Goal: Task Accomplishment & Management: Complete application form

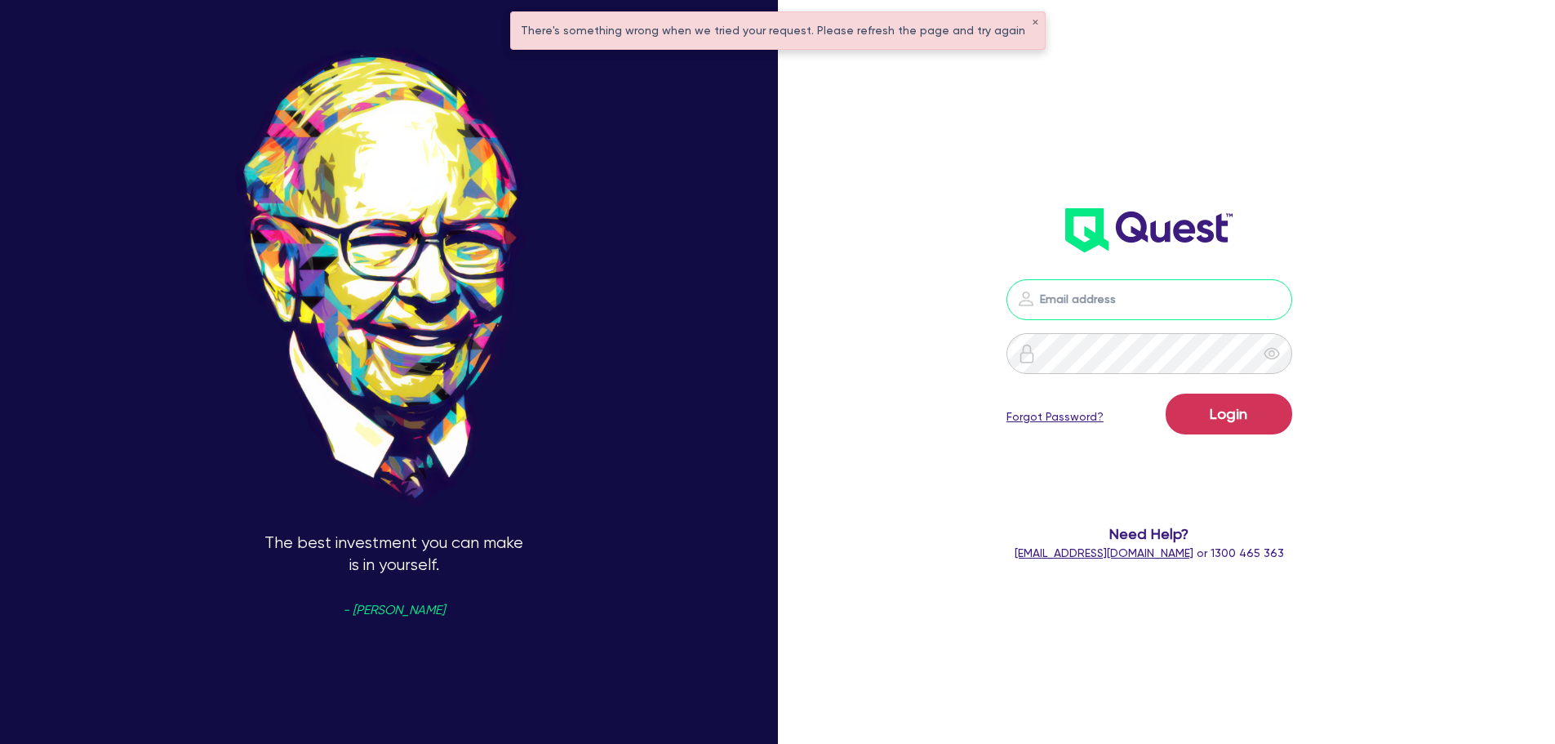
click at [1061, 283] on input "email" at bounding box center [1150, 299] width 286 height 41
type input "[EMAIL_ADDRESS][PERSON_NAME][DOMAIN_NAME]"
click at [1247, 417] on button "Login" at bounding box center [1229, 414] width 127 height 41
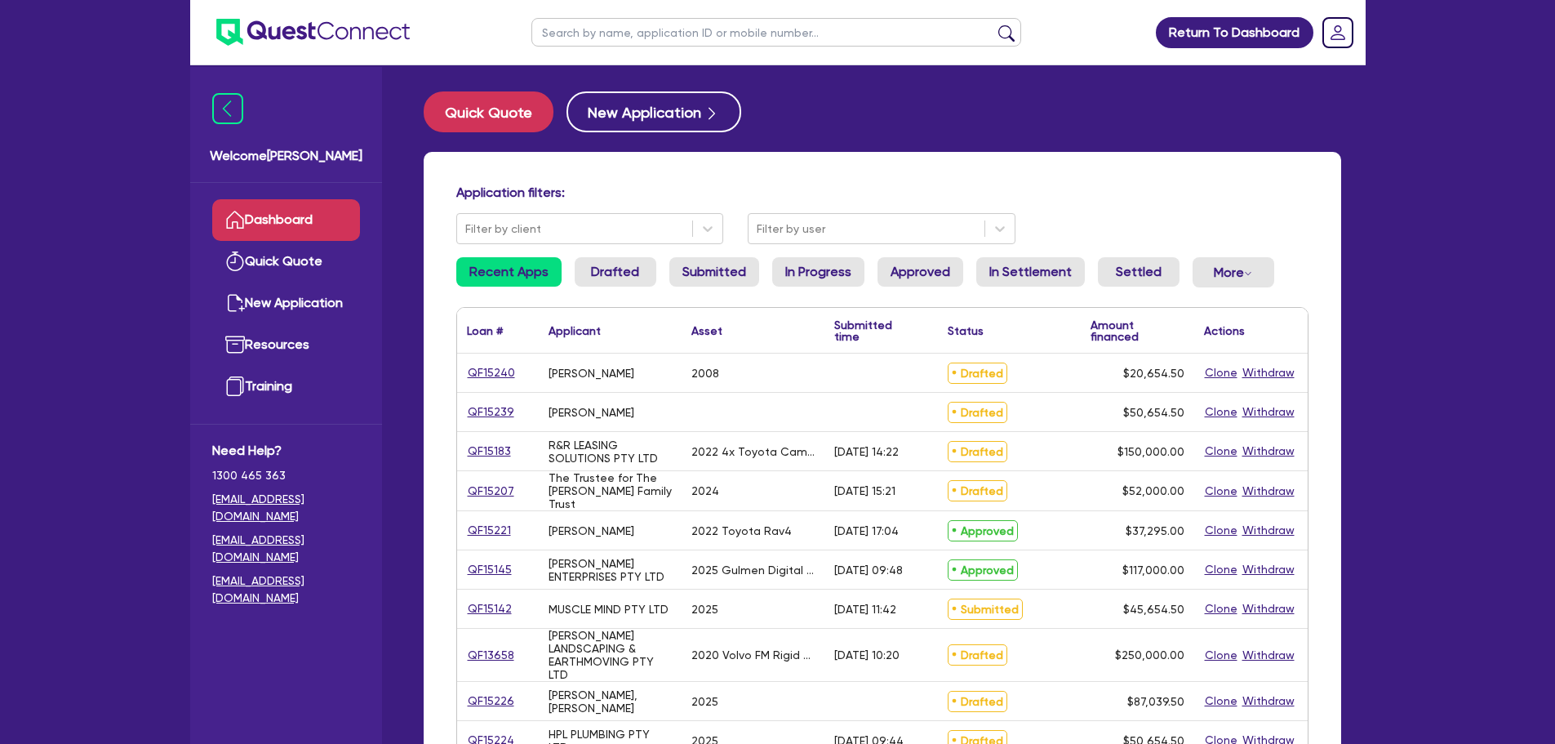
click at [689, 29] on input "text" at bounding box center [777, 32] width 490 height 29
click at [510, 173] on div "Application filters: Filter by client Filter by user Recent Apps Drafted Submit…" at bounding box center [883, 691] width 918 height 1079
click at [623, 118] on button "New Application" at bounding box center [654, 111] width 175 height 41
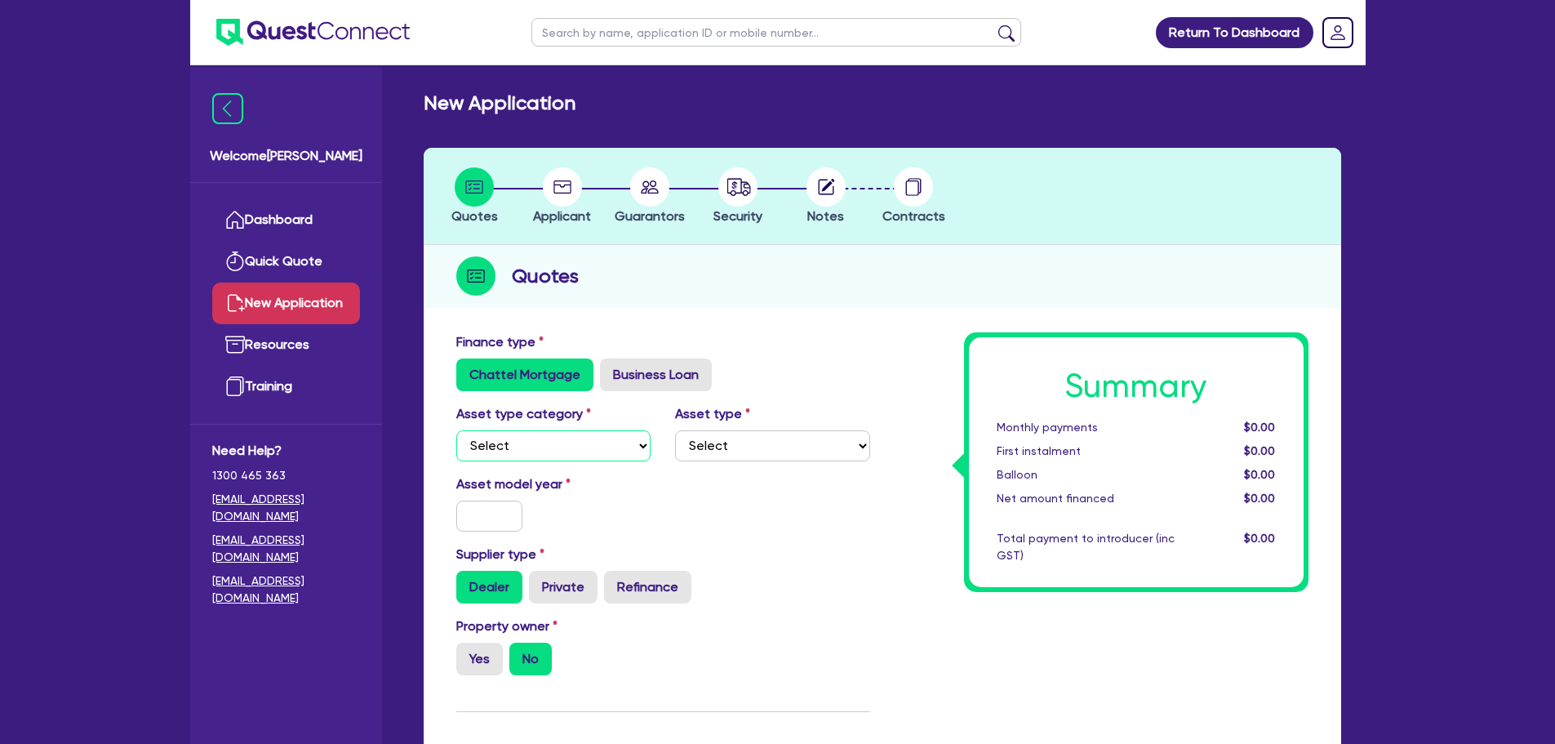
click at [559, 443] on select "Select Cars and light trucks Primary assets Secondary assets Tertiary assets" at bounding box center [553, 445] width 195 height 31
select select "SECONDARY_ASSETS"
click at [456, 430] on select "Select Cars and light trucks Primary assets Secondary assets Tertiary assets" at bounding box center [553, 445] width 195 height 31
click at [702, 443] on select "Select Generators and compressors Engineering and toolmaking Woodworking and me…" at bounding box center [772, 445] width 195 height 31
click at [649, 365] on label "Business Loan" at bounding box center [656, 374] width 112 height 33
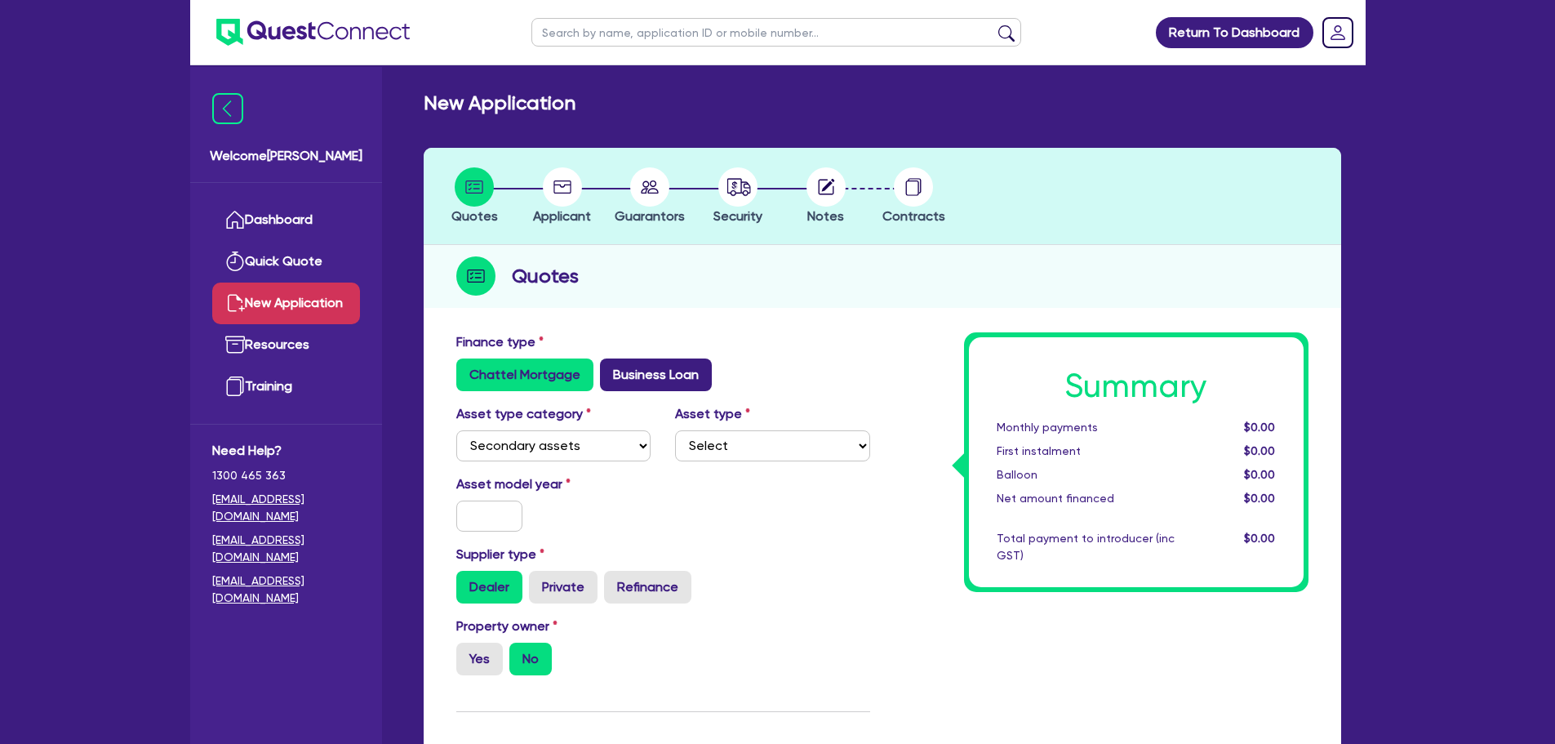
click at [611, 365] on input "Business Loan" at bounding box center [605, 363] width 11 height 11
radio input "true"
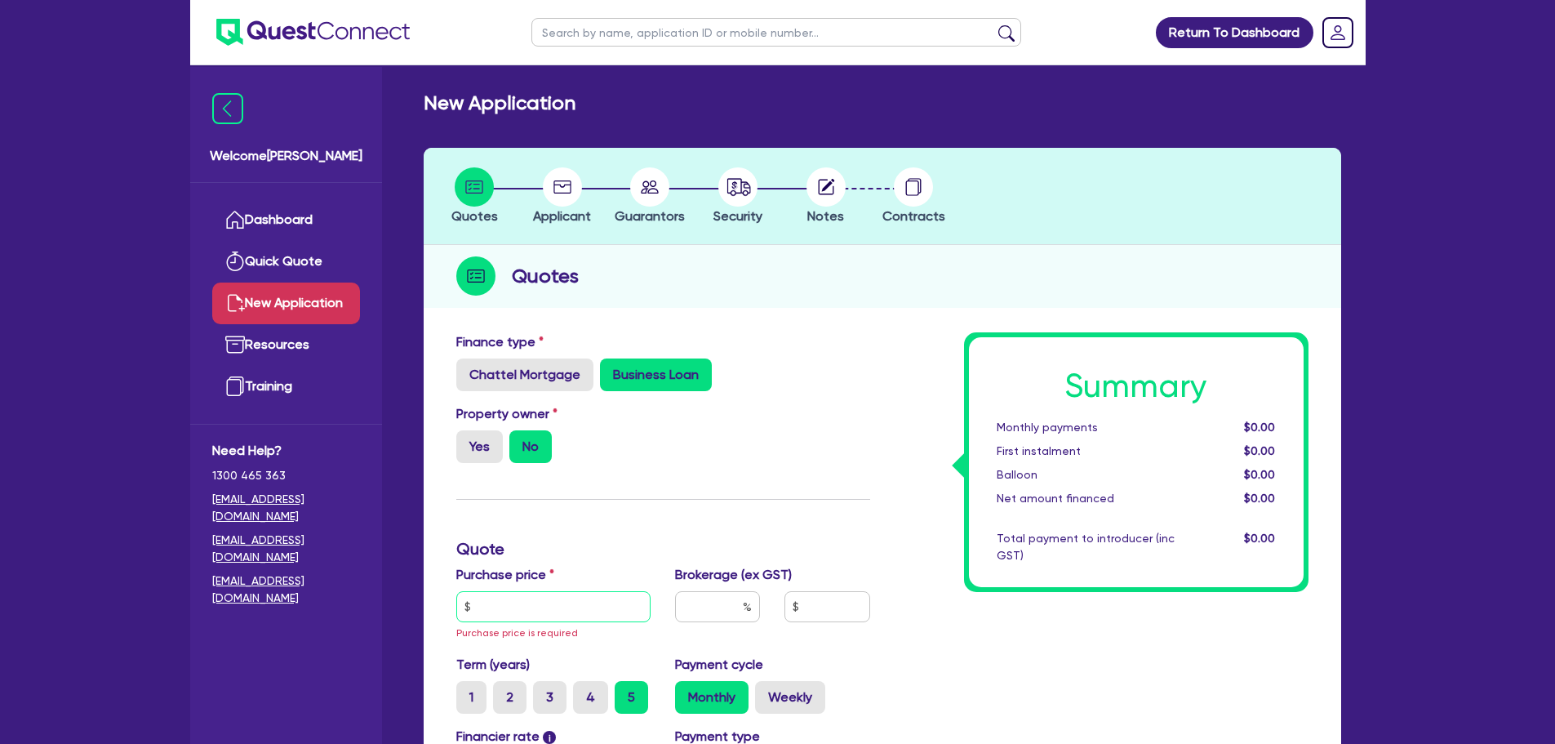
click at [533, 612] on input "text" at bounding box center [553, 606] width 195 height 31
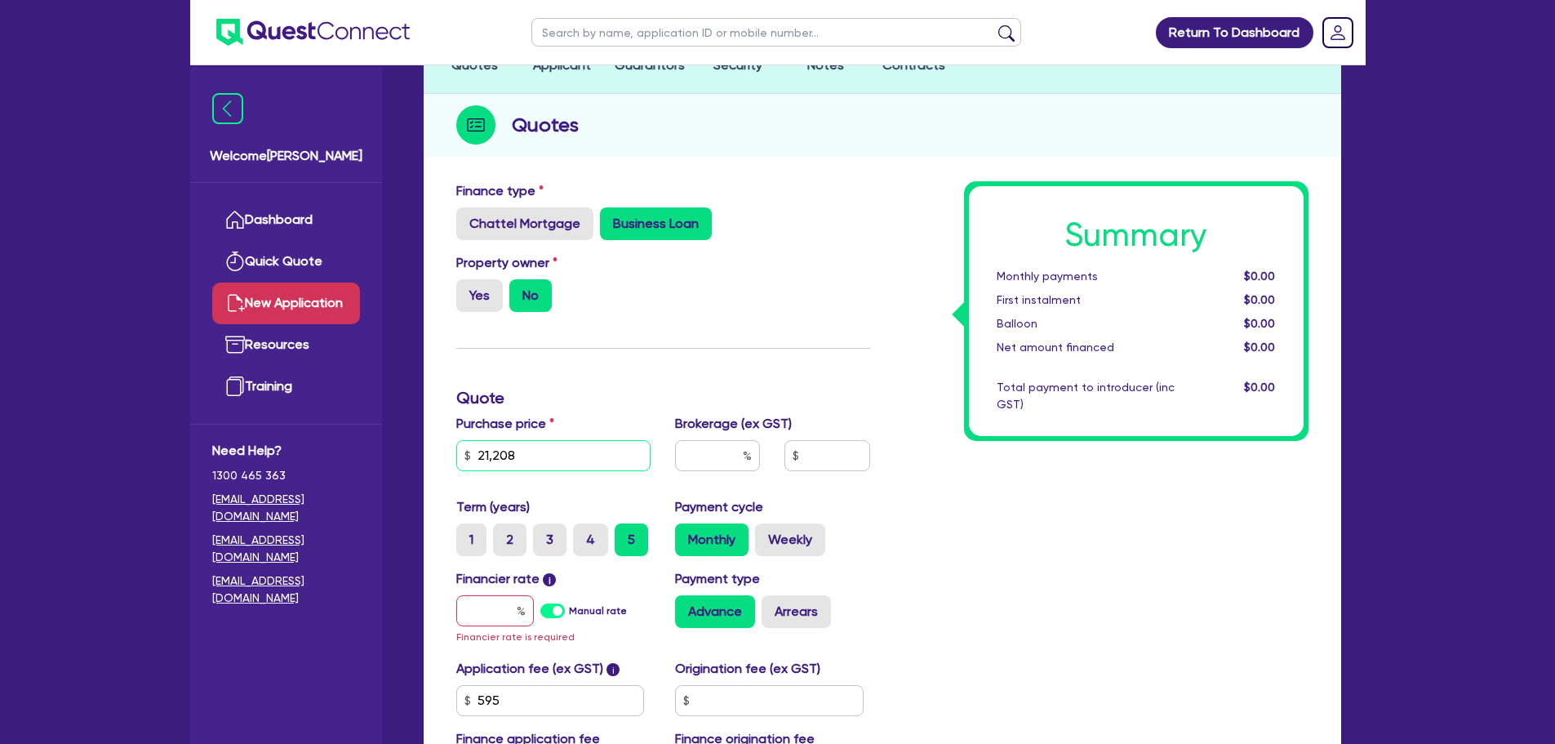
scroll to position [163, 0]
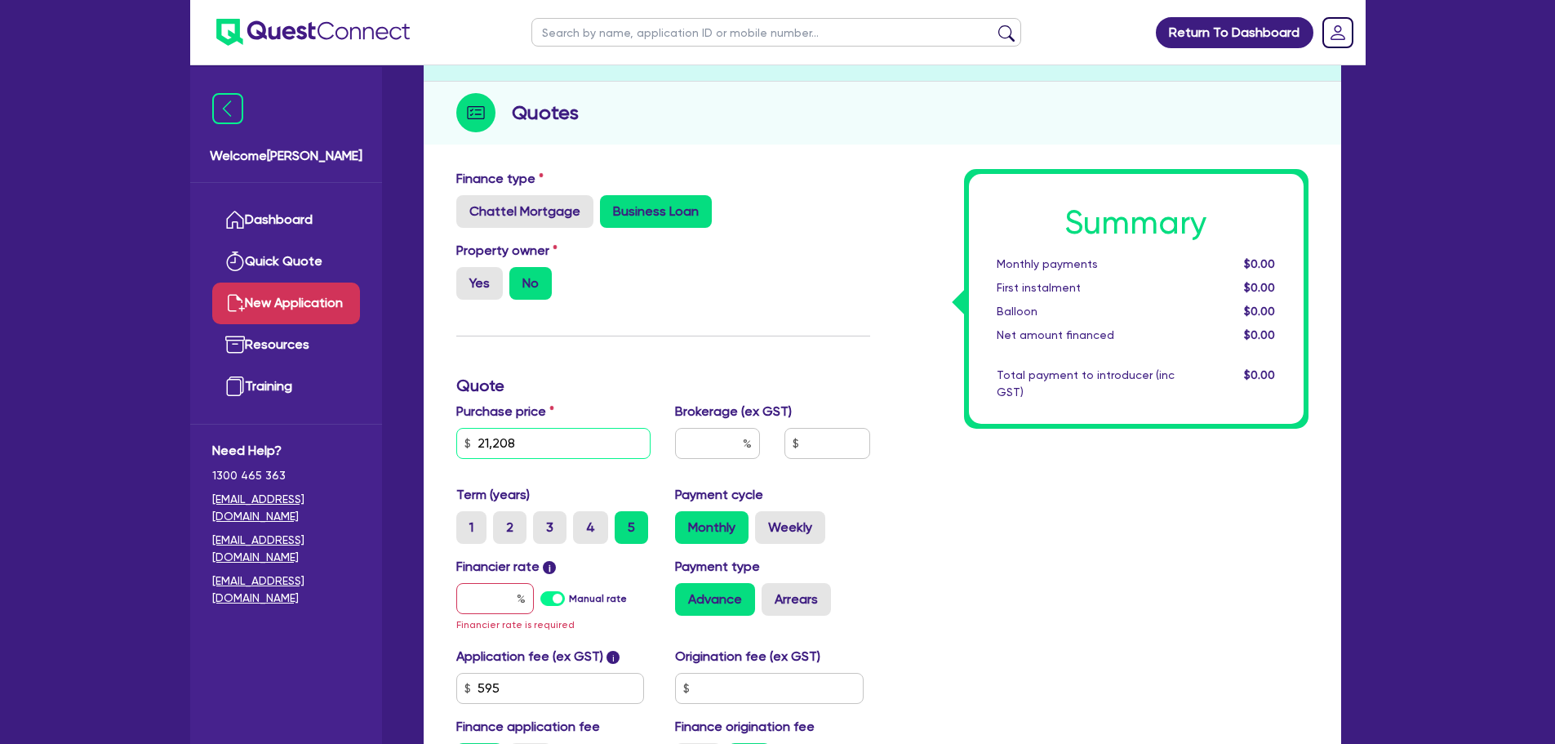
type input "21,208"
click at [719, 446] on input "text" at bounding box center [717, 443] width 85 height 31
type input "4"
click at [478, 607] on input "text" at bounding box center [495, 598] width 78 height 31
type input "8"
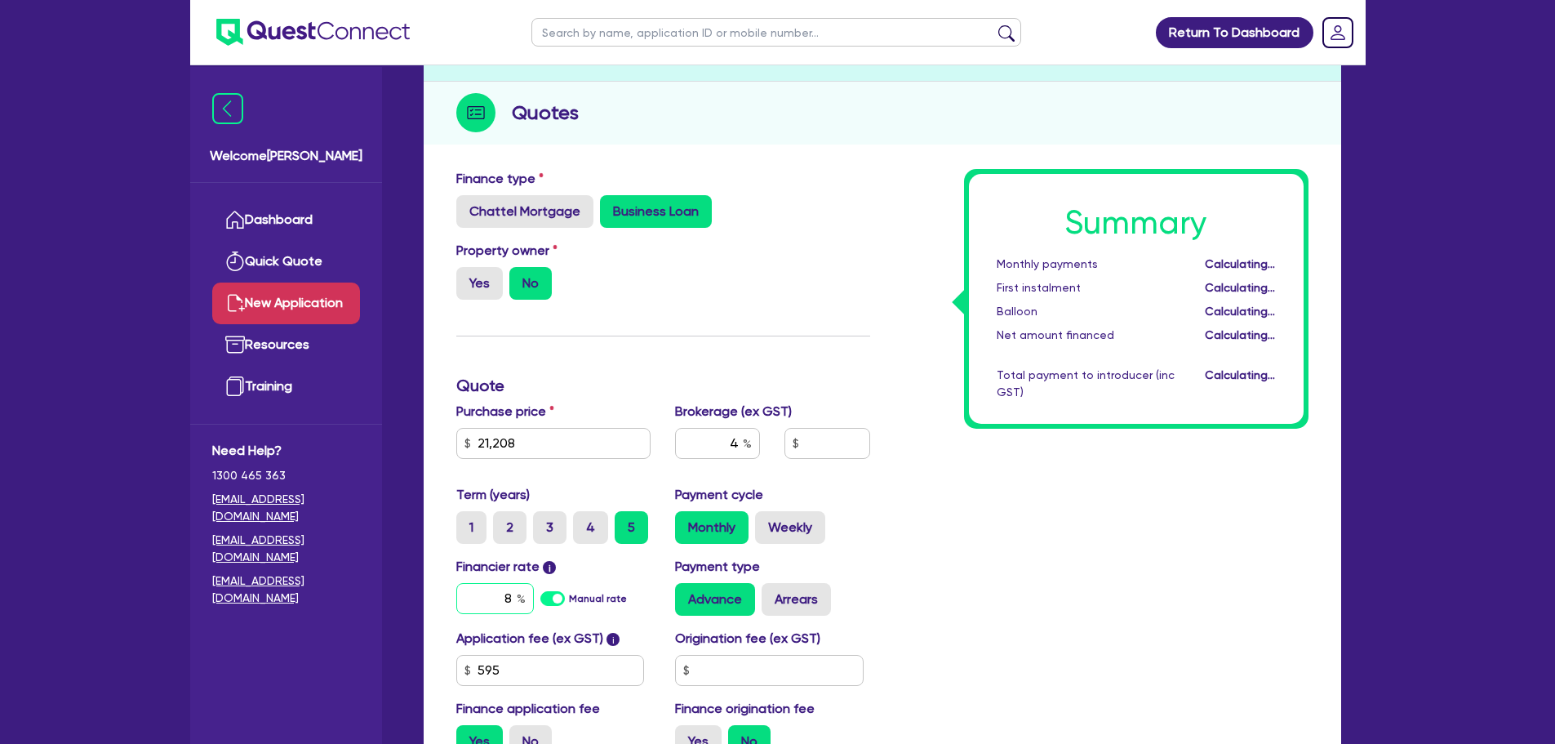
type input "874.5"
type input "8.99"
click at [1012, 495] on div "Summary Monthly payments $459.74 First instalment $459.74 Balloon $0.00 Net amo…" at bounding box center [1102, 470] width 438 height 602
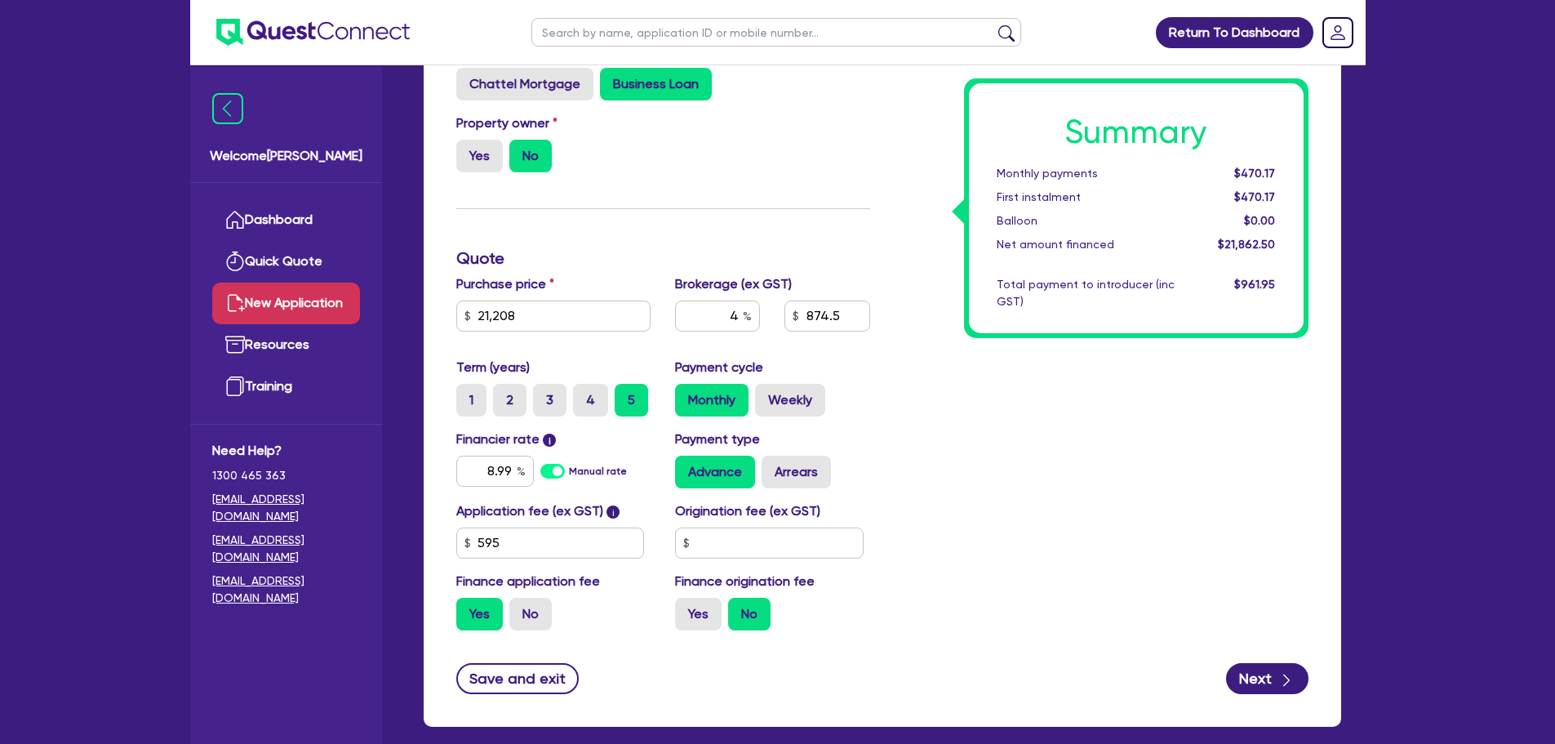
scroll to position [373, 0]
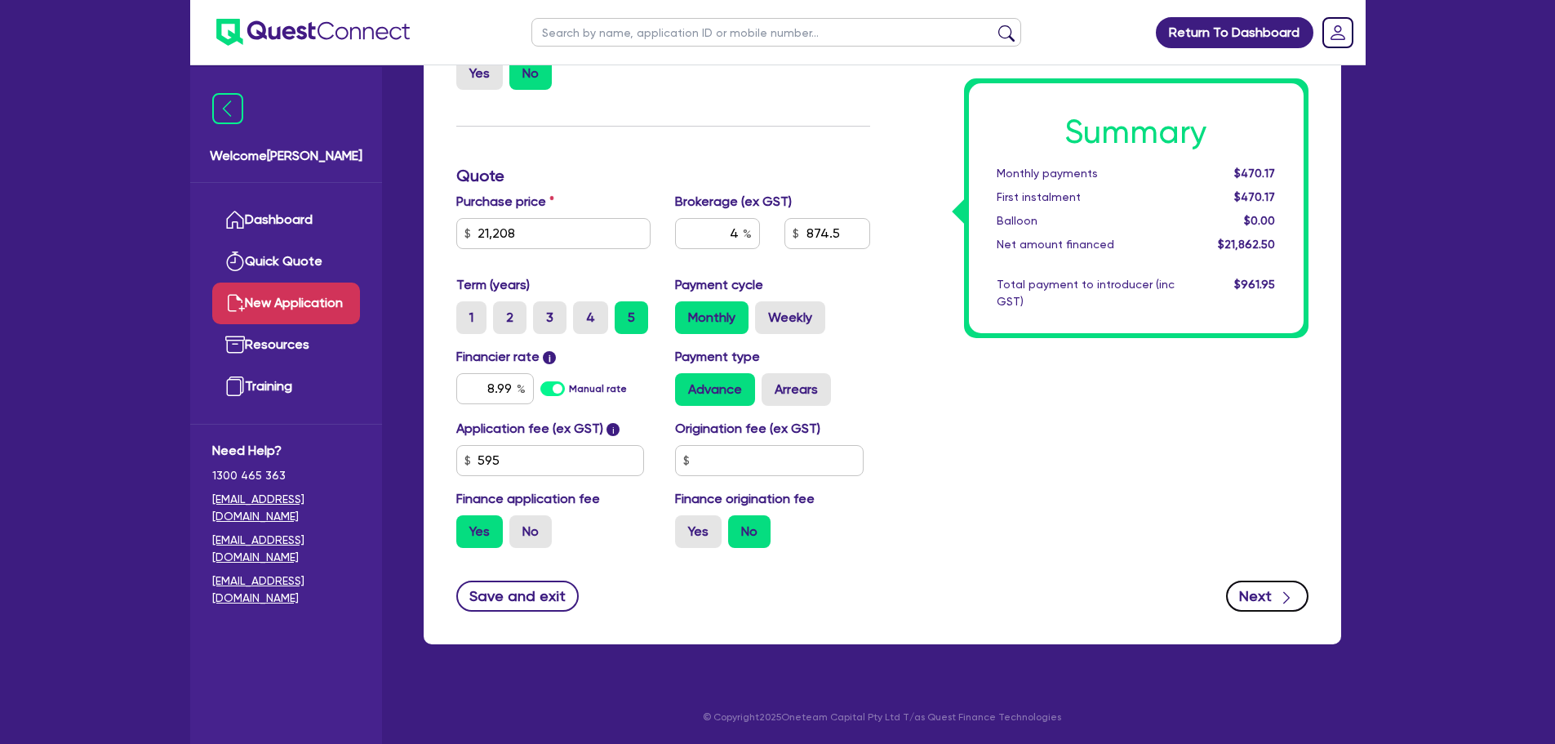
click at [1293, 590] on icon "button" at bounding box center [1287, 598] width 16 height 16
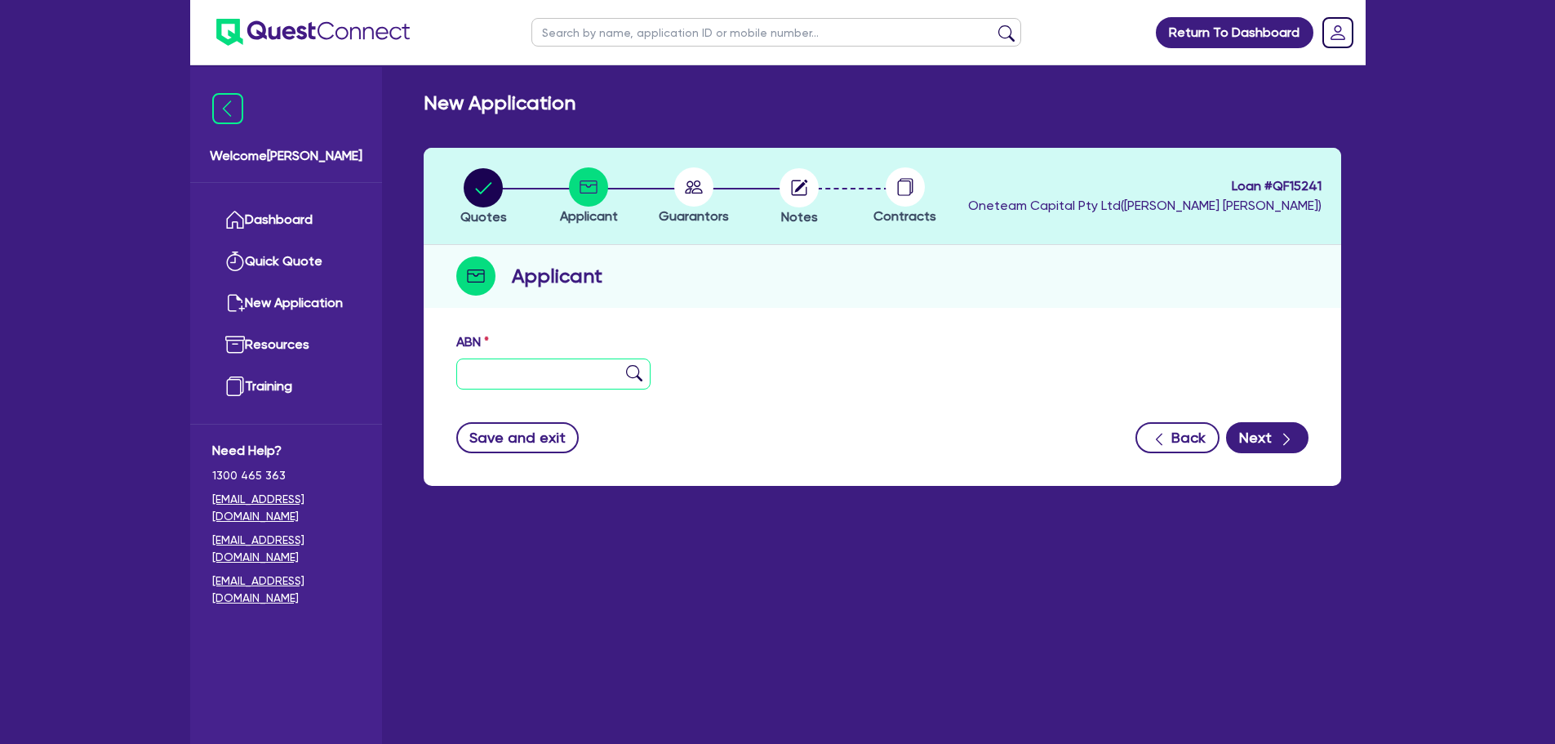
click at [561, 376] on input "text" at bounding box center [553, 373] width 195 height 31
type input "11 111 111 111"
click at [634, 367] on img at bounding box center [634, 373] width 16 height 16
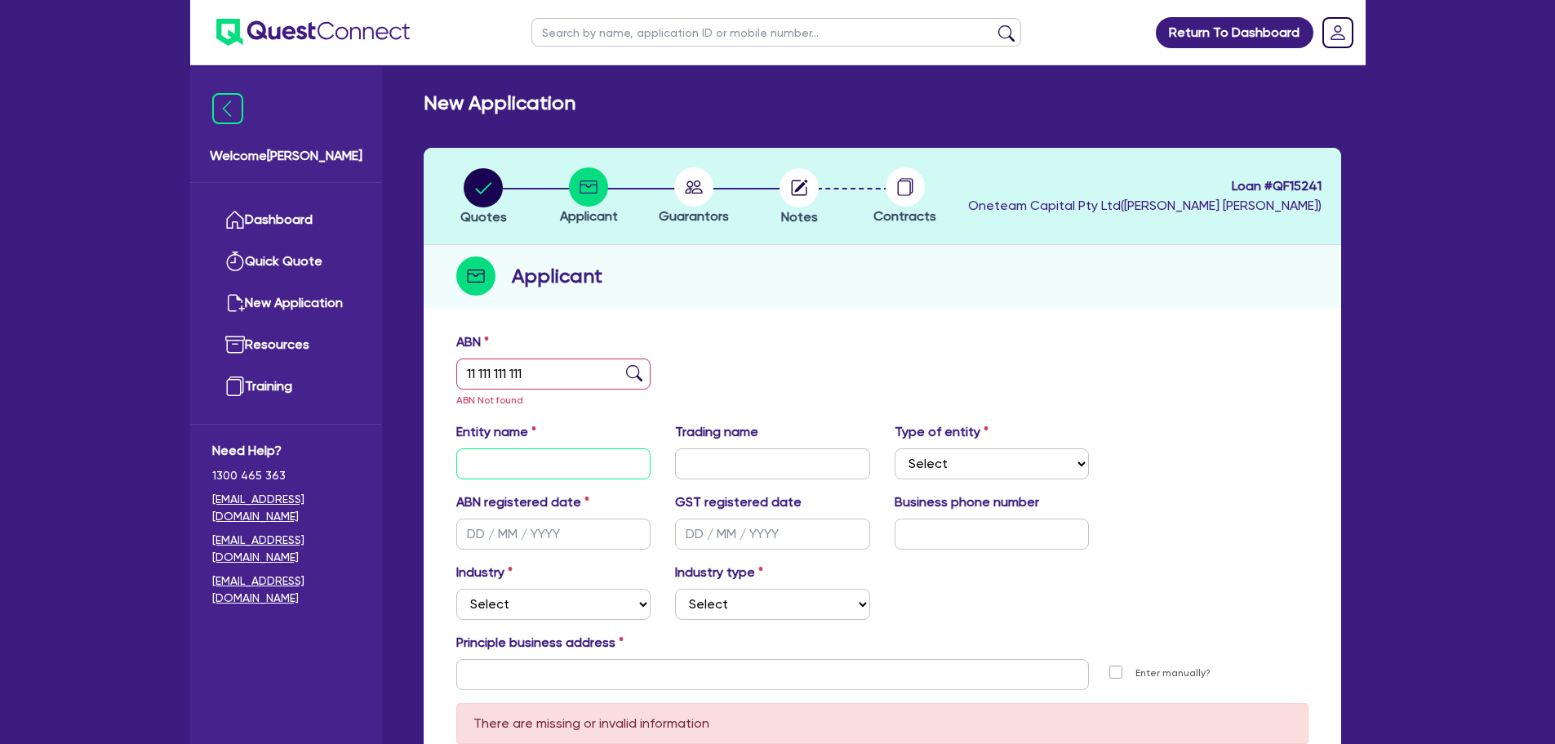
click at [615, 452] on input "text" at bounding box center [553, 463] width 195 height 31
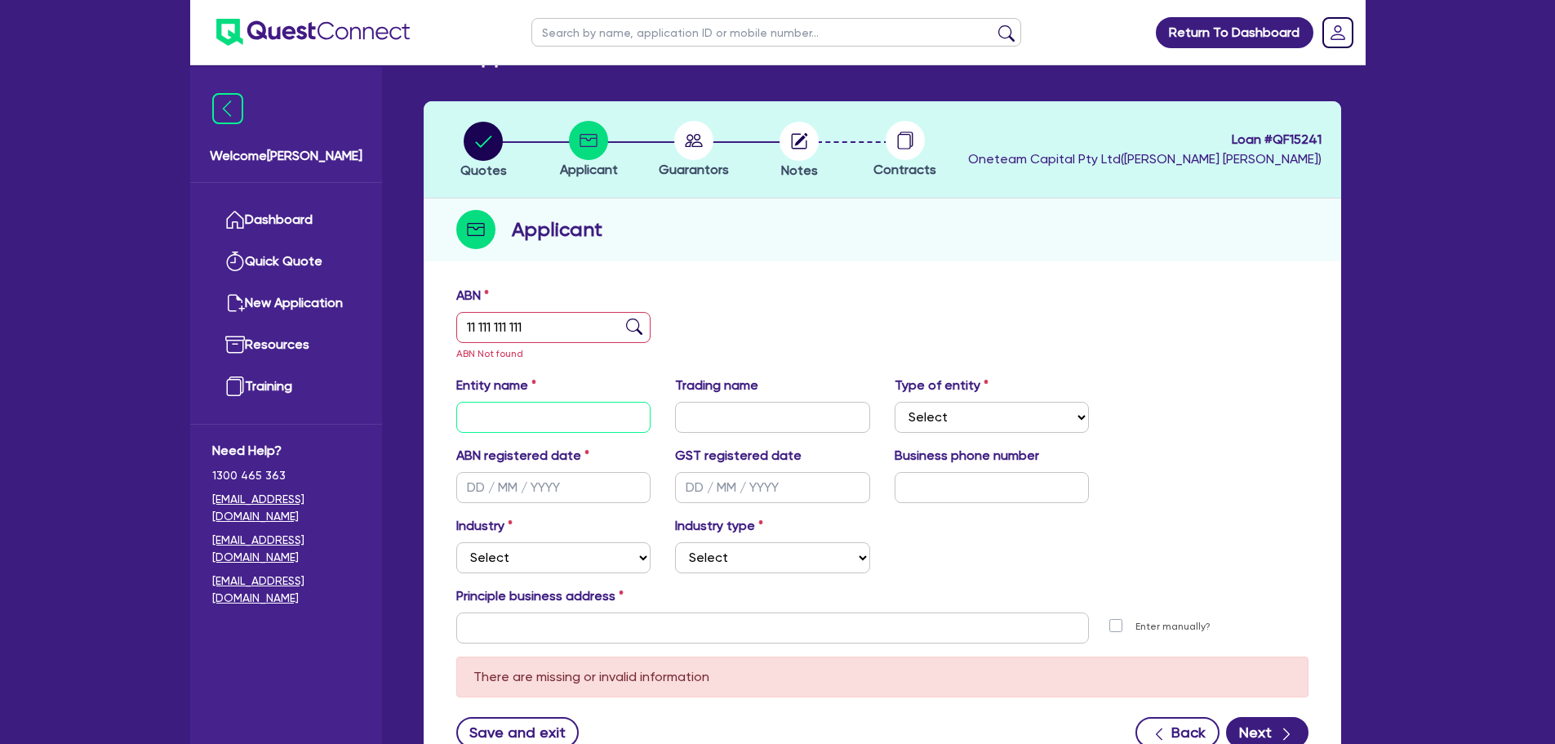
scroll to position [82, 0]
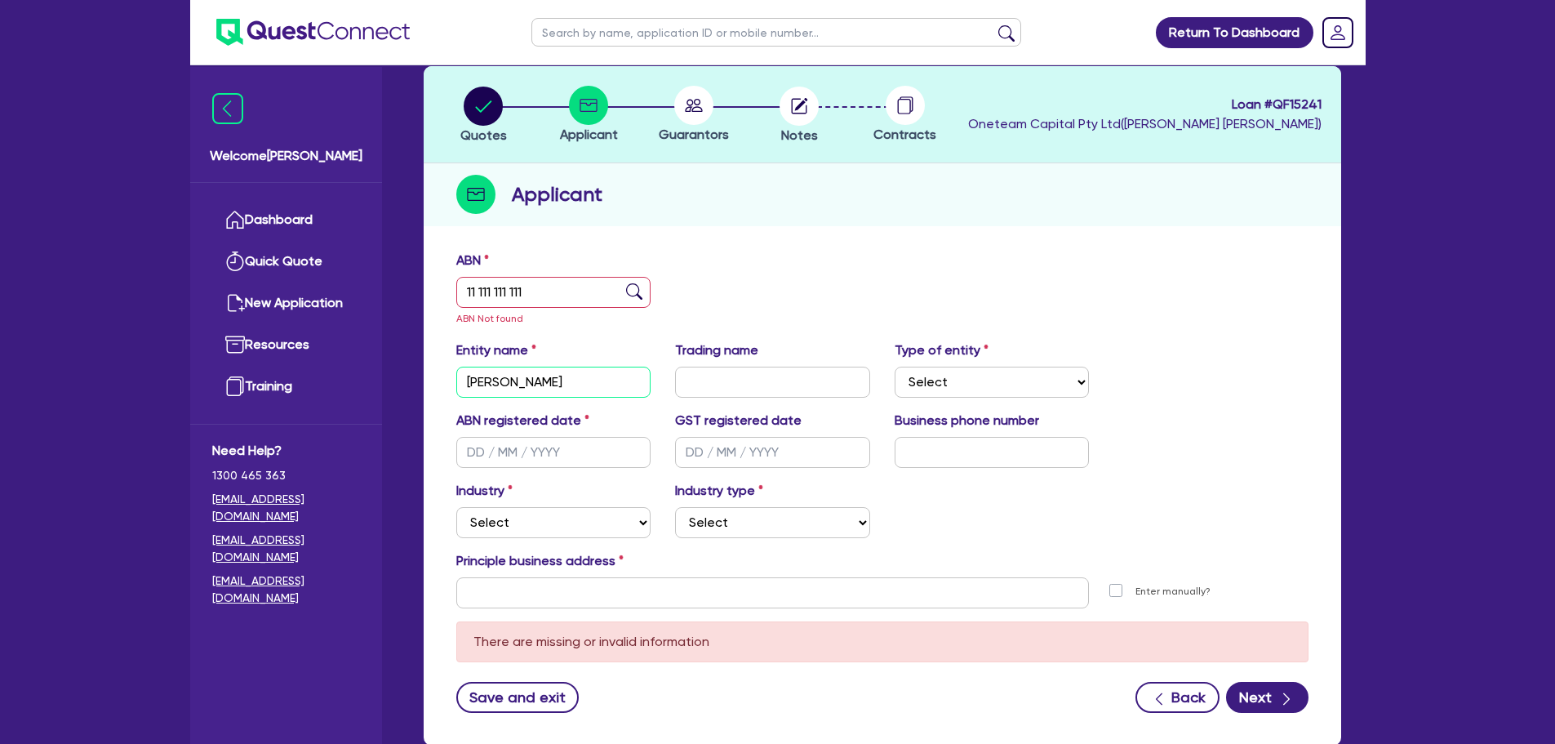
click at [529, 377] on input "[PERSON_NAME]" at bounding box center [553, 382] width 195 height 31
click at [523, 379] on input "[PERSON_NAME]" at bounding box center [553, 382] width 195 height 31
type input "[PERSON_NAME]"
click at [1041, 397] on select "Select Sole Trader Company Partnership Trust" at bounding box center [992, 382] width 195 height 31
select select "SOLE_TRADER"
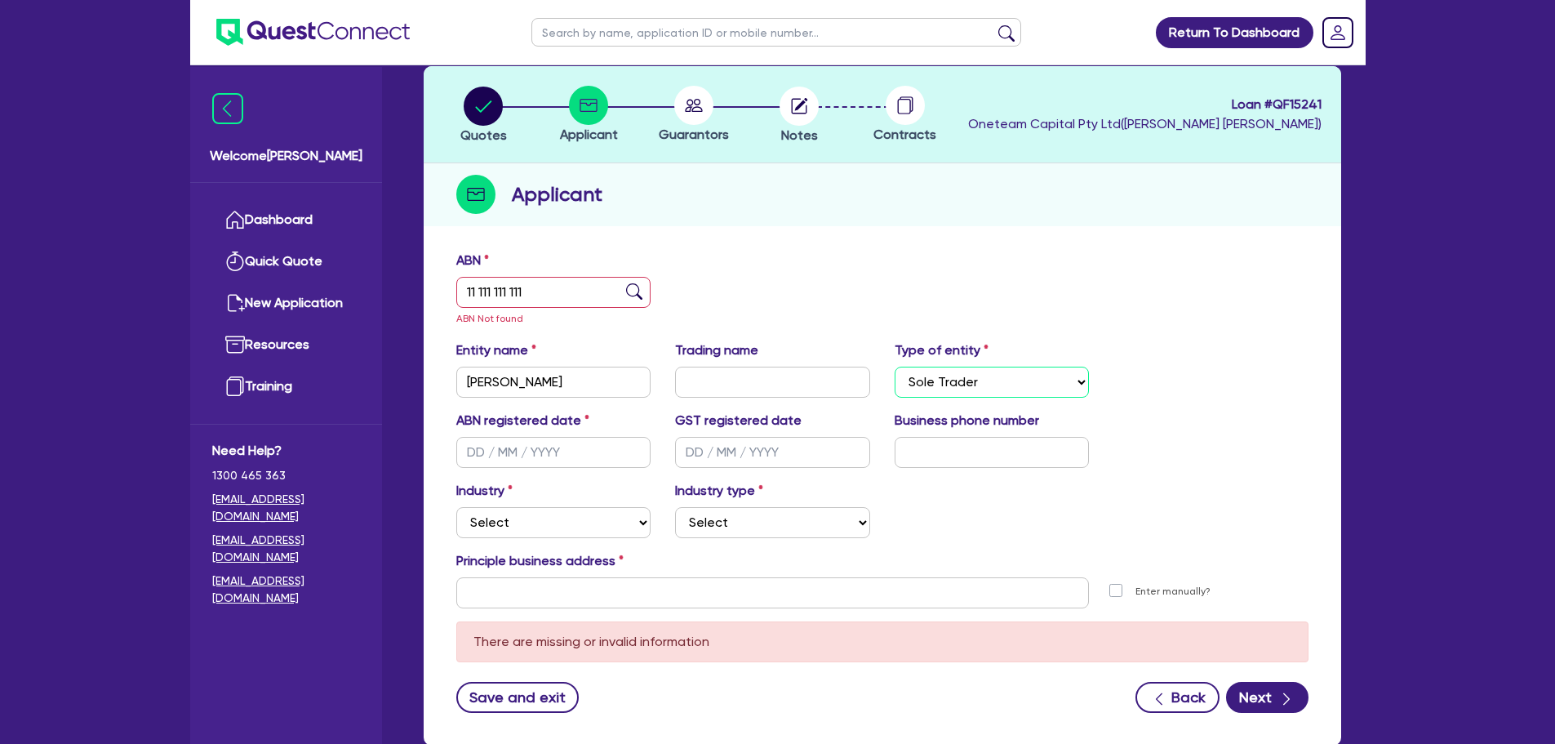
click at [895, 367] on select "Select Sole Trader Company Partnership Trust" at bounding box center [992, 382] width 195 height 31
click at [550, 447] on input "text" at bounding box center [553, 452] width 195 height 31
type input "[DATE]"
drag, startPoint x: 487, startPoint y: 457, endPoint x: 521, endPoint y: 521, distance: 72.3
click at [521, 521] on select "Select Accomodation & Food Services Administrative & Support Services Agricultu…" at bounding box center [553, 522] width 195 height 31
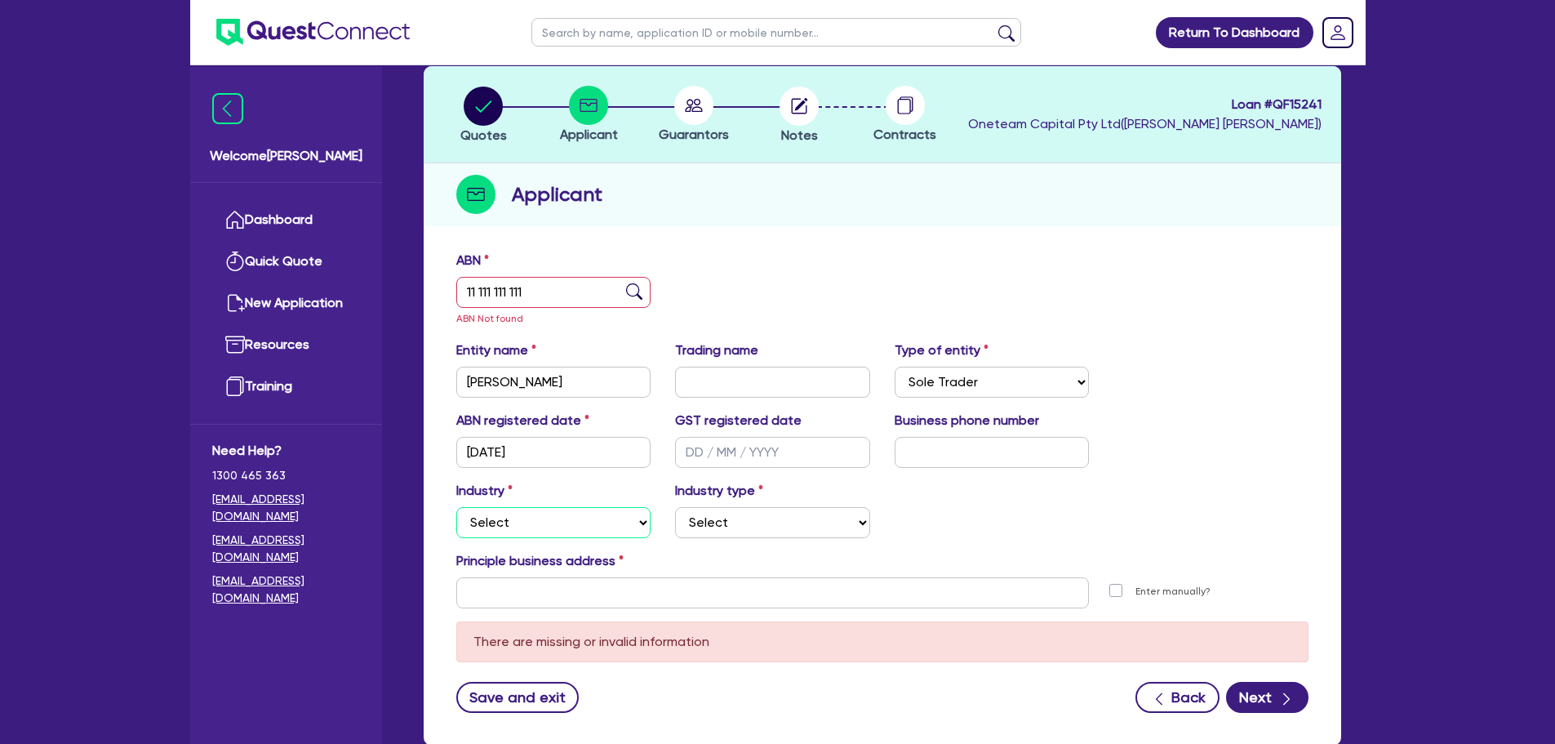
select select "PROFESSIONAL"
click at [456, 507] on select "Select Accomodation & Food Services Administrative & Support Services Agricultu…" at bounding box center [553, 522] width 195 height 31
click at [741, 519] on select "Select Scientists Accountants Advertising & Marketing Specialists Lawyers & Sol…" at bounding box center [772, 522] width 195 height 31
select select "ARCHITECTS"
click at [675, 507] on select "Select Scientists Accountants Advertising & Marketing Specialists Lawyers & Sol…" at bounding box center [772, 522] width 195 height 31
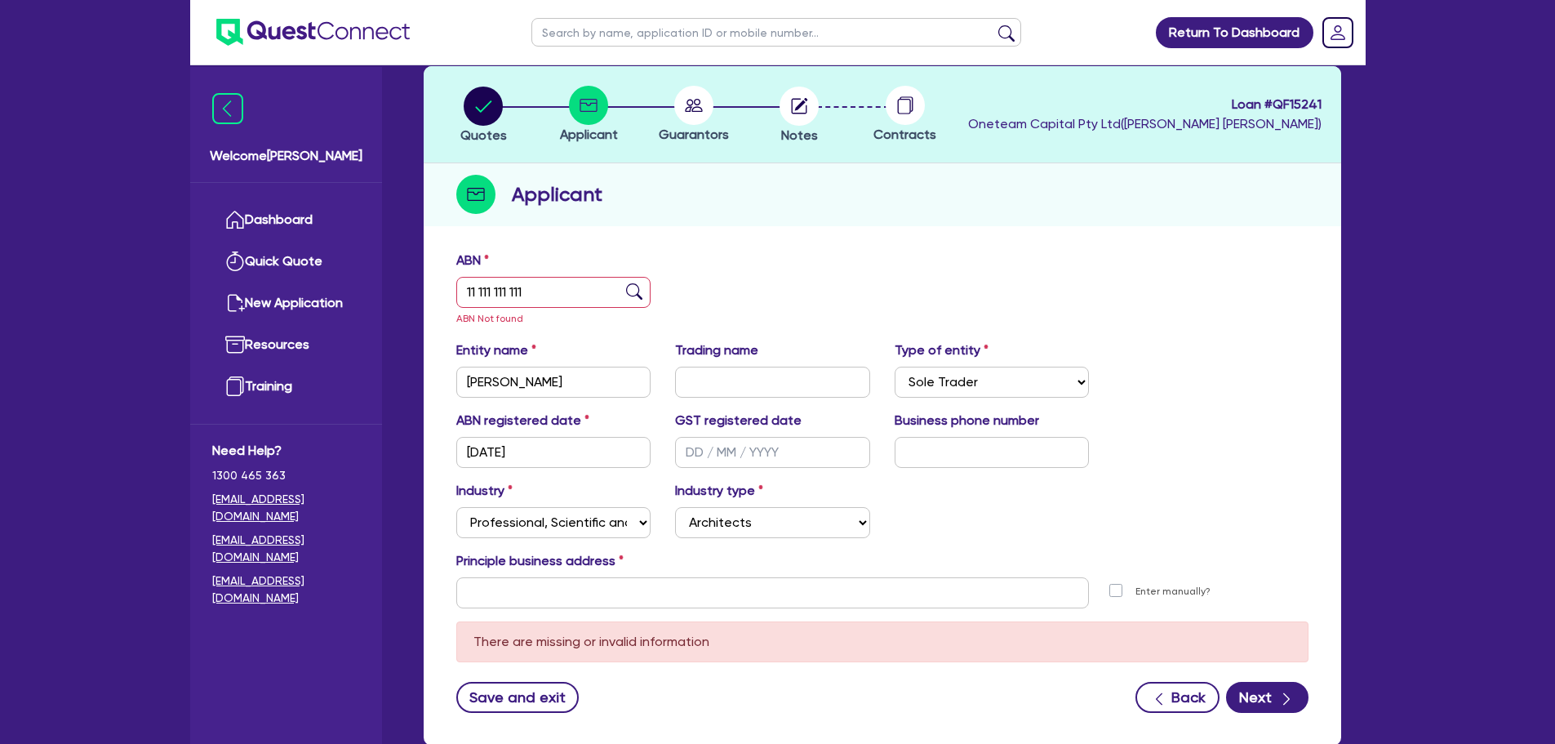
click at [613, 572] on div "Principle business address" at bounding box center [882, 564] width 877 height 26
click at [621, 583] on input "text" at bounding box center [773, 592] width 634 height 31
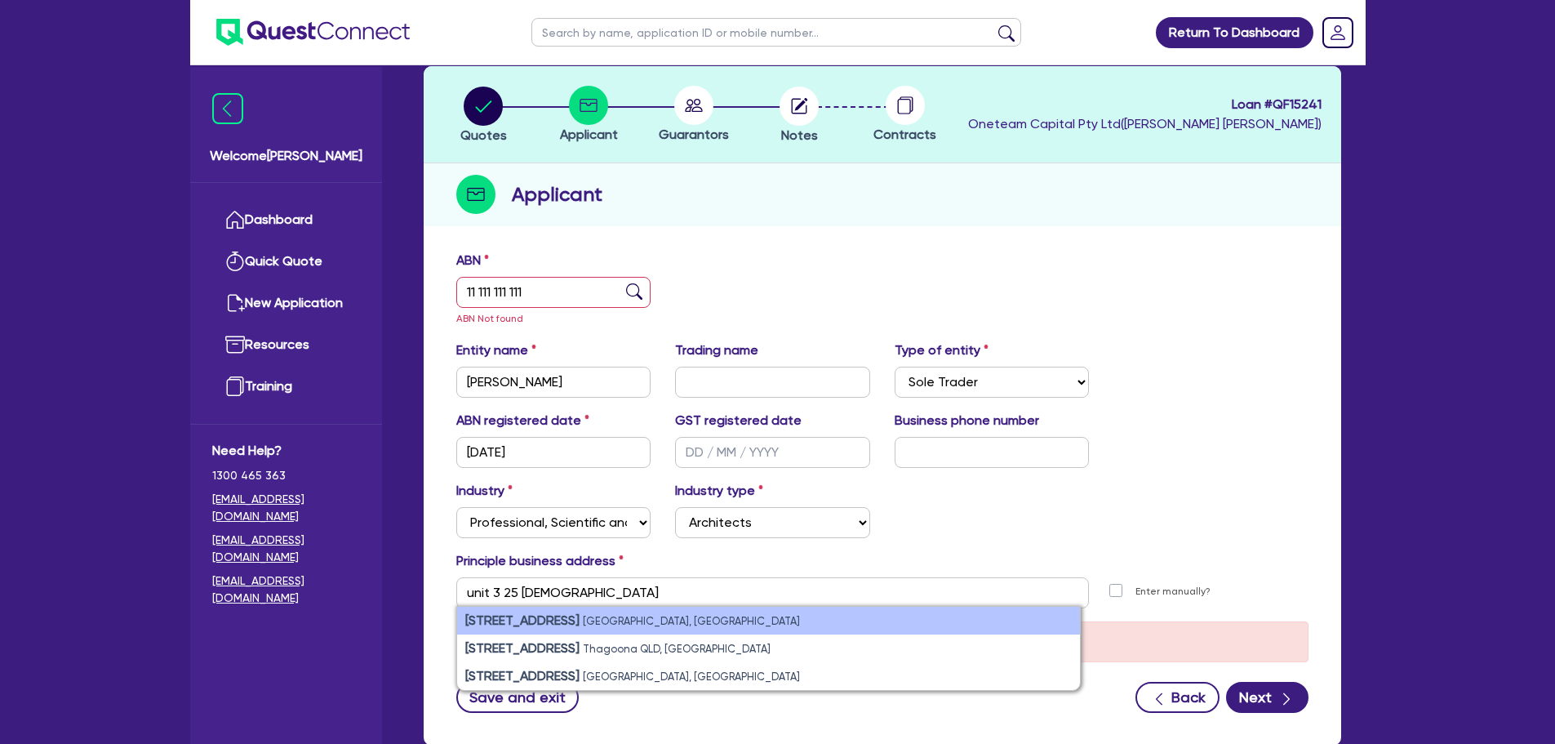
click at [496, 612] on strong "[STREET_ADDRESS]" at bounding box center [522, 620] width 114 height 16
type input "[STREET_ADDRESS]"
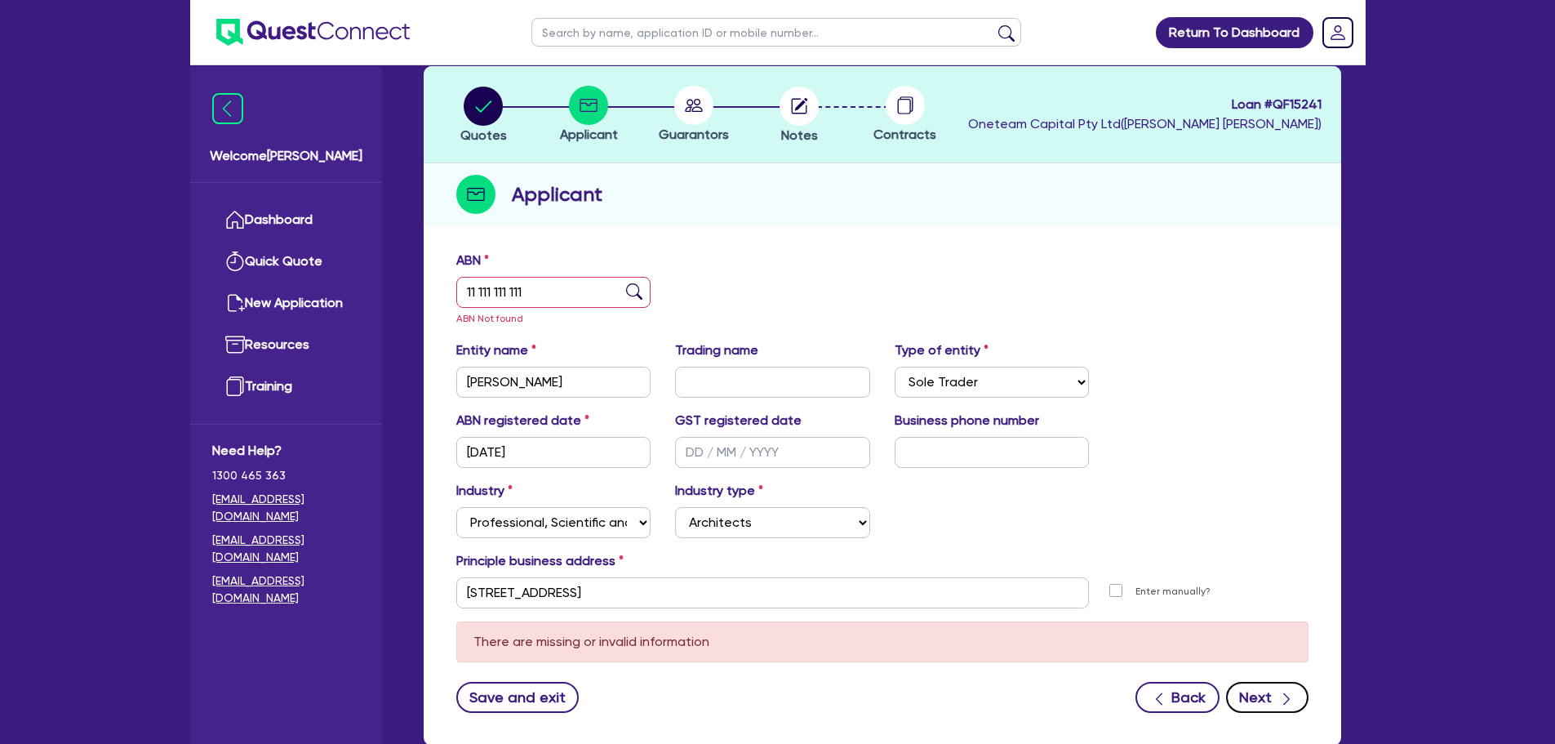
click at [1267, 693] on button "Next" at bounding box center [1267, 697] width 82 height 31
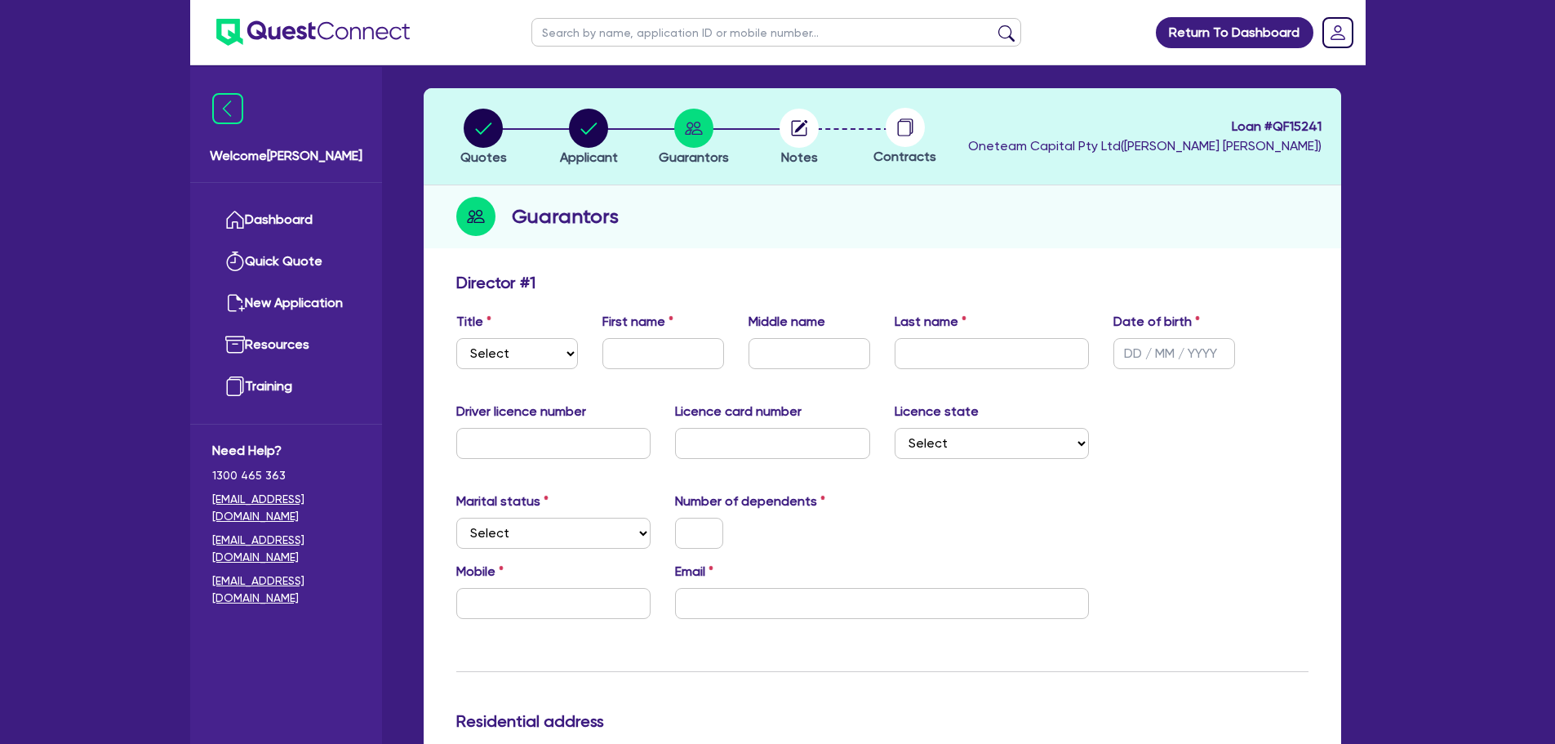
scroll to position [163, 0]
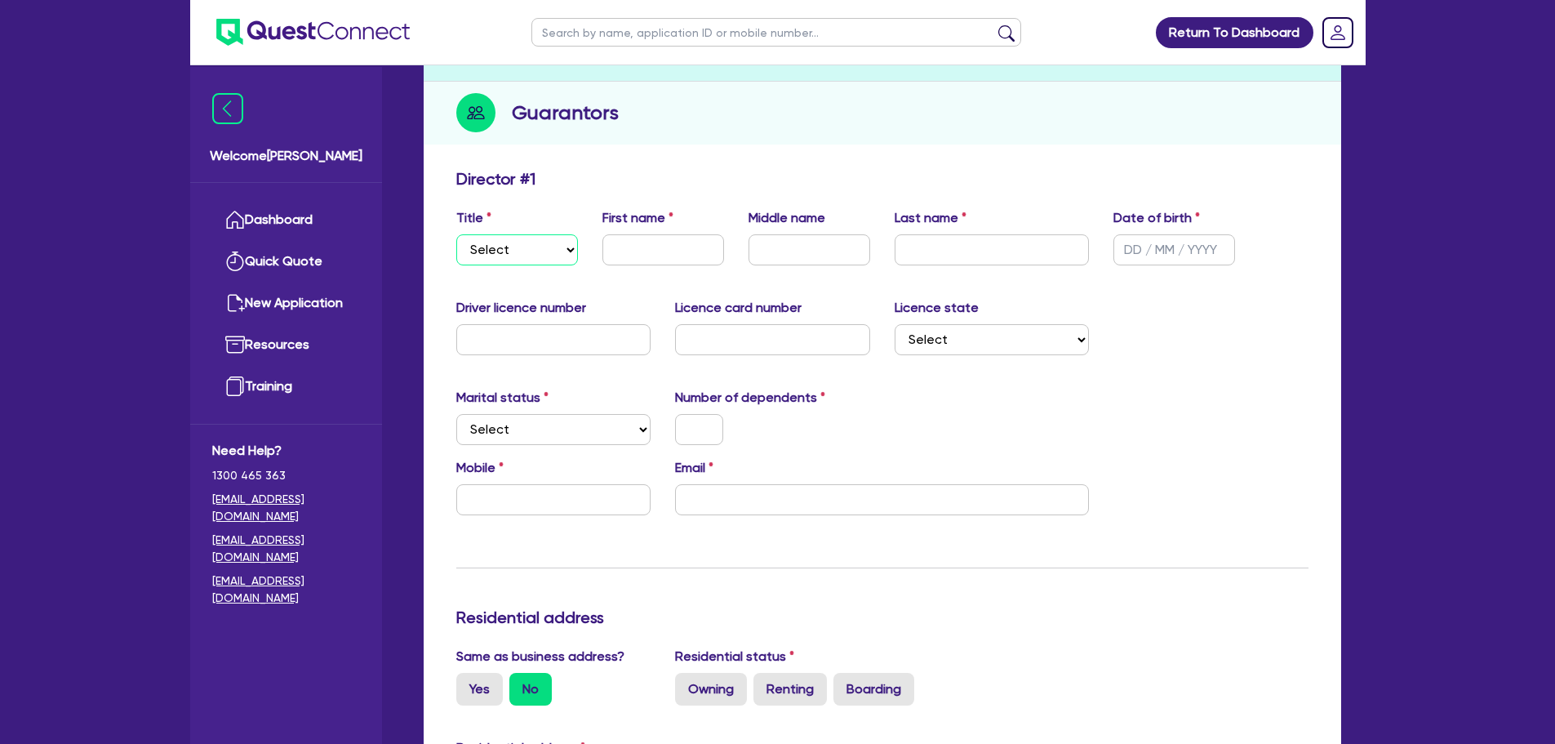
click at [557, 258] on select "Select Mr Mrs Ms Miss Dr" at bounding box center [517, 249] width 122 height 31
select select "MR"
click at [456, 234] on select "Select Mr Mrs Ms Miss Dr" at bounding box center [517, 249] width 122 height 31
click at [629, 261] on input "text" at bounding box center [664, 249] width 122 height 31
type input "[PERSON_NAME]"
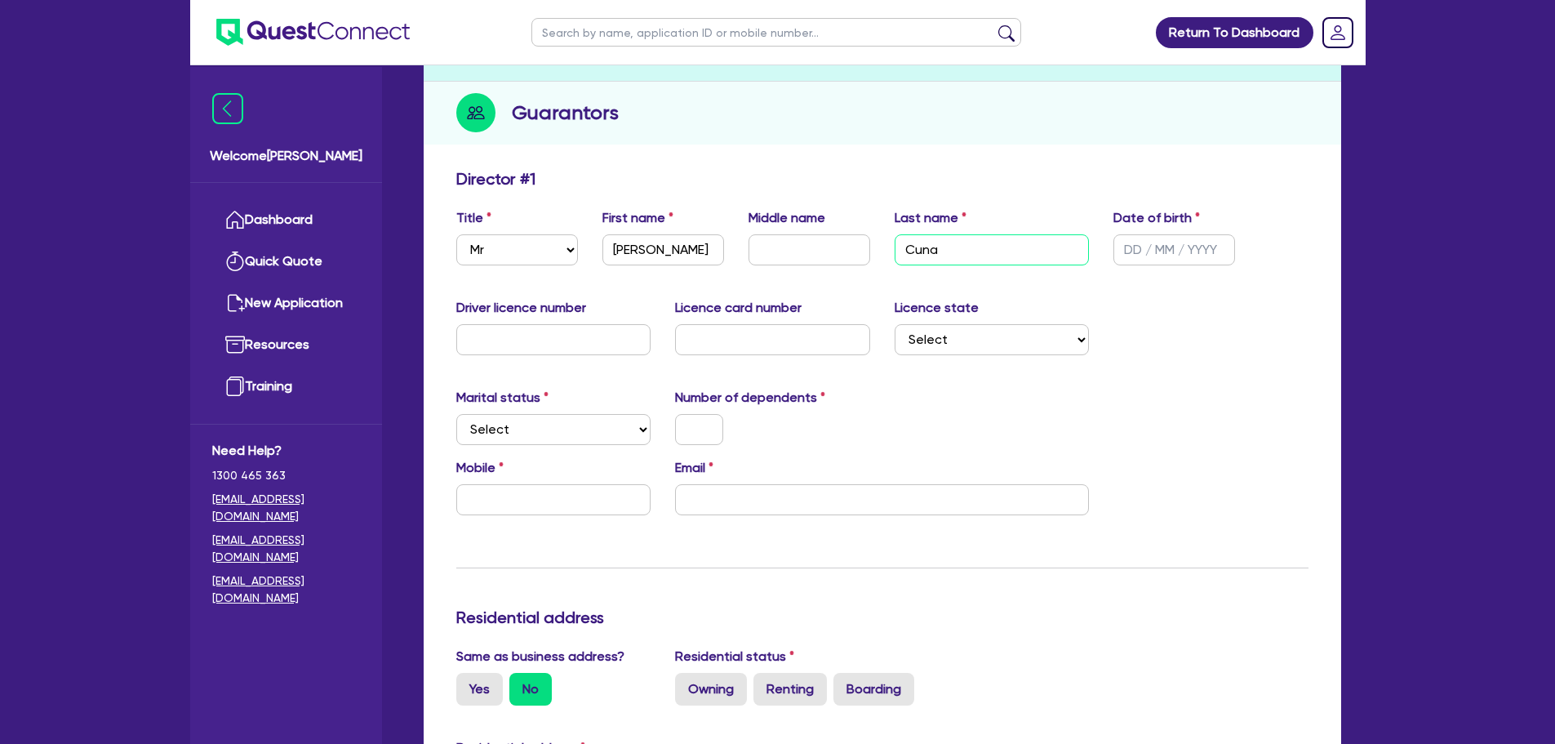
type input "Cuna"
click at [1205, 252] on input "text" at bounding box center [1175, 249] width 122 height 31
type input "[DATE]"
click at [887, 406] on div "Marital status Select [DEMOGRAPHIC_DATA] Married De Facto / Partner Number of d…" at bounding box center [882, 423] width 877 height 70
click at [622, 341] on input "text" at bounding box center [553, 339] width 195 height 31
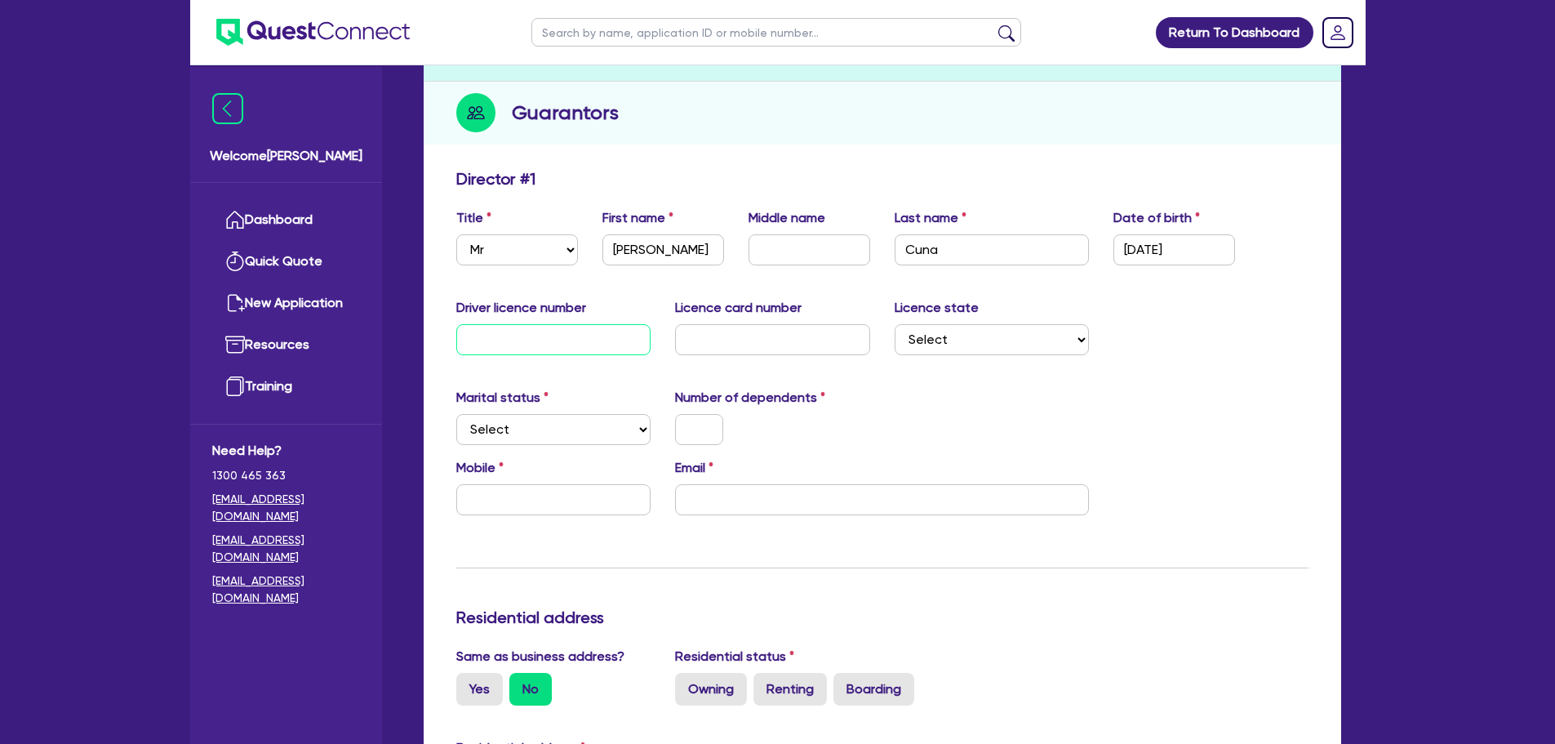
click at [514, 343] on input "text" at bounding box center [553, 339] width 195 height 31
paste input "D0EA52C2AF"
drag, startPoint x: 563, startPoint y: 354, endPoint x: 340, endPoint y: 354, distance: 222.9
paste input "111872877"
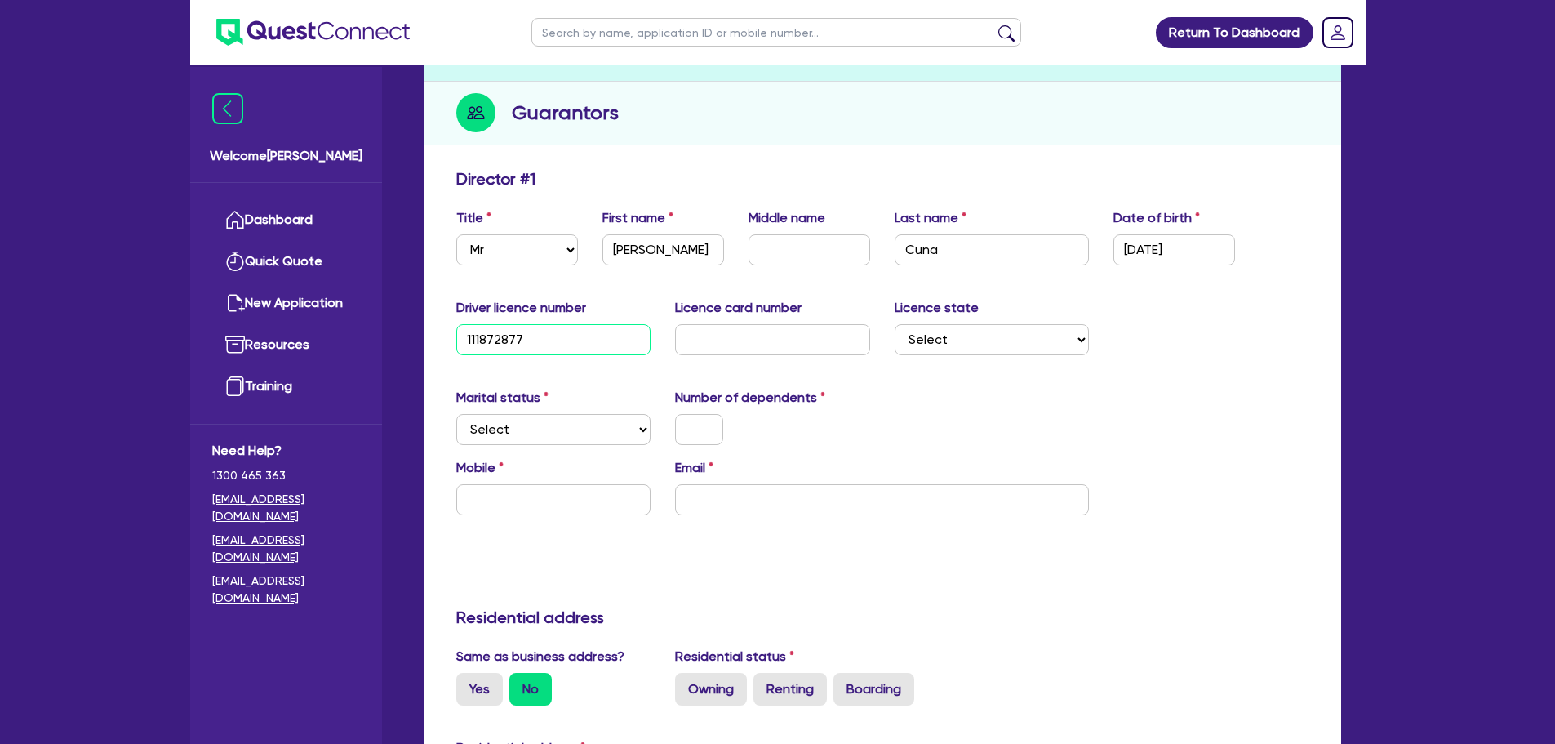
type input "111872877"
drag, startPoint x: 776, startPoint y: 339, endPoint x: 798, endPoint y: 338, distance: 22.1
click at [776, 339] on input "text" at bounding box center [772, 339] width 195 height 31
paste input "D0EA52C2AF"
type input "D0EA52C2AF"
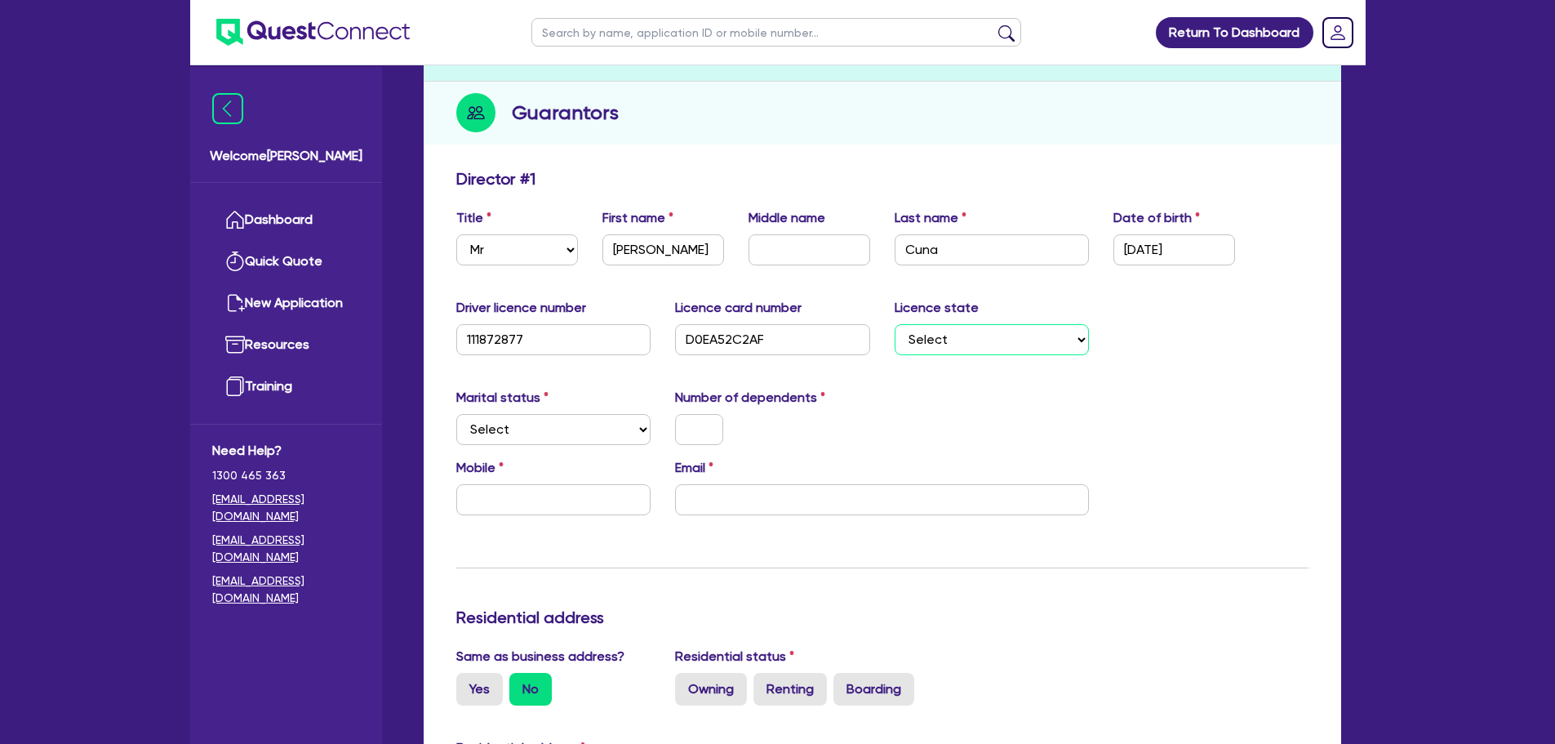
click at [1045, 348] on select "Select [GEOGRAPHIC_DATA] [GEOGRAPHIC_DATA] [GEOGRAPHIC_DATA] [GEOGRAPHIC_DATA] …" at bounding box center [992, 339] width 195 height 31
select select "QLD"
click at [895, 324] on select "Select [GEOGRAPHIC_DATA] [GEOGRAPHIC_DATA] [GEOGRAPHIC_DATA] [GEOGRAPHIC_DATA] …" at bounding box center [992, 339] width 195 height 31
click at [567, 437] on select "Select Single Married De Facto / Partner" at bounding box center [553, 429] width 195 height 31
select select "MARRIED"
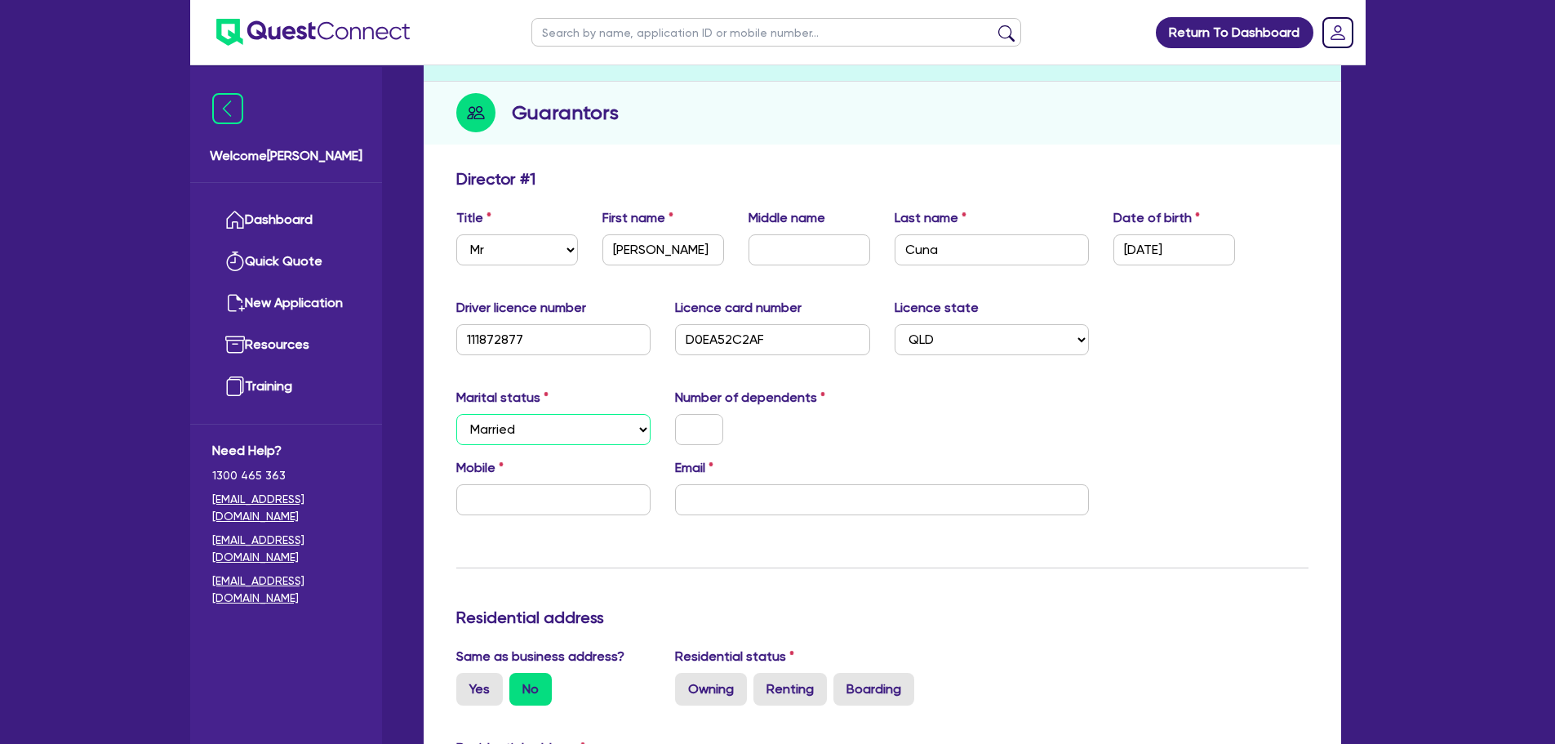
click at [456, 414] on select "Select Single Married De Facto / Partner" at bounding box center [553, 429] width 195 height 31
click at [687, 421] on input "text" at bounding box center [699, 429] width 48 height 31
click at [572, 505] on input "text" at bounding box center [553, 499] width 195 height 31
click at [590, 491] on input "text" at bounding box center [553, 499] width 195 height 31
type input "0"
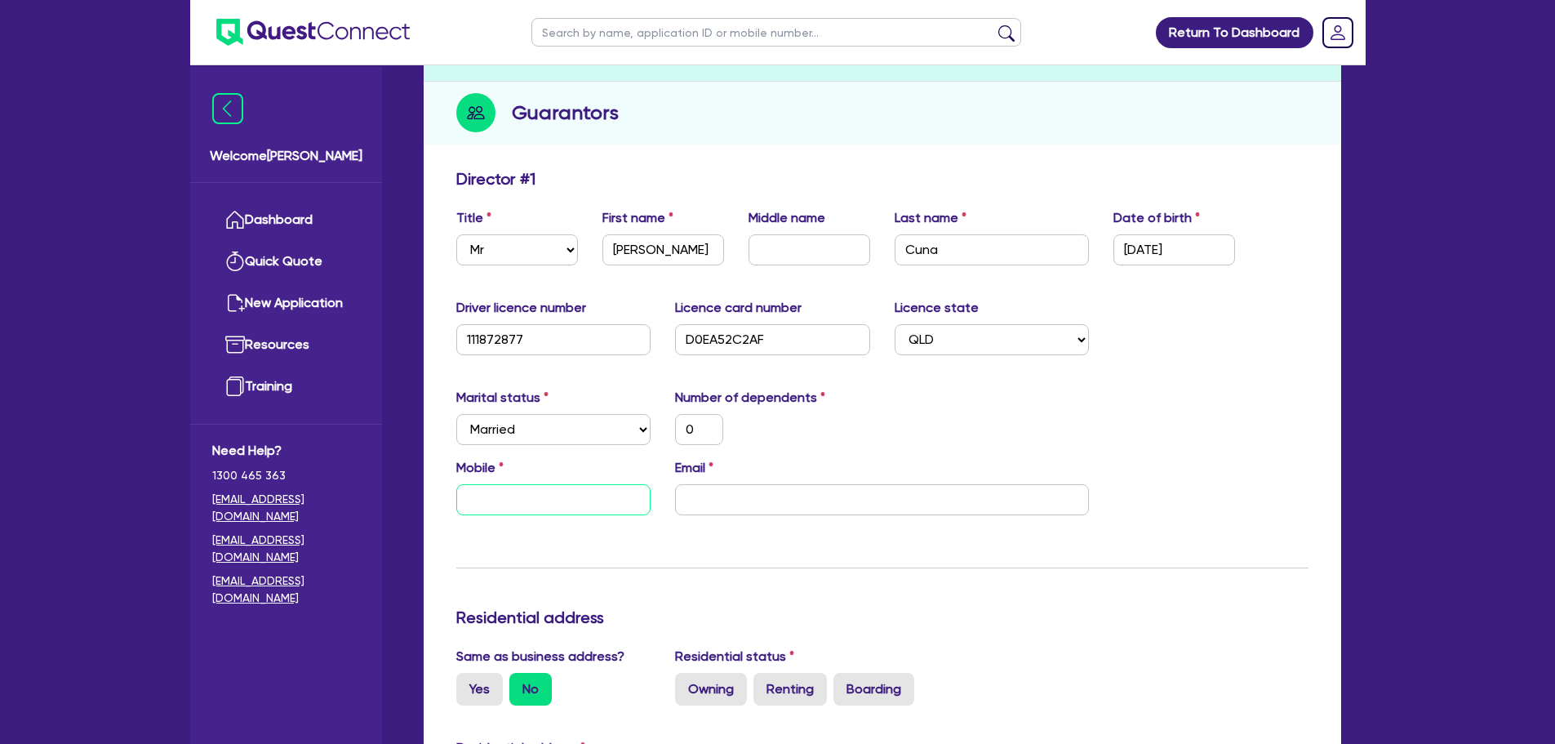
type input "0"
type input "04"
type input "0"
type input "042"
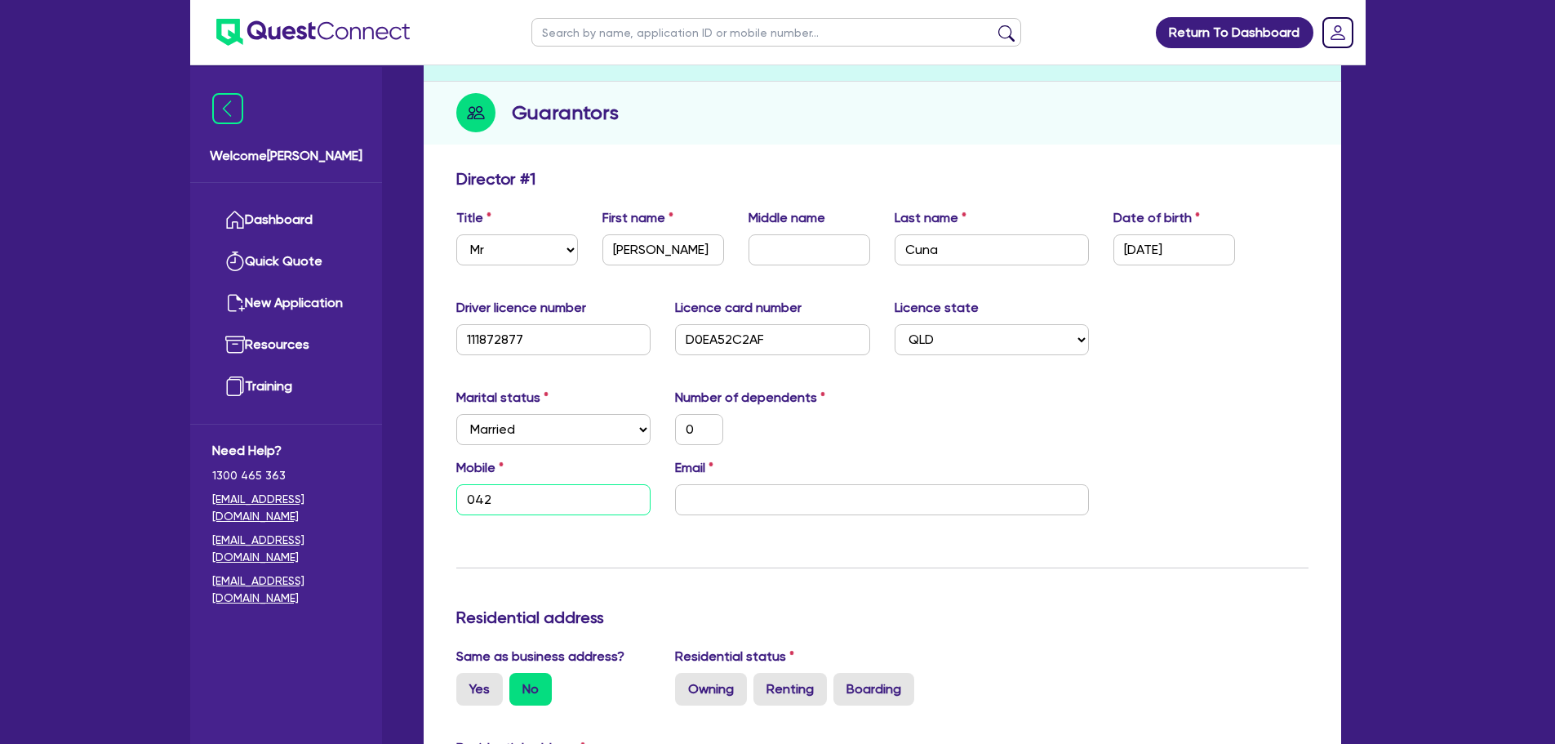
type input "0"
type input "0420"
type input "0"
type input "0420 84"
type input "0"
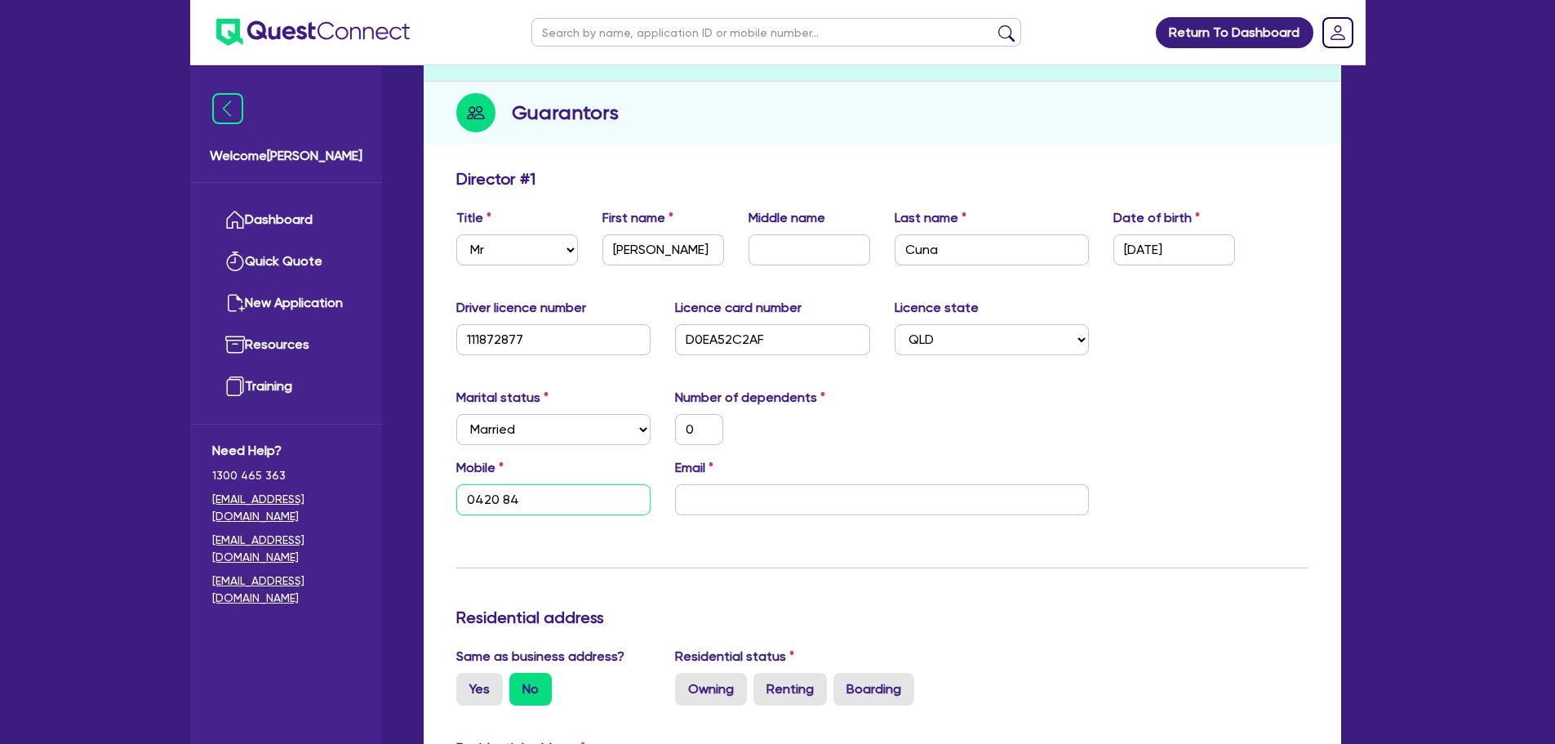
type input "0420 841"
type input "0"
type input "0420 841 6"
type input "0"
type input "0420 841 61"
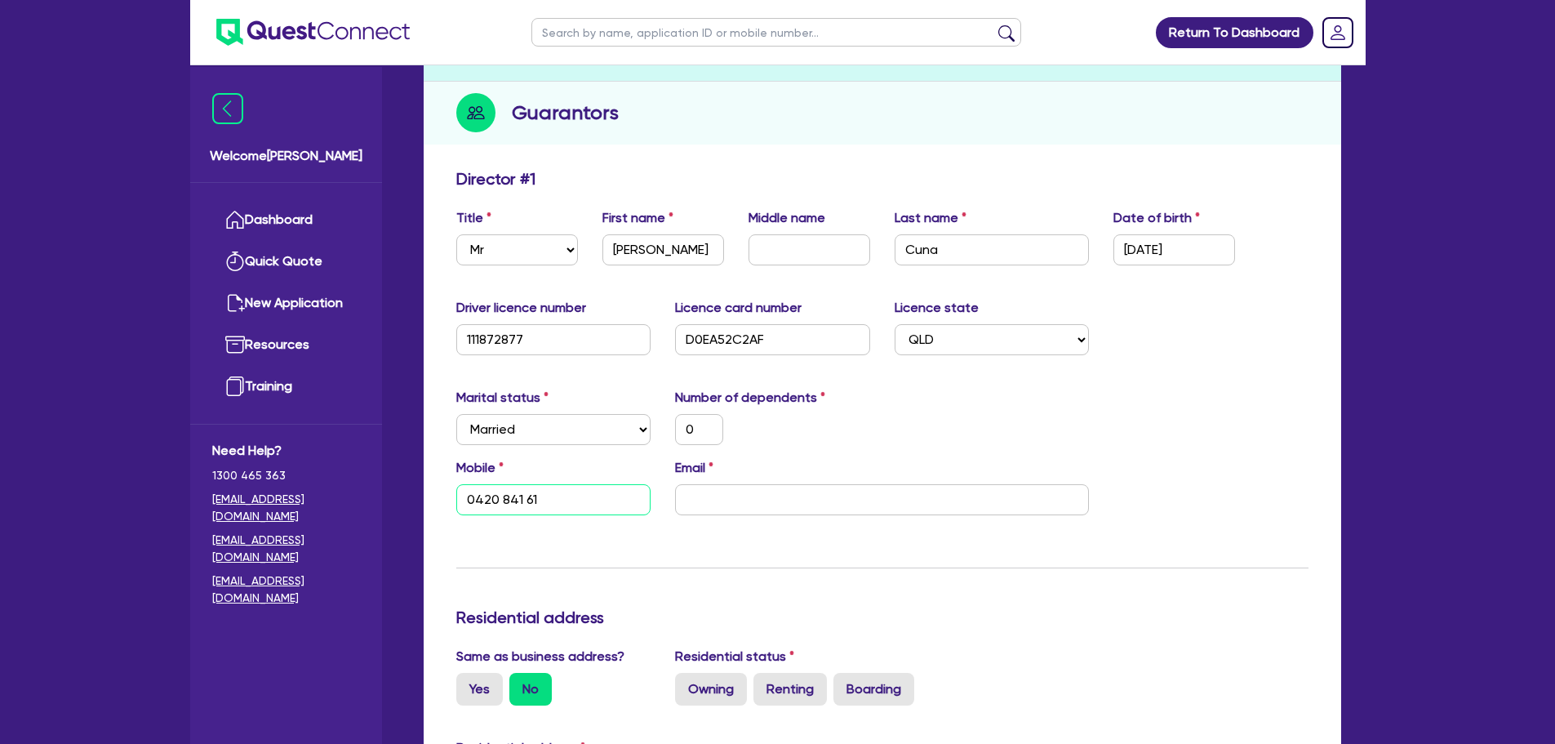
type input "0"
type input "0420 841 611"
click at [761, 504] on input "email" at bounding box center [882, 499] width 414 height 31
click at [827, 495] on input "email" at bounding box center [882, 499] width 414 height 31
paste input "[EMAIL_ADDRESS][DOMAIN_NAME]"
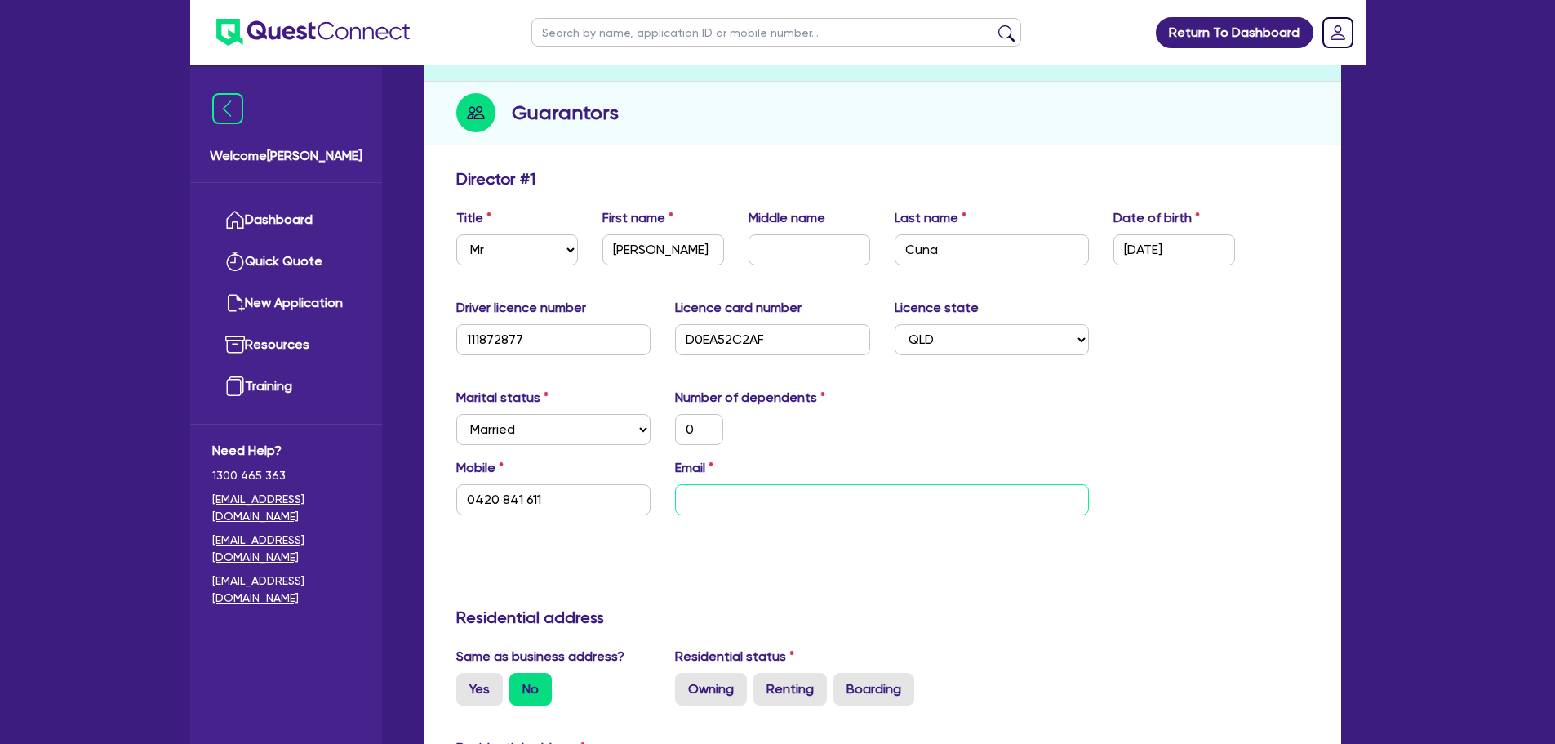
type input "0"
type input "0420 841 611"
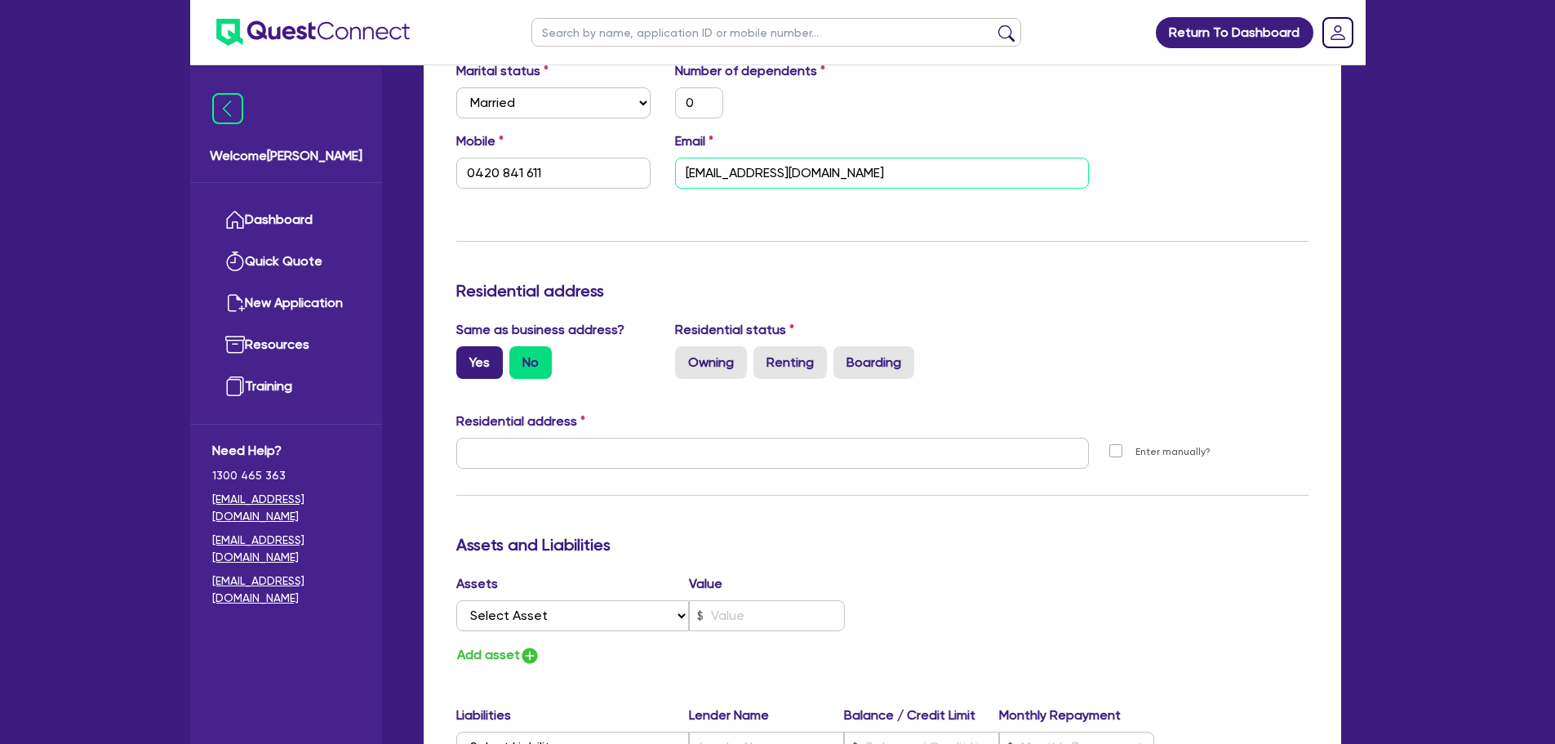
type input "[EMAIL_ADDRESS][DOMAIN_NAME]"
click at [498, 355] on label "Yes" at bounding box center [479, 362] width 47 height 33
click at [467, 355] on input "Yes" at bounding box center [461, 351] width 11 height 11
radio input "true"
type input "0"
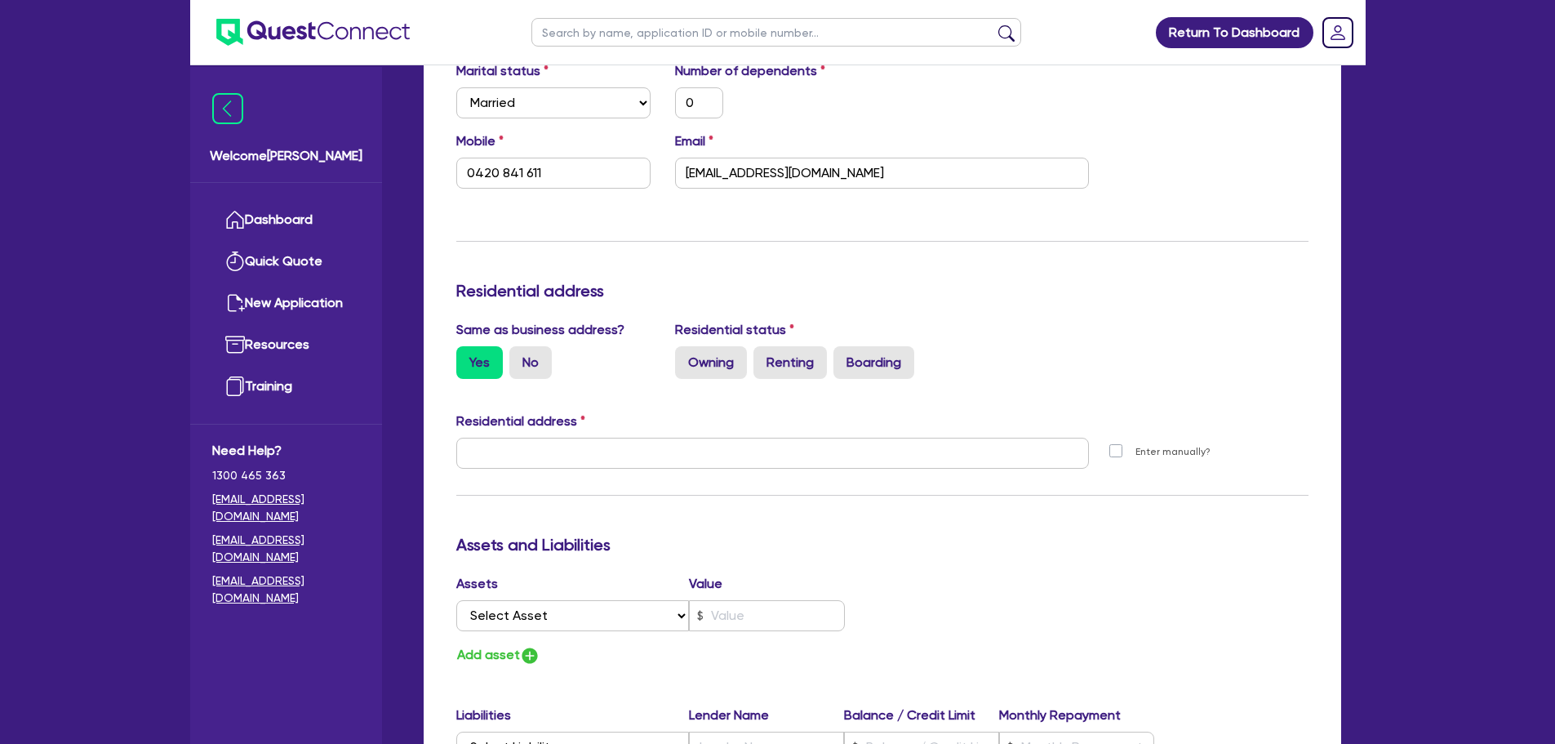
type input "0420 841 611"
type input "[STREET_ADDRESS]"
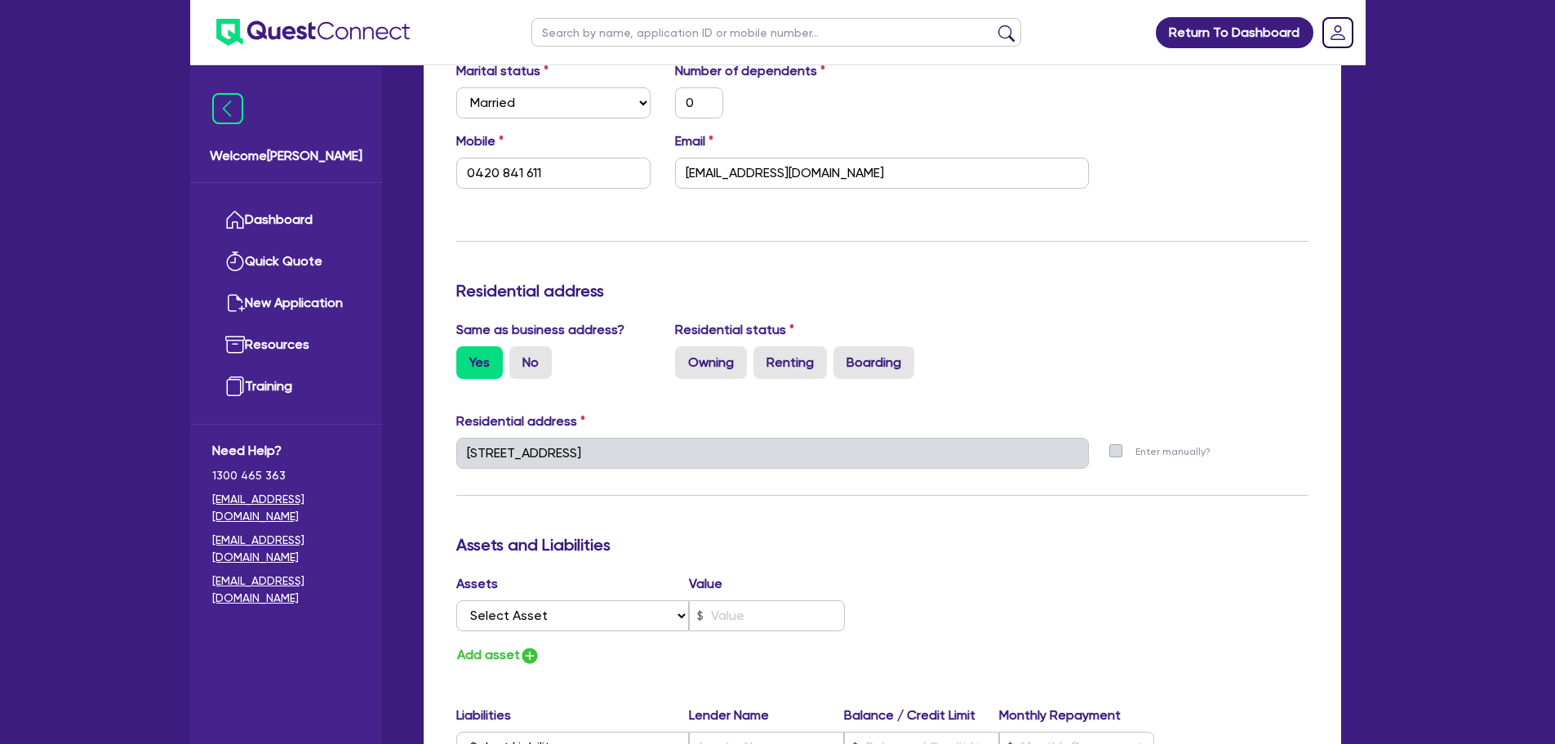
click at [683, 350] on input "Owning" at bounding box center [680, 351] width 11 height 11
radio input "true"
type input "0"
type input "0420 841 611"
click at [700, 358] on label "Owning" at bounding box center [711, 362] width 72 height 33
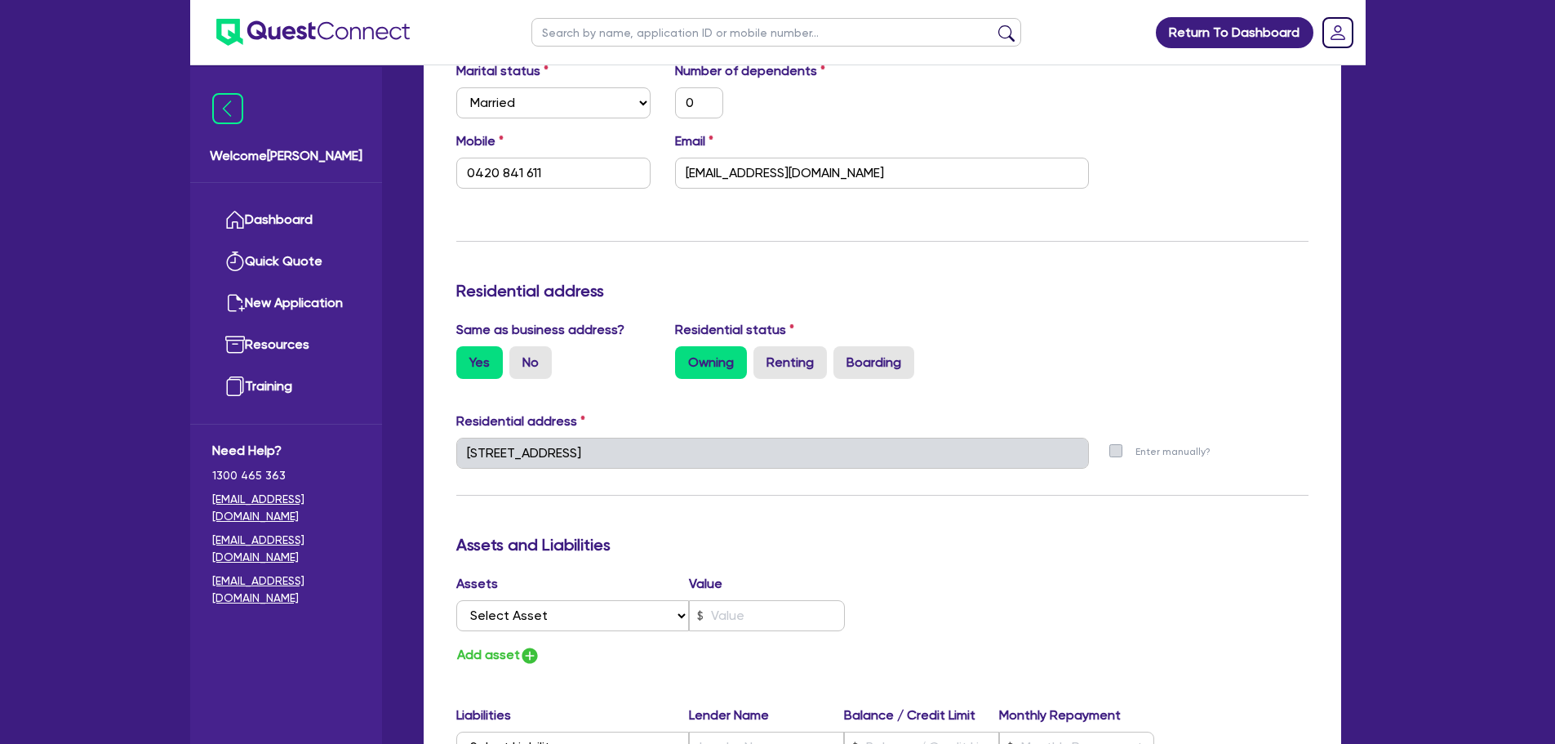
click at [686, 357] on input "Owning" at bounding box center [680, 351] width 11 height 11
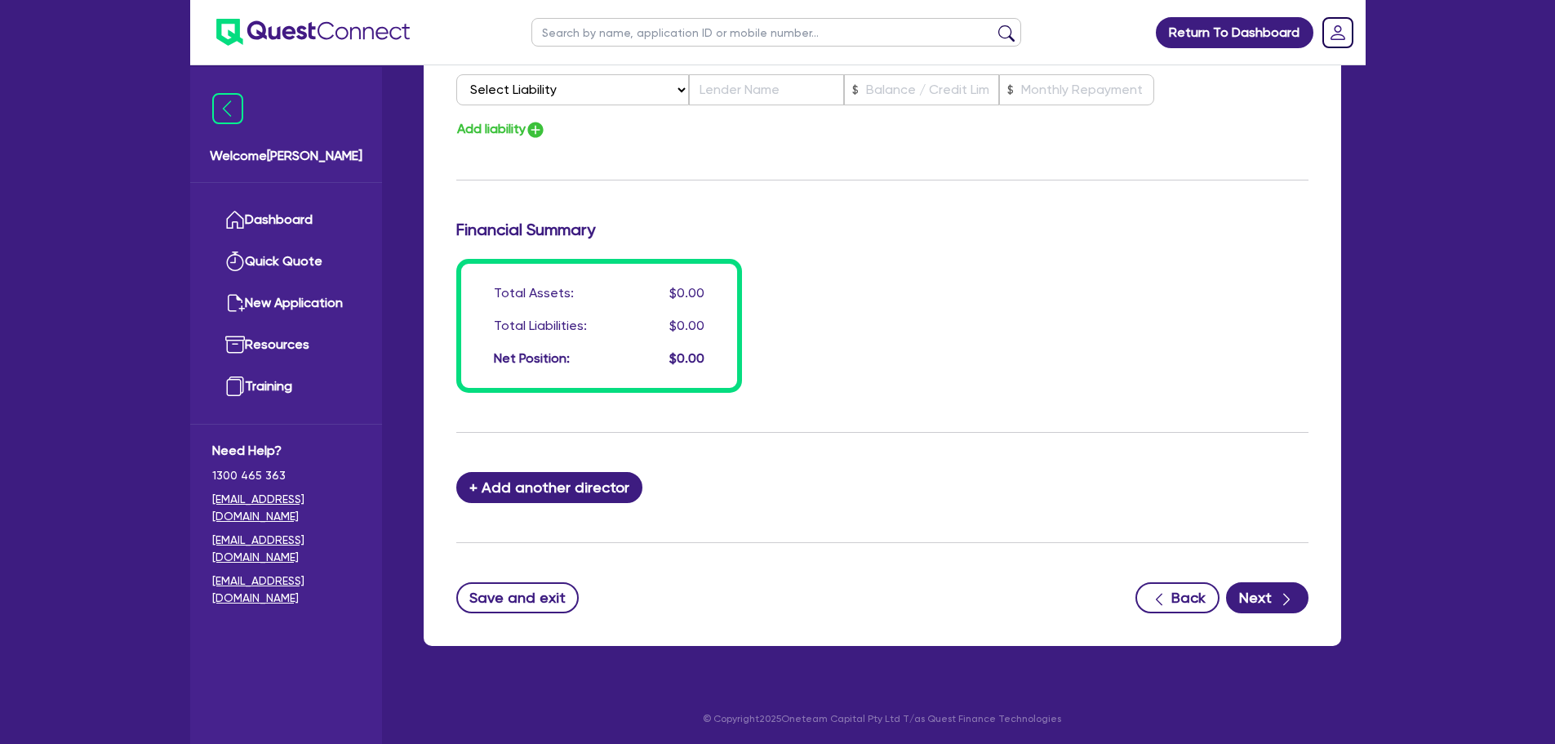
scroll to position [1149, 0]
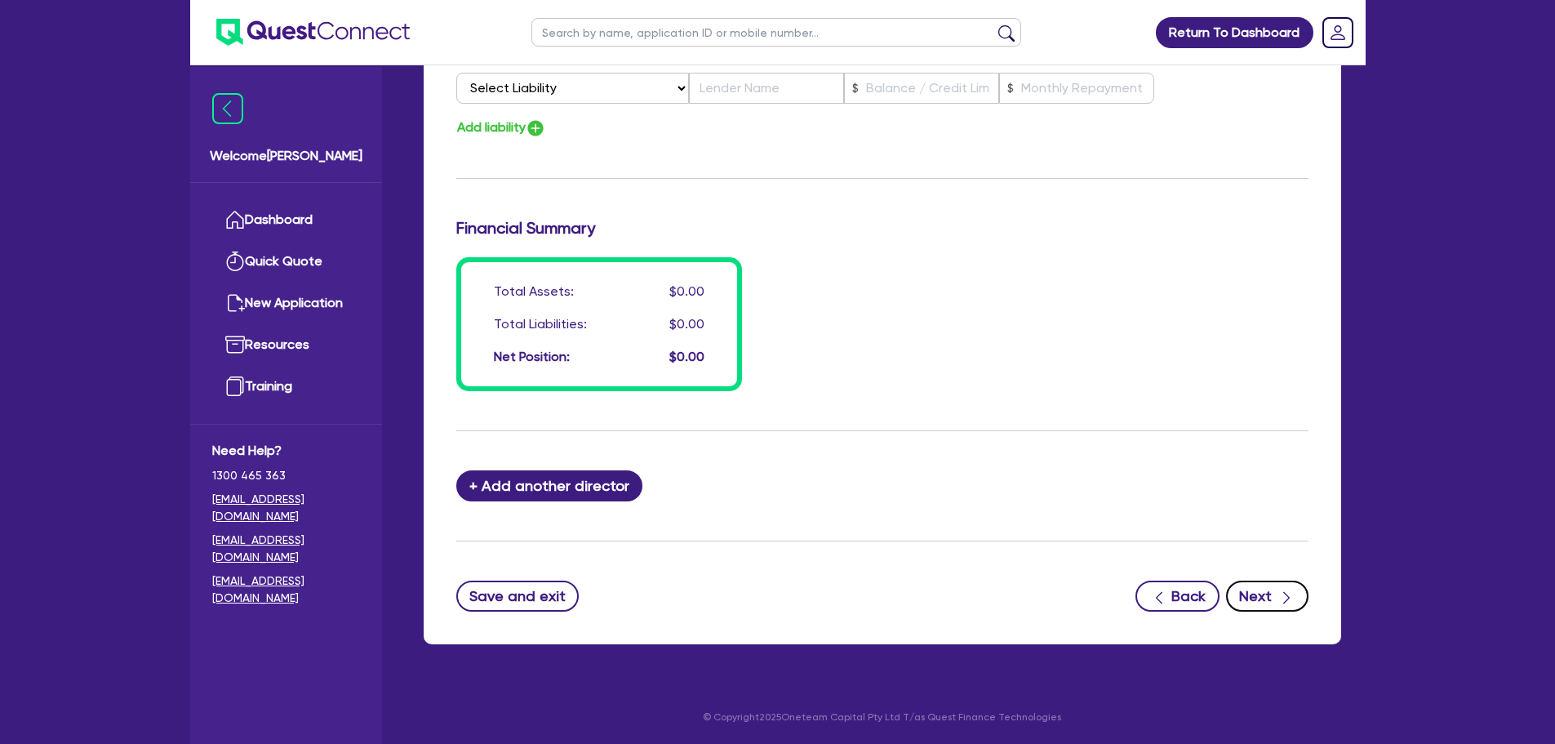
click at [1255, 590] on button "Next" at bounding box center [1267, 596] width 82 height 31
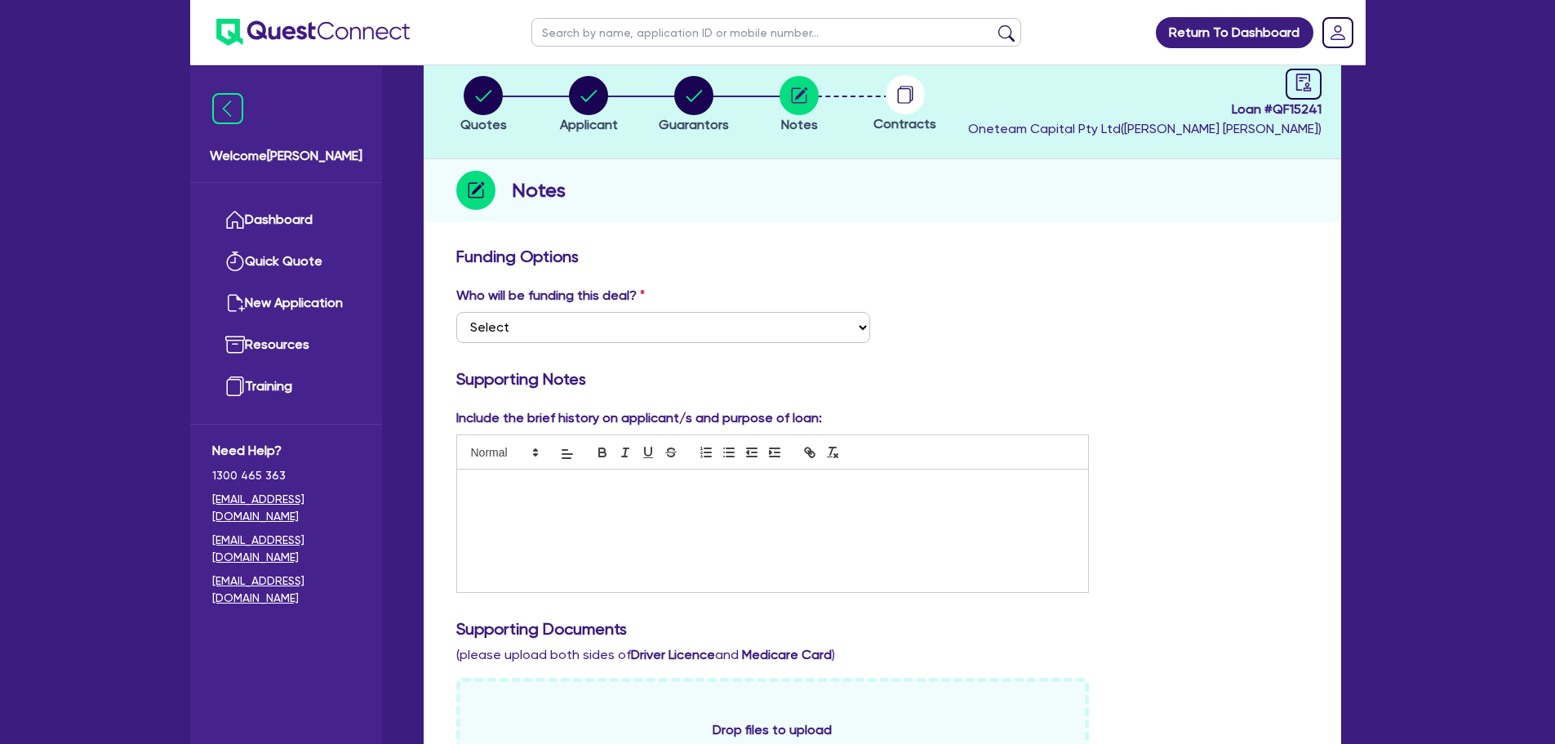
scroll to position [245, 0]
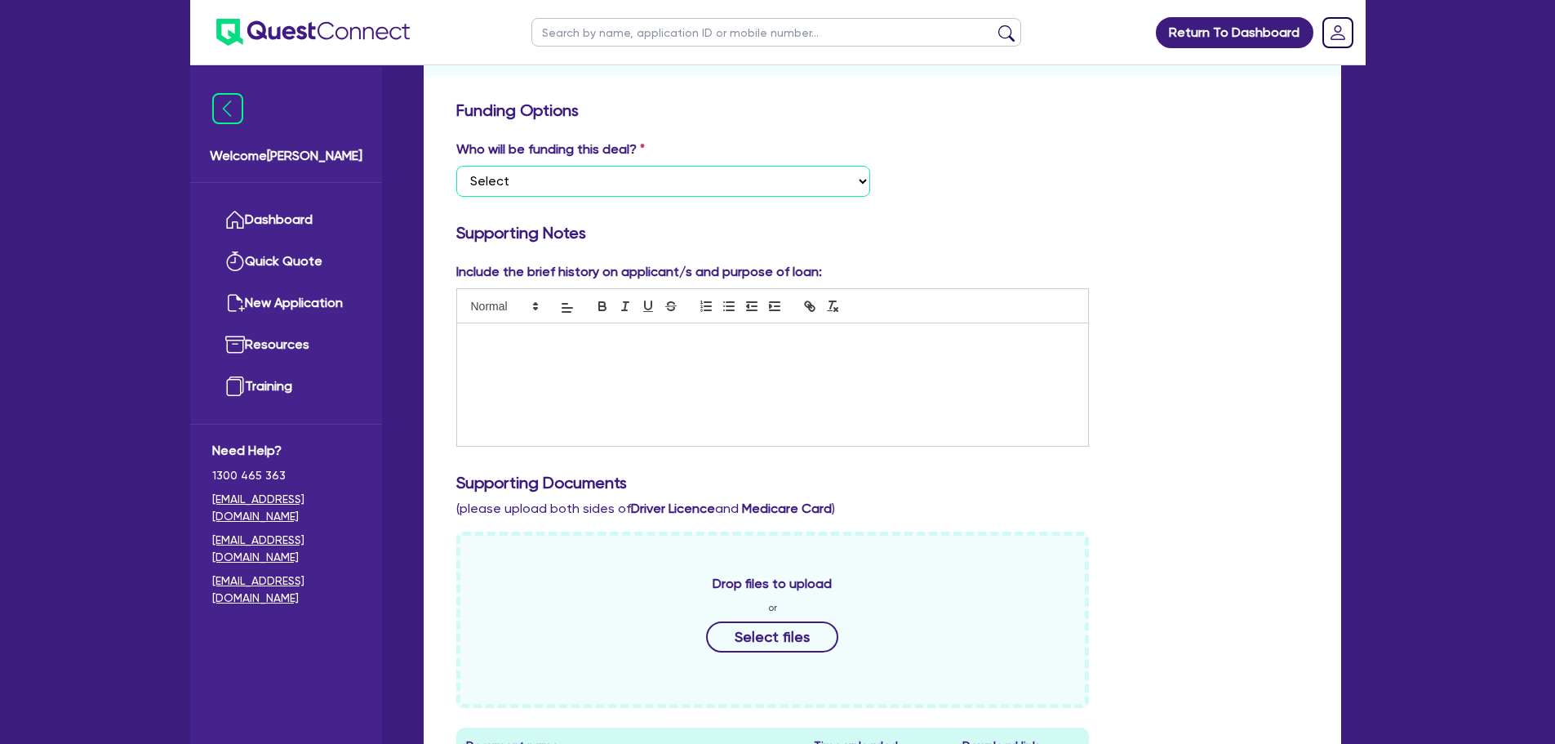
click at [732, 185] on select "Select I want Quest to fund 100% I will fund 100% I will co-fund with Quest Oth…" at bounding box center [663, 181] width 414 height 31
select select "Other"
click at [456, 166] on select "Select I want Quest to fund 100% I will fund 100% I will co-fund with Quest Oth…" at bounding box center [663, 181] width 414 height 31
click at [660, 351] on div at bounding box center [773, 384] width 632 height 122
click at [483, 337] on p "SOlar installation" at bounding box center [773, 340] width 607 height 15
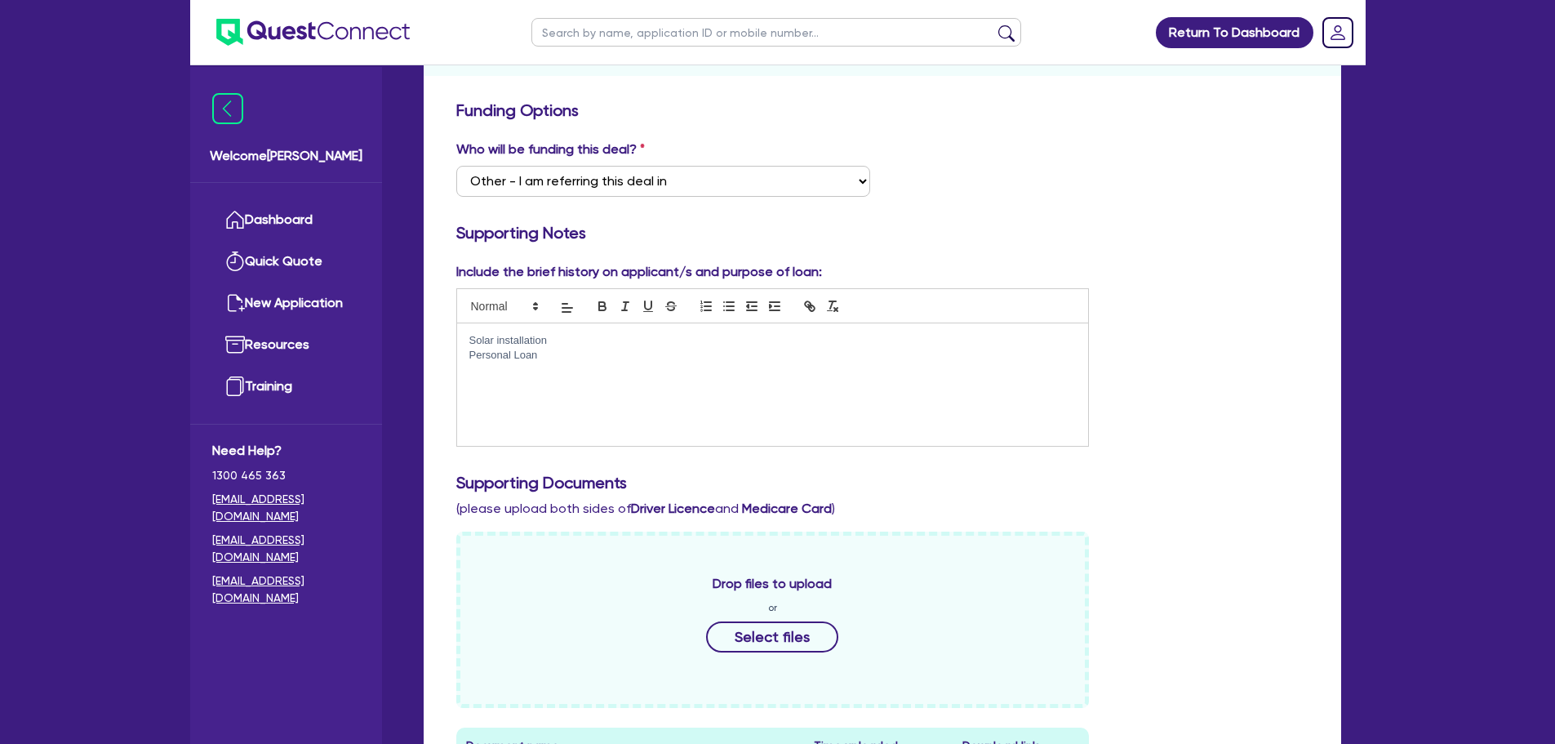
click at [726, 333] on p "Solar installation" at bounding box center [773, 340] width 607 height 15
click at [716, 354] on p "Personal Loan" at bounding box center [773, 355] width 607 height 15
click at [722, 372] on div "Solar installation Personal Loan" at bounding box center [773, 384] width 632 height 122
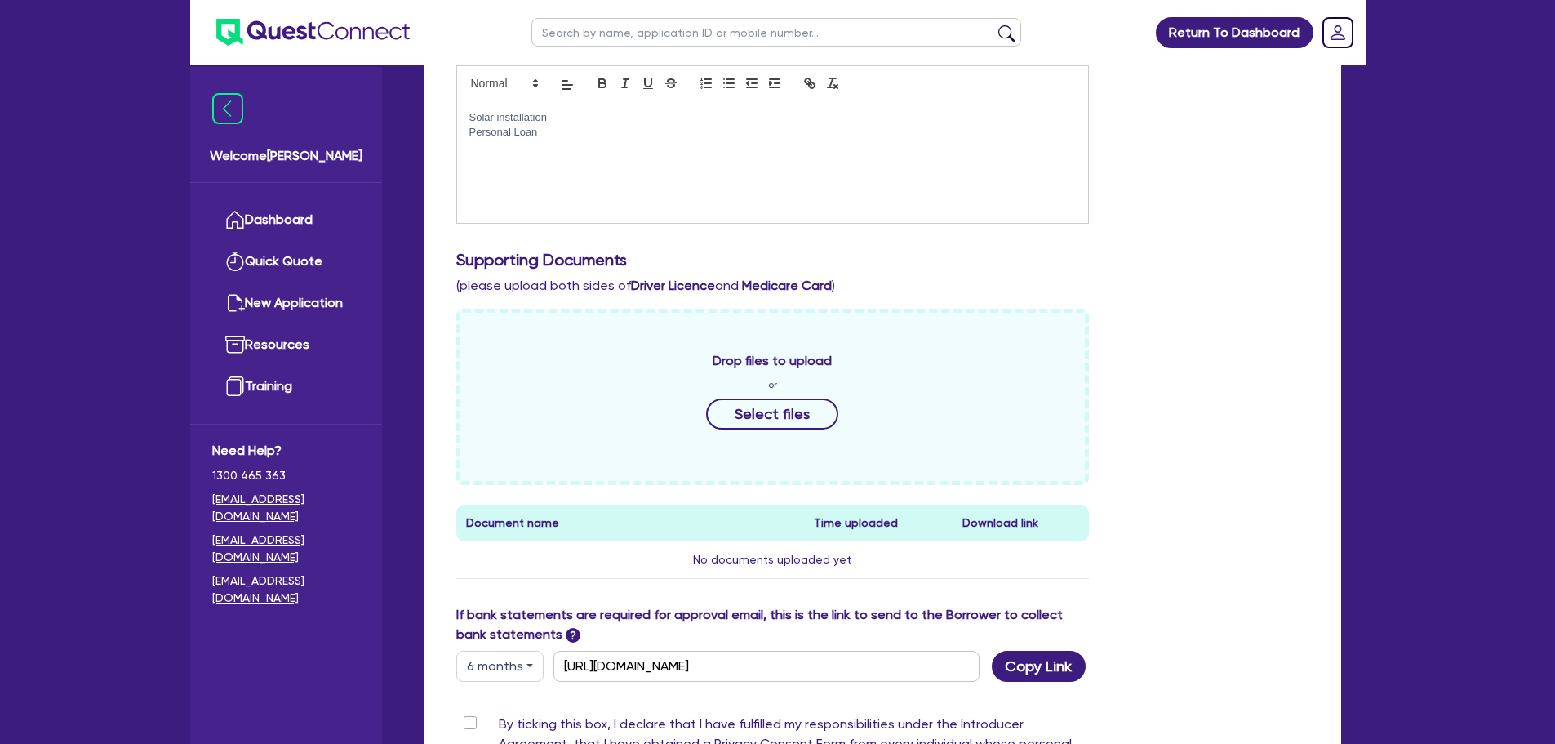
scroll to position [727, 0]
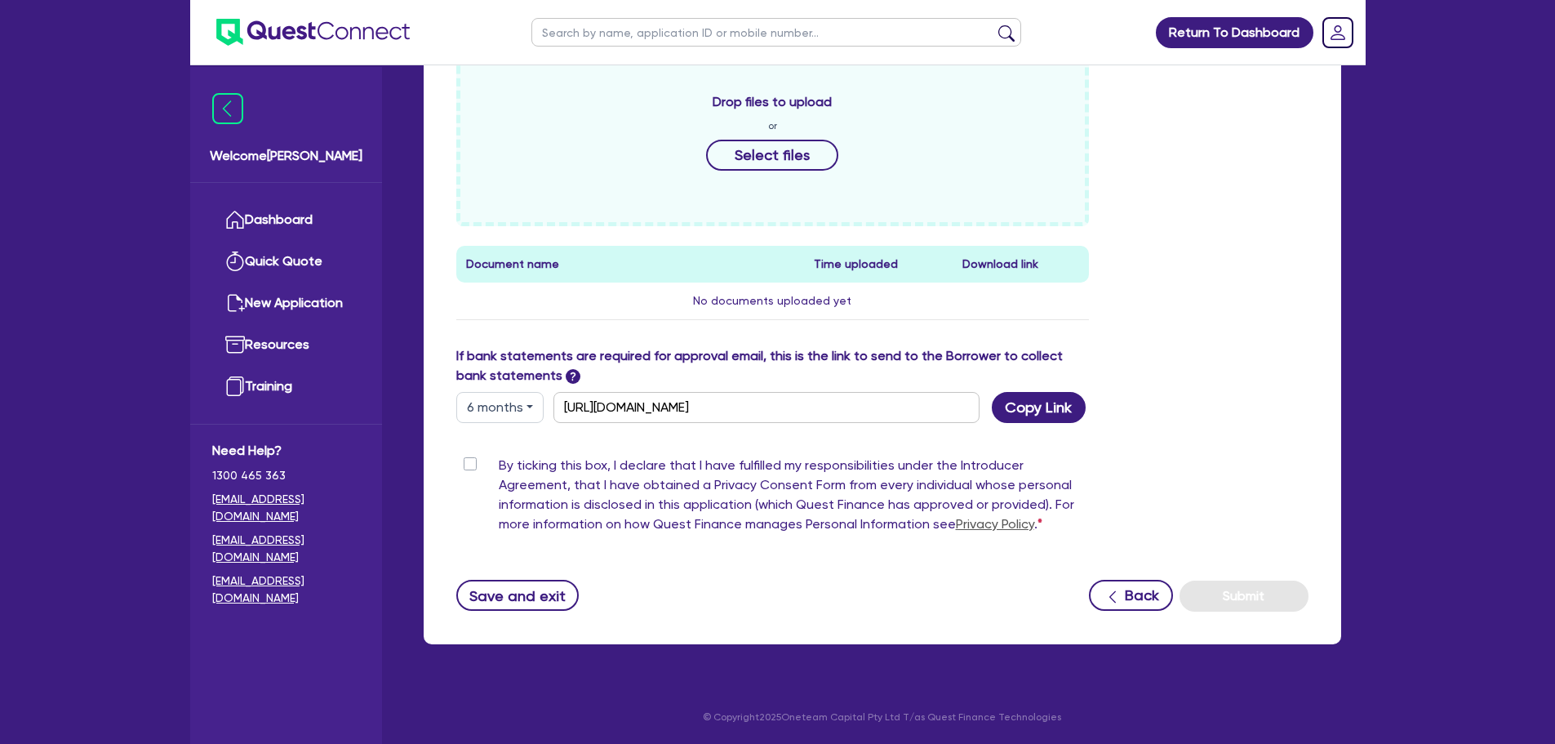
click at [499, 465] on label "By ticking this box, I declare that I have fulfilled my responsibilities under …" at bounding box center [794, 498] width 591 height 85
click at [466, 465] on input "By ticking this box, I declare that I have fulfilled my responsibilities under …" at bounding box center [462, 464] width 13 height 16
checkbox input "true"
click at [1242, 592] on button "Submit" at bounding box center [1244, 596] width 129 height 31
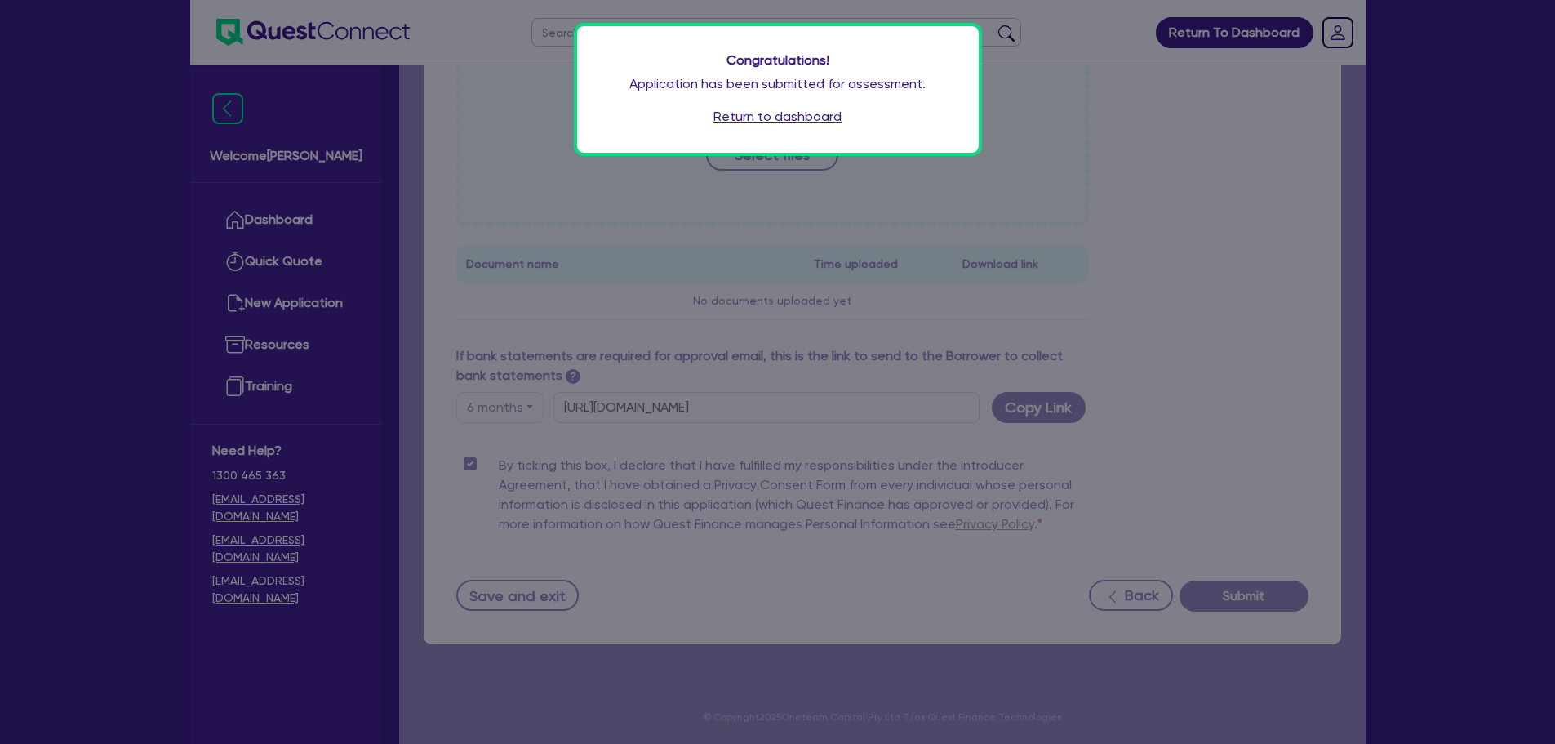
click at [754, 109] on link "Return to dashboard" at bounding box center [778, 117] width 128 height 20
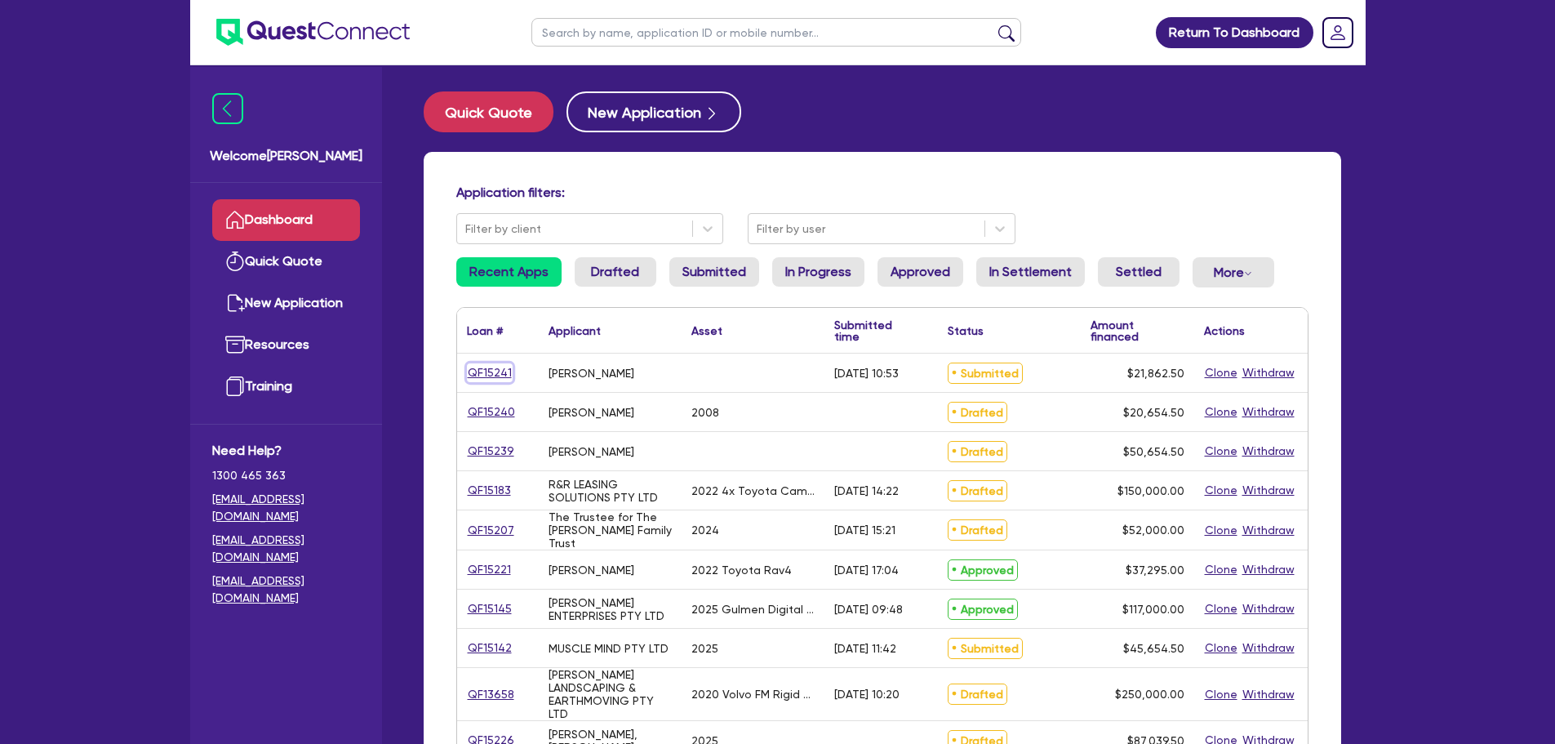
click at [481, 373] on link "QF15241" at bounding box center [490, 372] width 46 height 19
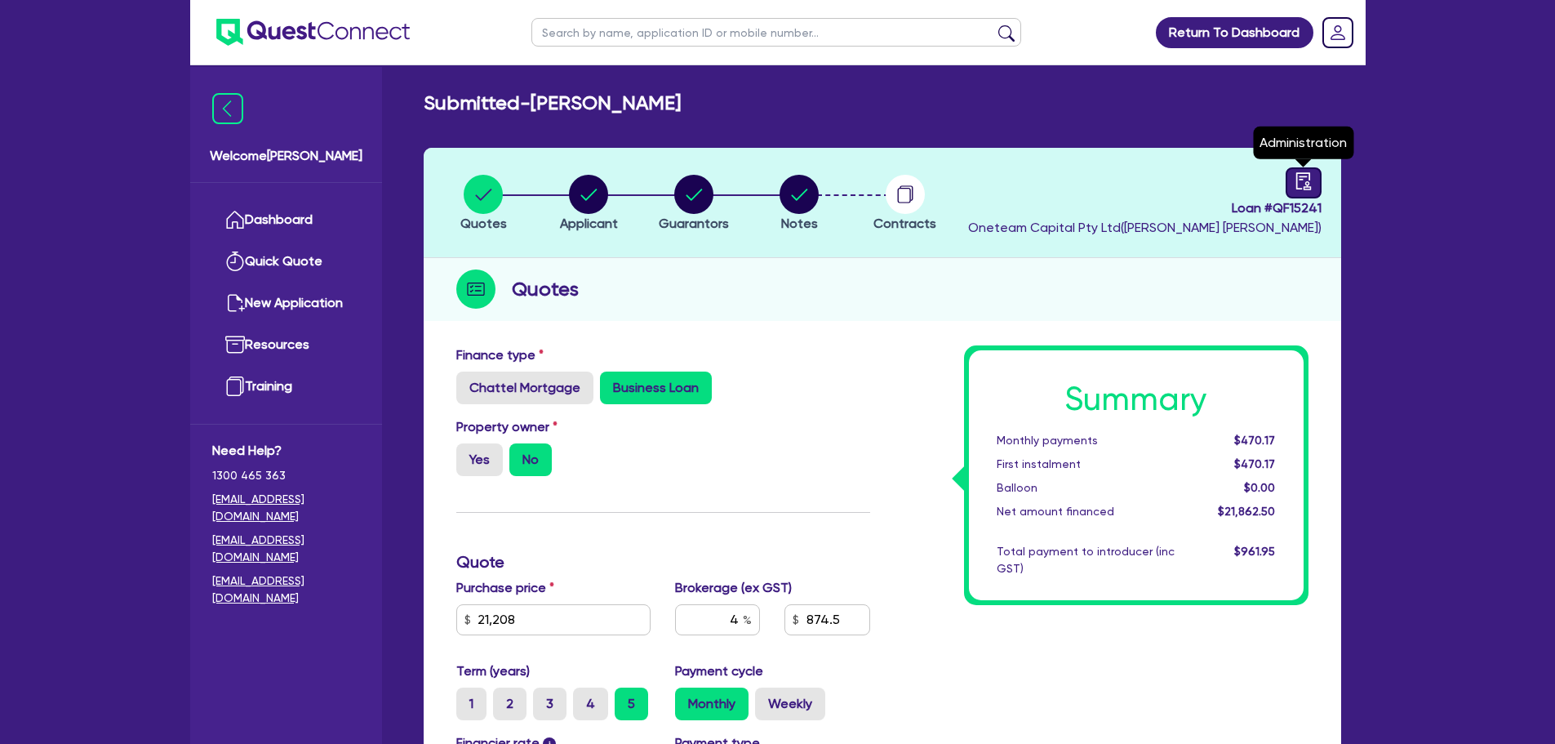
click at [1311, 178] on icon "audit" at bounding box center [1304, 181] width 18 height 18
select select "SUBMITTED_NEW"
select select "Other"
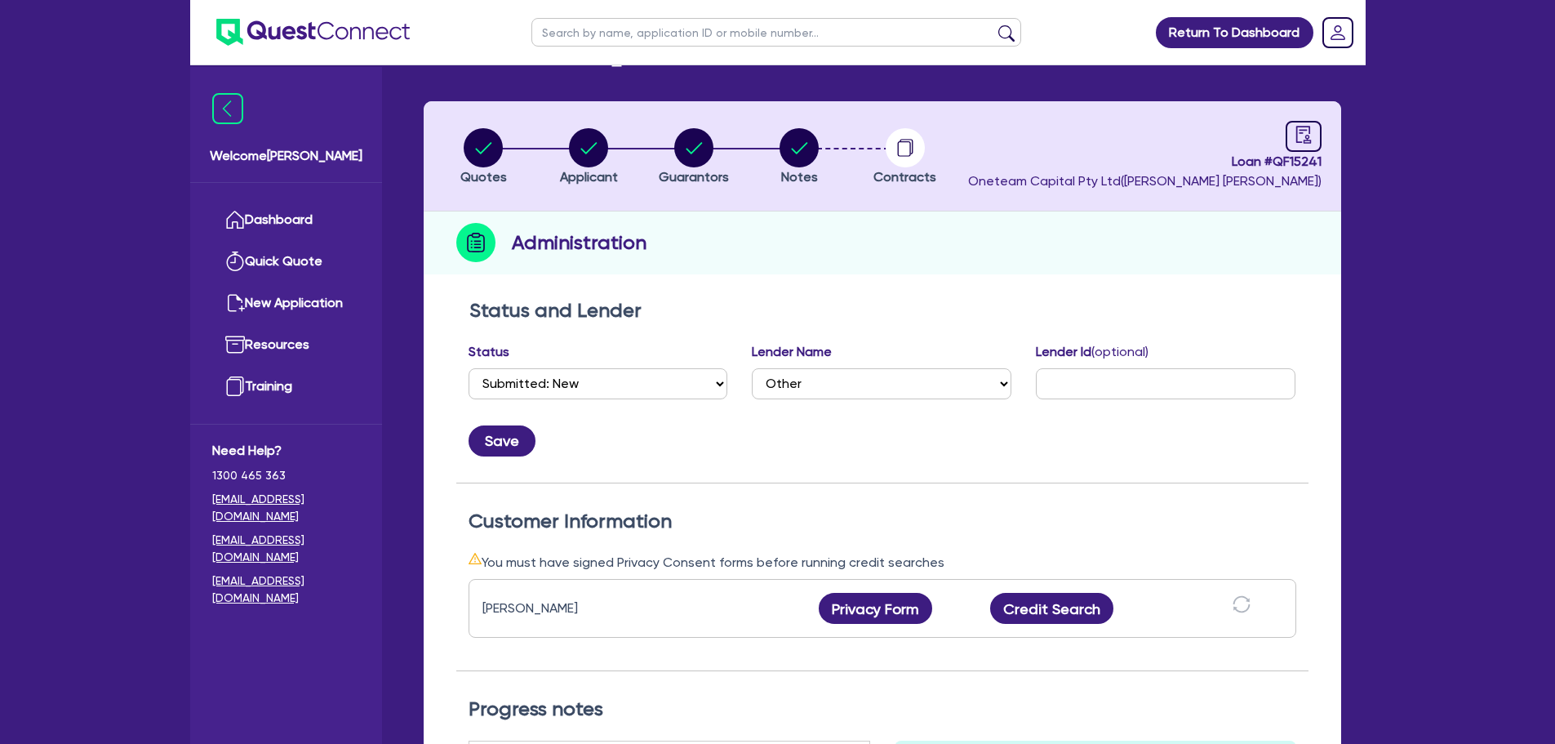
scroll to position [82, 0]
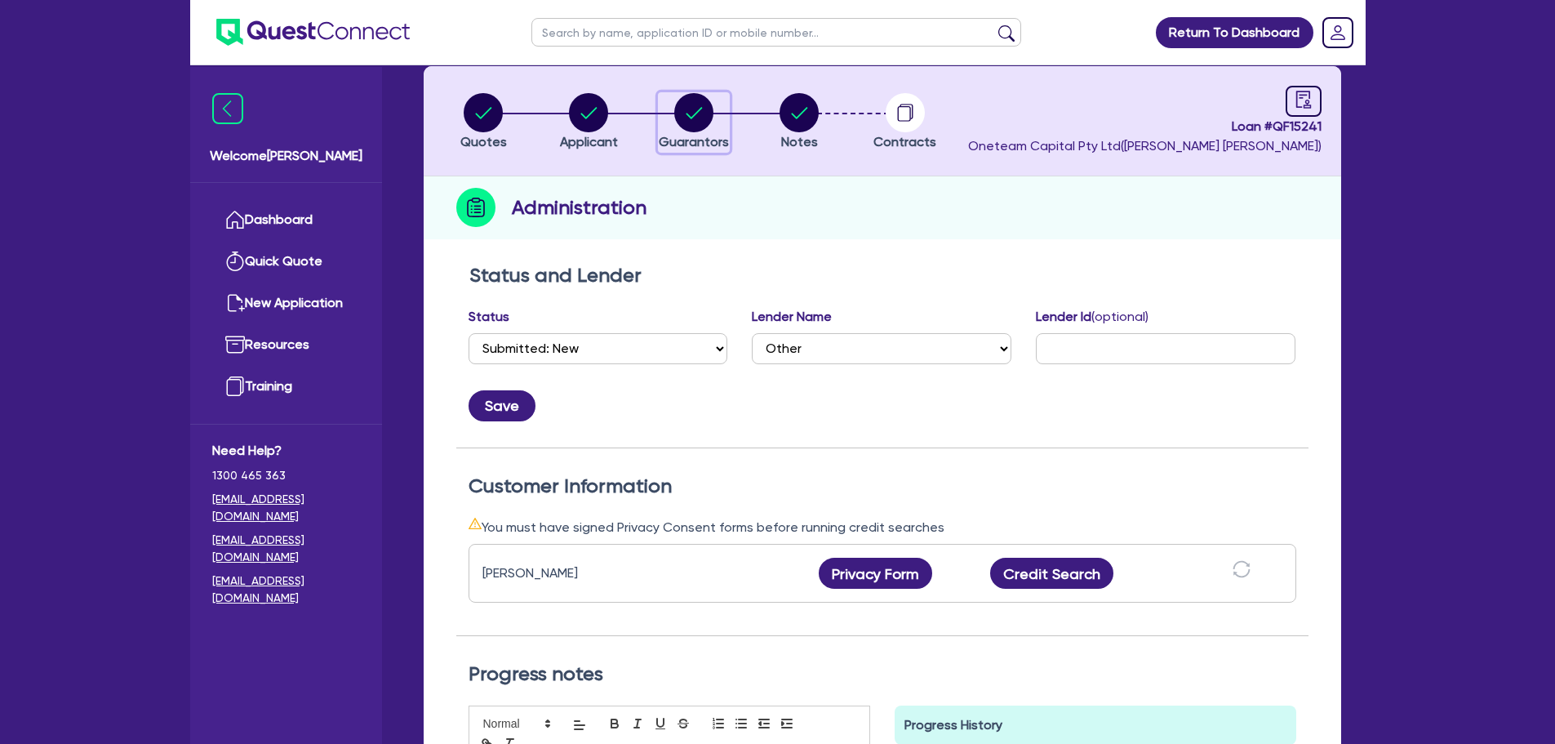
click at [687, 109] on circle "button" at bounding box center [693, 112] width 39 height 39
select select "MR"
select select "QLD"
select select "MARRIED"
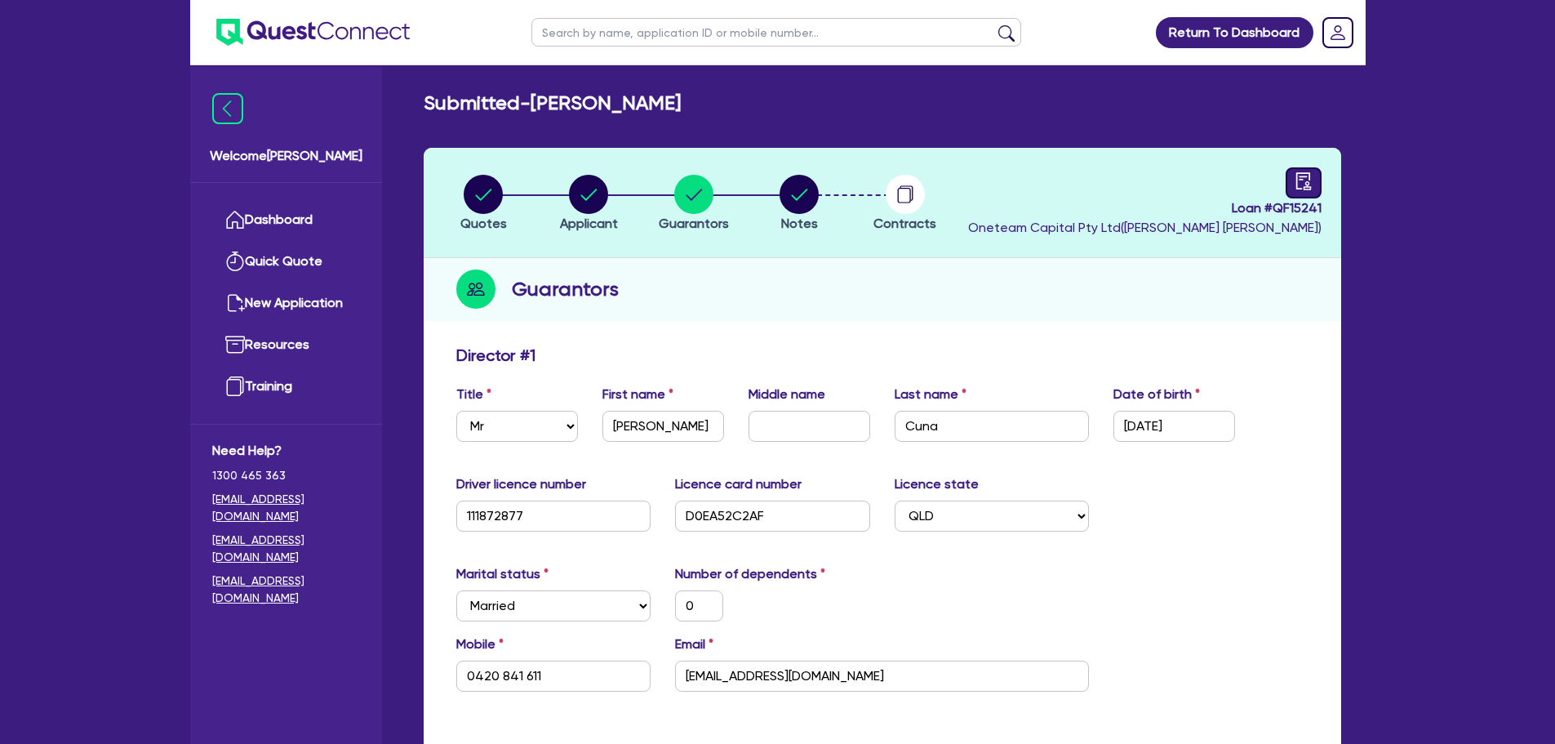
click at [1293, 172] on link at bounding box center [1304, 182] width 36 height 31
select select "SUBMITTED_NEW"
select select "Other"
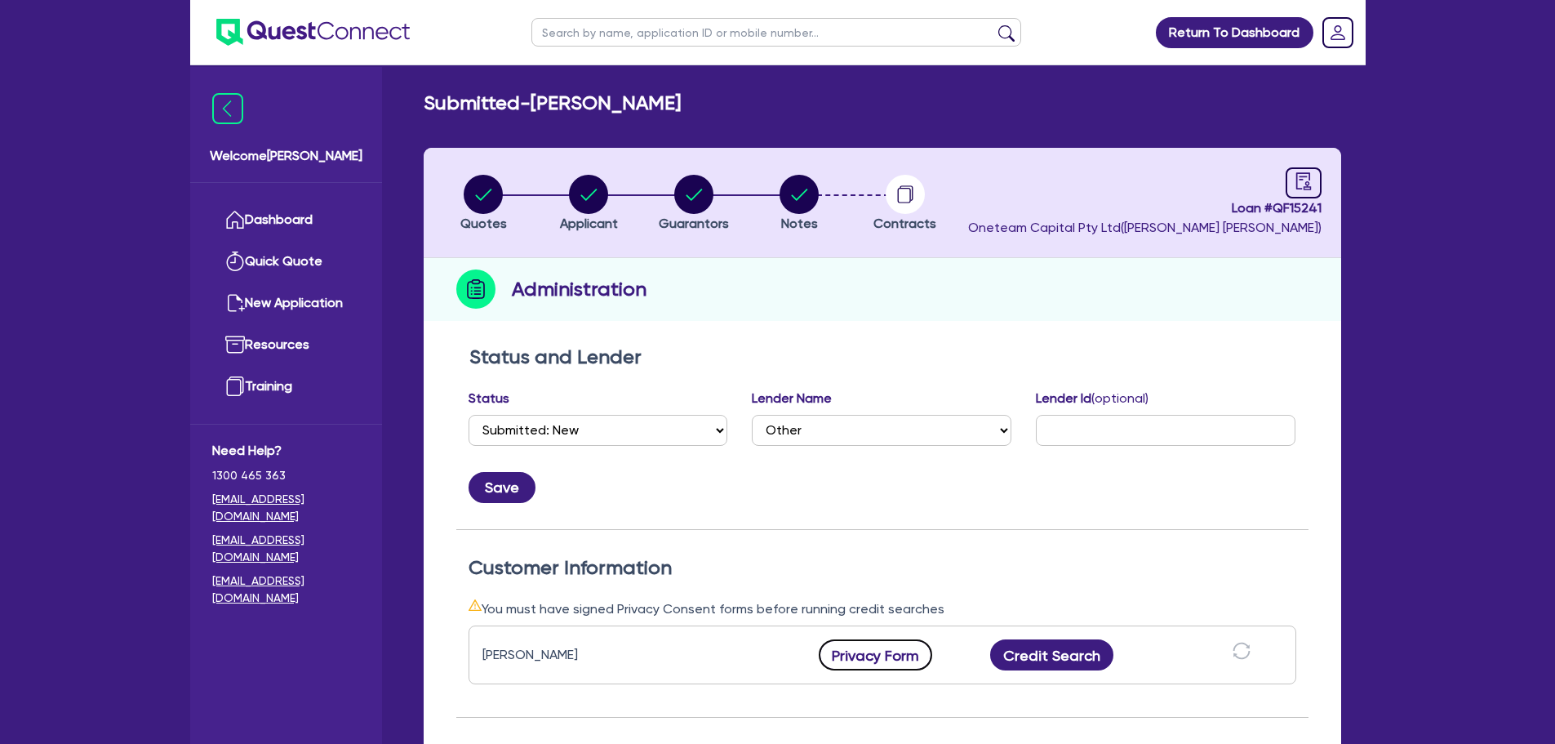
click at [866, 659] on button "Privacy Form" at bounding box center [876, 654] width 114 height 31
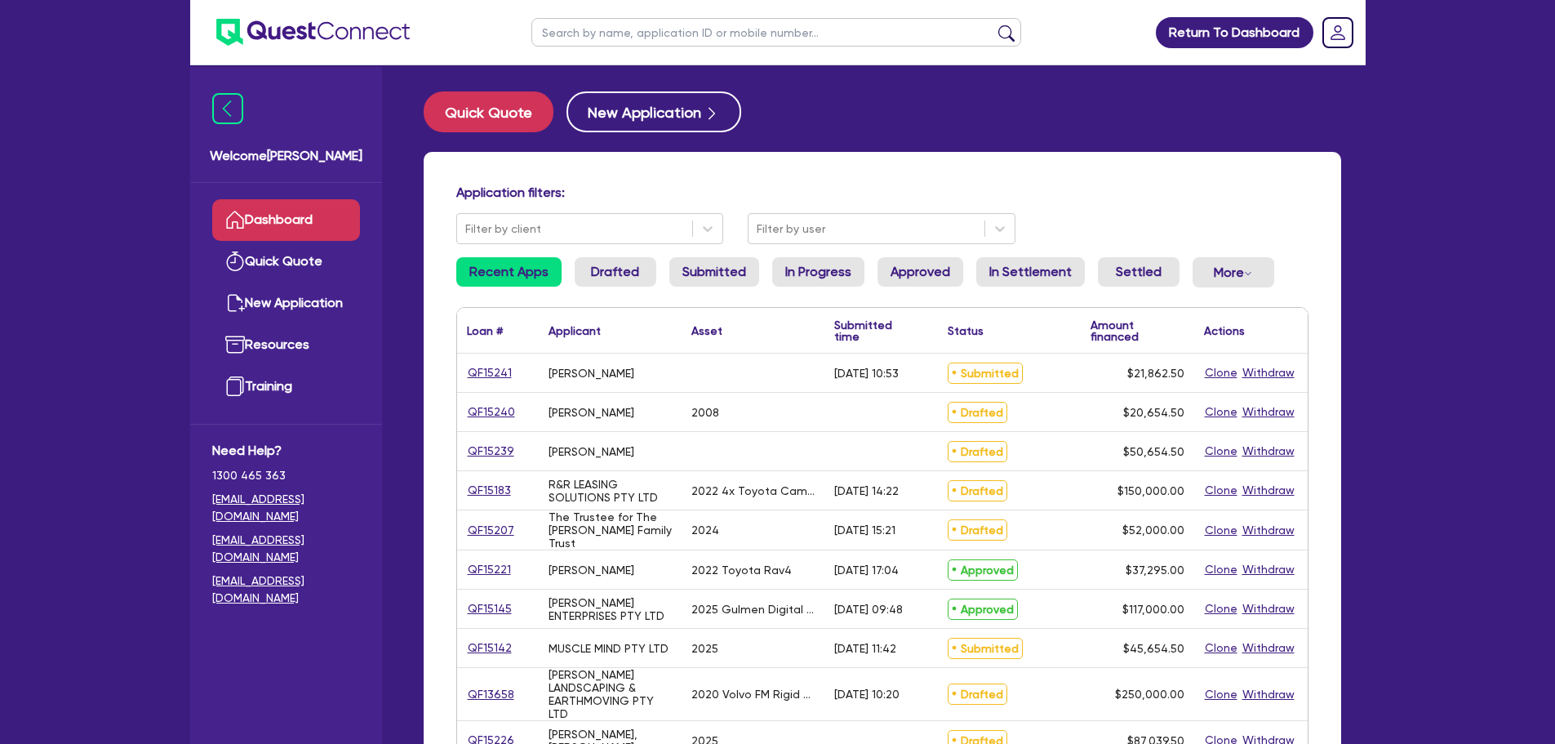
click at [661, 29] on input "text" at bounding box center [777, 32] width 490 height 29
type input "[PERSON_NAME]"
click at [994, 24] on button "submit" at bounding box center [1007, 35] width 26 height 23
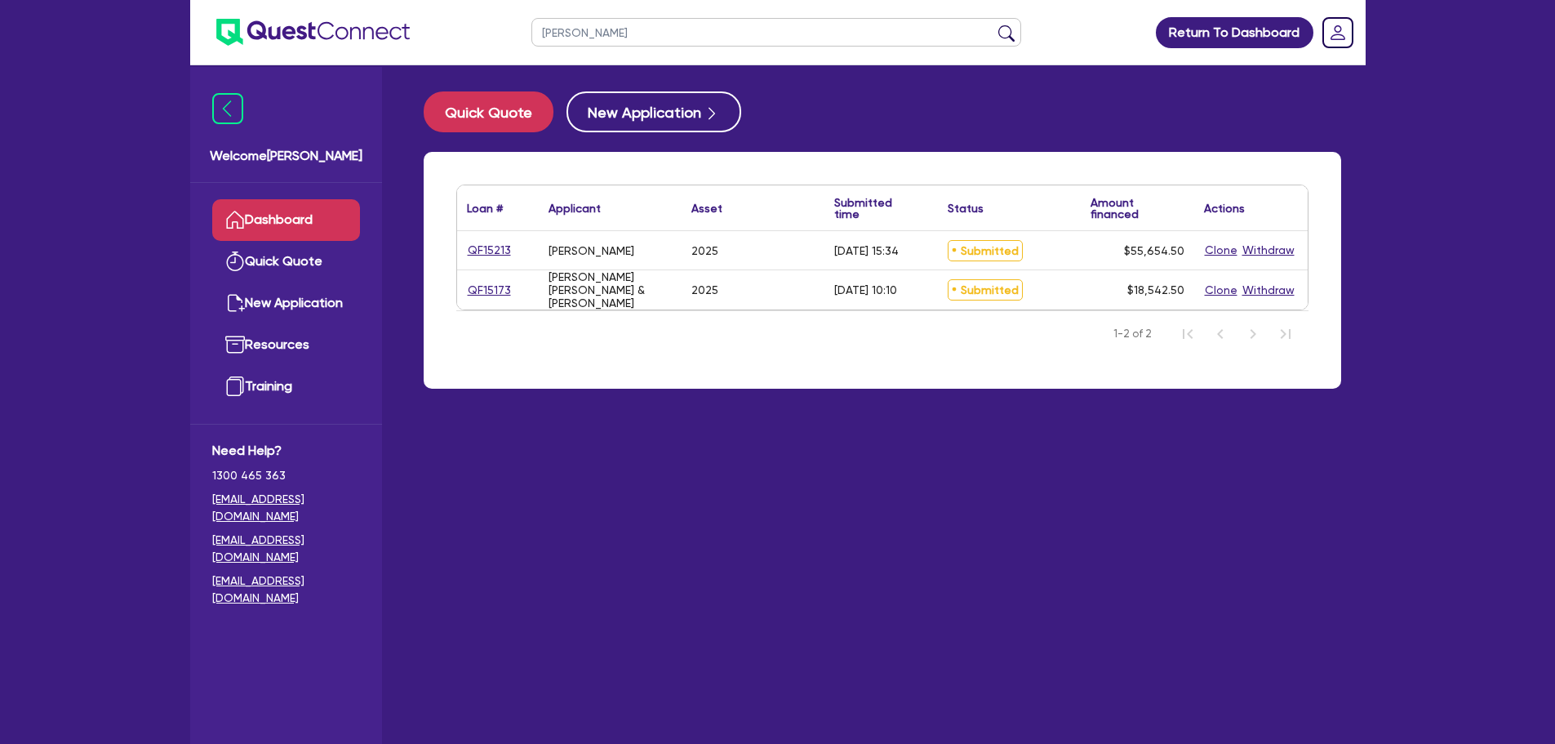
click at [485, 240] on div "QF15213" at bounding box center [498, 250] width 82 height 38
click at [486, 250] on link "QF15213" at bounding box center [489, 250] width 45 height 19
select select "SECONDARY_ASSETS"
select select "SOLAR_AND_RENEWABLES"
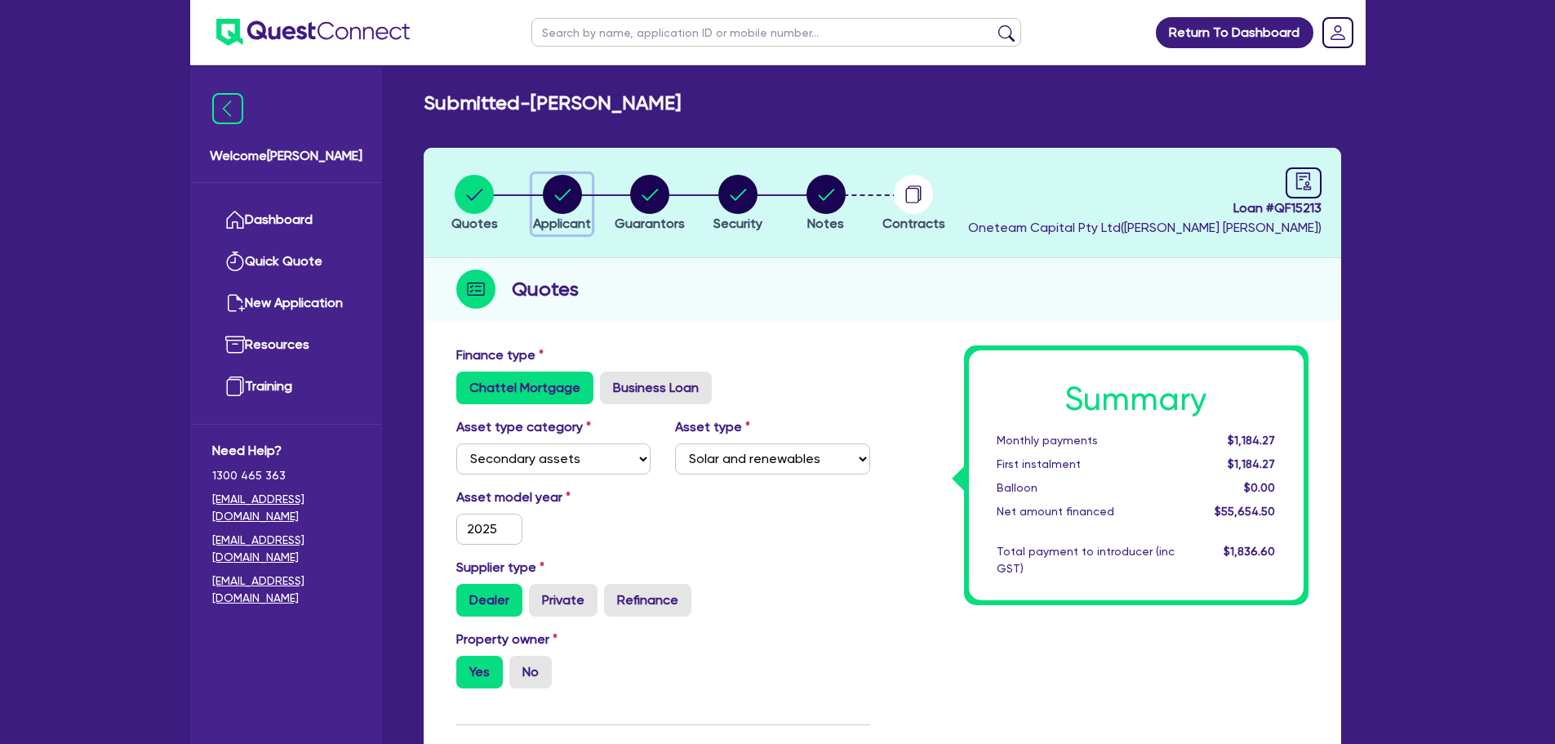
click at [553, 200] on circle "button" at bounding box center [562, 194] width 39 height 39
select select "SOLE_TRADER"
select select "AGRICULTURE"
select select "FARMERS"
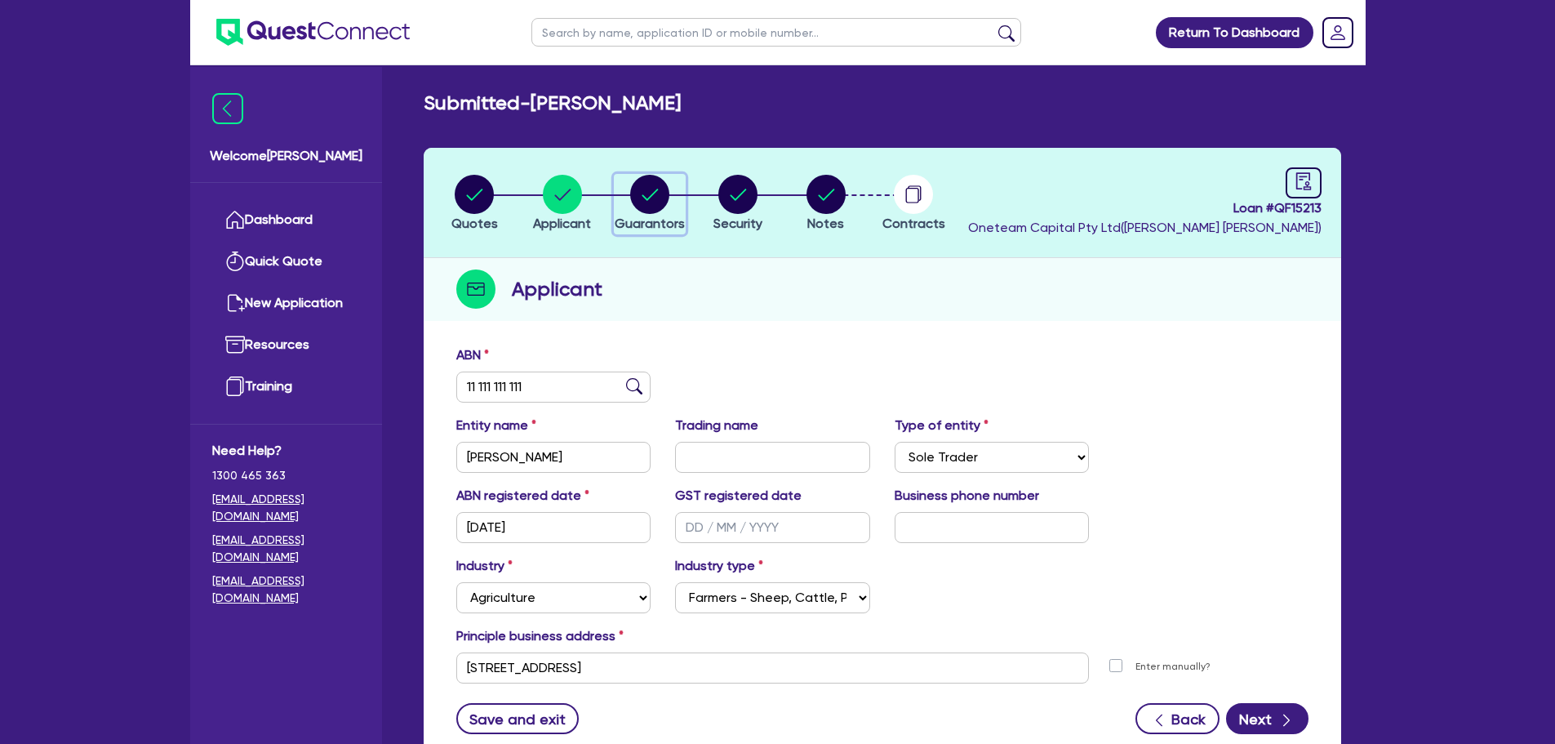
click at [659, 195] on circle "button" at bounding box center [649, 194] width 39 height 39
select select "MR"
select select "MARRIED"
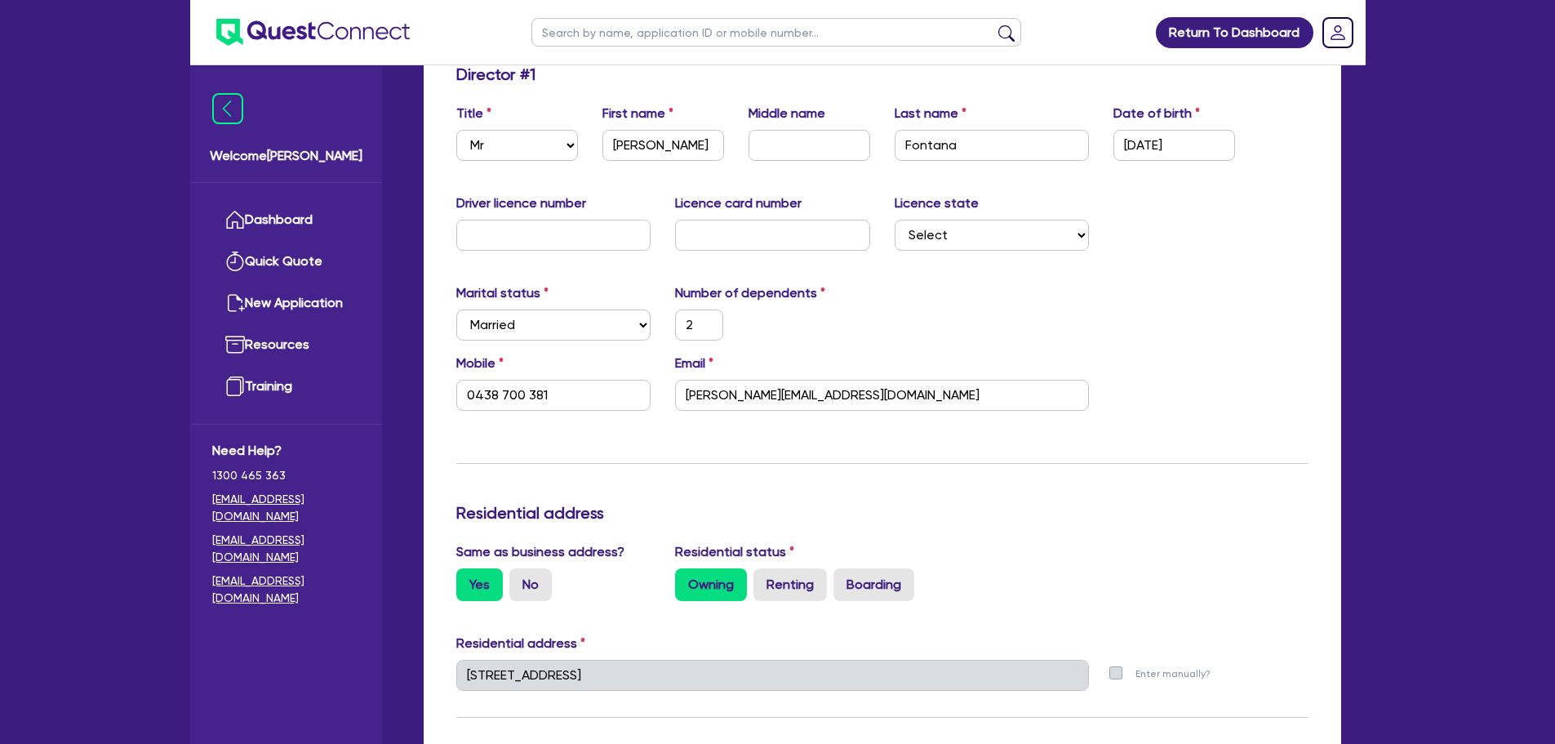
scroll to position [245, 0]
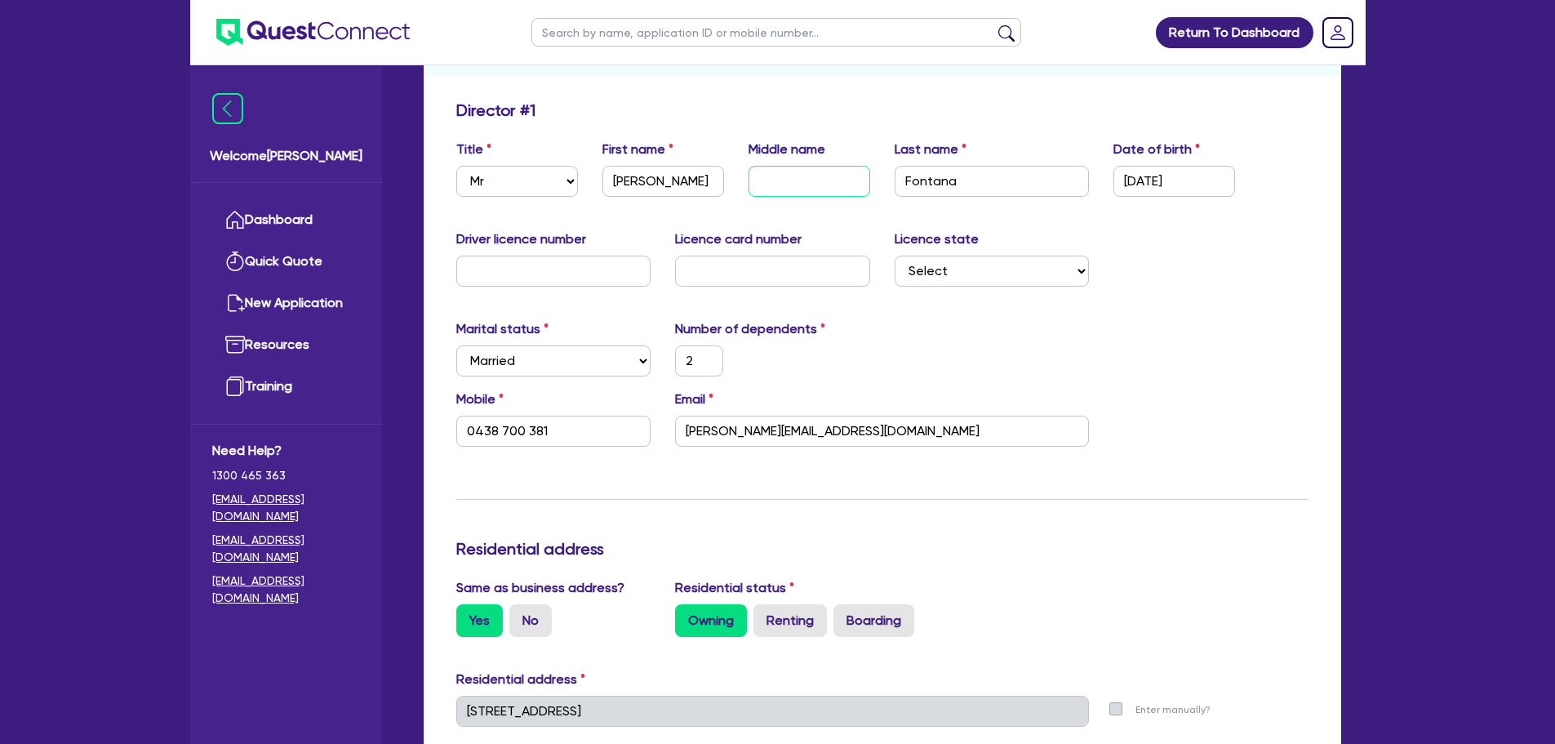
click at [773, 189] on input "text" at bounding box center [810, 181] width 122 height 31
type input "R"
type input "2"
type input "0438 700 381"
type input "Ra"
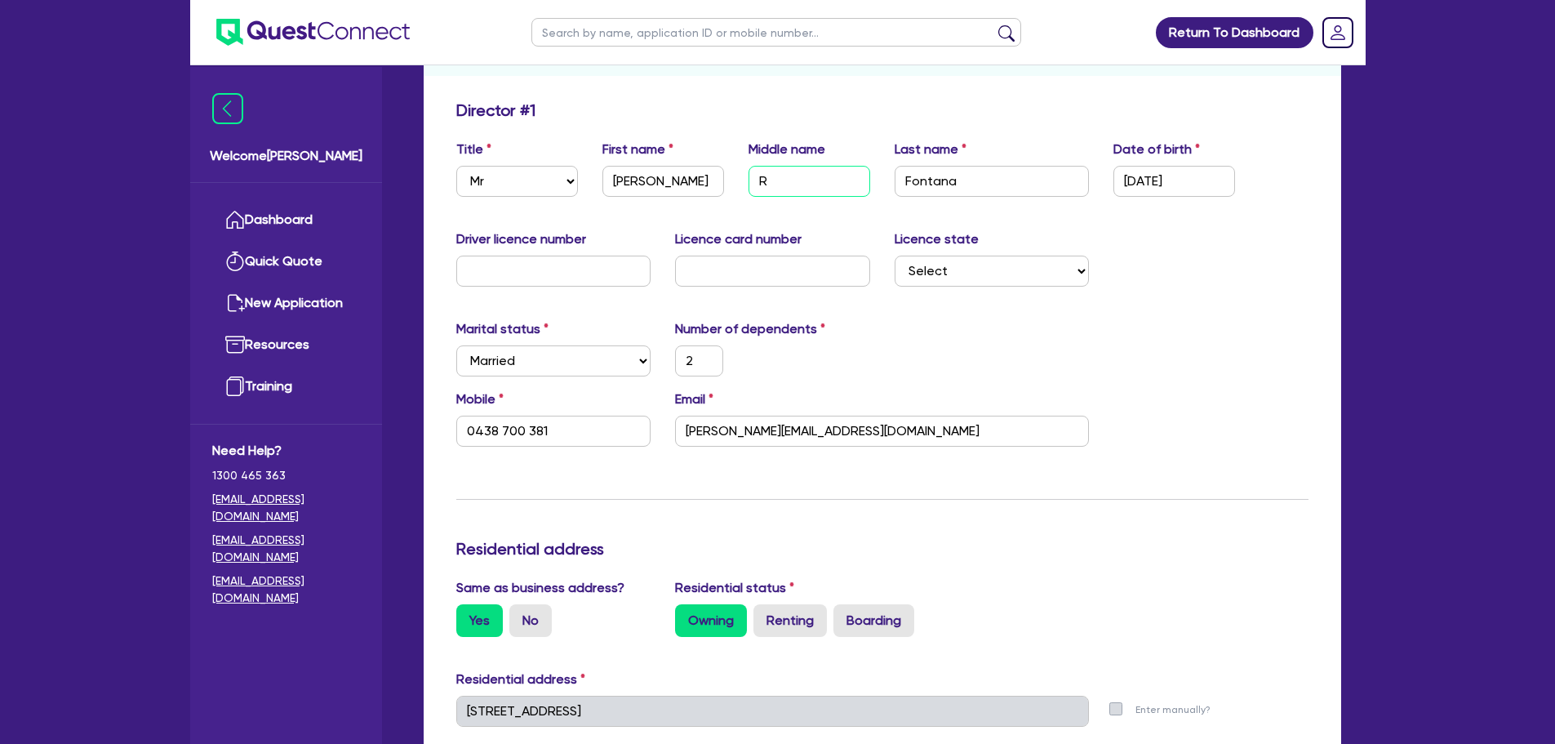
type input "2"
type input "0438 700 381"
type input "Ray"
type input "2"
type input "0438 700 381"
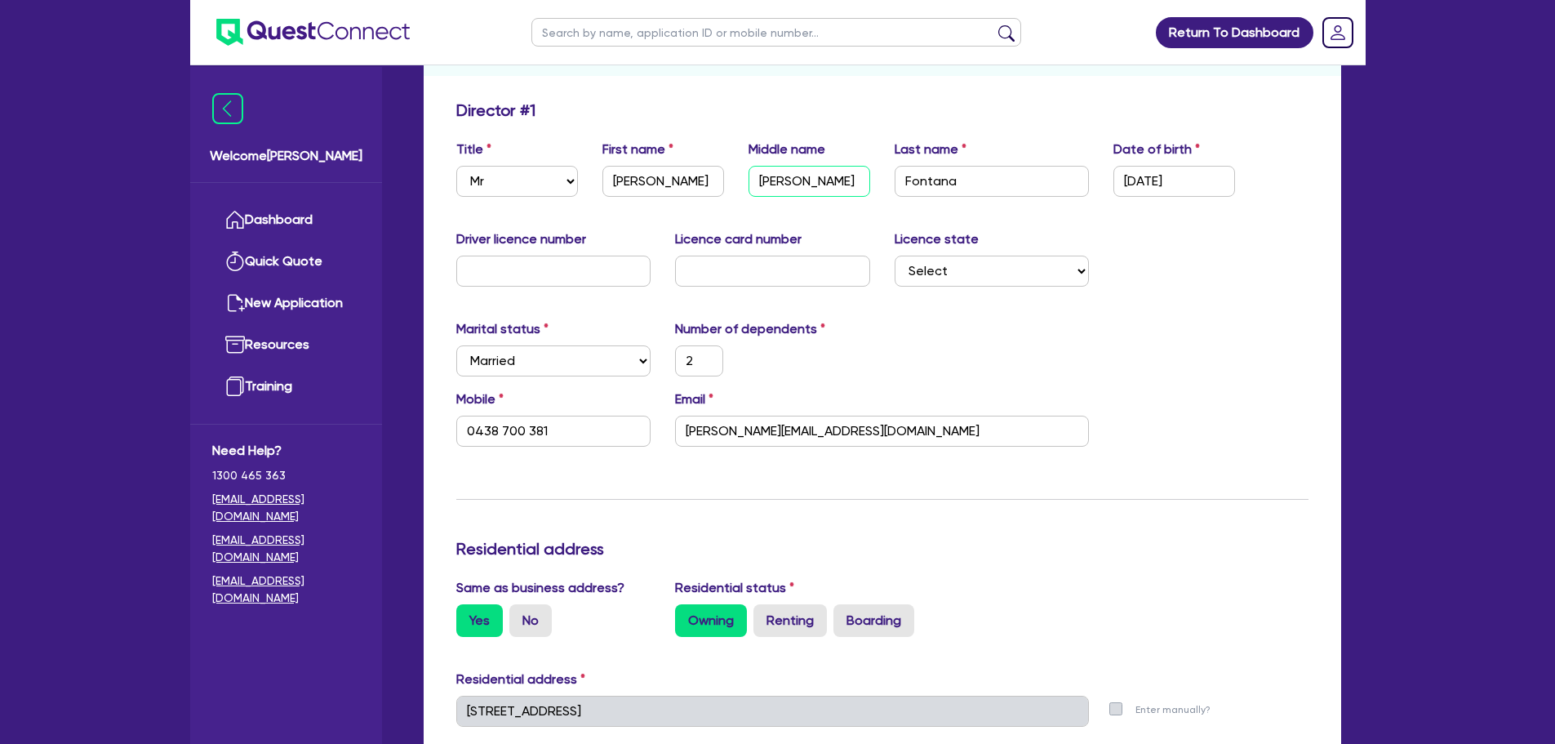
type input "Raym"
type input "2"
type input "0438 700 381"
type input "Raymo"
type input "2"
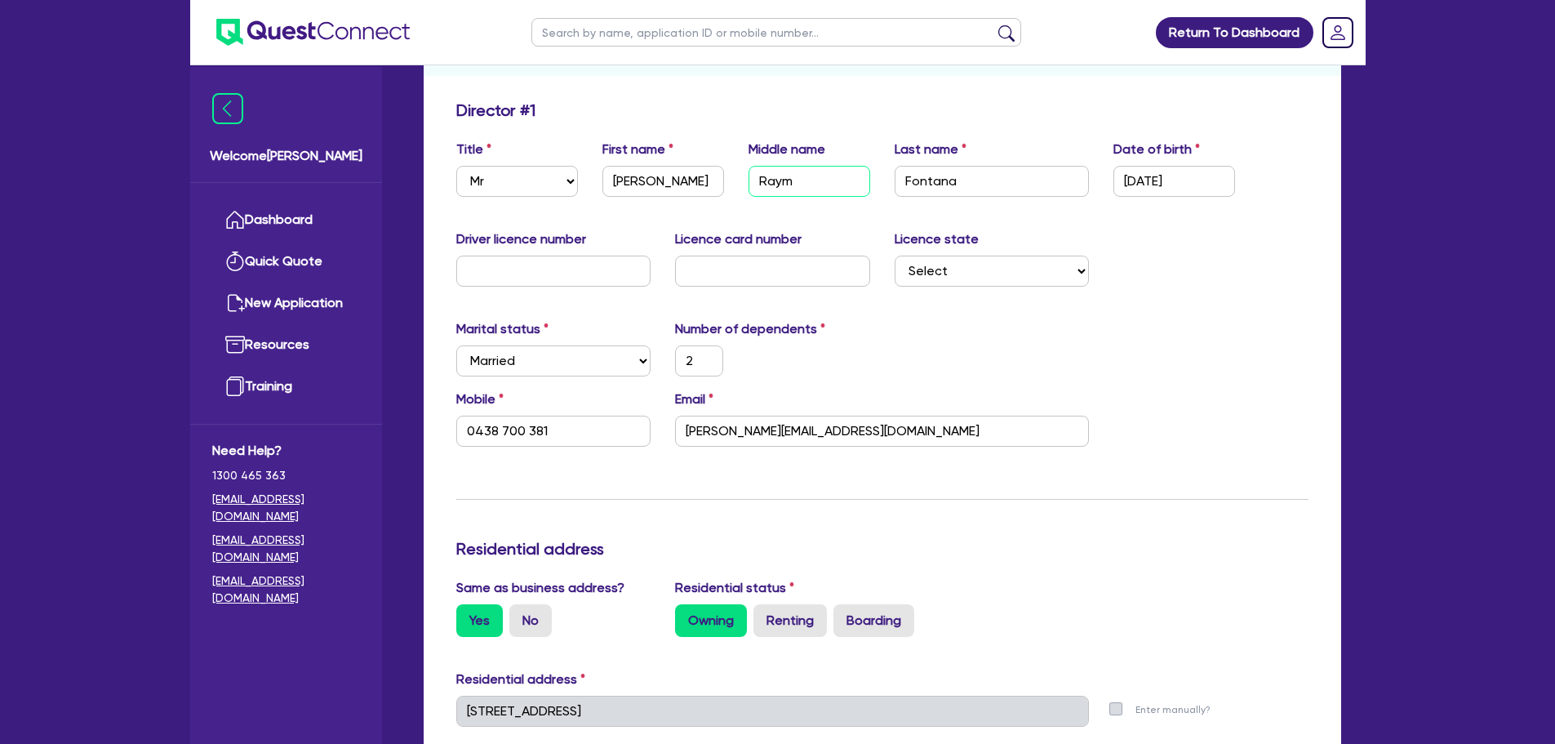
type input "0438 700 381"
type input "Raymon"
type input "2"
type input "0438 700 381"
type input "Raymond"
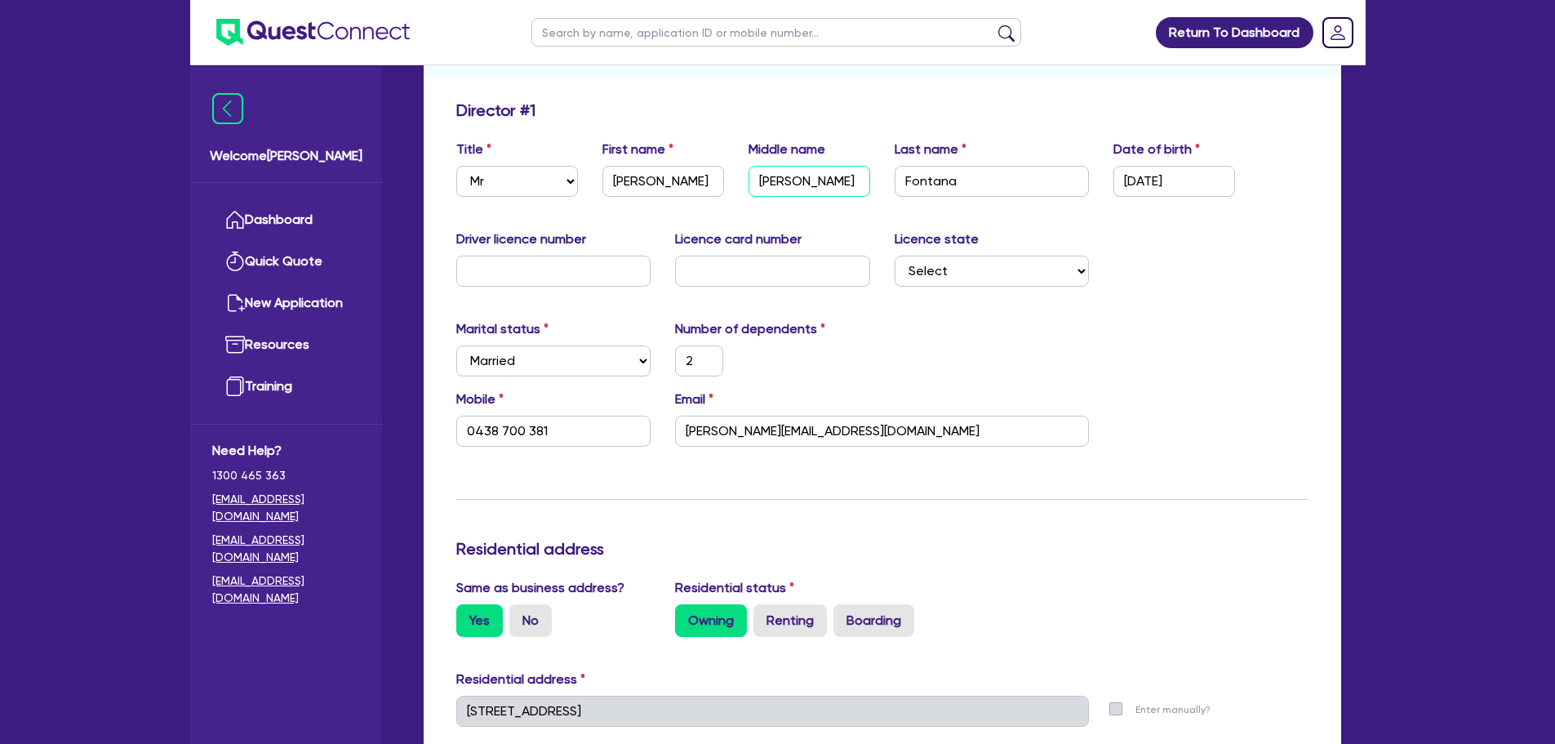
type input "2"
type input "0438 700 381"
type input "Raymond"
drag, startPoint x: 1214, startPoint y: 185, endPoint x: 1109, endPoint y: 186, distance: 105.3
click at [1110, 183] on div "Date of birth 01/01/2000" at bounding box center [1174, 168] width 146 height 57
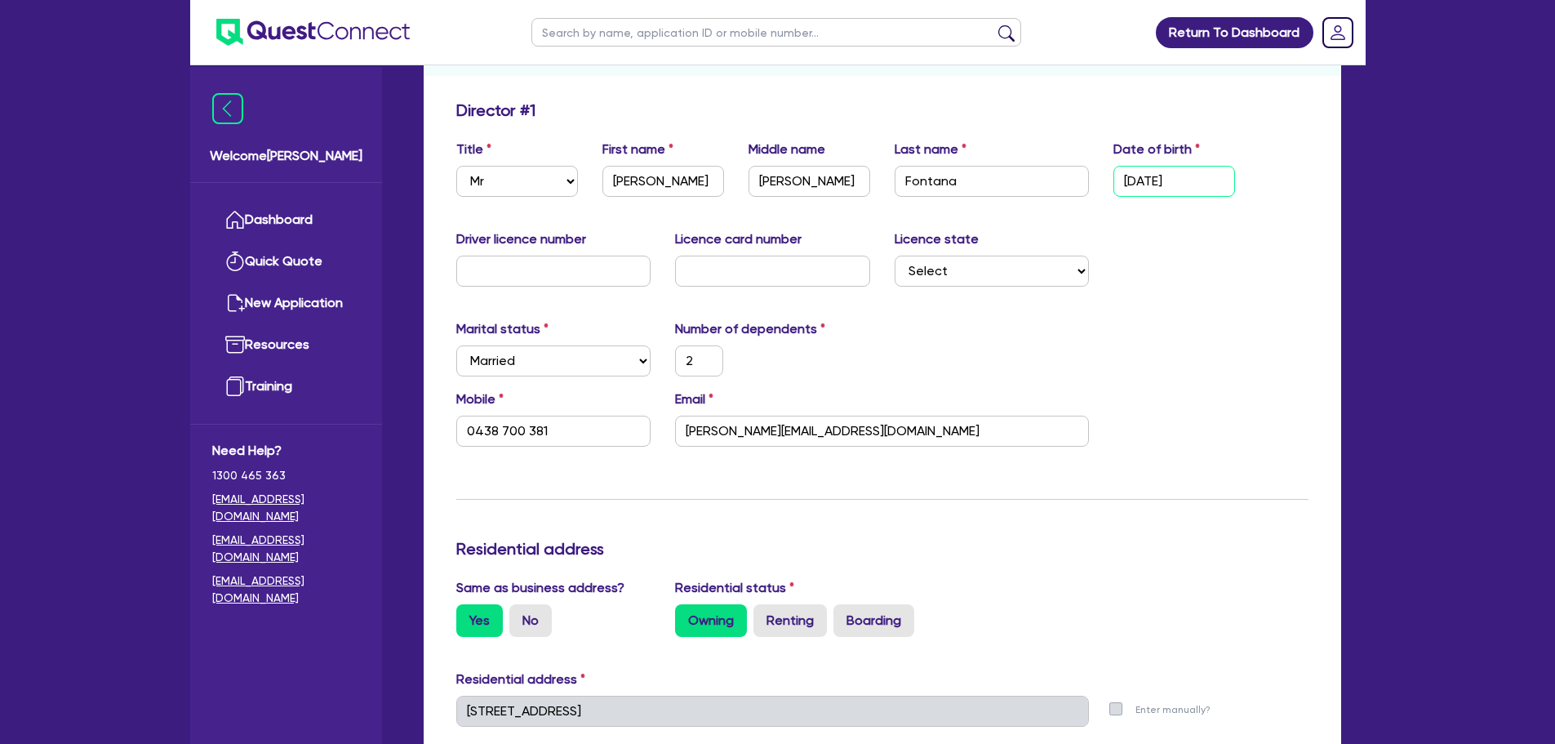
type input "0 / /"
type input "2"
type input "0438 700 381"
type input "09/ /"
type input "2"
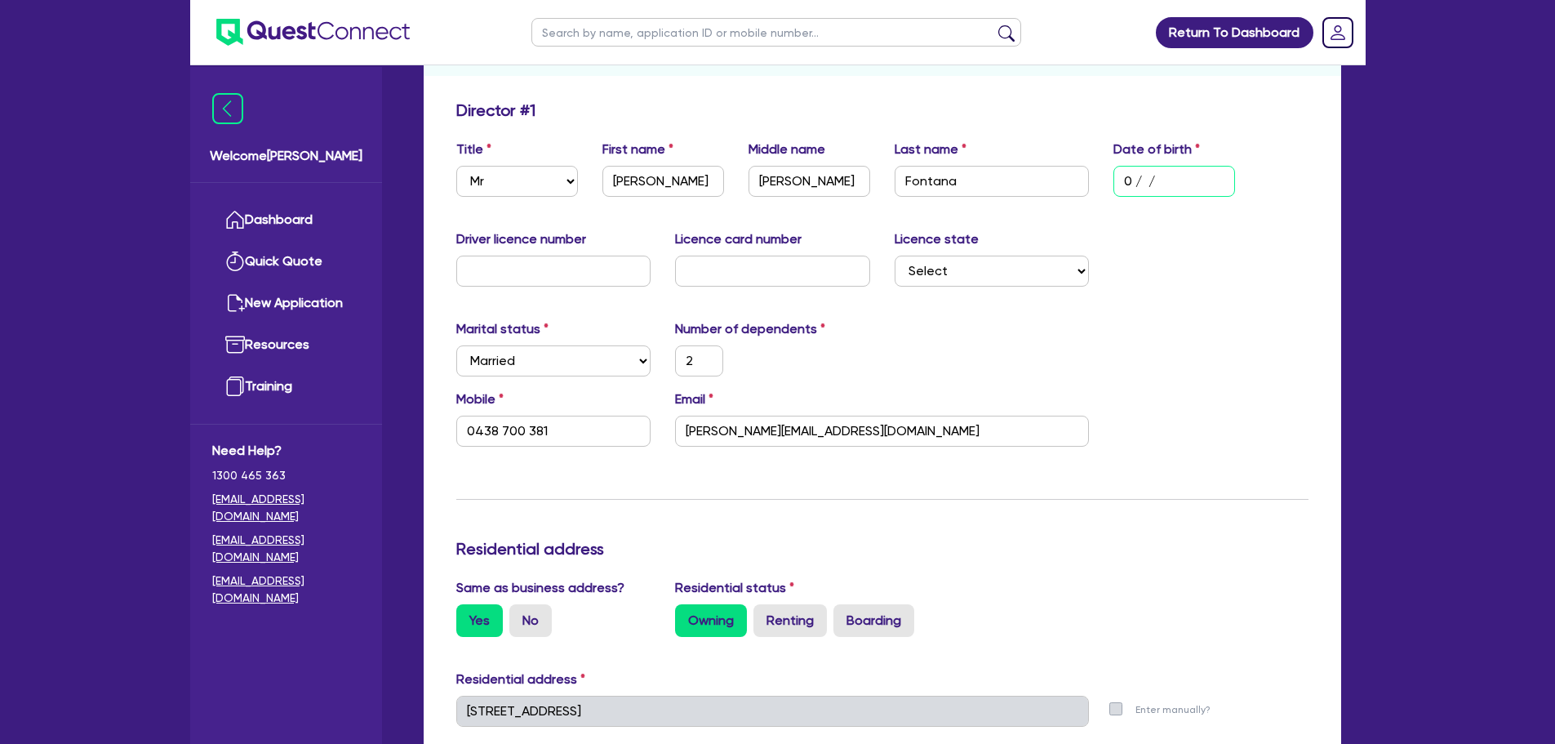
type input "0438 700 381"
type input "09/0 /"
type input "2"
type input "0438 700 381"
type input "09/05/"
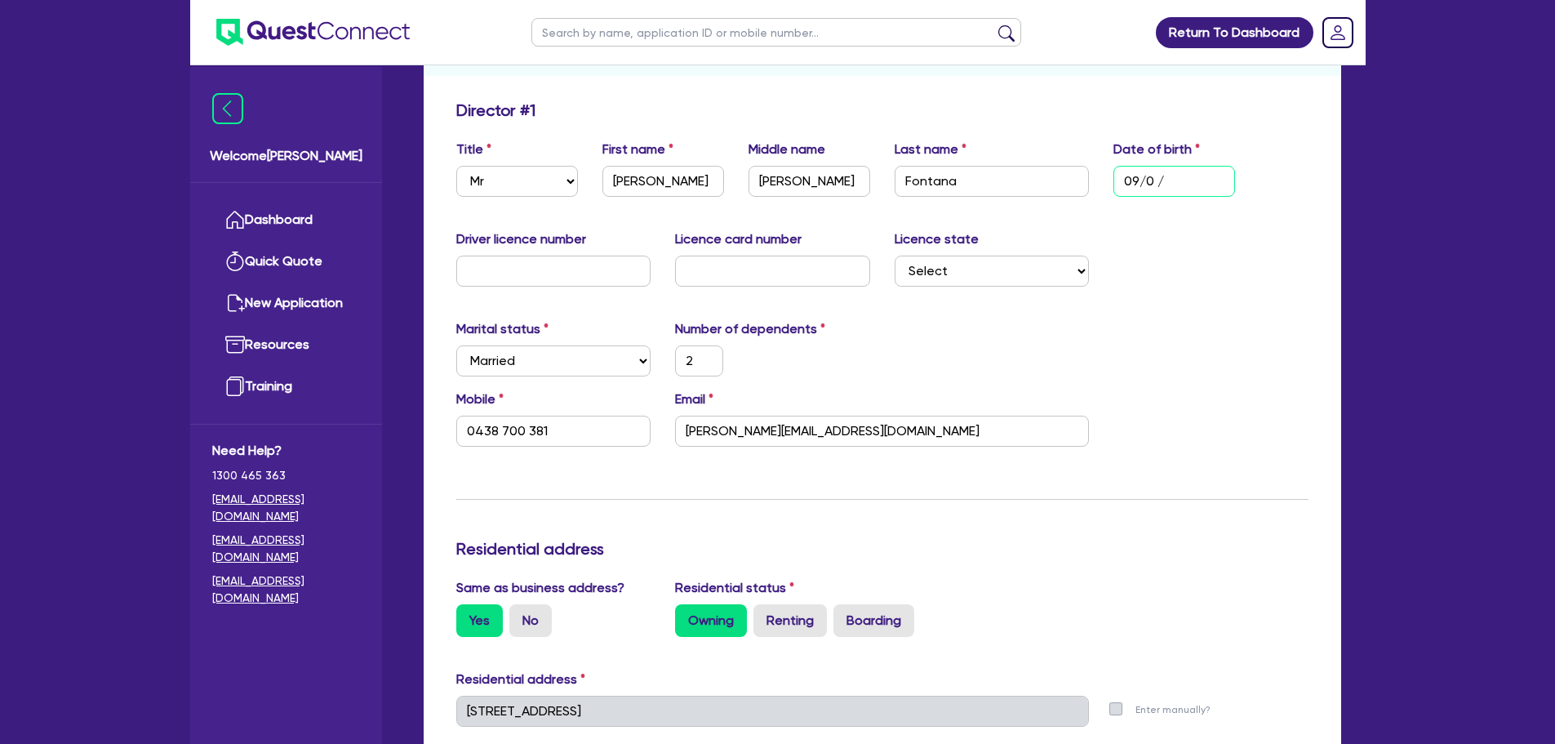
type input "2"
type input "0438 700 381"
type input "09/05/1"
type input "2"
type input "0438 700 381"
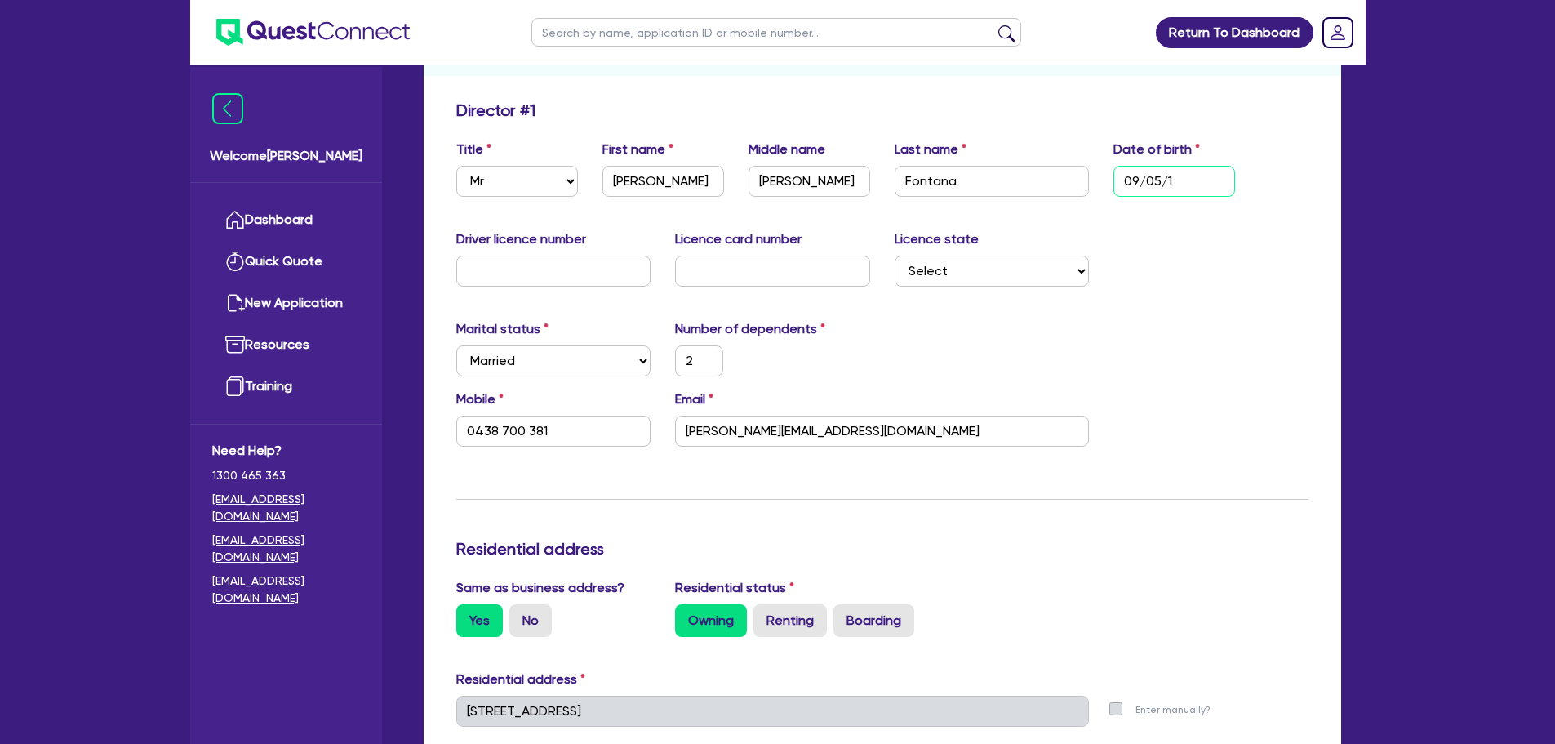
type input "09/05/19"
type input "2"
type input "0438 700 381"
type input "09/05/199"
type input "2"
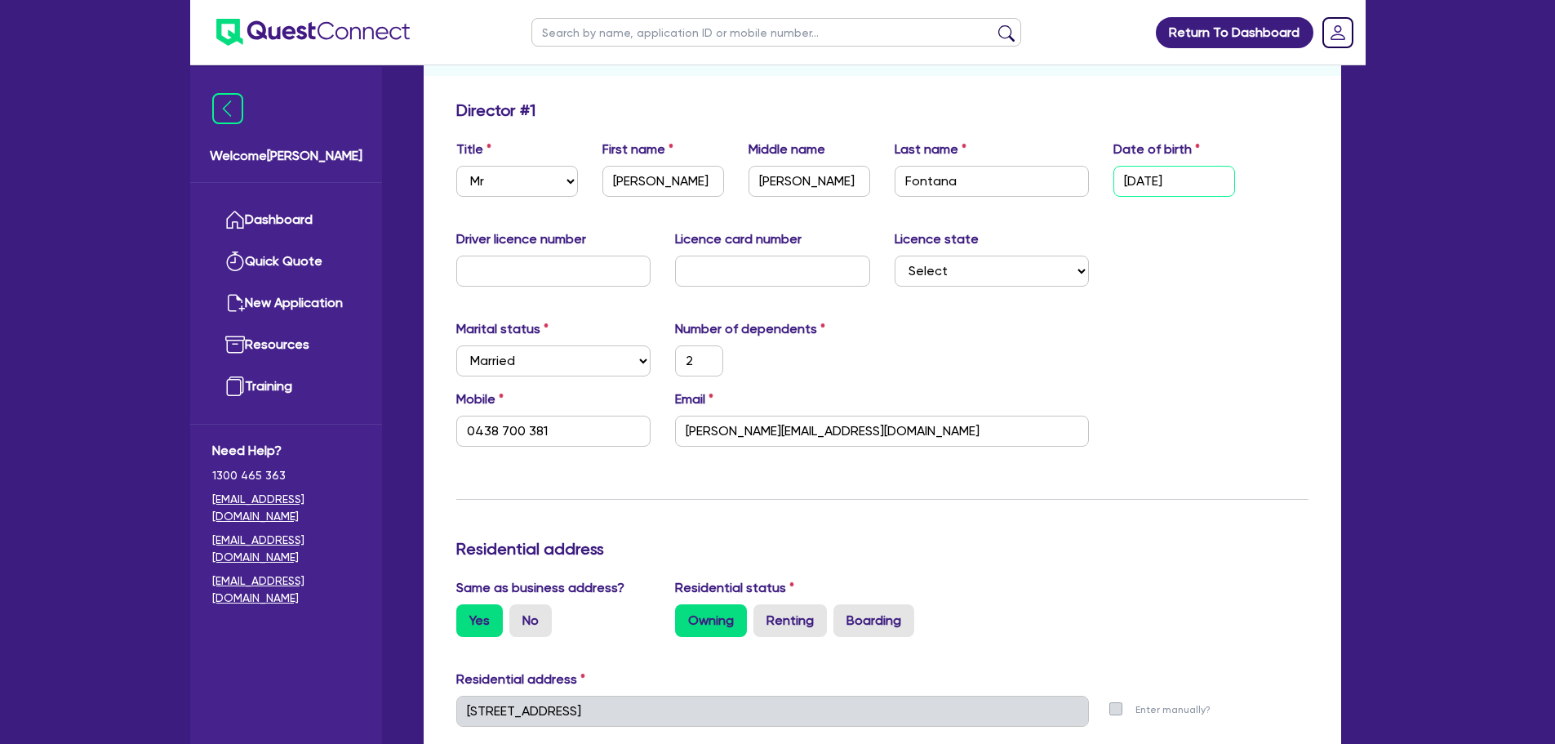
type input "0438 700 381"
type input "09/05/1991"
type input "2"
type input "0438 700 381"
type input "09/05/1991"
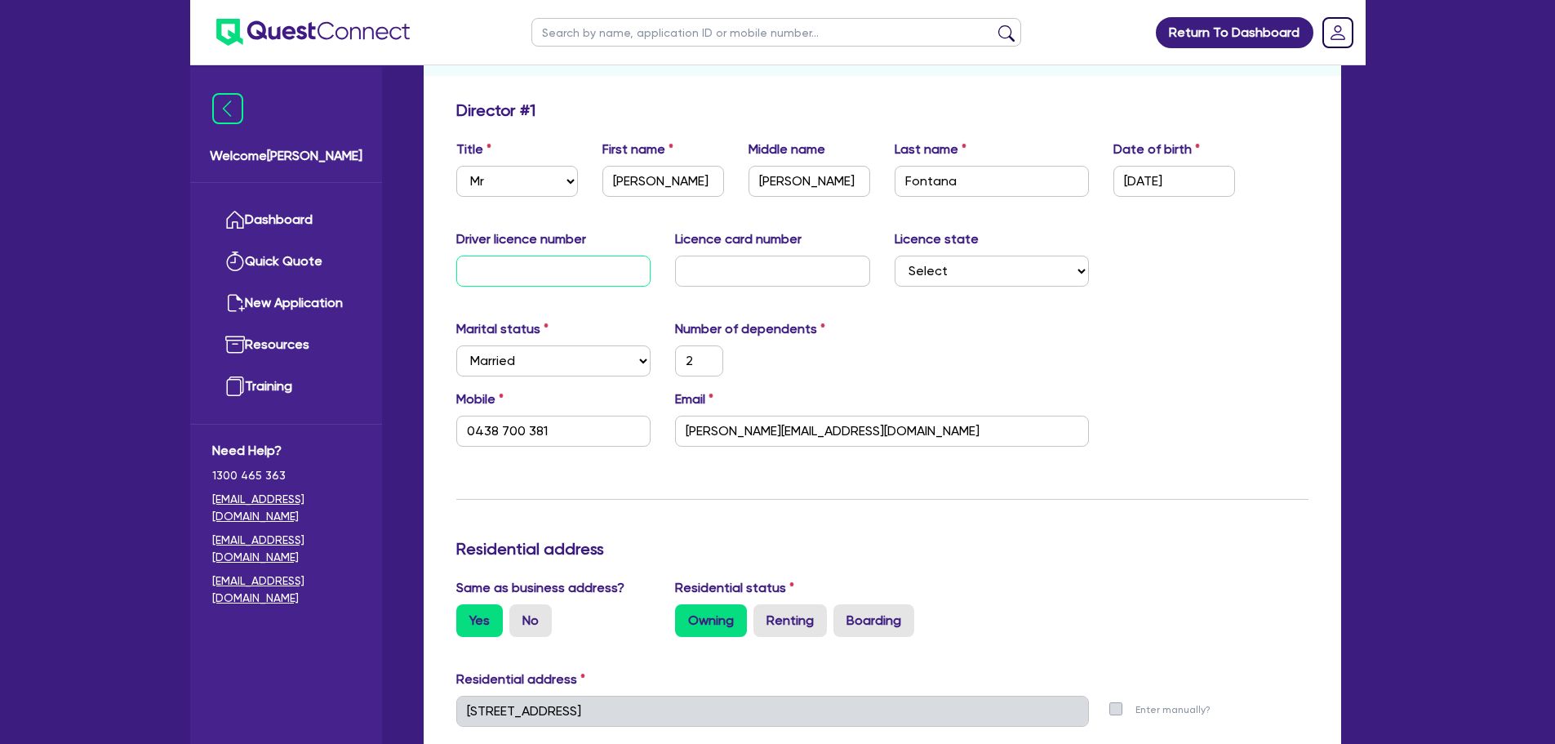
click at [510, 273] on input "text" at bounding box center [553, 271] width 195 height 31
type input "0"
type input "2"
type input "0438 700 381"
type input "09"
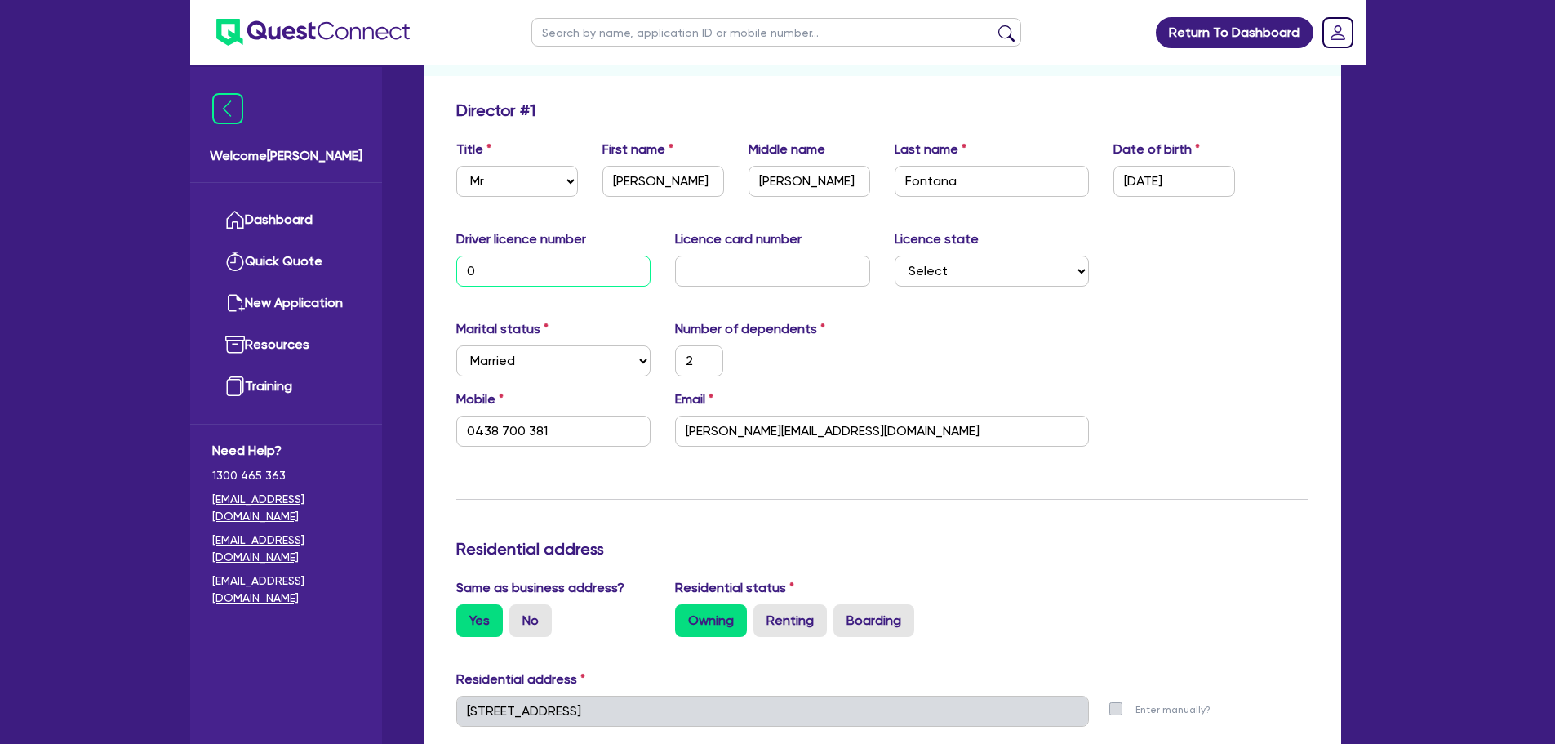
type input "2"
type input "0438 700 381"
type input "091"
type input "2"
type input "0438 700 381"
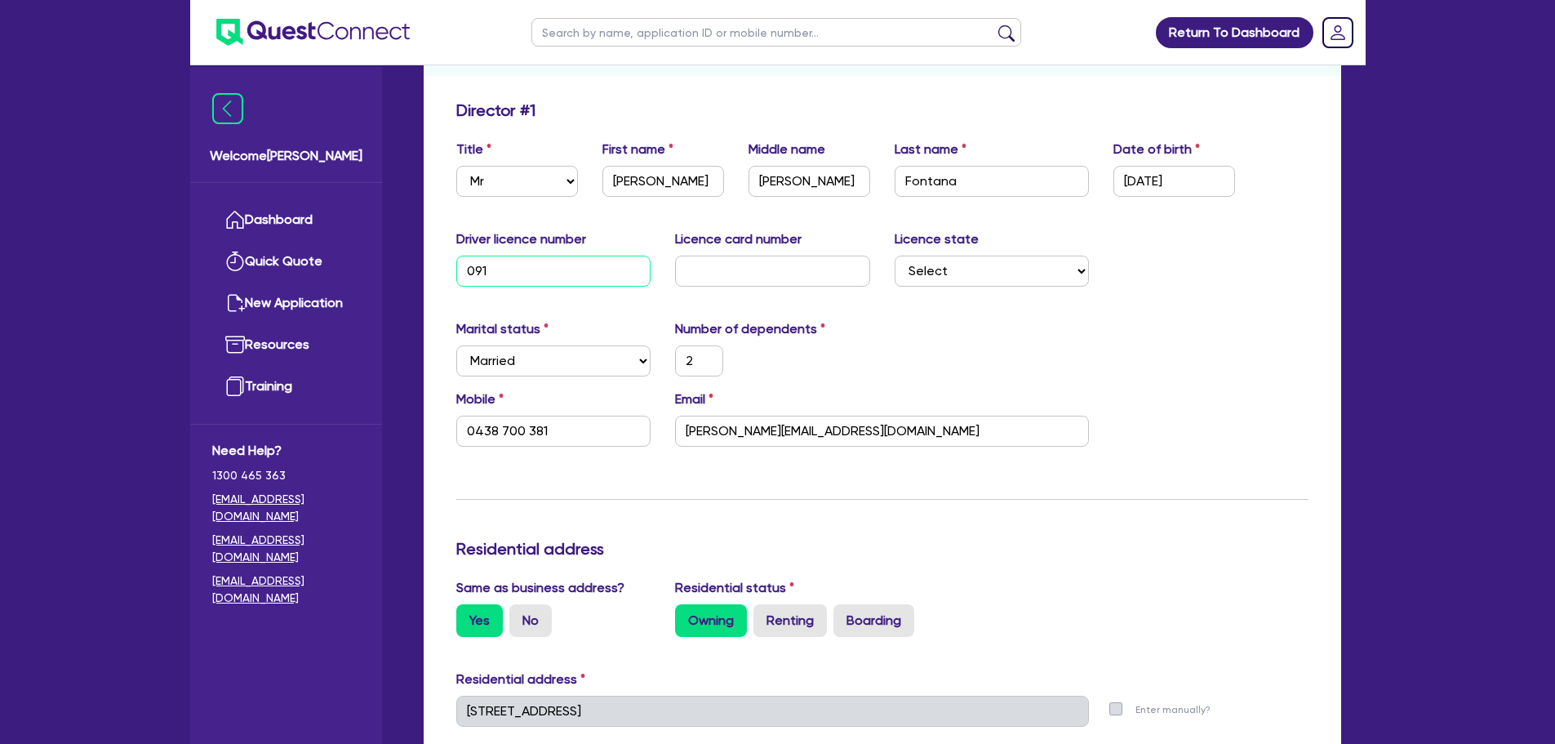
type input "0914"
type input "2"
type input "0438 700 381"
type input "09145"
type input "2"
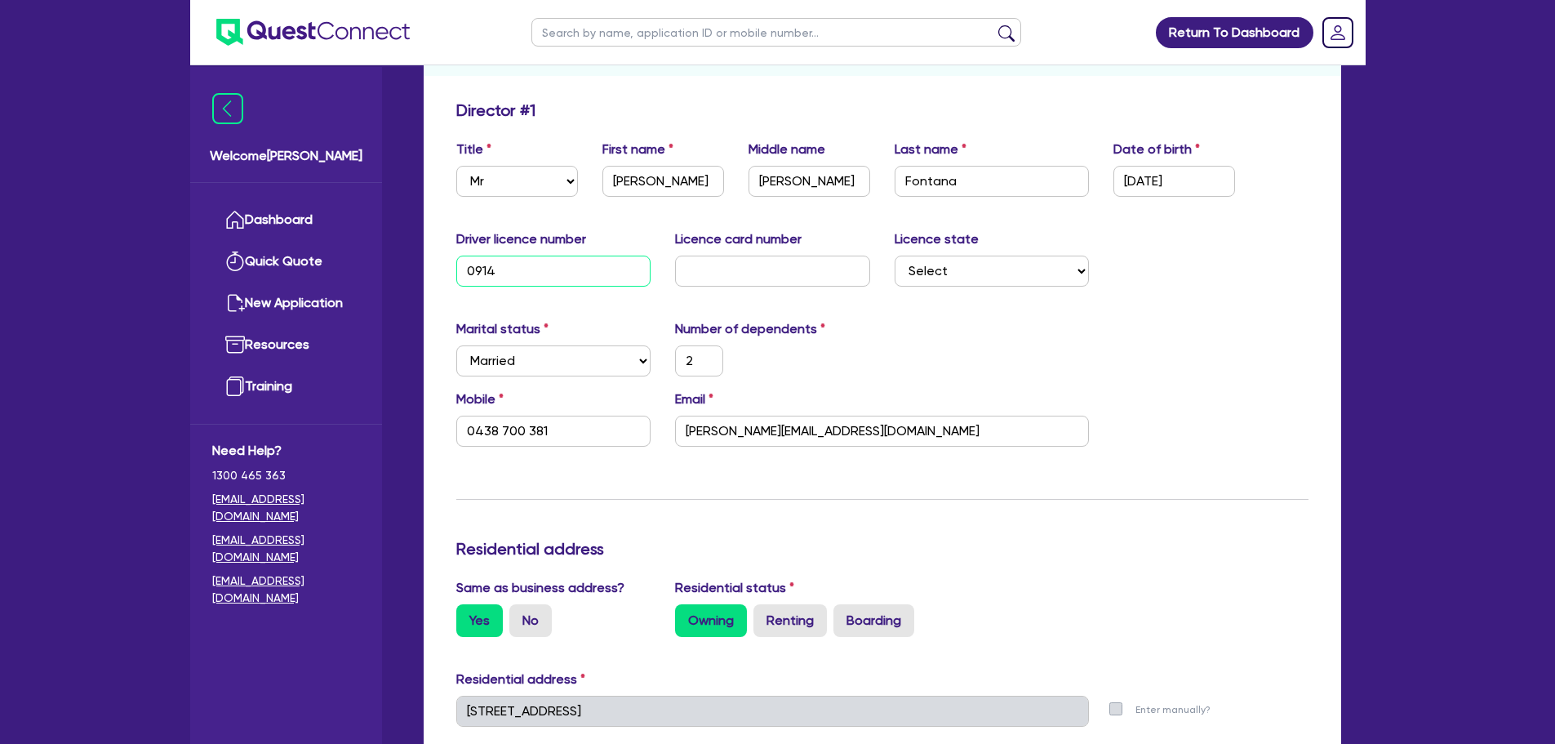
type input "0438 700 381"
type input "091456"
type input "2"
type input "0438 700 381"
type input "0914564"
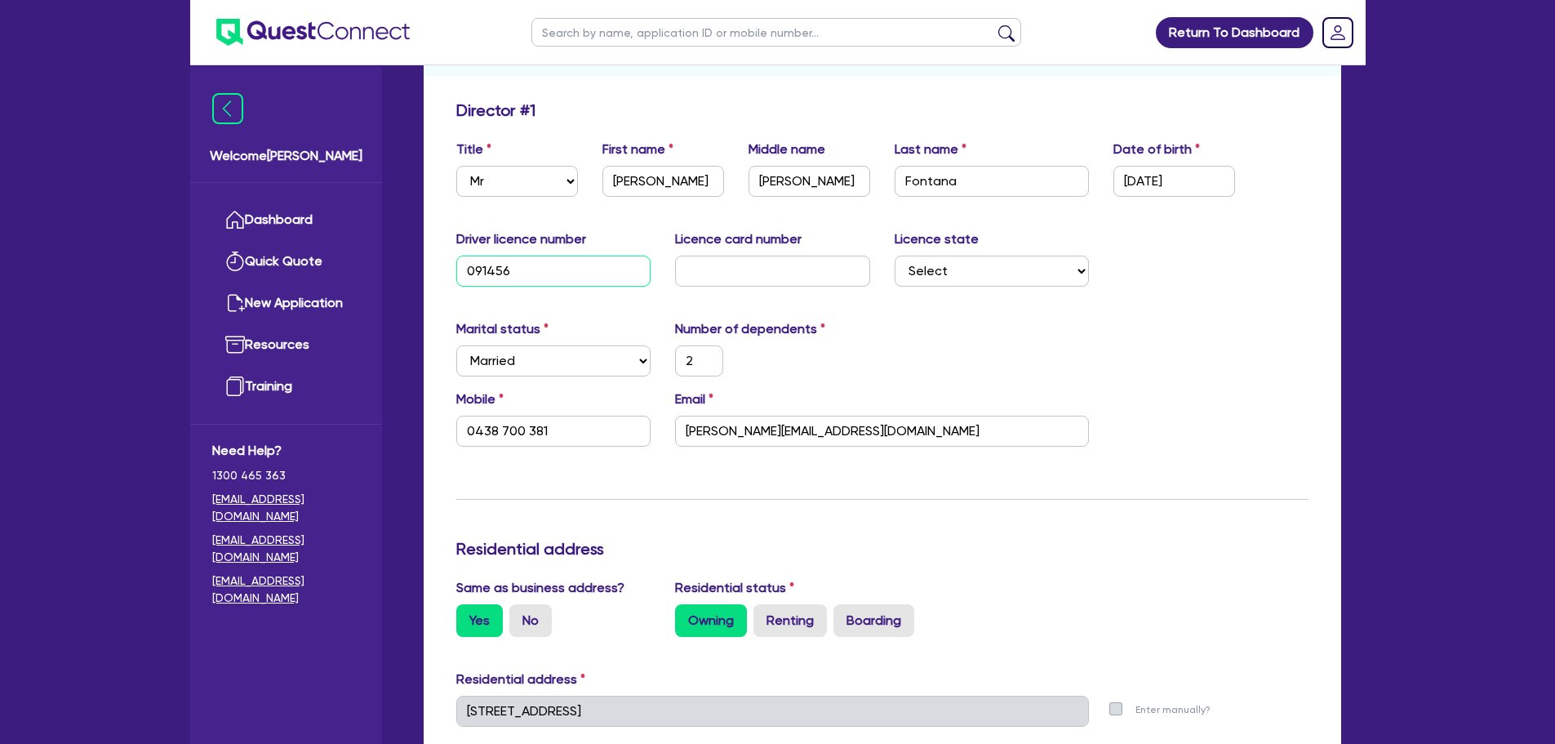
type input "2"
type input "0438 700 381"
type input "09145644"
type input "2"
type input "0438 700 381"
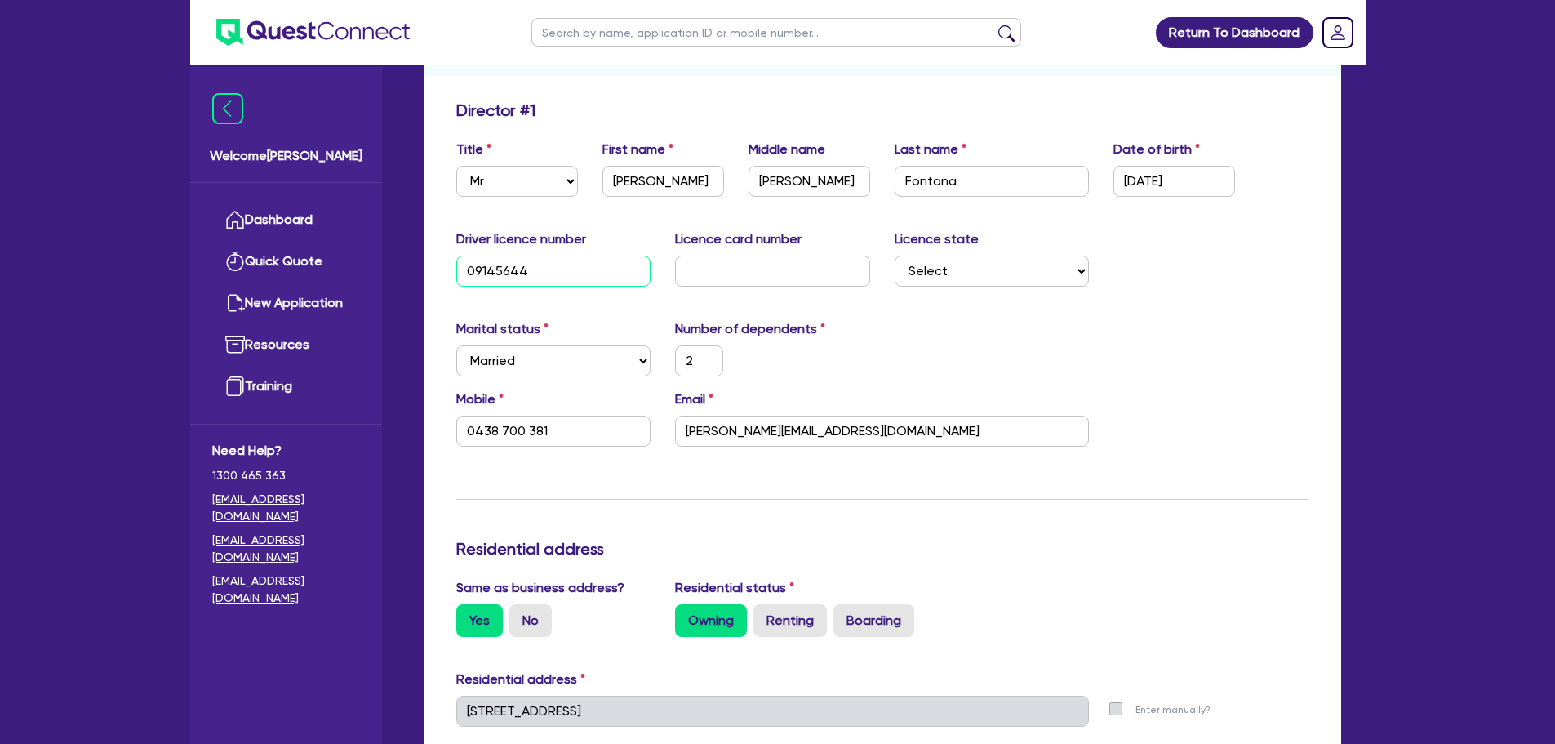
type input "091456448"
type input "2"
type input "0438 700 381"
type input "091456448"
click at [686, 258] on input "text" at bounding box center [772, 271] width 195 height 31
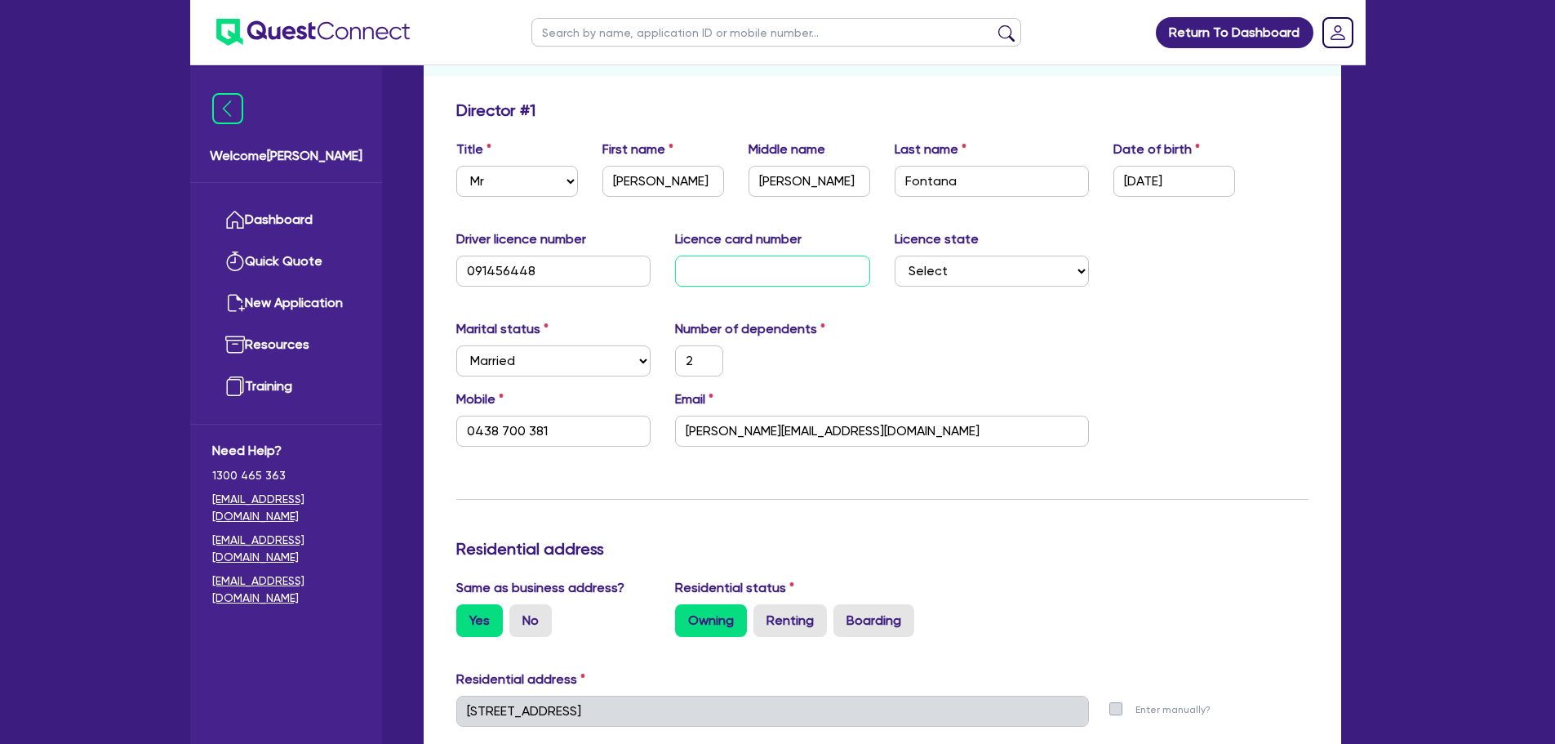
type input "6"
type input "2"
type input "0438 700 381"
type input "67"
type input "2"
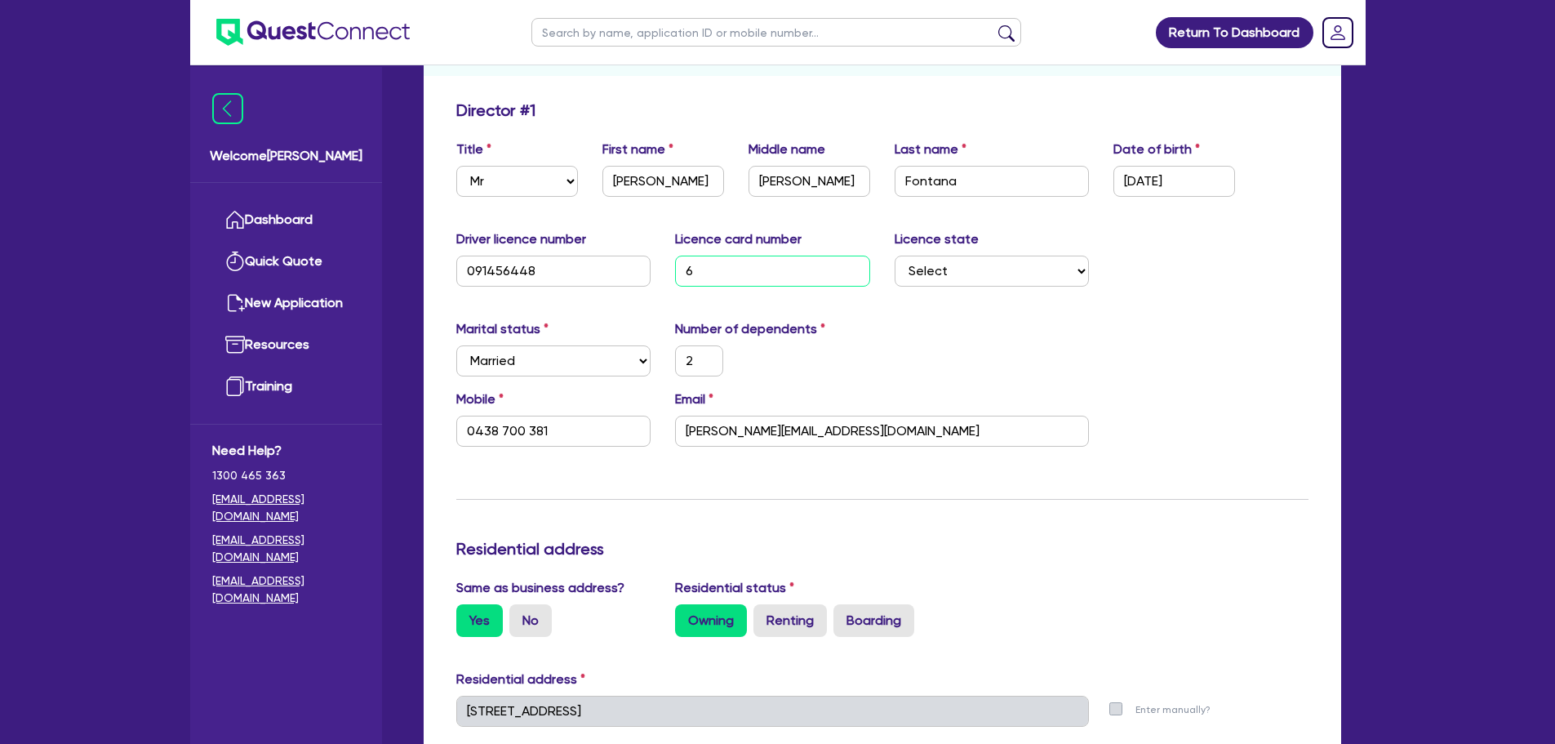
type input "0438 700 381"
type input "67C"
type input "2"
type input "0438 700 381"
type input "67CE"
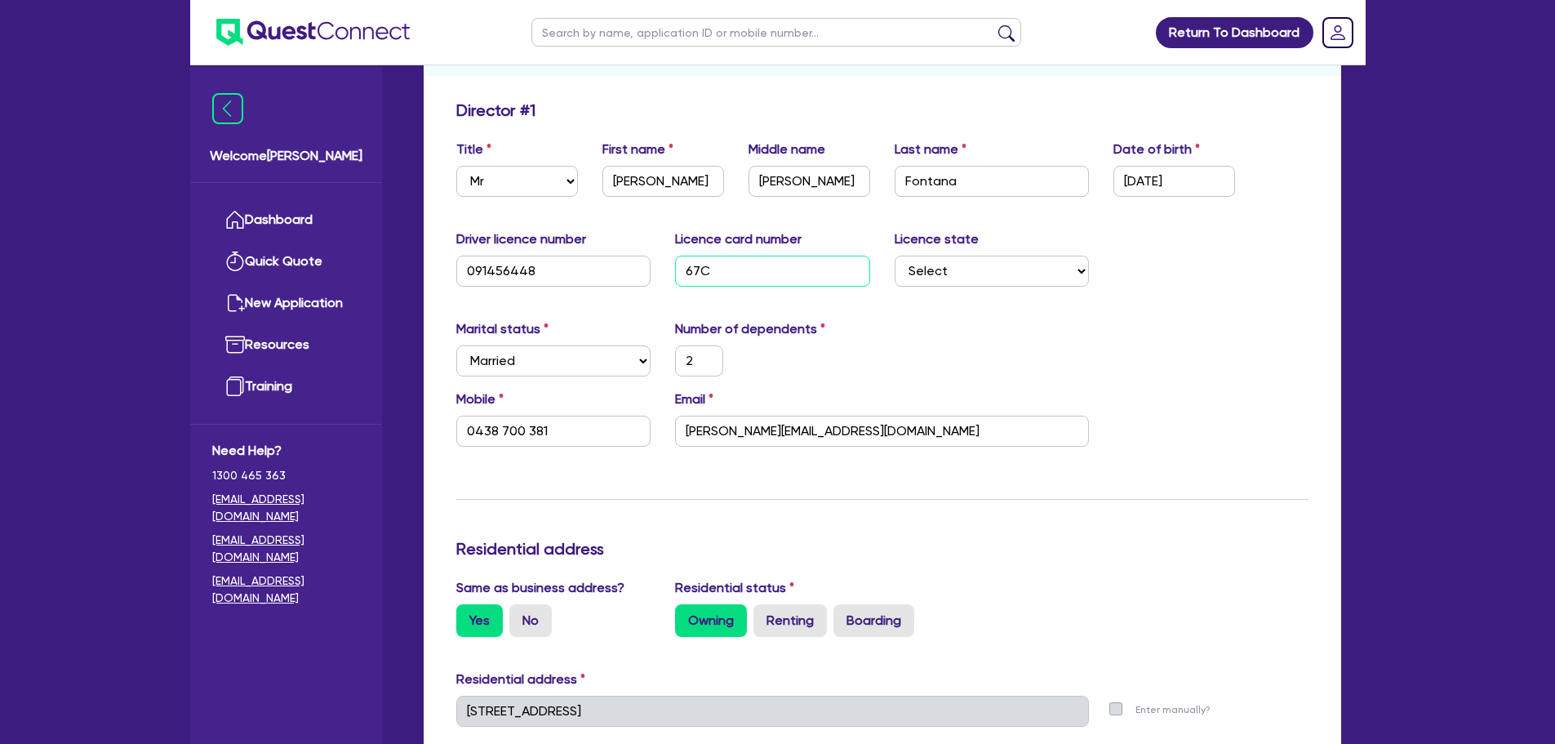
type input "2"
type input "0438 700 381"
type input "67CED"
type input "2"
type input "0438 700 381"
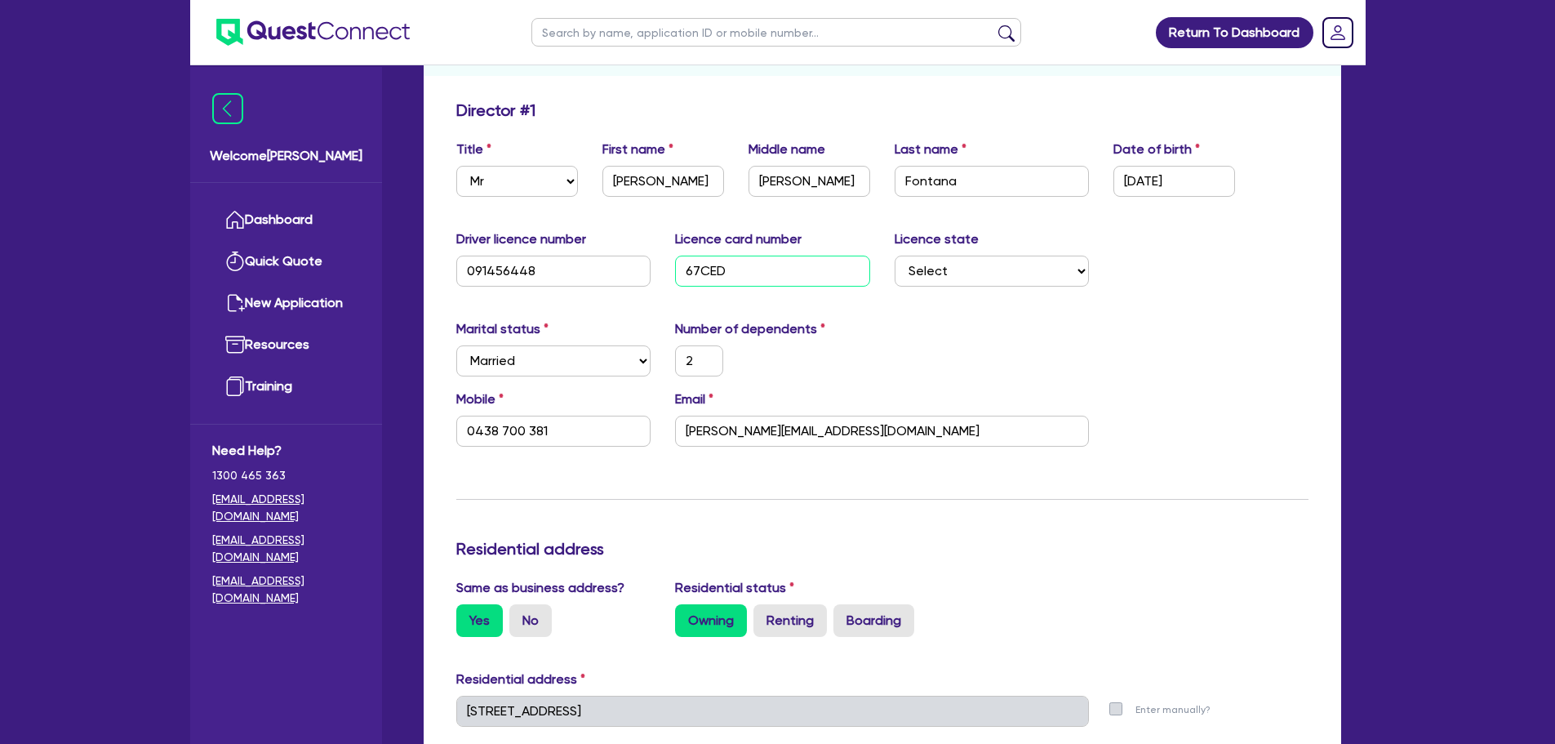
type input "67CED2"
type input "2"
type input "0438 700 381"
type input "67CED24"
type input "2"
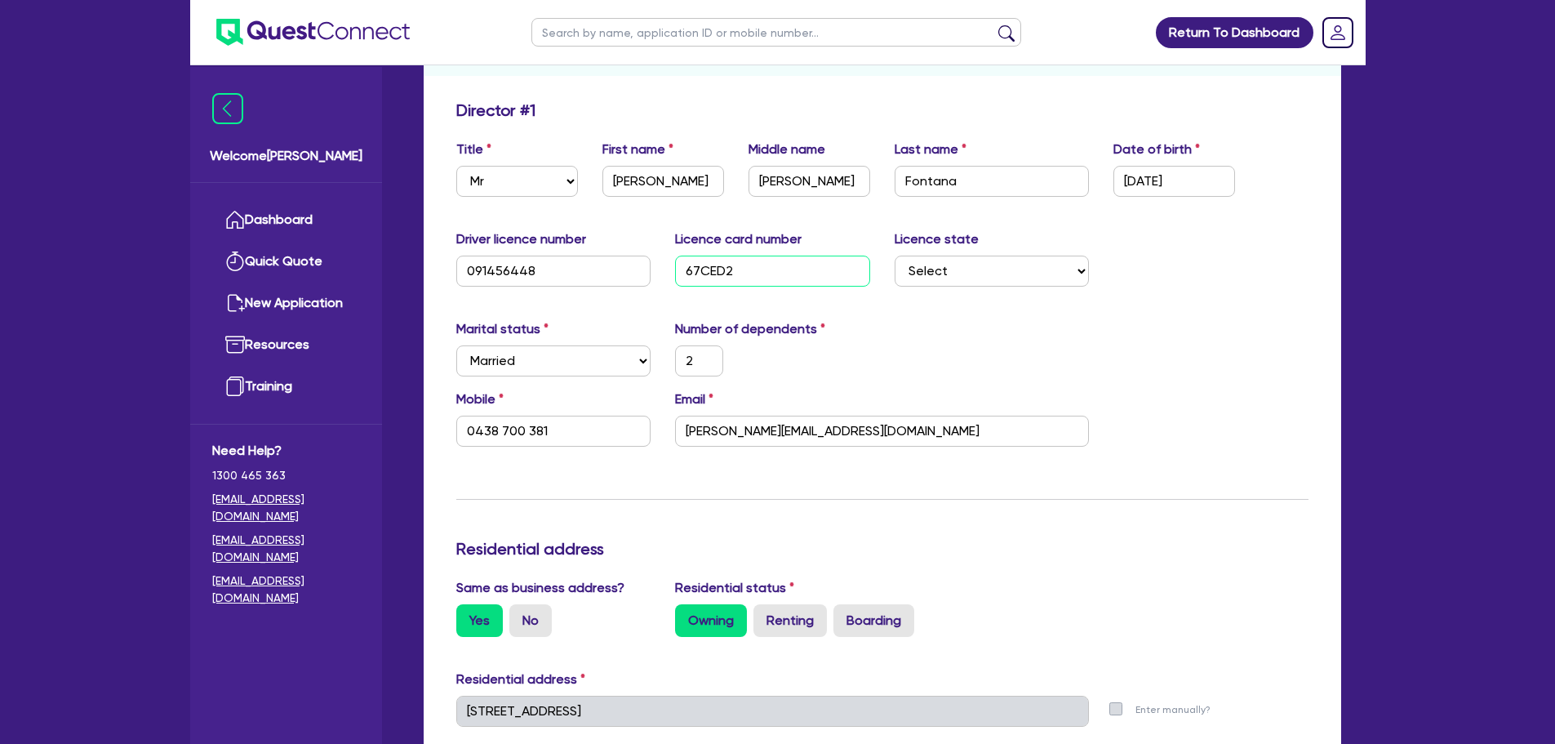
type input "0438 700 381"
type input "67CED243"
type input "2"
type input "0438 700 381"
type input "67CED2430"
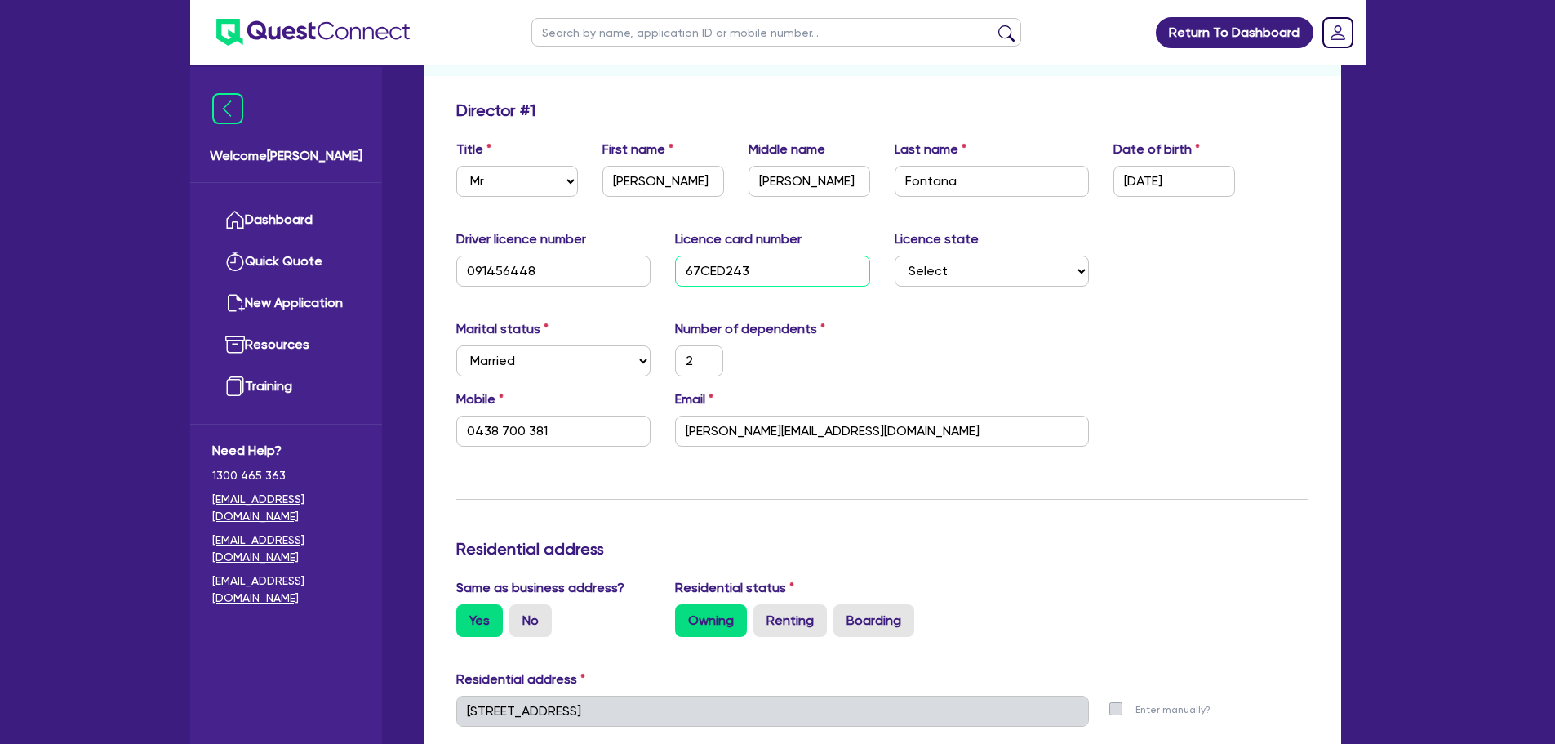
type input "2"
type input "0438 700 381"
type input "67CED24309"
type input "2"
type input "0438 700 381"
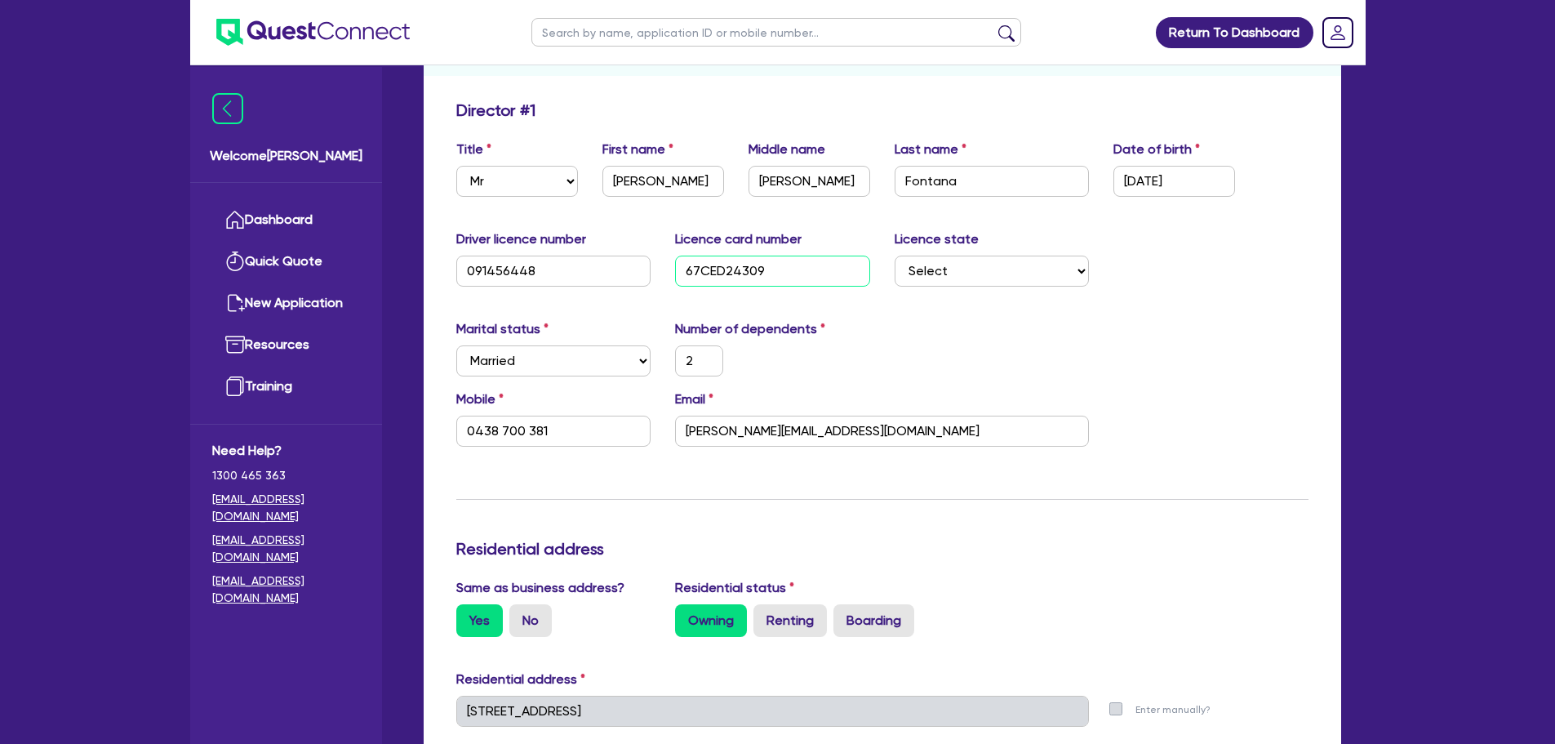
type input "67CED24309"
click at [933, 274] on select "Select [GEOGRAPHIC_DATA] [GEOGRAPHIC_DATA] [GEOGRAPHIC_DATA] [GEOGRAPHIC_DATA] …" at bounding box center [992, 271] width 195 height 31
select select "QLD"
click at [895, 256] on select "Select [GEOGRAPHIC_DATA] [GEOGRAPHIC_DATA] [GEOGRAPHIC_DATA] [GEOGRAPHIC_DATA] …" at bounding box center [992, 271] width 195 height 31
type input "2"
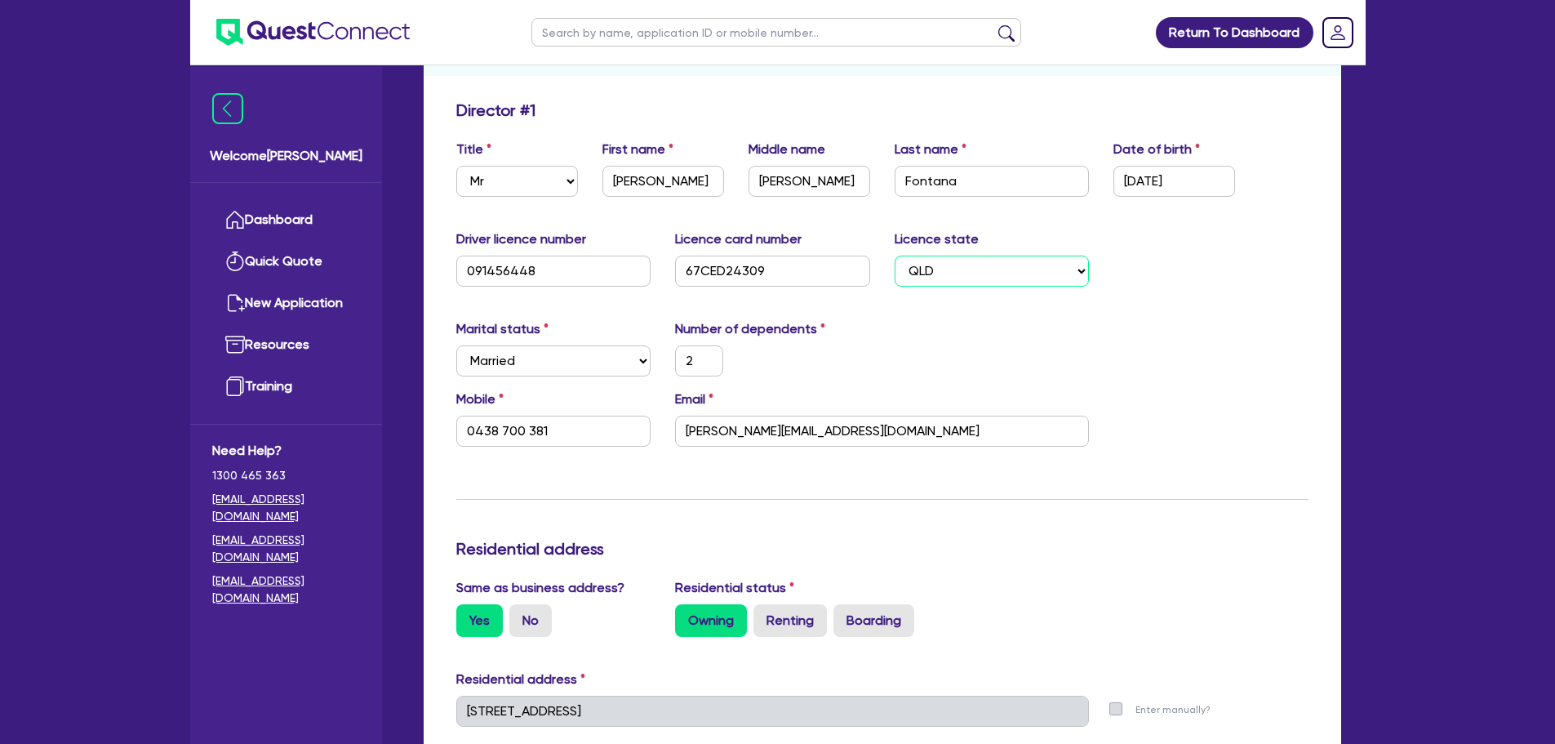
type input "0438 700 381"
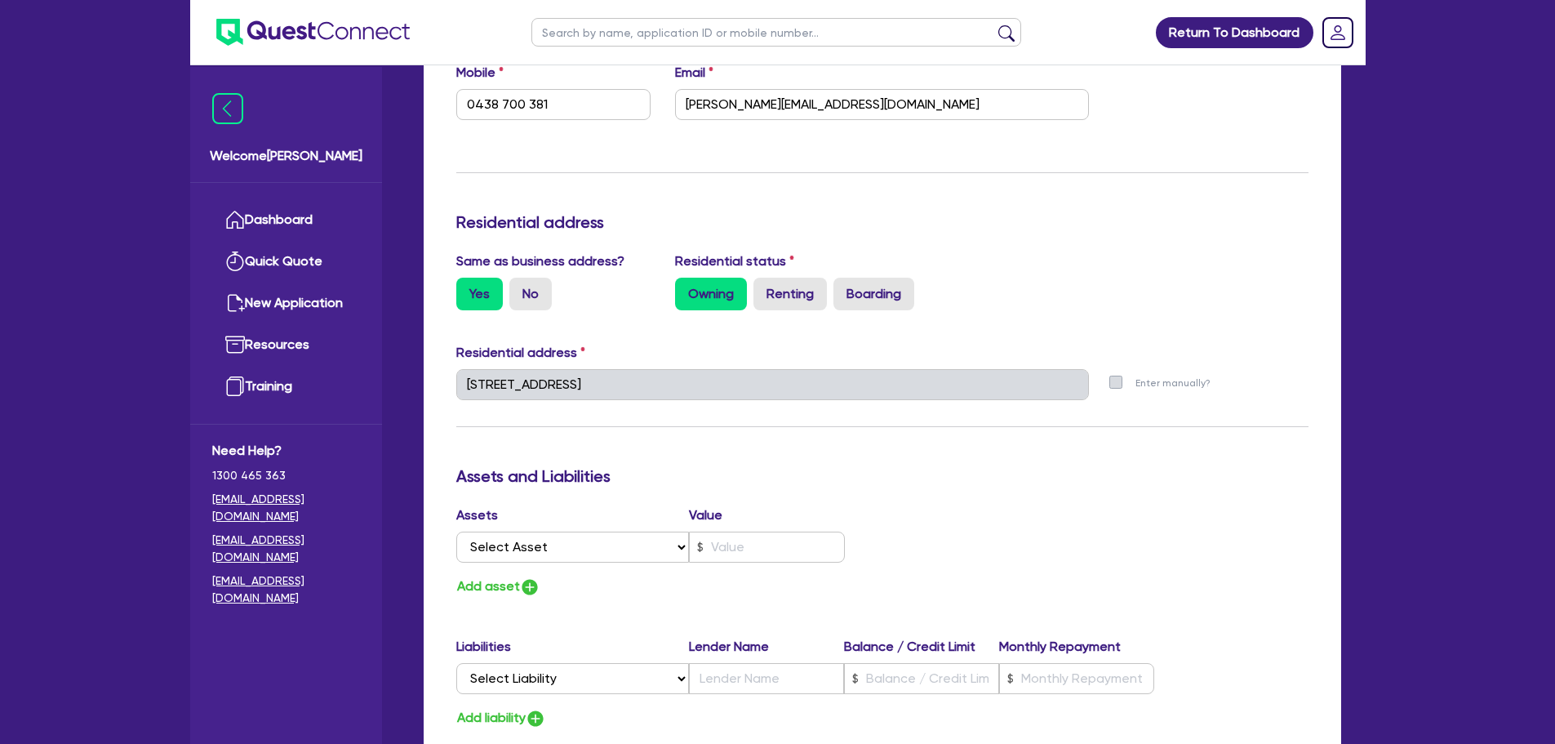
scroll to position [82, 0]
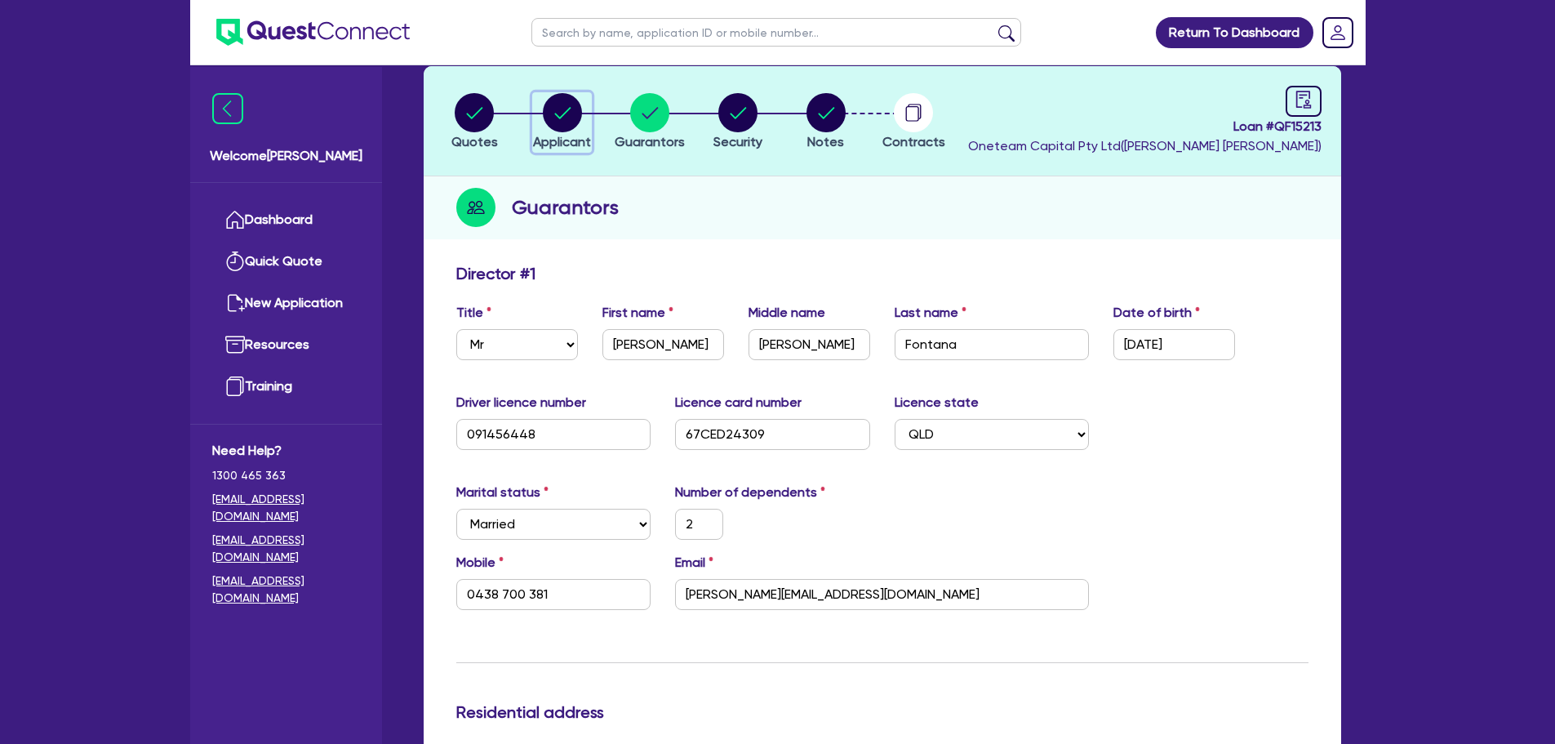
click at [558, 107] on circle "button" at bounding box center [562, 112] width 39 height 39
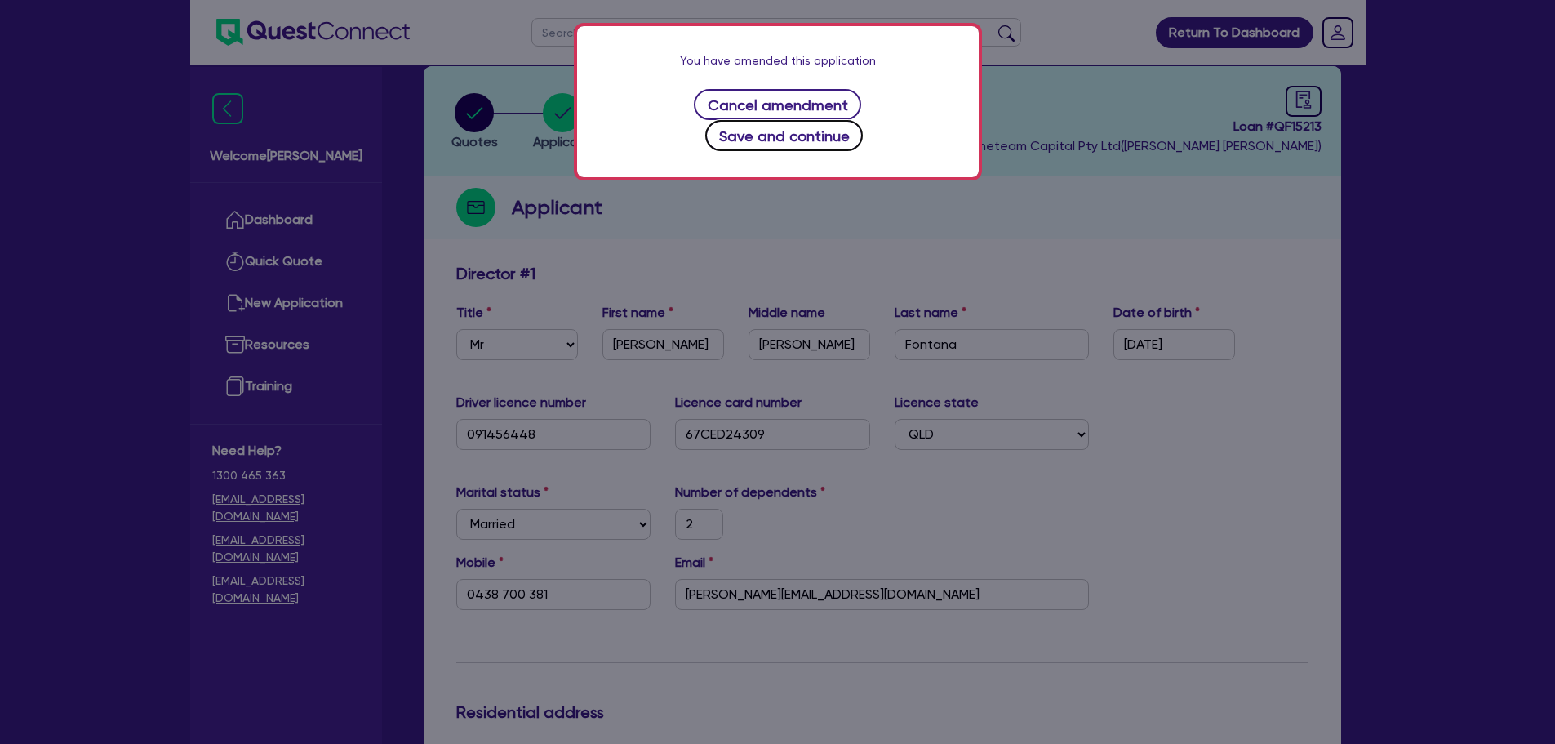
click at [856, 120] on button "Save and continue" at bounding box center [784, 135] width 158 height 31
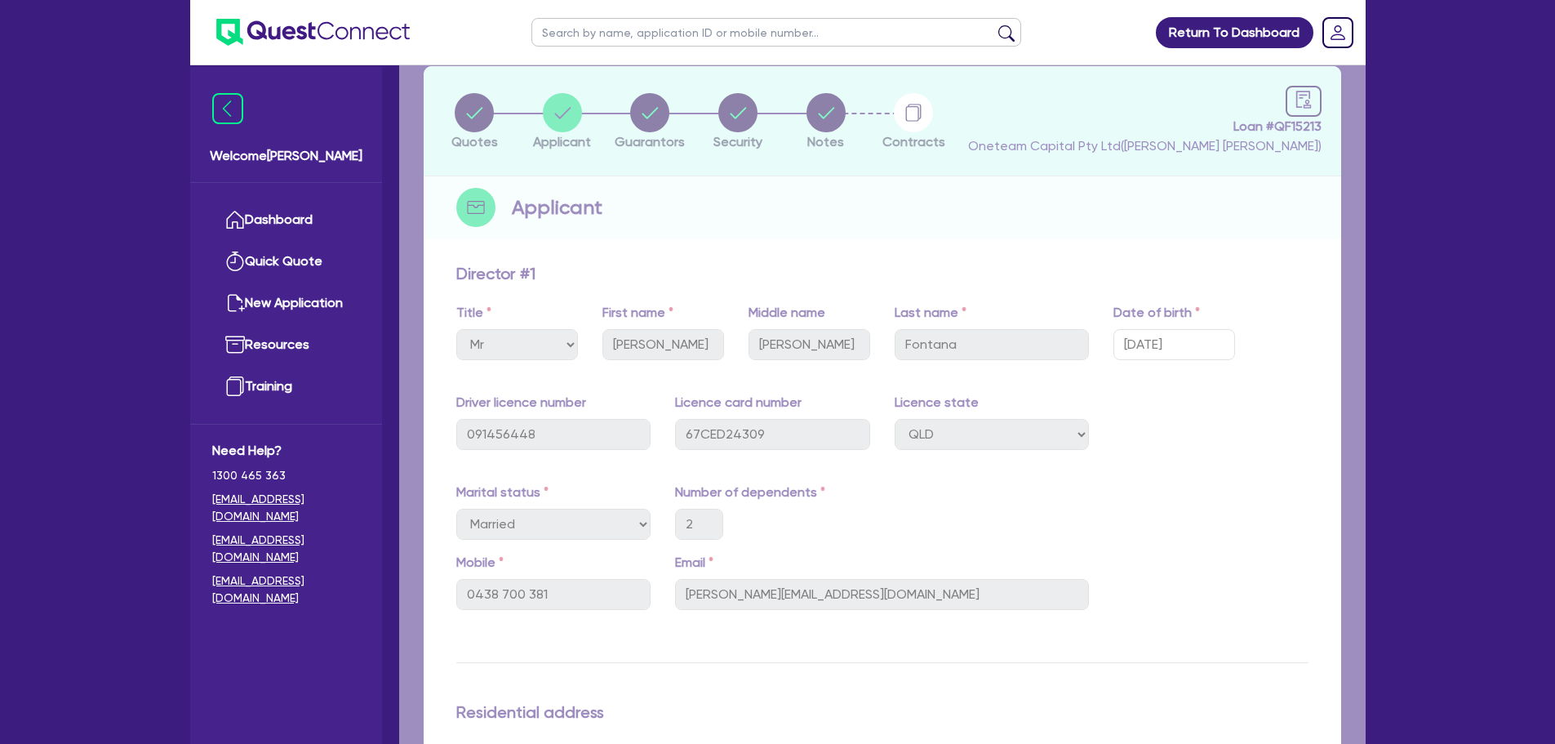
select select "SOLE_TRADER"
select select "AGRICULTURE"
select select "FARMERS"
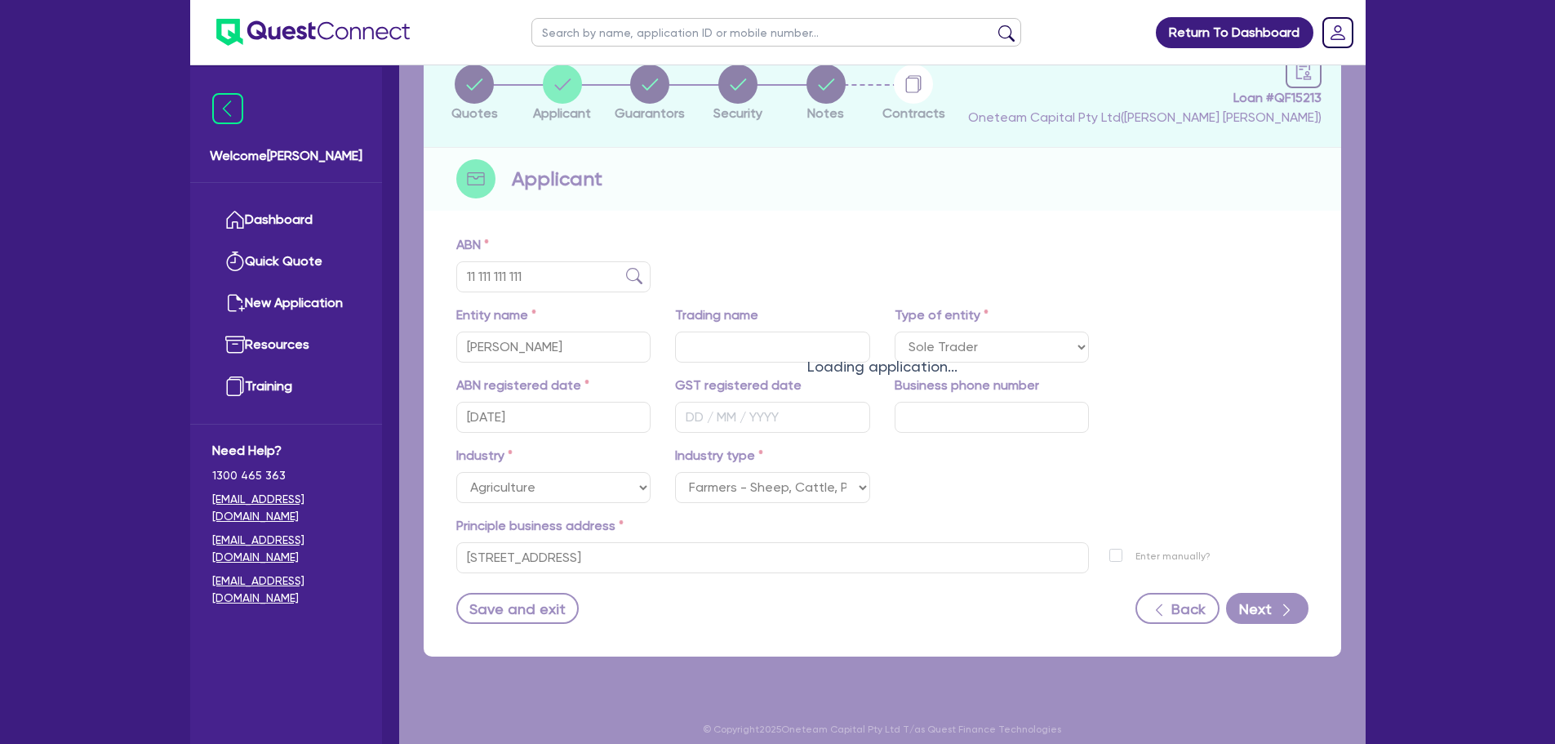
scroll to position [122, 0]
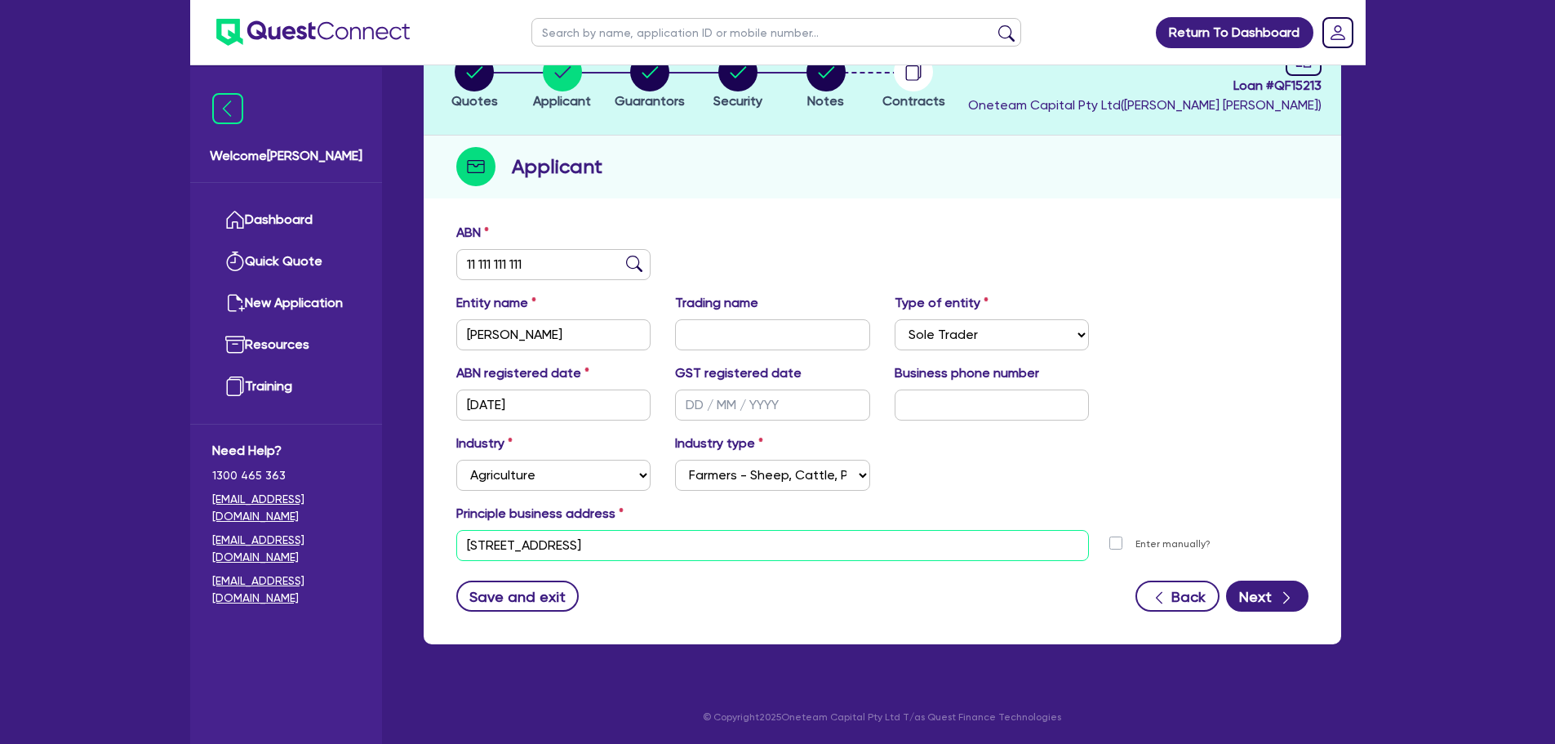
click at [688, 541] on input "11 York St Sydney NSW 2000" at bounding box center [773, 545] width 634 height 31
drag, startPoint x: 691, startPoint y: 541, endPoint x: 328, endPoint y: 515, distance: 363.4
click at [325, 515] on div "Welcome Rob Dashboard Quick Quote New Application Ref Company Ref Salesperson R…" at bounding box center [778, 311] width 1176 height 866
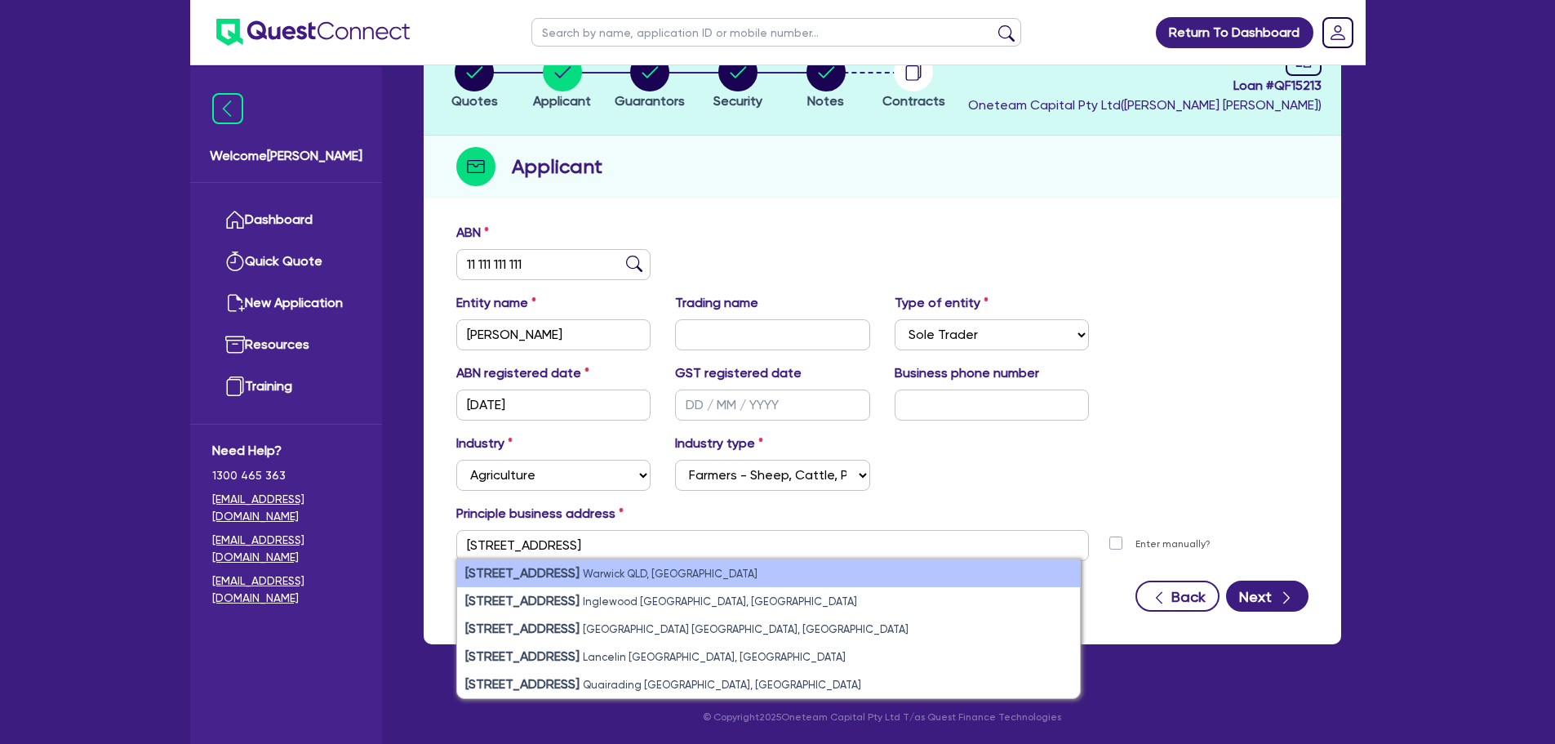
click at [539, 569] on strong "277 Wood Street" at bounding box center [522, 573] width 114 height 16
type input "277 Wood St Warwick QLD 4370"
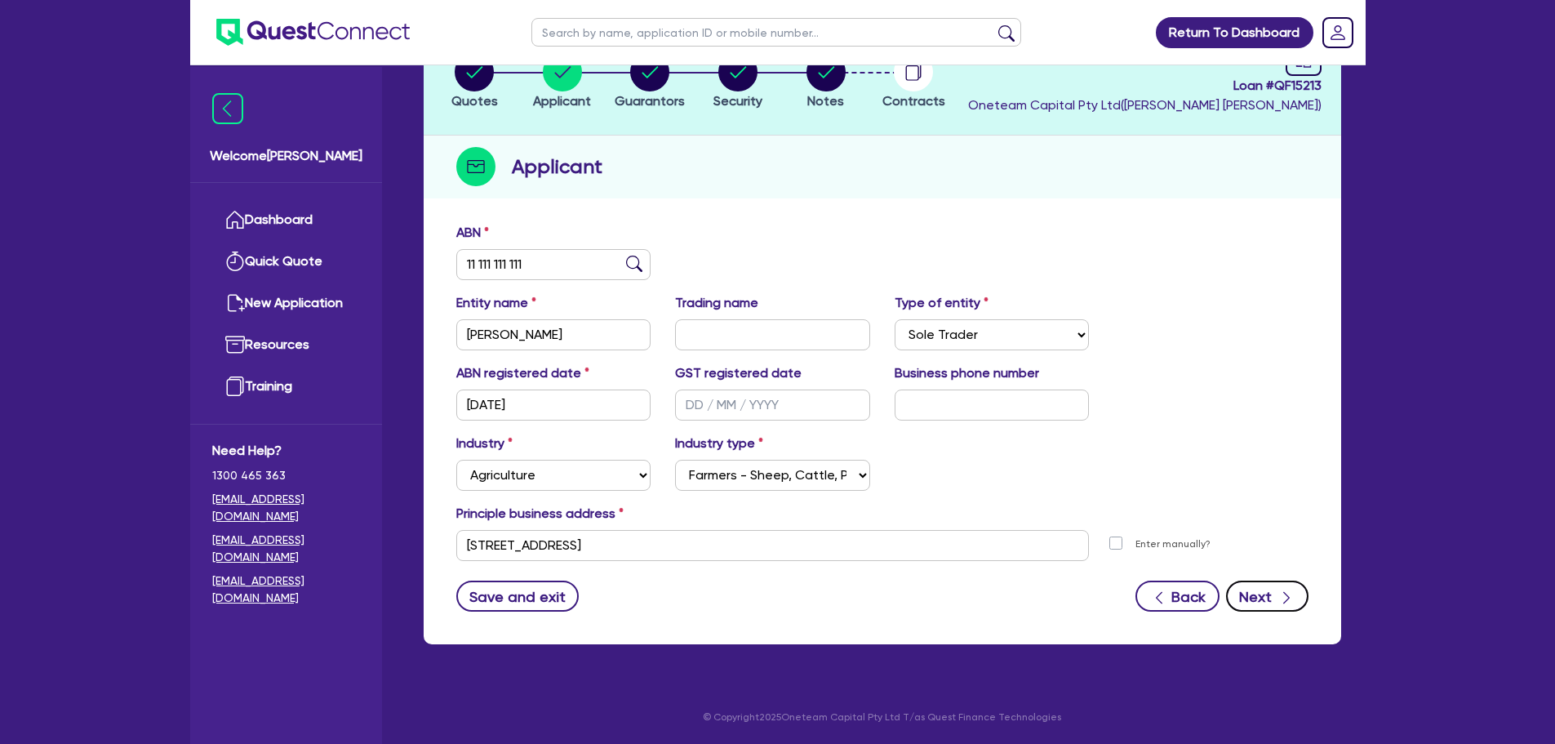
click at [1243, 590] on button "Next" at bounding box center [1267, 596] width 82 height 31
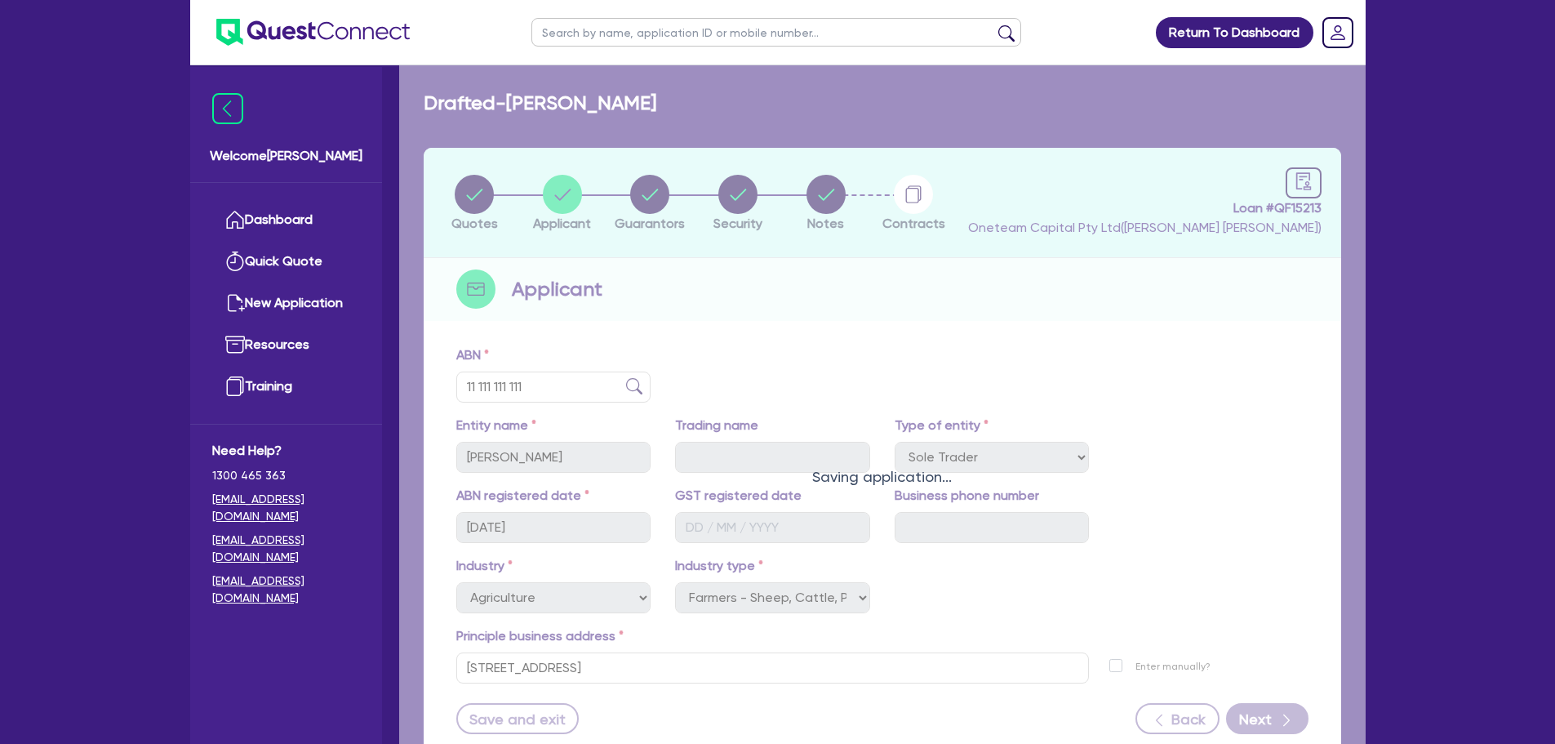
select select "MR"
select select "QLD"
select select "MARRIED"
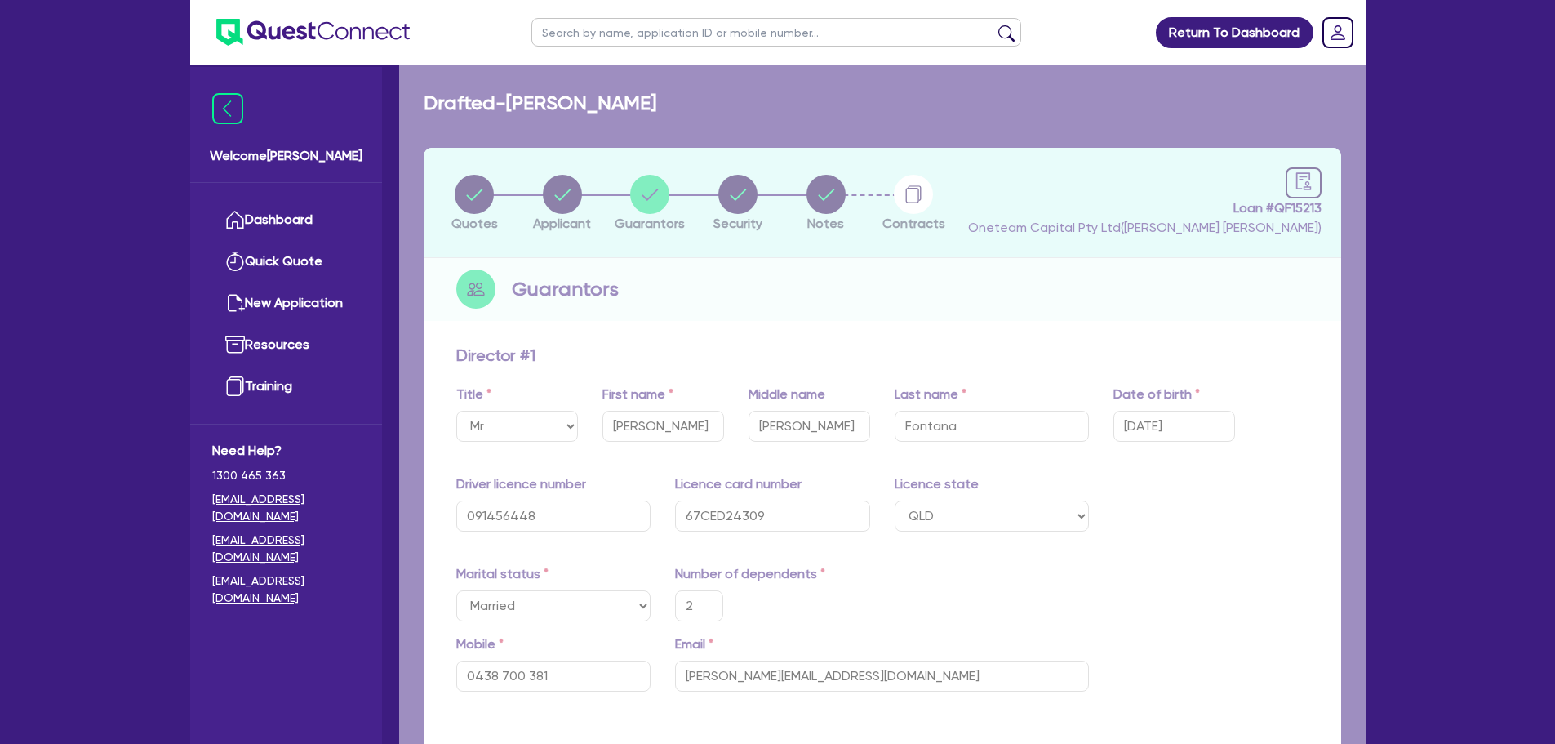
type input "2"
type input "0438 700 381"
type input "277 Wood St Warwick QLD 4370"
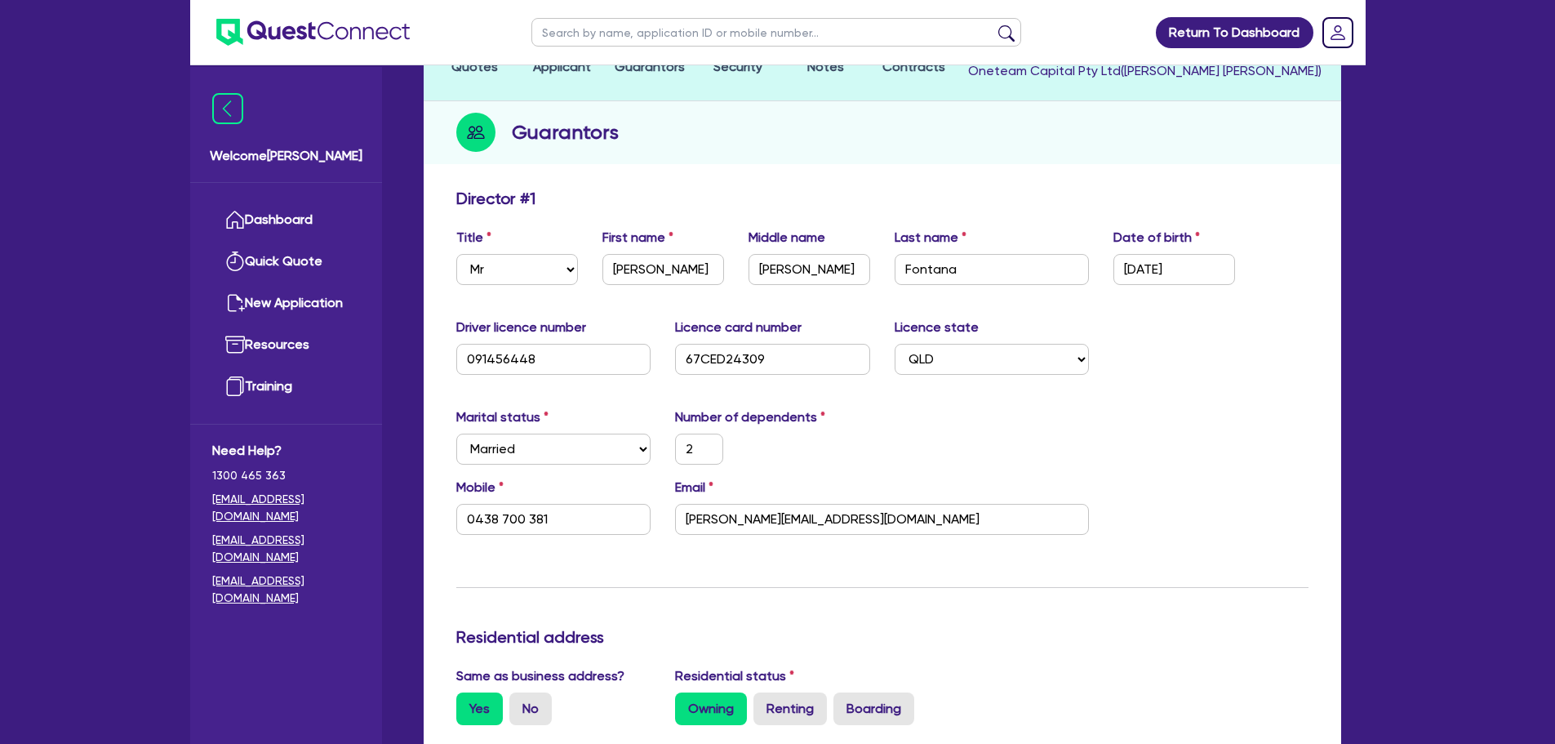
scroll to position [408, 0]
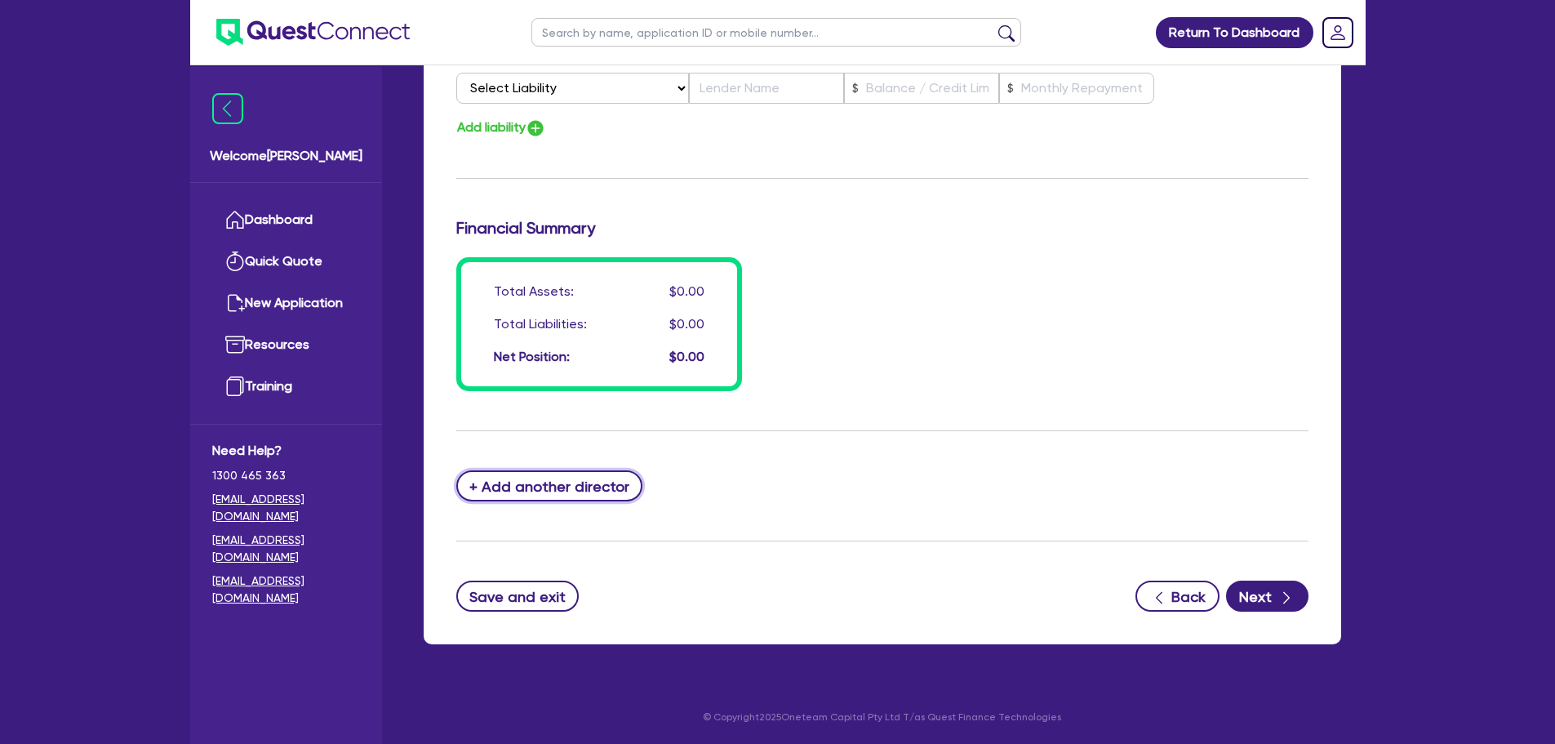
click at [567, 498] on button "+ Add another director" at bounding box center [549, 485] width 187 height 31
type input "2"
type input "0438700381"
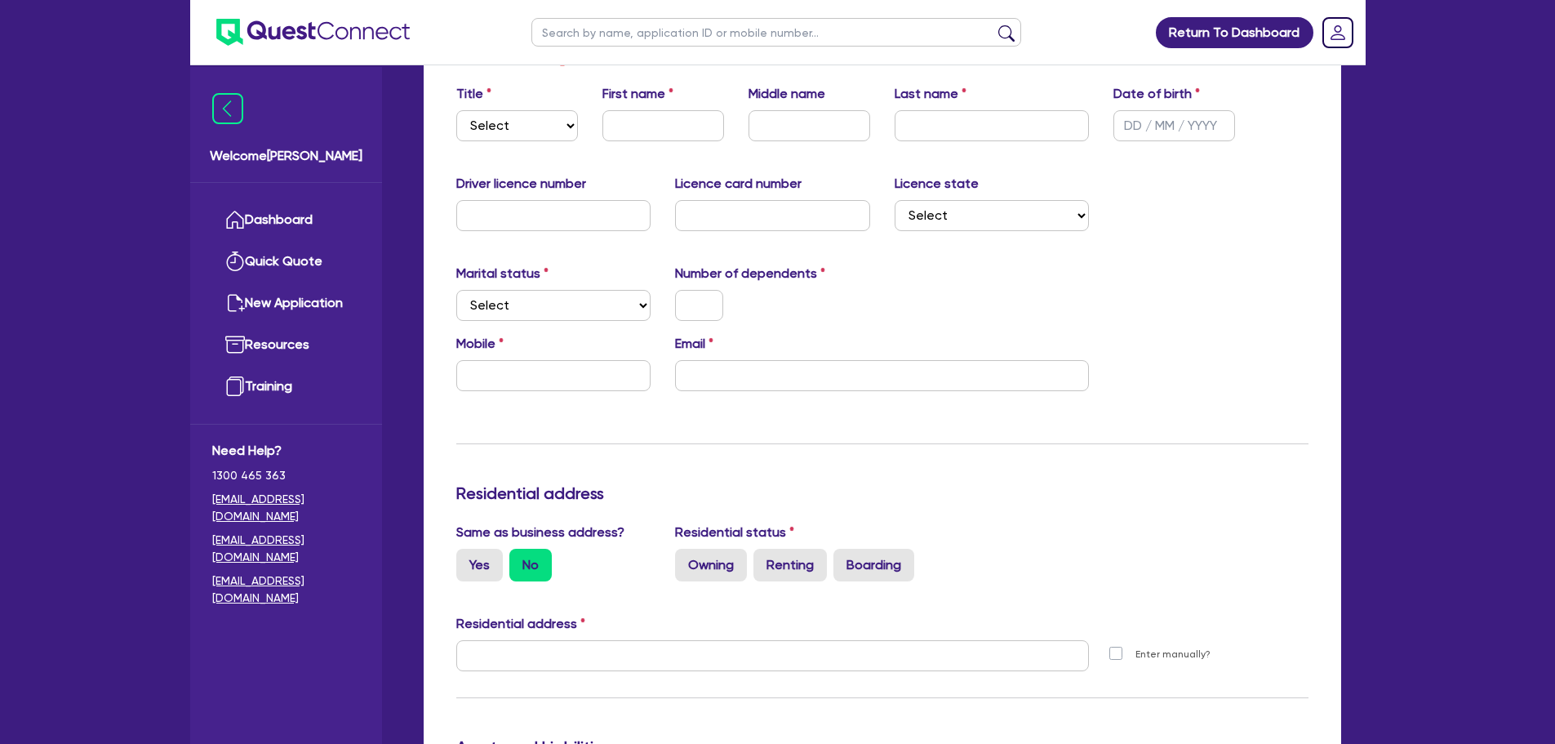
scroll to position [1489, 0]
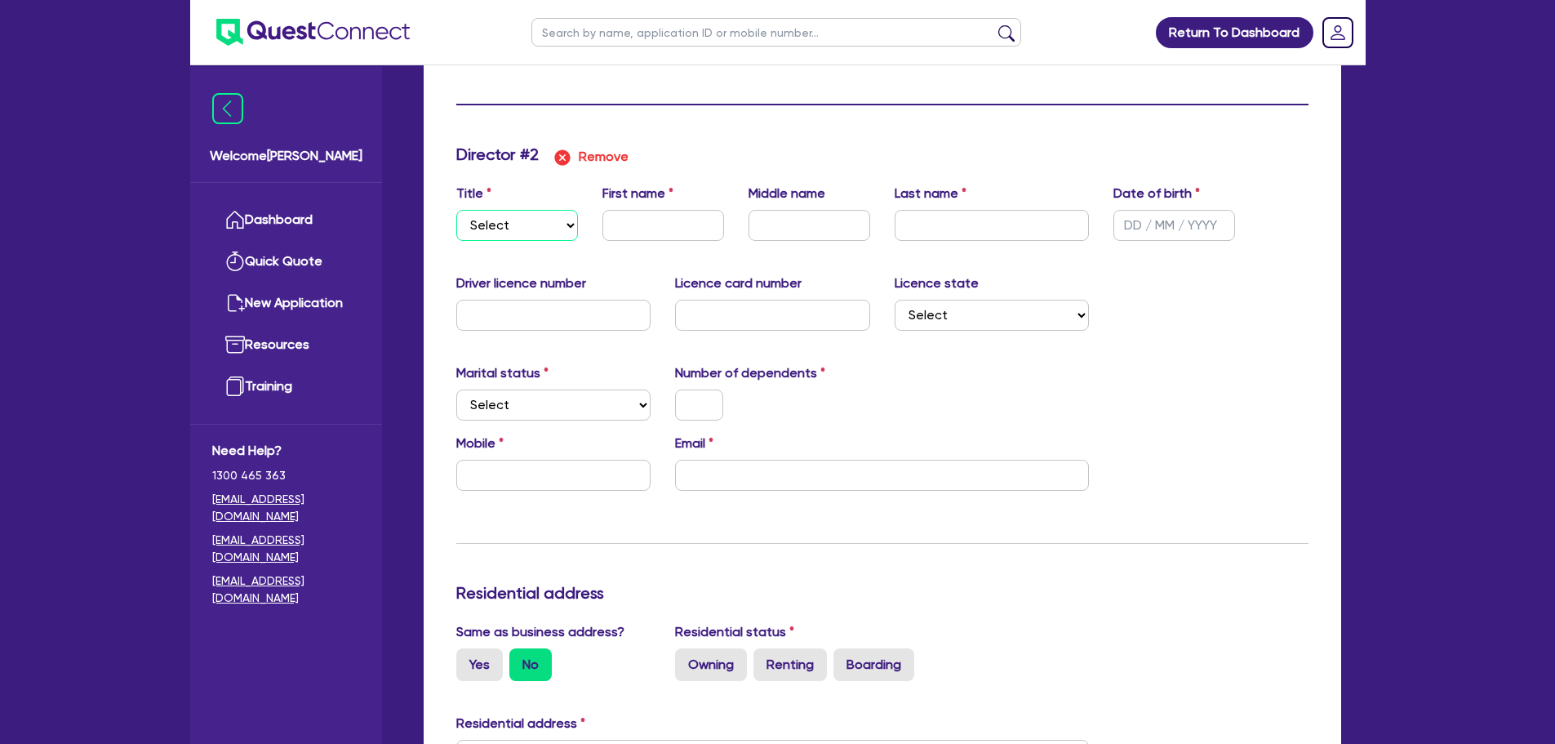
click at [523, 234] on select "Select Mr Mrs Ms Miss Dr" at bounding box center [517, 225] width 122 height 31
select select "MRS"
click at [456, 210] on select "Select Mr Mrs Ms Miss Dr" at bounding box center [517, 225] width 122 height 31
type input "2"
type input "0438700381"
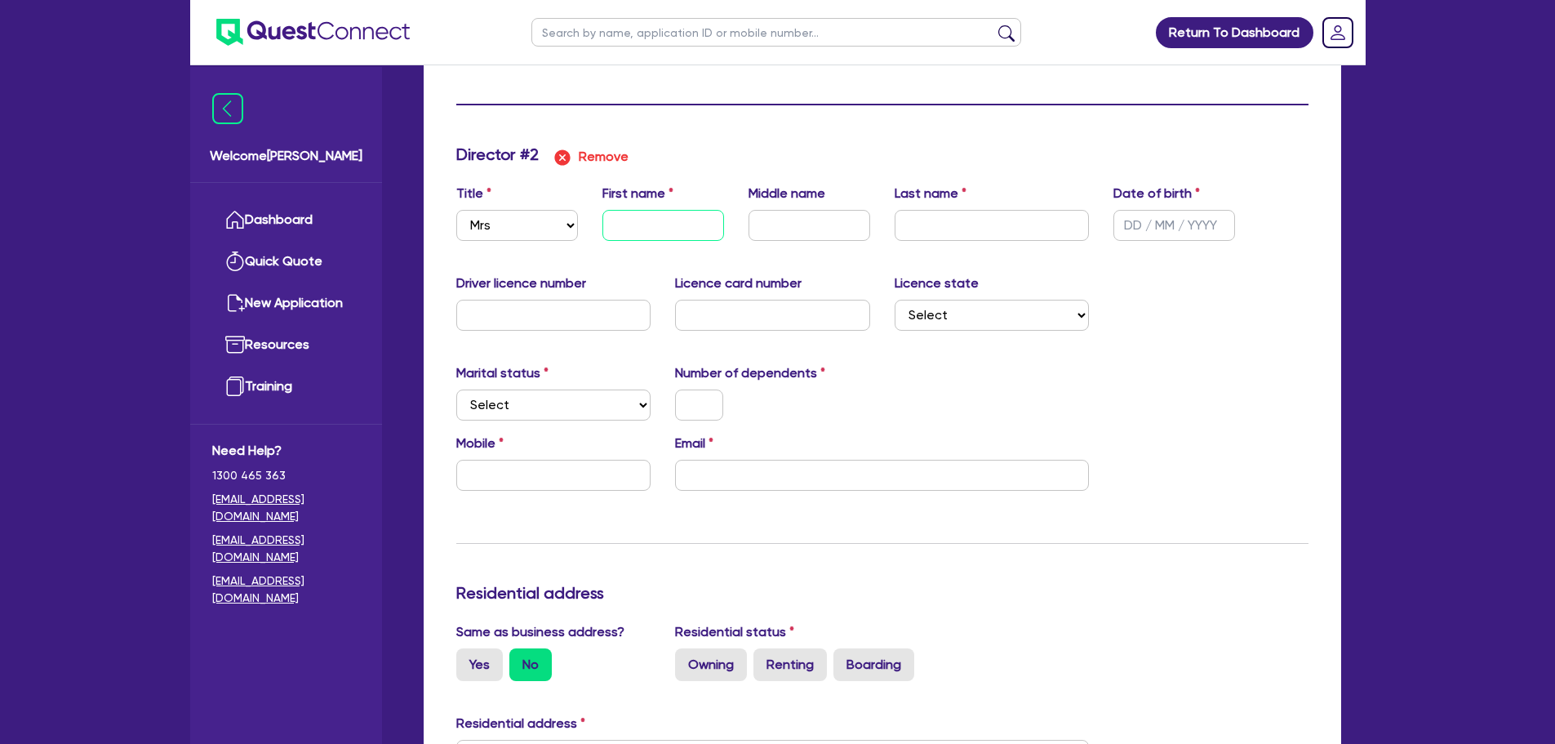
click at [651, 231] on input "text" at bounding box center [664, 225] width 122 height 31
type input "2"
type input "0438700381"
type input "D"
type input "2"
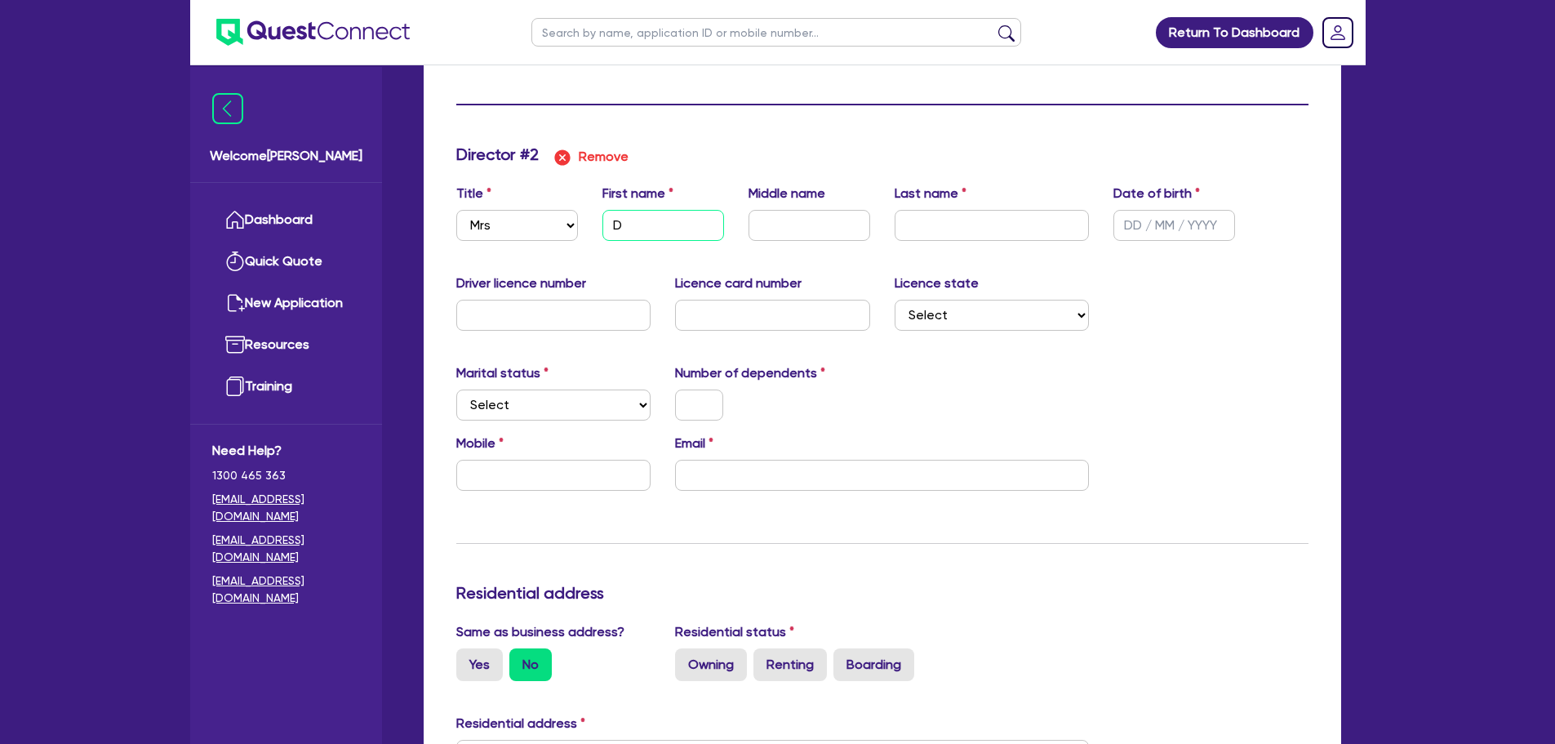
type input "0438700381"
type input "De"
type input "2"
type input "0438700381"
type input "Del"
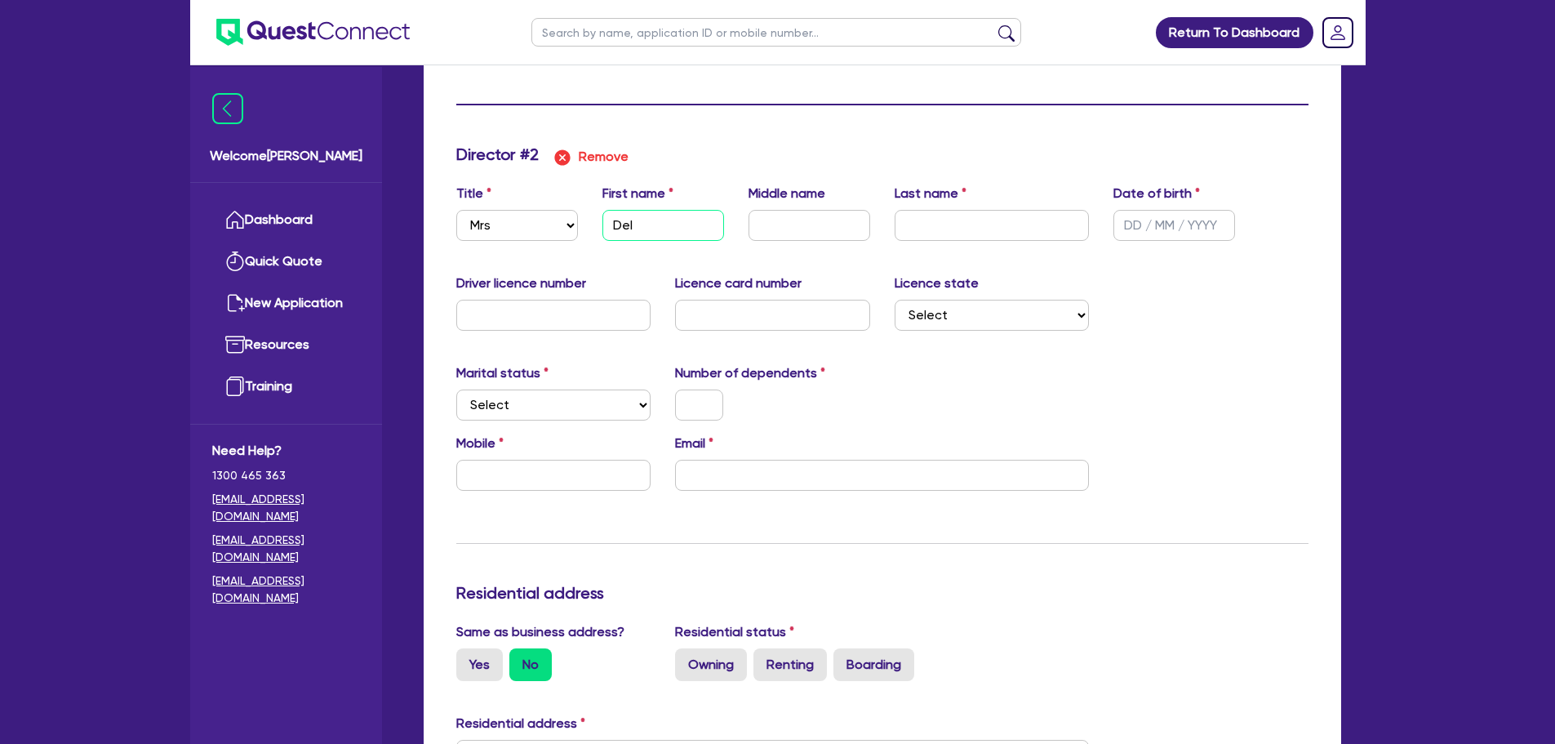
type input "2"
type input "0438700381"
type input "Dely"
type input "2"
type input "0438700381"
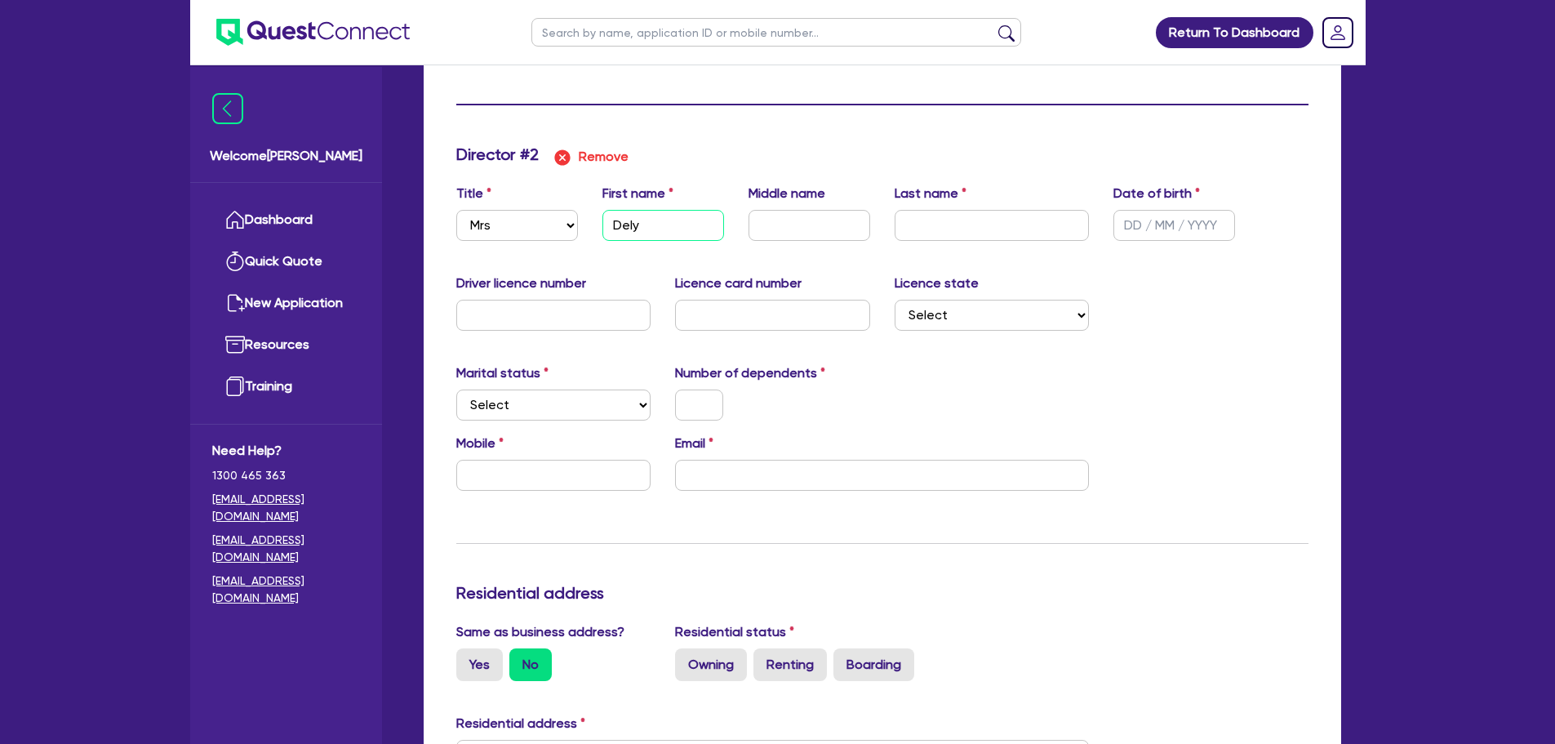
type input "Delys"
type input "2"
type input "0438700381"
type input "Delyse"
type input "2"
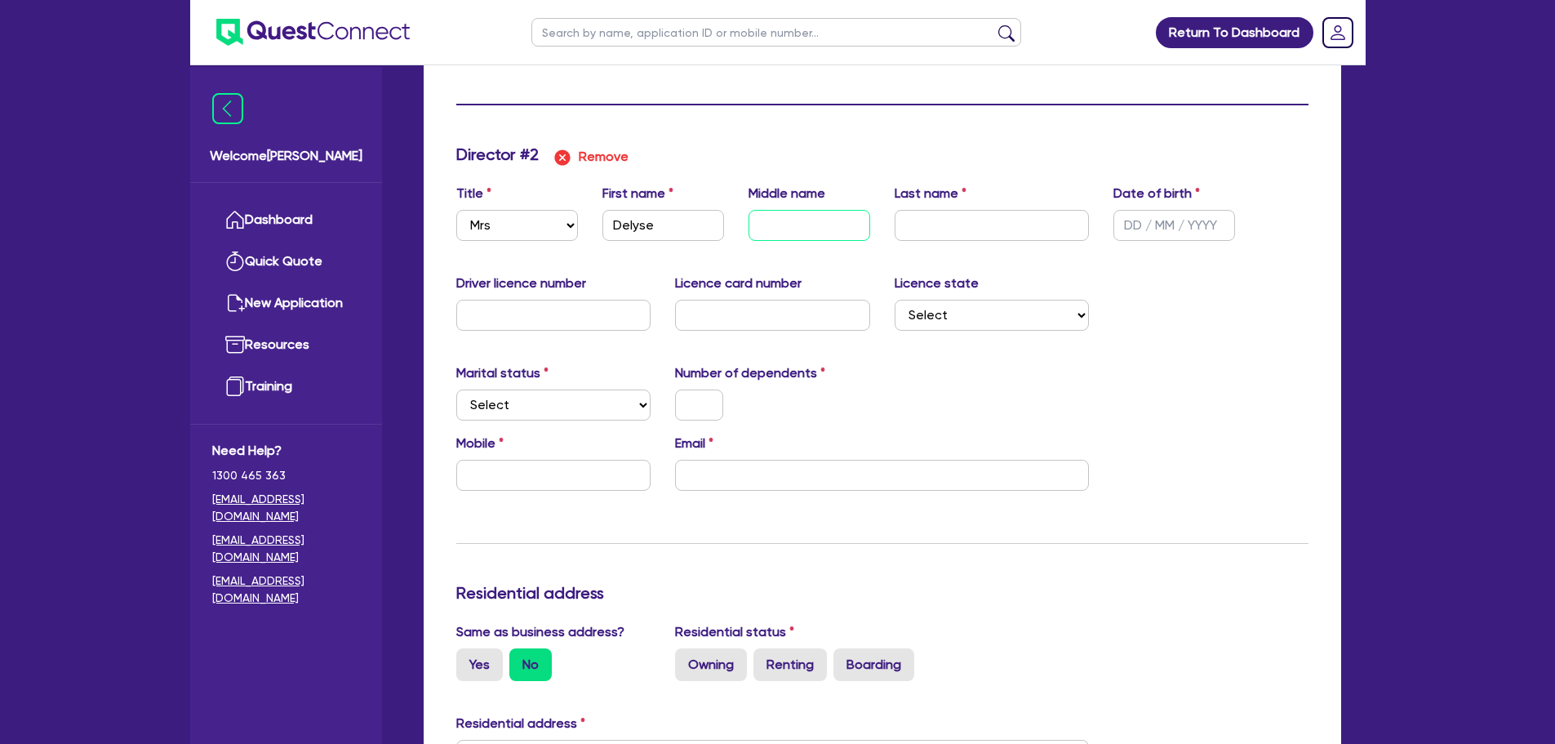
type input "0438700381"
type input "M"
type input "2"
type input "0438700381"
type input "Ma"
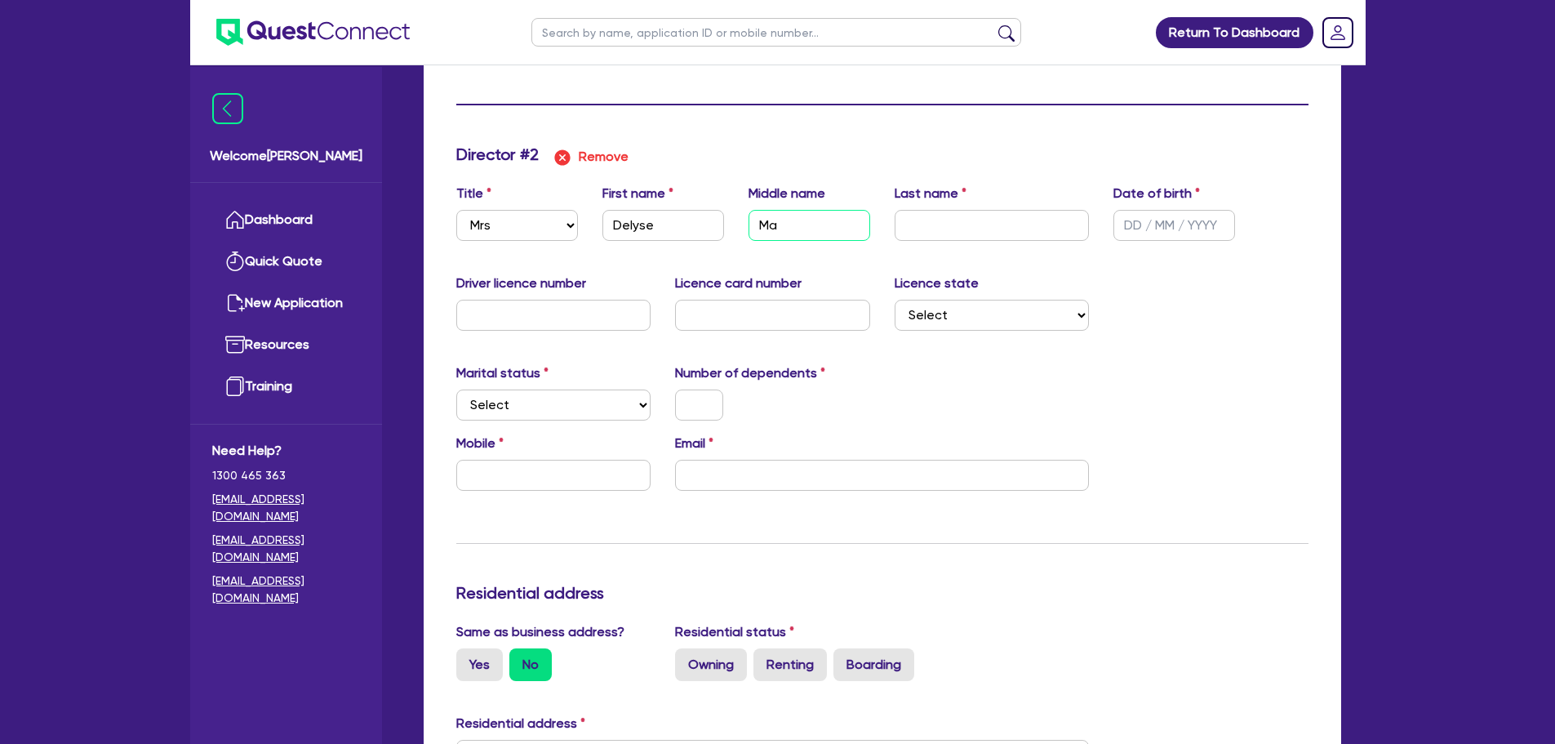
type input "2"
type input "0438700381"
type input "Mar"
type input "2"
type input "0438700381"
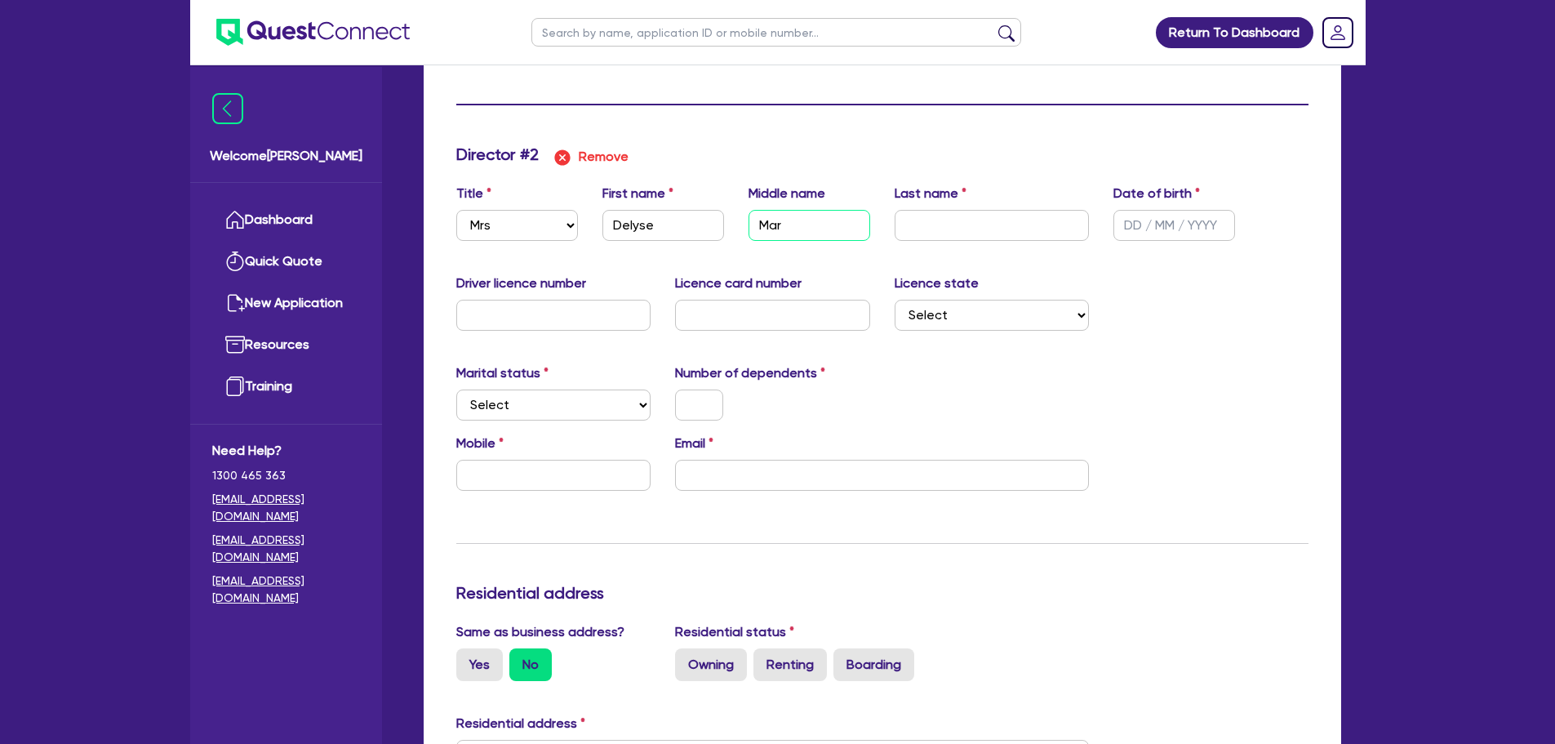
type input "Marg"
type input "2"
type input "0438700381"
type input "Margar"
type input "2"
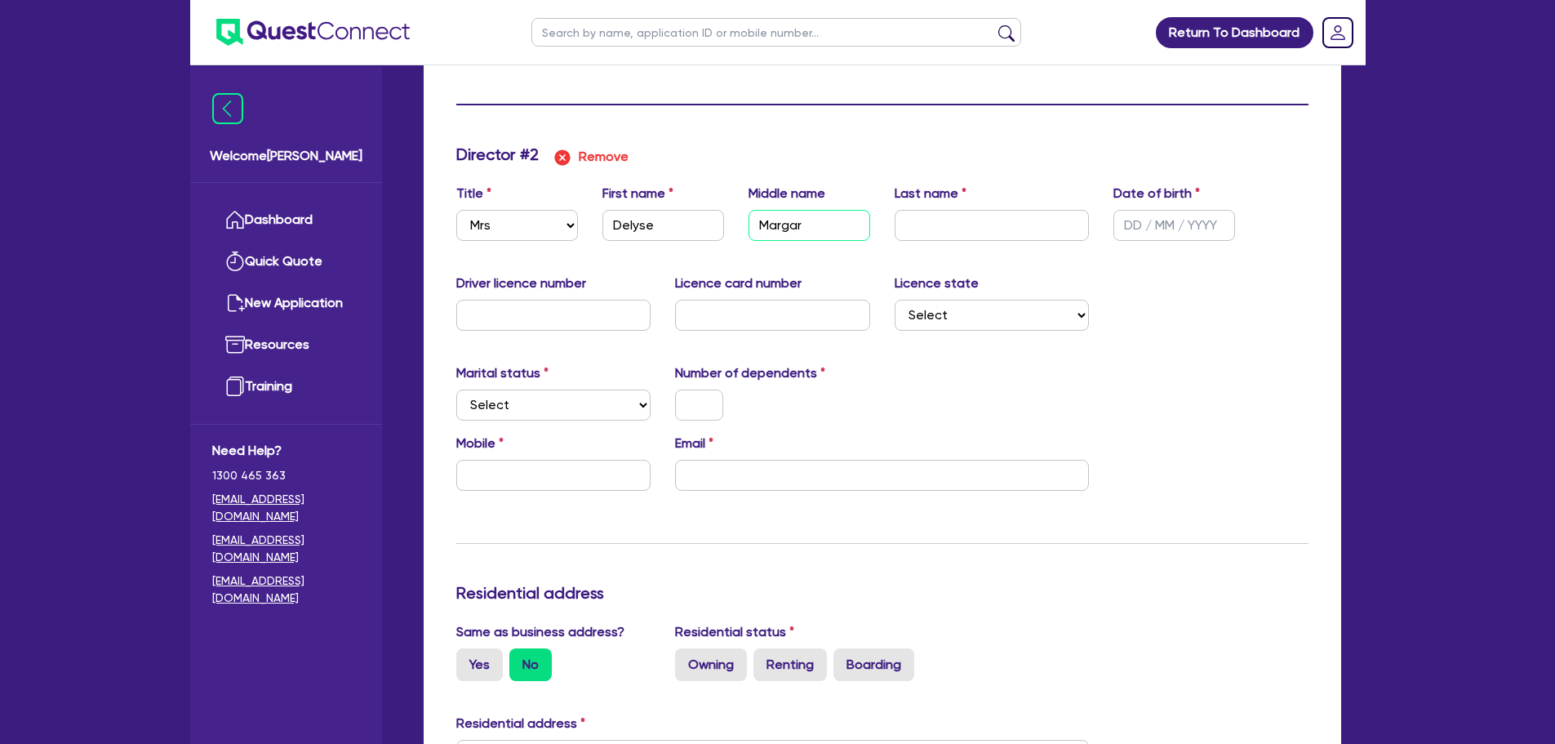
type input "0438700381"
type input "2"
type input "0438700381"
type input "Margare"
type input "2"
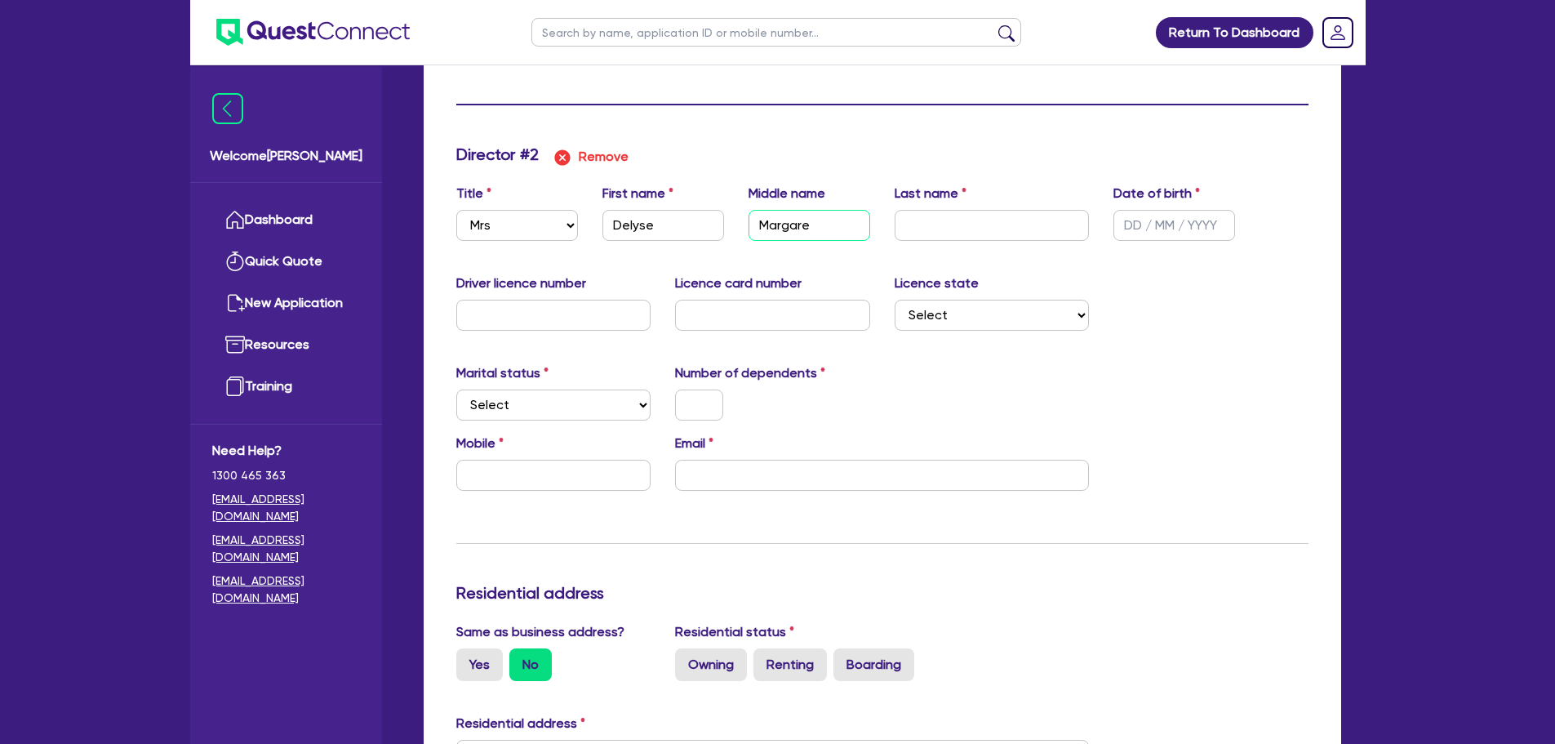
type input "0438700381"
type input "Margaret"
type input "2"
type input "0438700381"
type input "Fo"
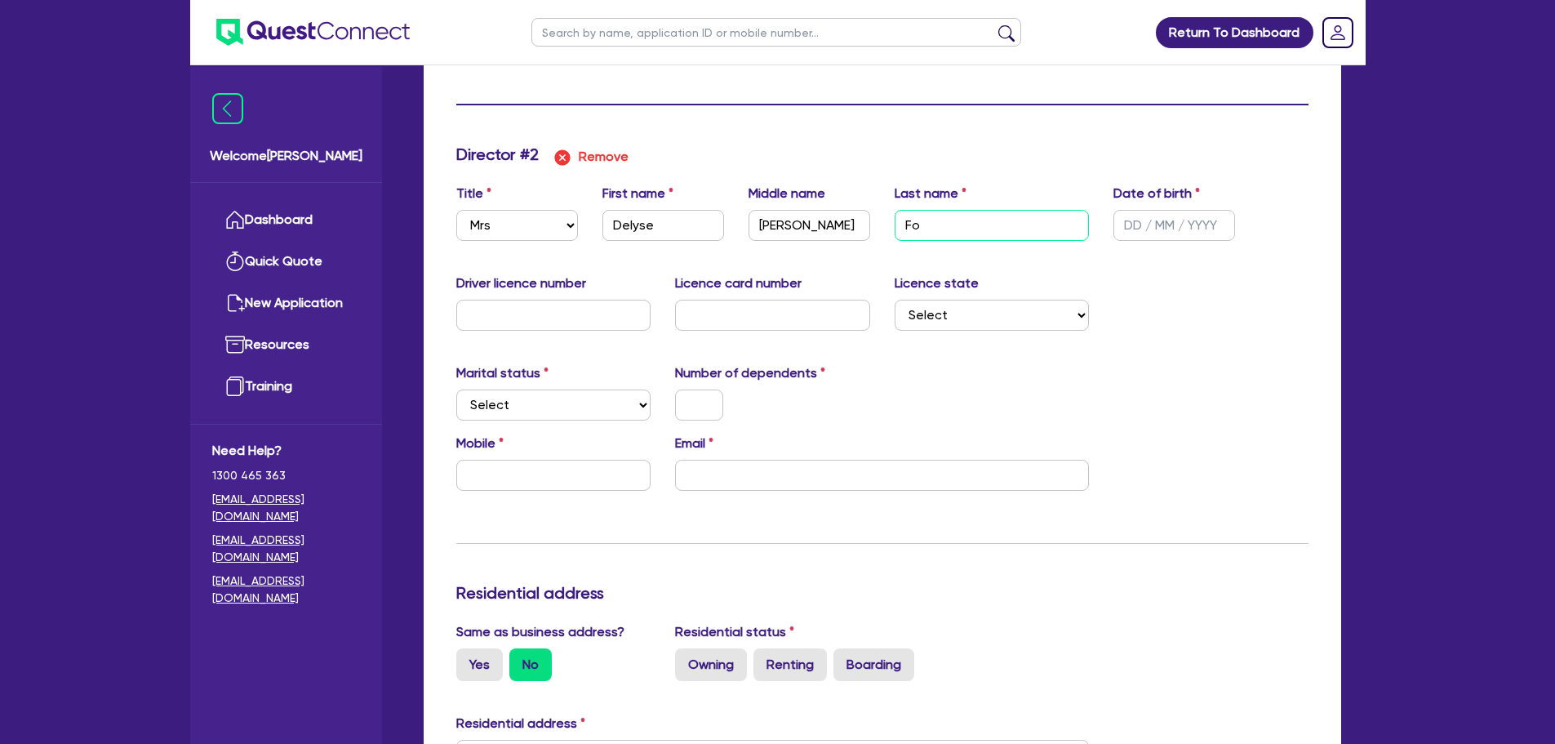
type input "2"
type input "0438700381"
type input "2"
type input "0438700381"
type input "Fon"
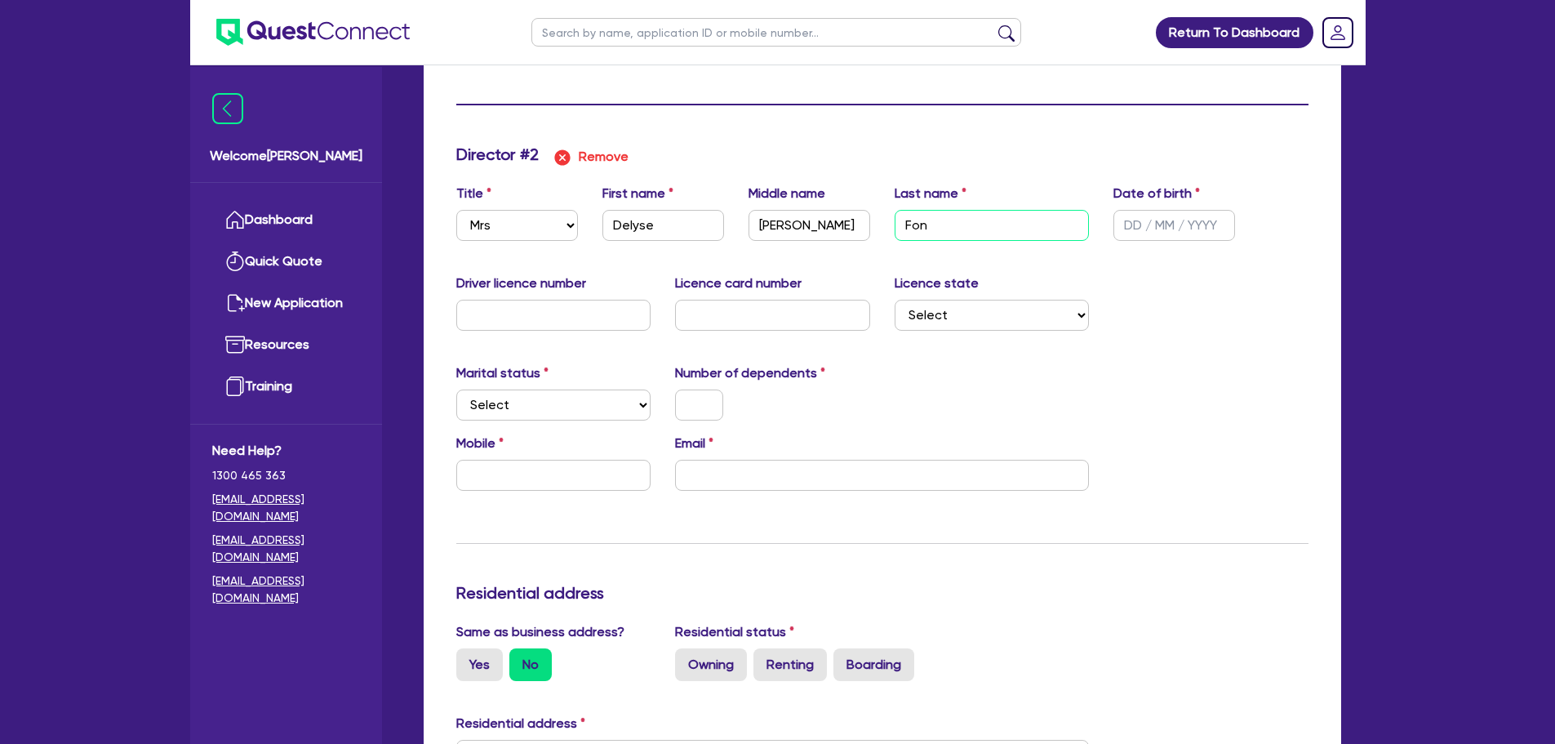
type input "2"
type input "0438700381"
type input "Font"
type input "2"
type input "0438700381"
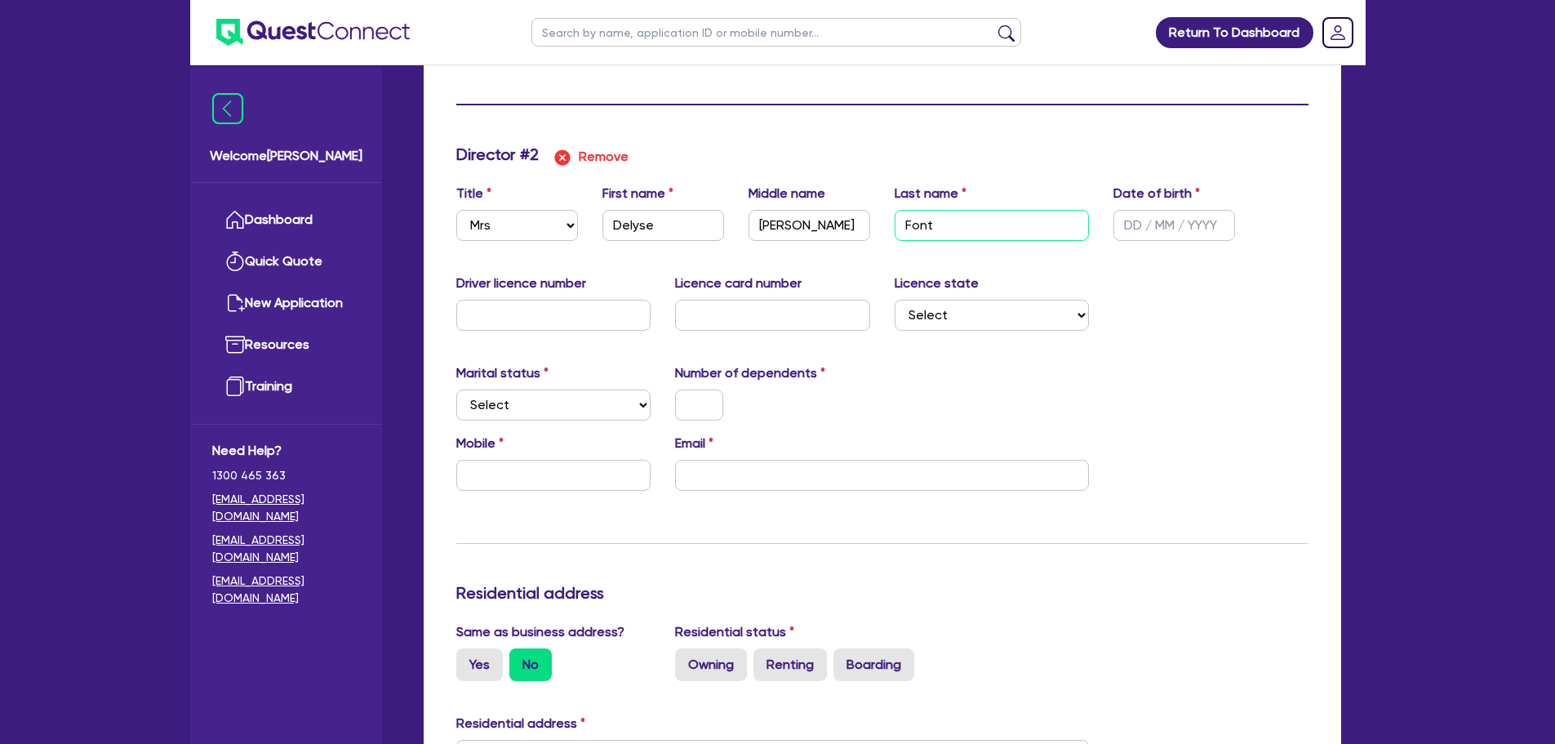
type input "Fonta"
type input "2"
type input "0438700381"
type input "Fontat"
type input "2"
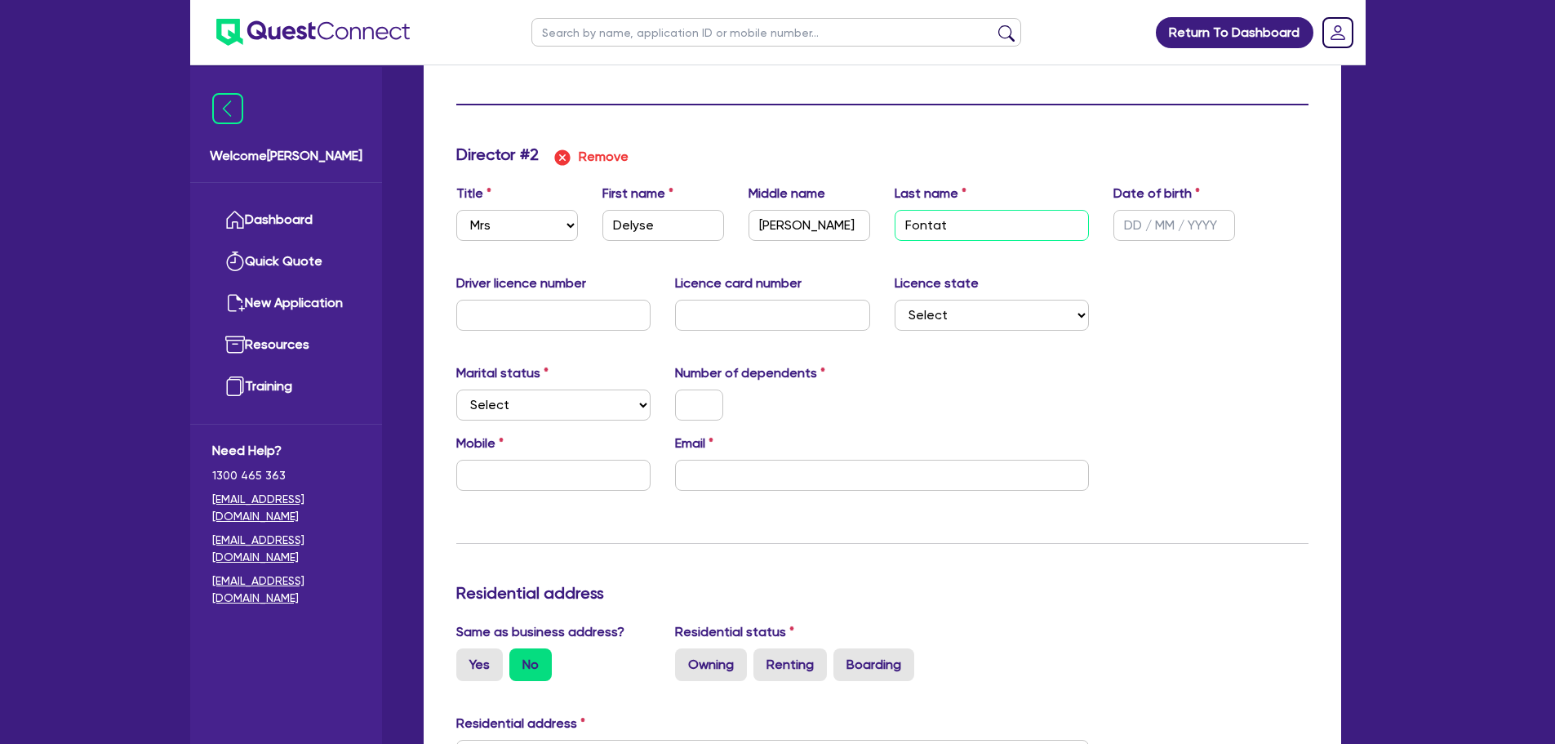
type input "0438700381"
type input "Fontatn"
type input "2"
type input "0438700381"
type input "Fontat"
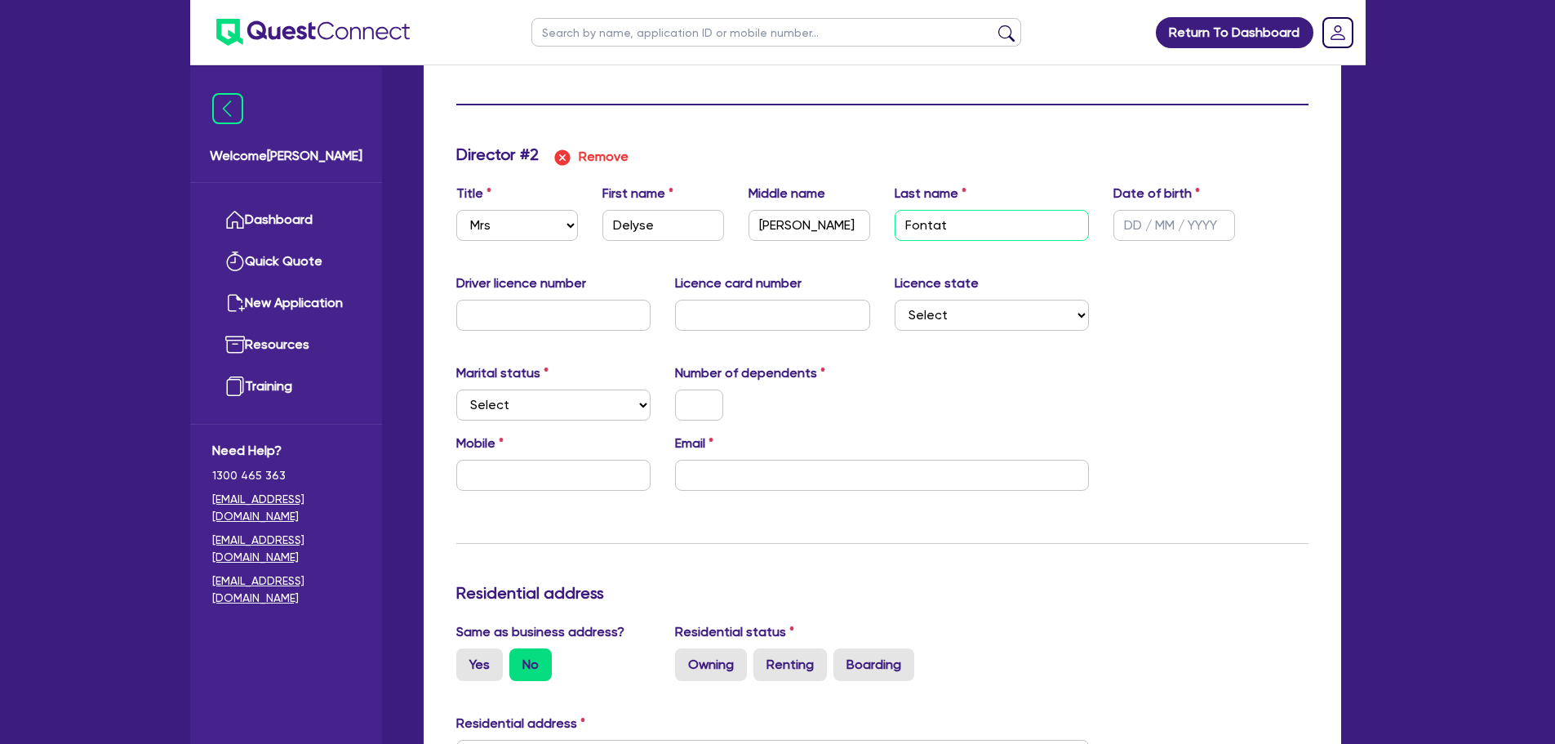
type input "2"
type input "0438700381"
type input "Fontam"
type input "2"
click at [535, 314] on input "text" at bounding box center [553, 315] width 195 height 31
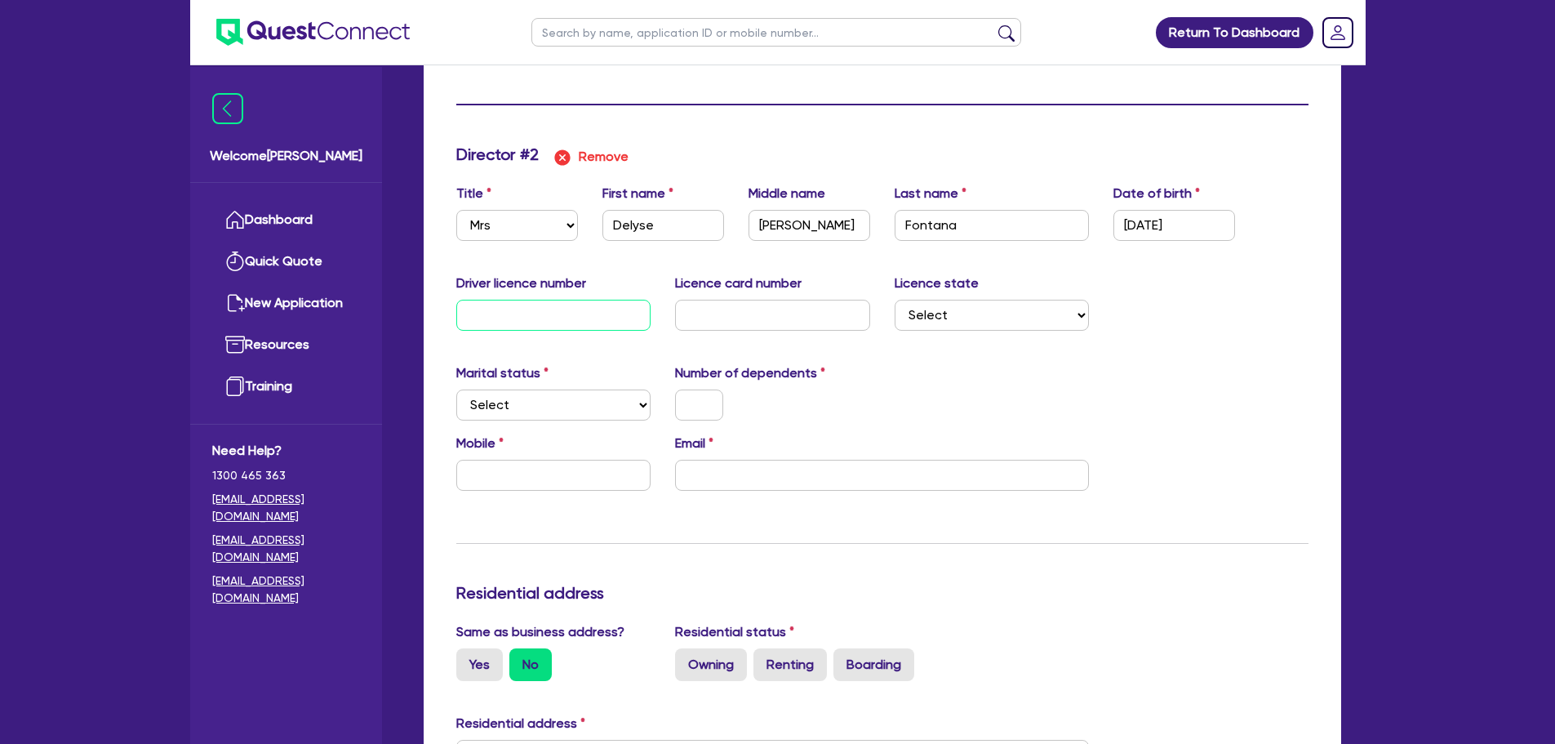
click at [596, 314] on input "text" at bounding box center [553, 315] width 195 height 31
drag, startPoint x: 815, startPoint y: 308, endPoint x: 807, endPoint y: 310, distance: 8.5
click at [814, 308] on input "text" at bounding box center [772, 315] width 195 height 31
click at [964, 295] on div "Licence state Select NSW VIC QLD TAS ACT SA NT WA" at bounding box center [993, 302] width 220 height 57
click at [967, 313] on select "Select [GEOGRAPHIC_DATA] [GEOGRAPHIC_DATA] [GEOGRAPHIC_DATA] [GEOGRAPHIC_DATA] …" at bounding box center [992, 315] width 195 height 31
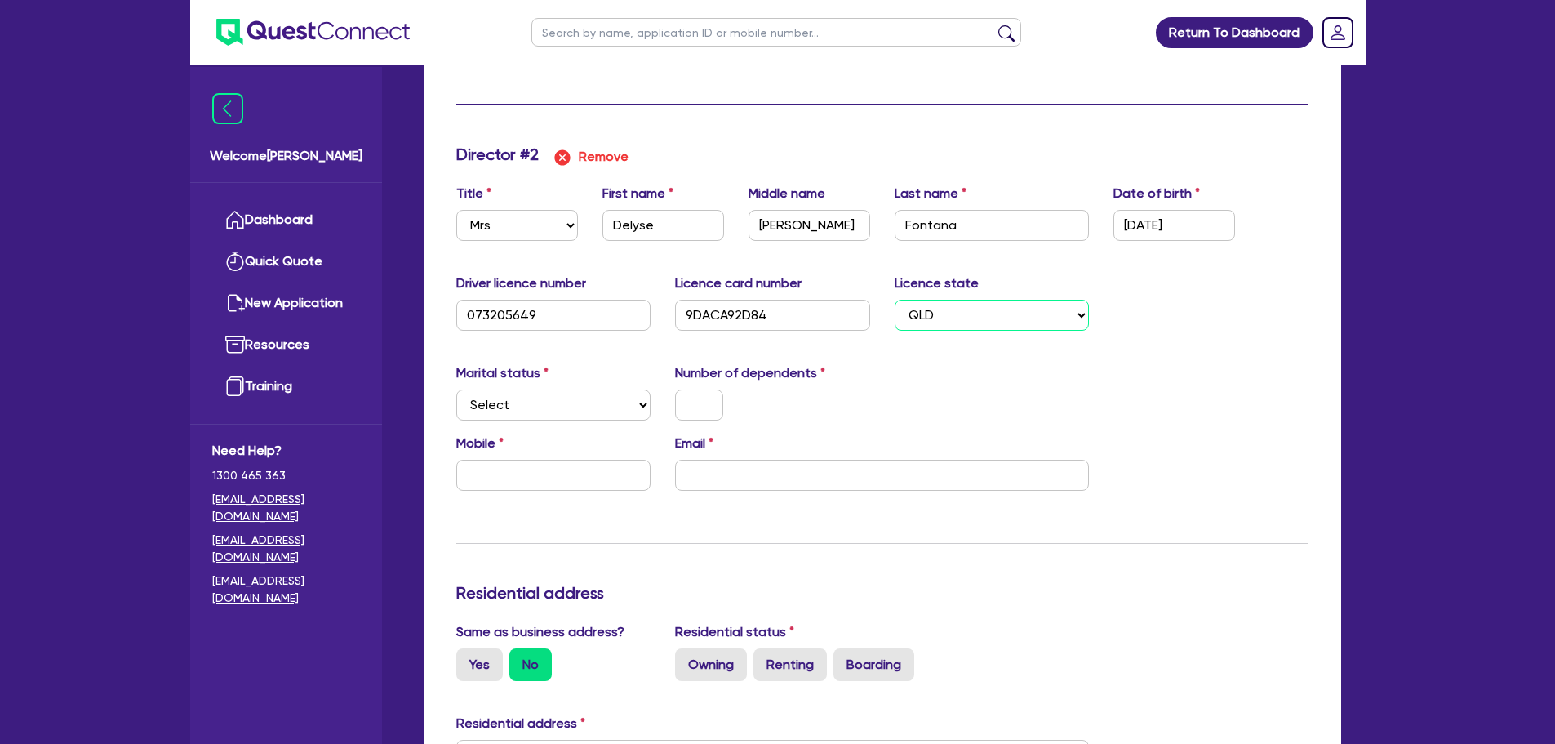
click at [895, 300] on select "Select [GEOGRAPHIC_DATA] [GEOGRAPHIC_DATA] [GEOGRAPHIC_DATA] [GEOGRAPHIC_DATA] …" at bounding box center [992, 315] width 195 height 31
click at [566, 407] on select "Select Single Married De Facto / Partner" at bounding box center [553, 404] width 195 height 31
click at [456, 389] on select "Select Single Married De Facto / Partner" at bounding box center [553, 404] width 195 height 31
click at [661, 422] on div "Marital status Select [DEMOGRAPHIC_DATA] Married De Facto / Partner Number of d…" at bounding box center [882, 398] width 877 height 70
click at [691, 407] on input "text" at bounding box center [699, 404] width 48 height 31
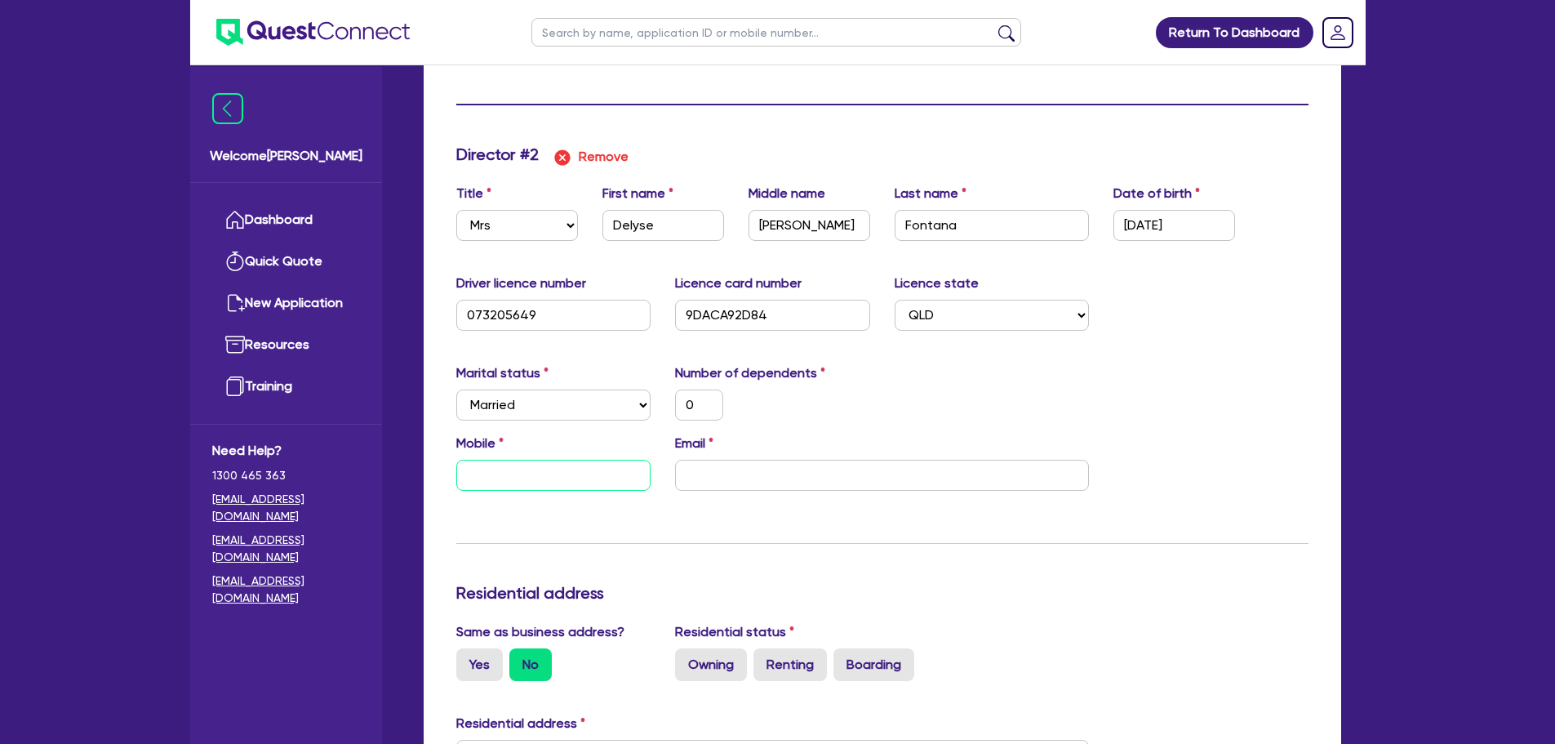
click at [486, 483] on input "text" at bounding box center [553, 475] width 195 height 31
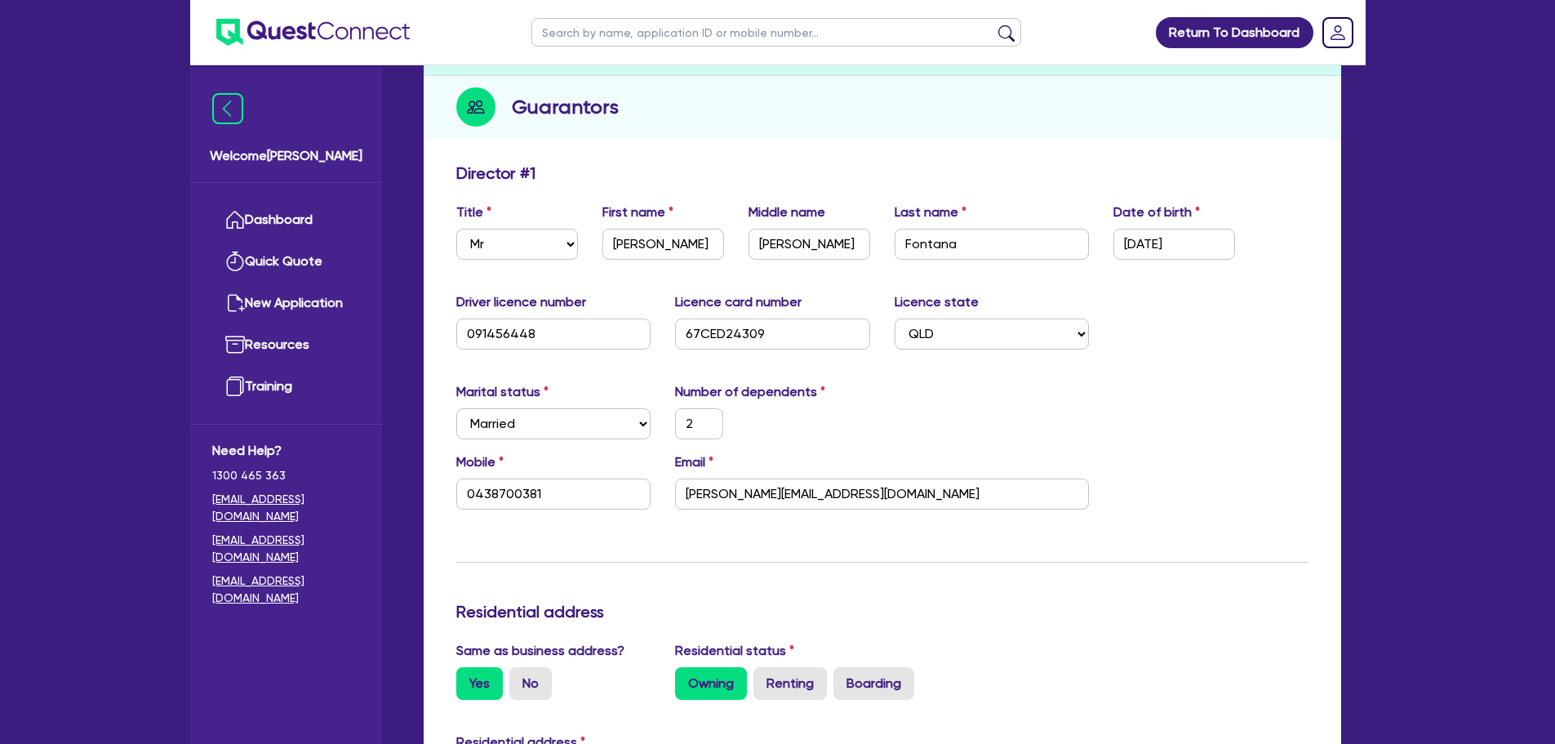
scroll to position [0, 0]
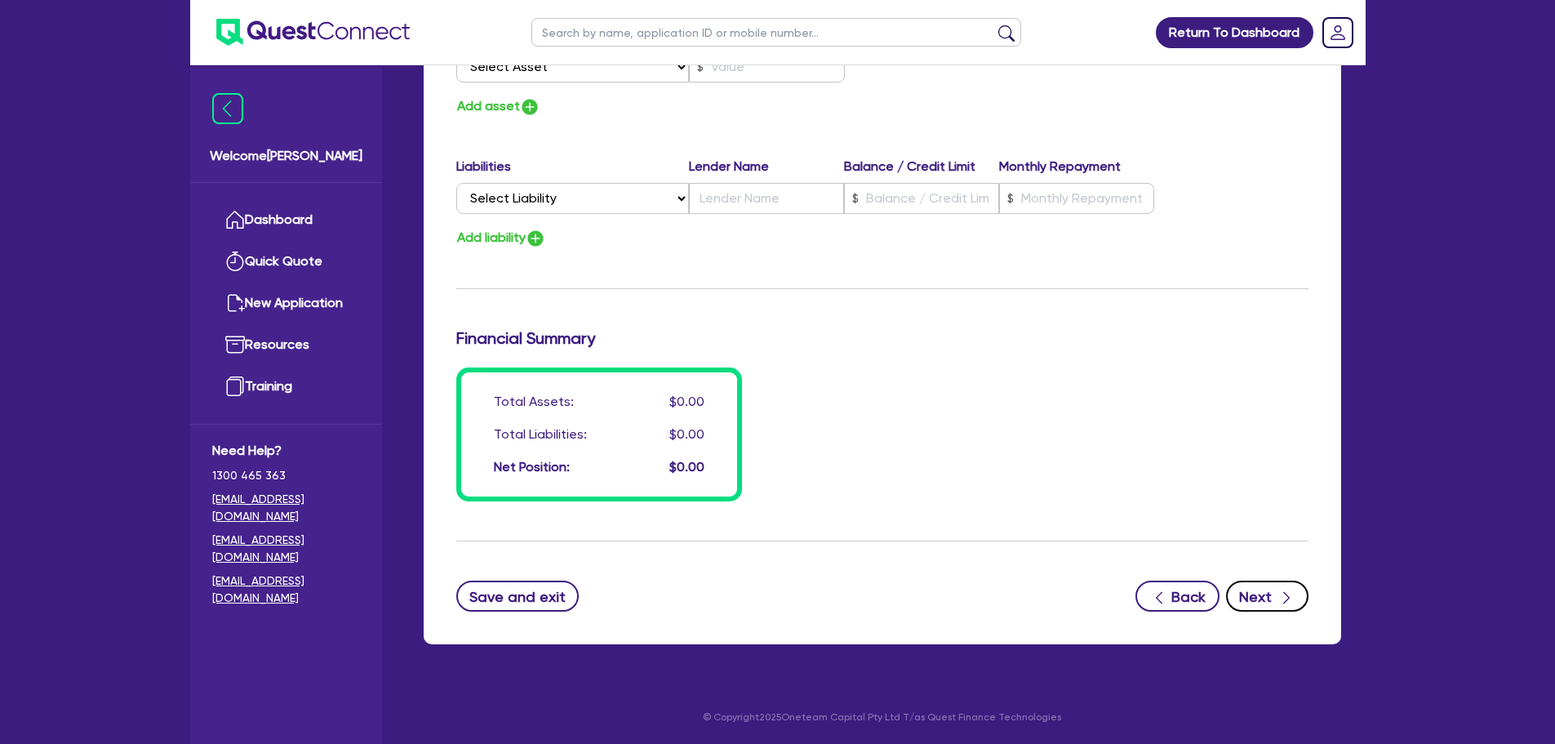
click at [1262, 588] on button "Next" at bounding box center [1267, 596] width 82 height 31
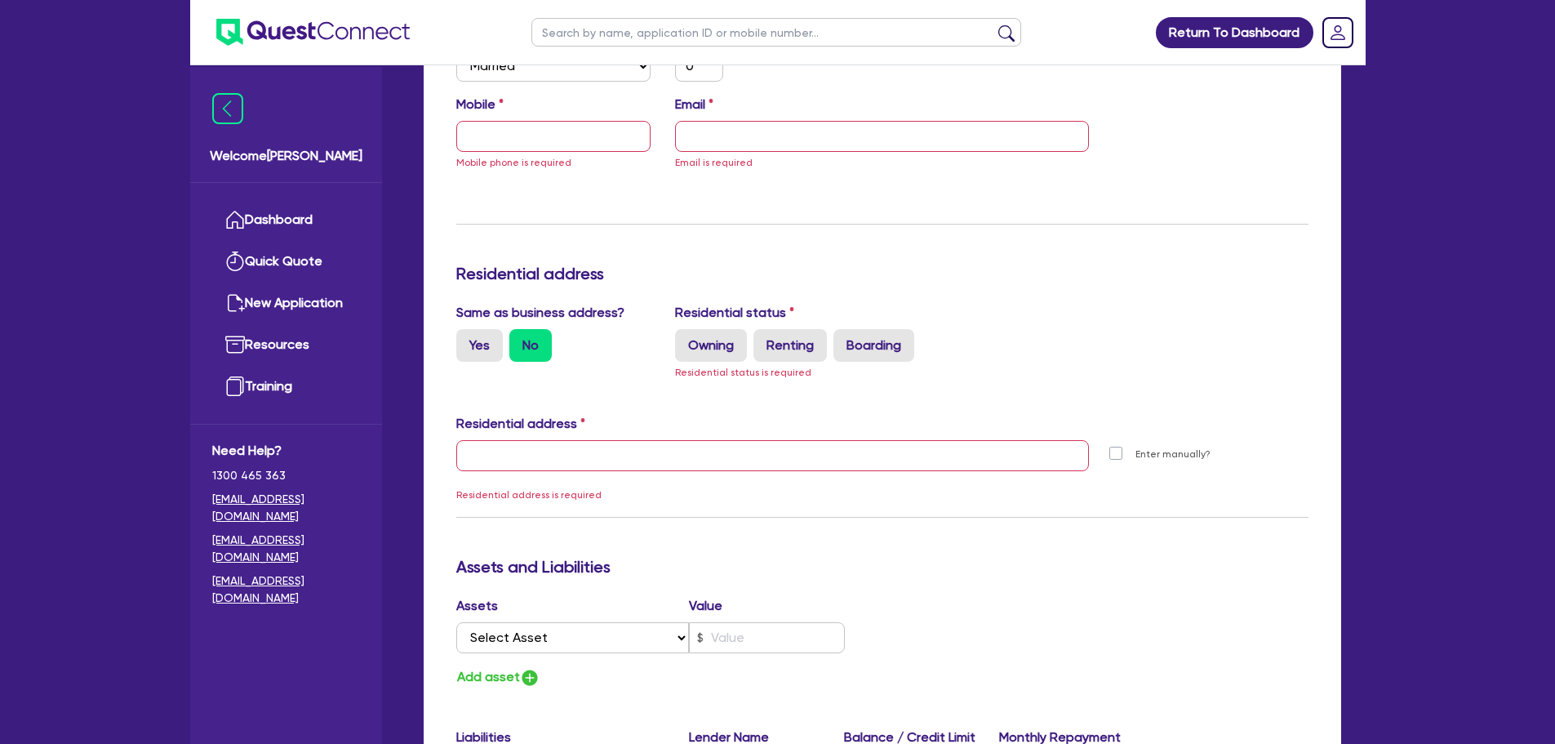
scroll to position [1663, 0]
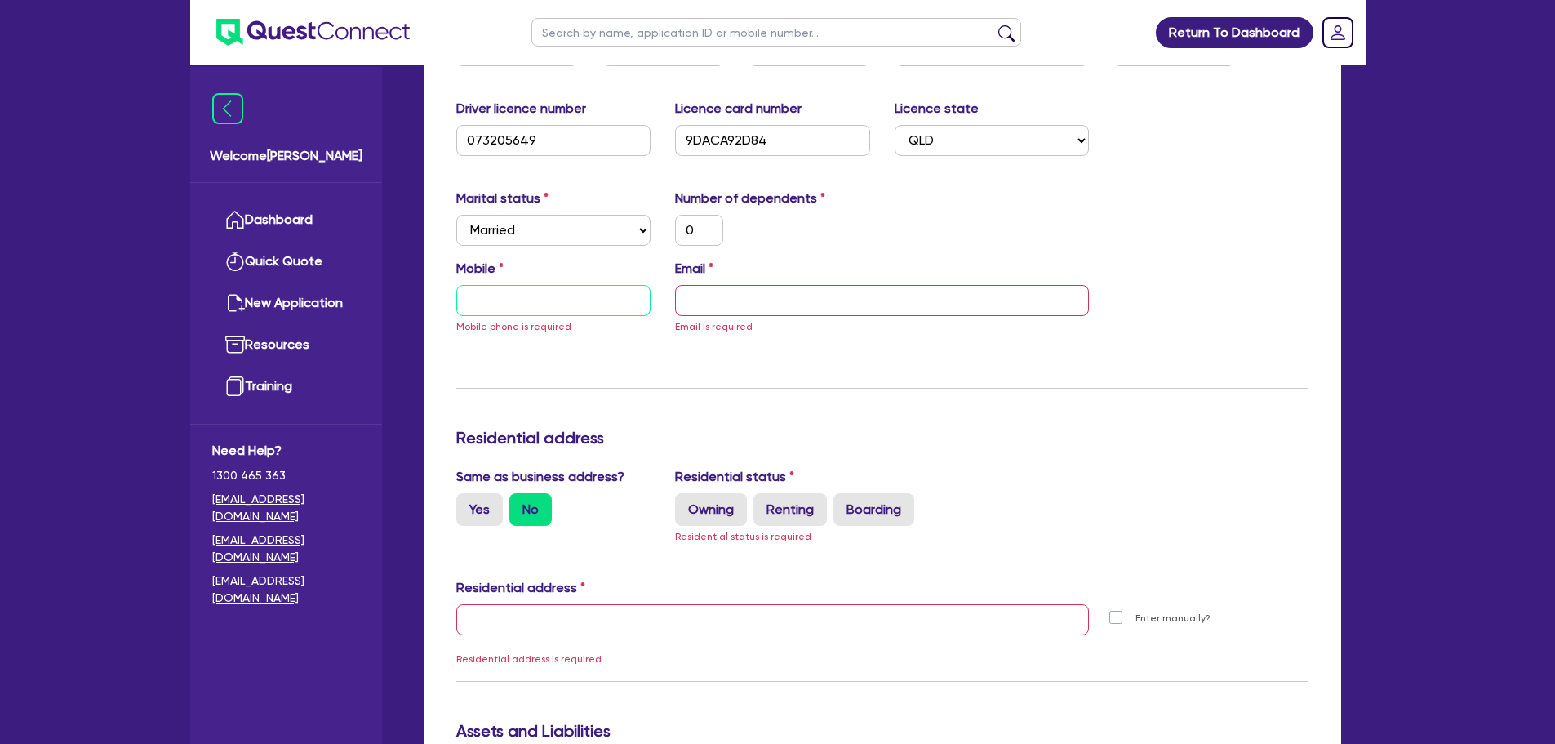
click at [558, 296] on input "text" at bounding box center [553, 300] width 195 height 31
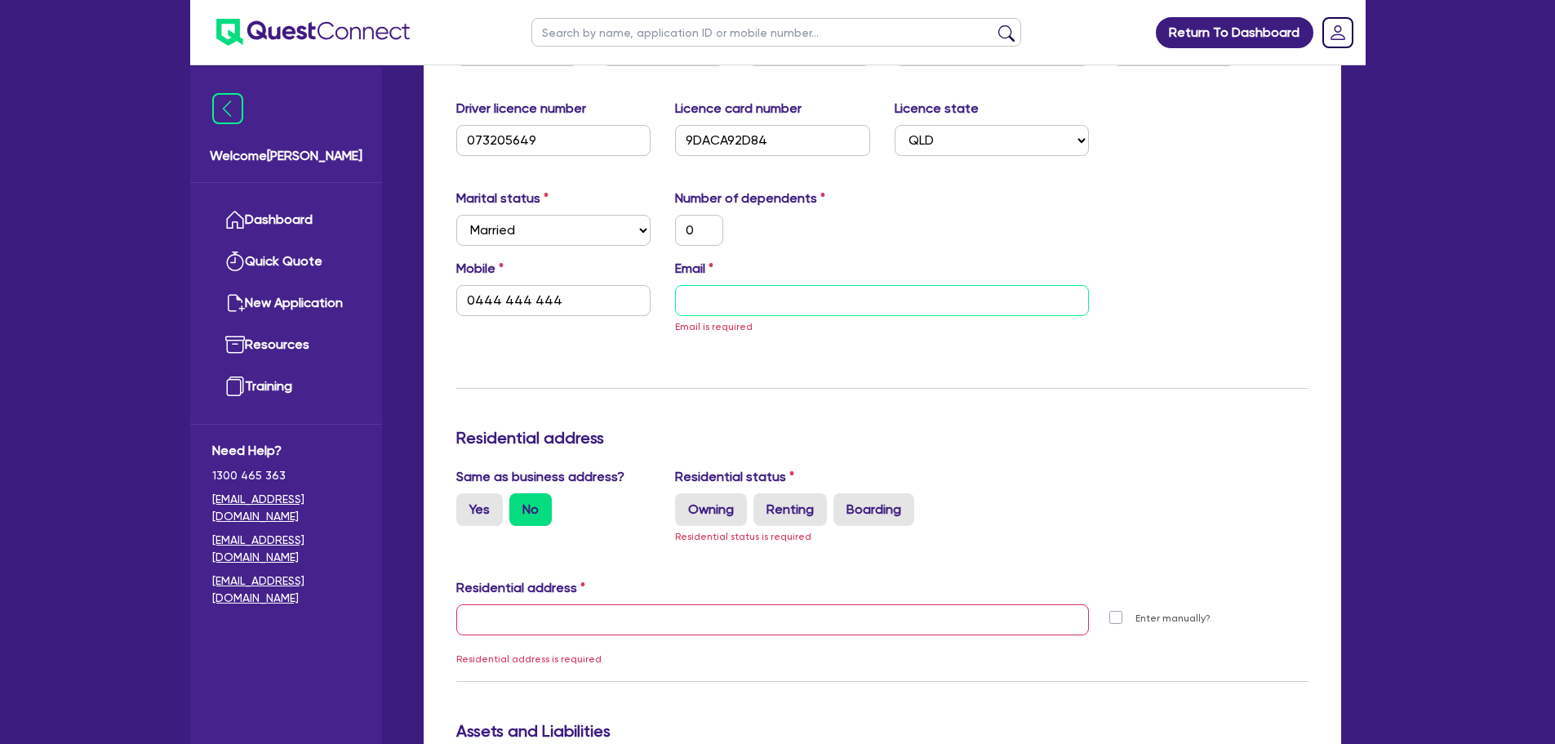
click at [709, 307] on input "email" at bounding box center [882, 300] width 414 height 31
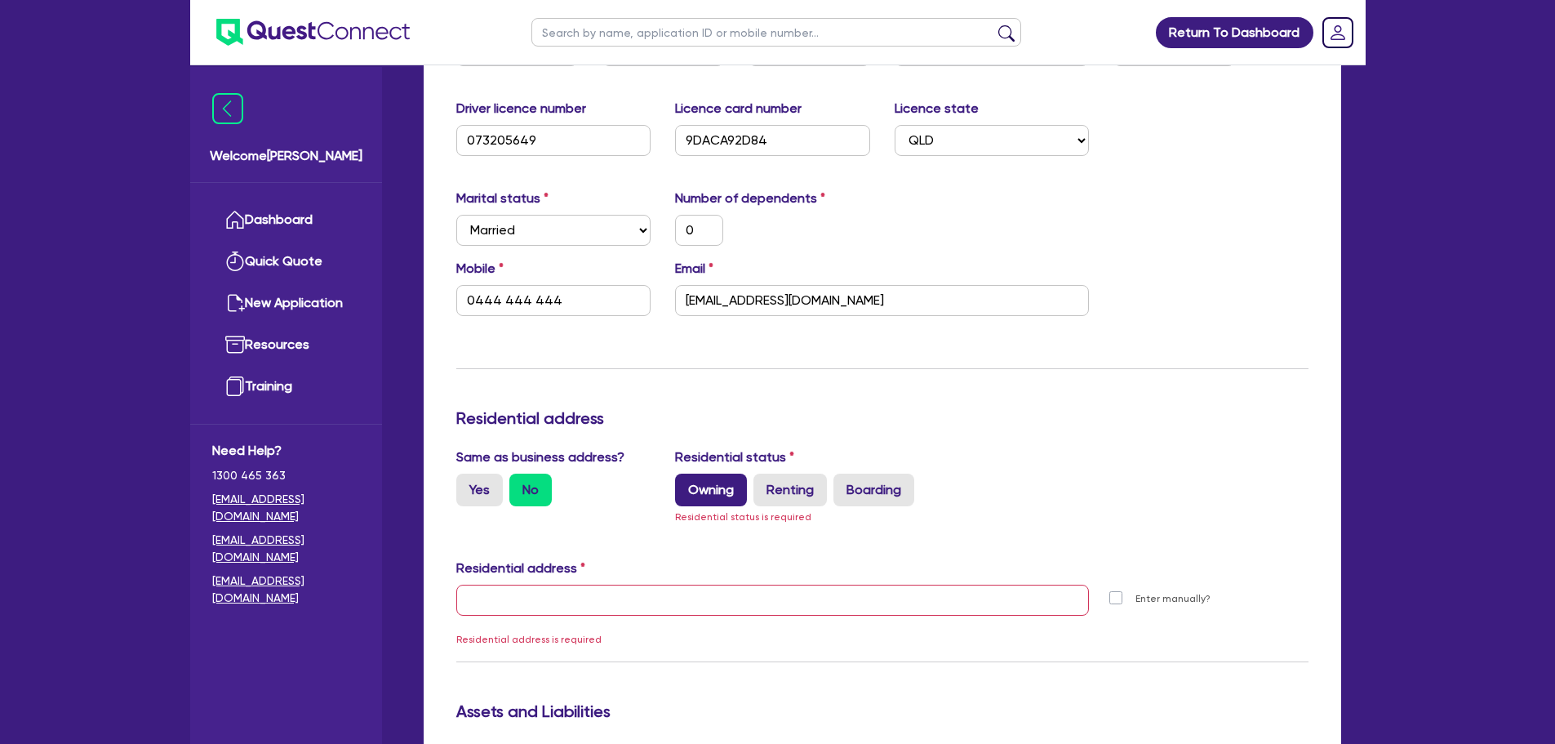
click at [714, 495] on label "Owning" at bounding box center [711, 490] width 72 height 33
click at [686, 484] on input "Owning" at bounding box center [680, 479] width 11 height 11
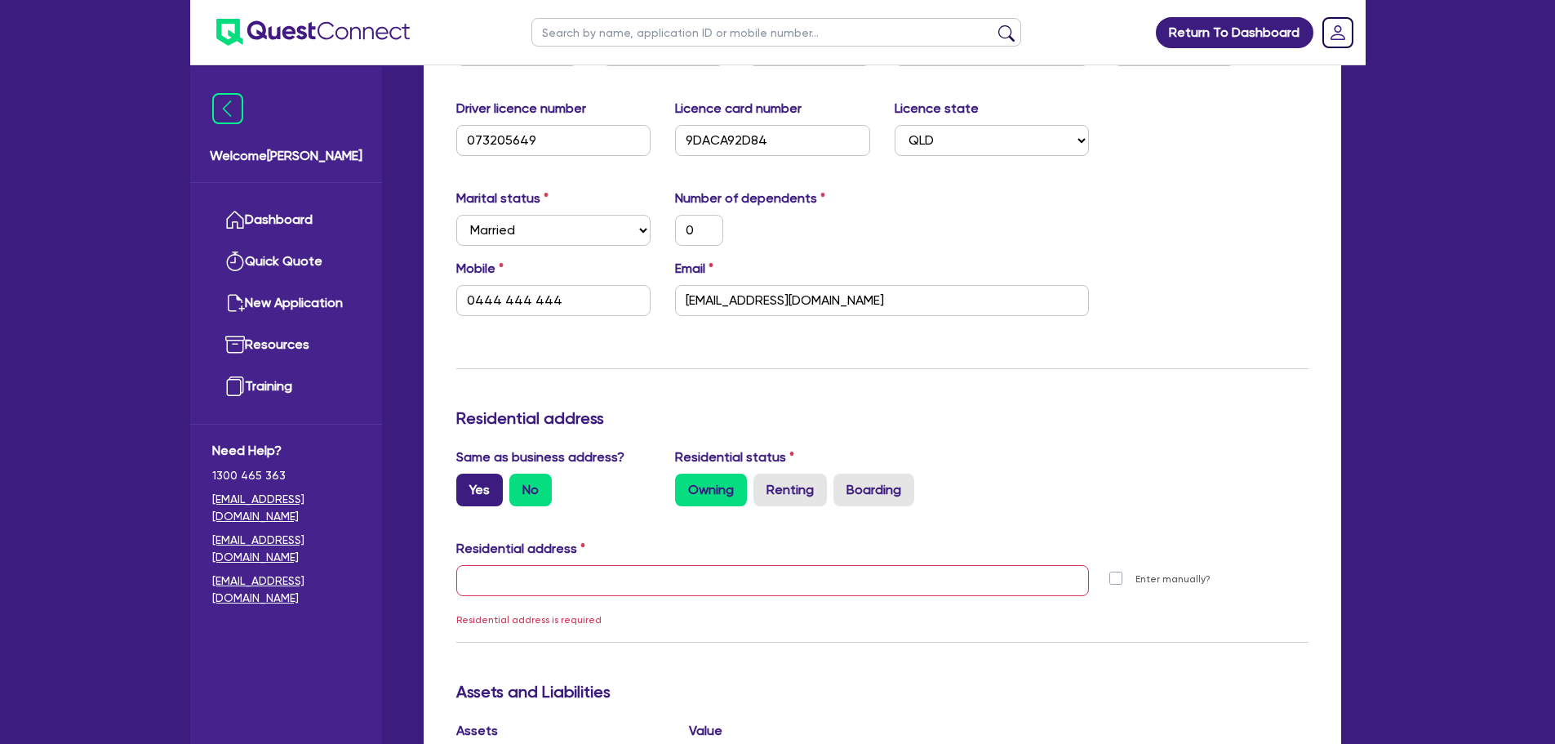
click at [483, 497] on label "Yes" at bounding box center [479, 490] width 47 height 33
click at [467, 484] on input "Yes" at bounding box center [461, 479] width 11 height 11
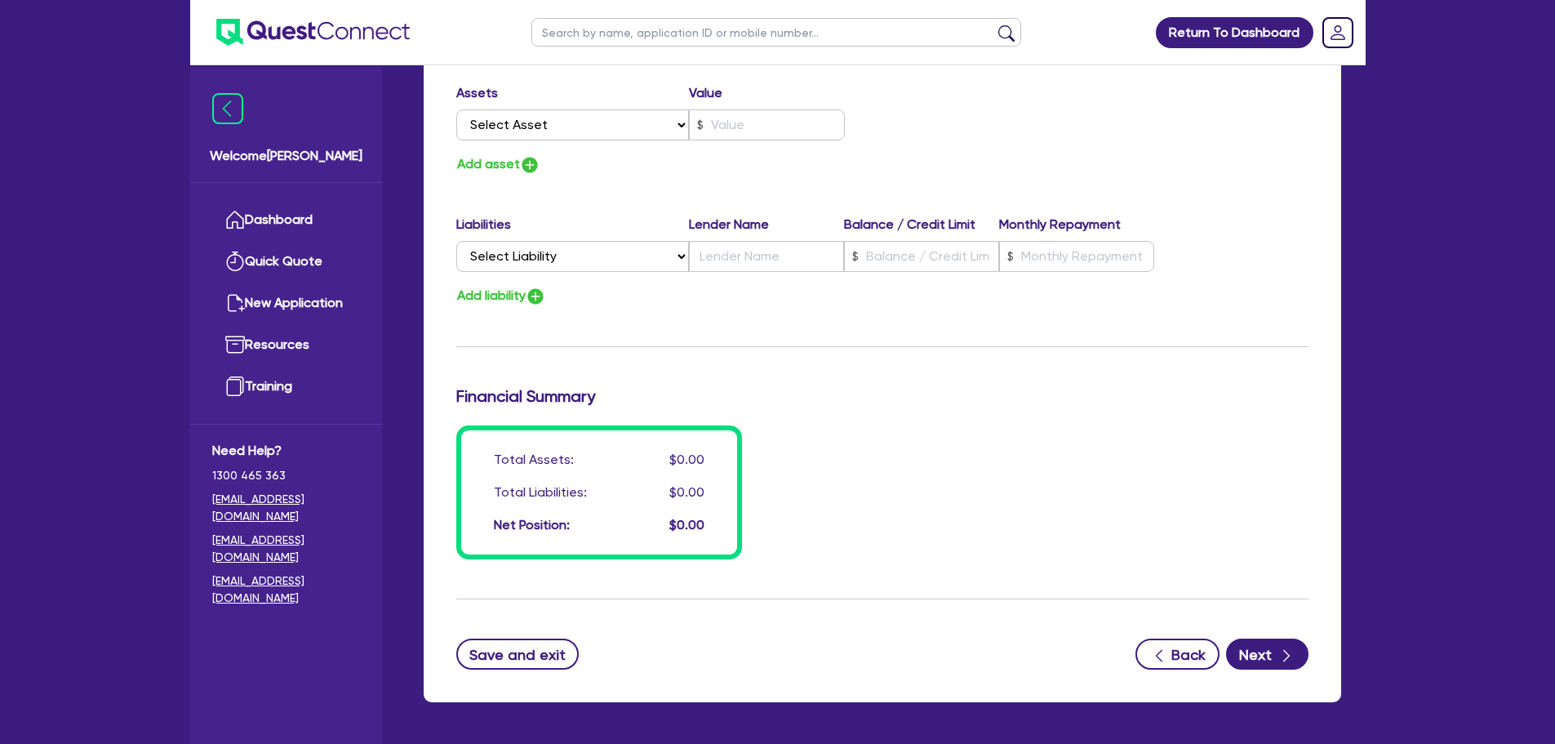
scroll to position [2316, 0]
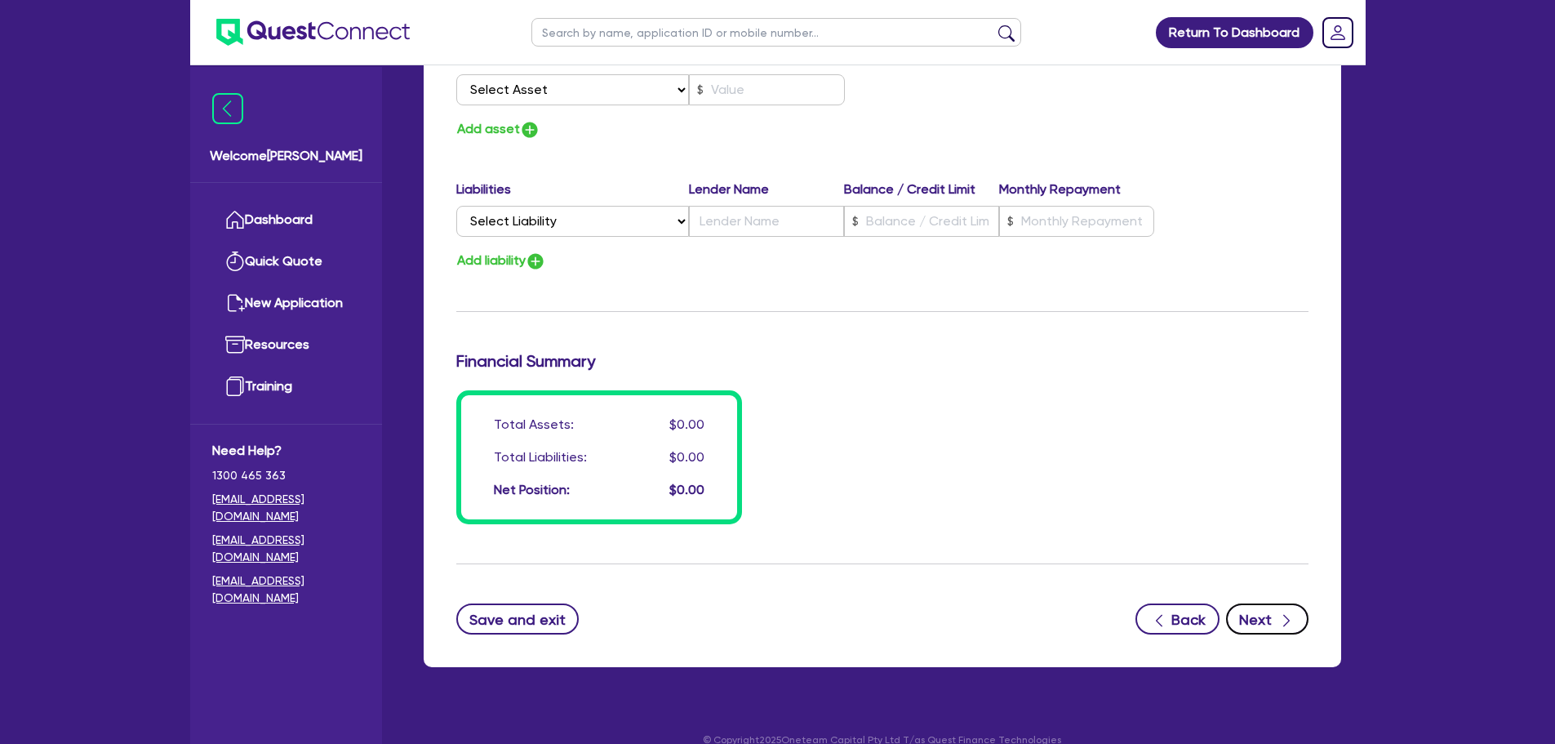
click at [1251, 620] on button "Next" at bounding box center [1267, 618] width 82 height 31
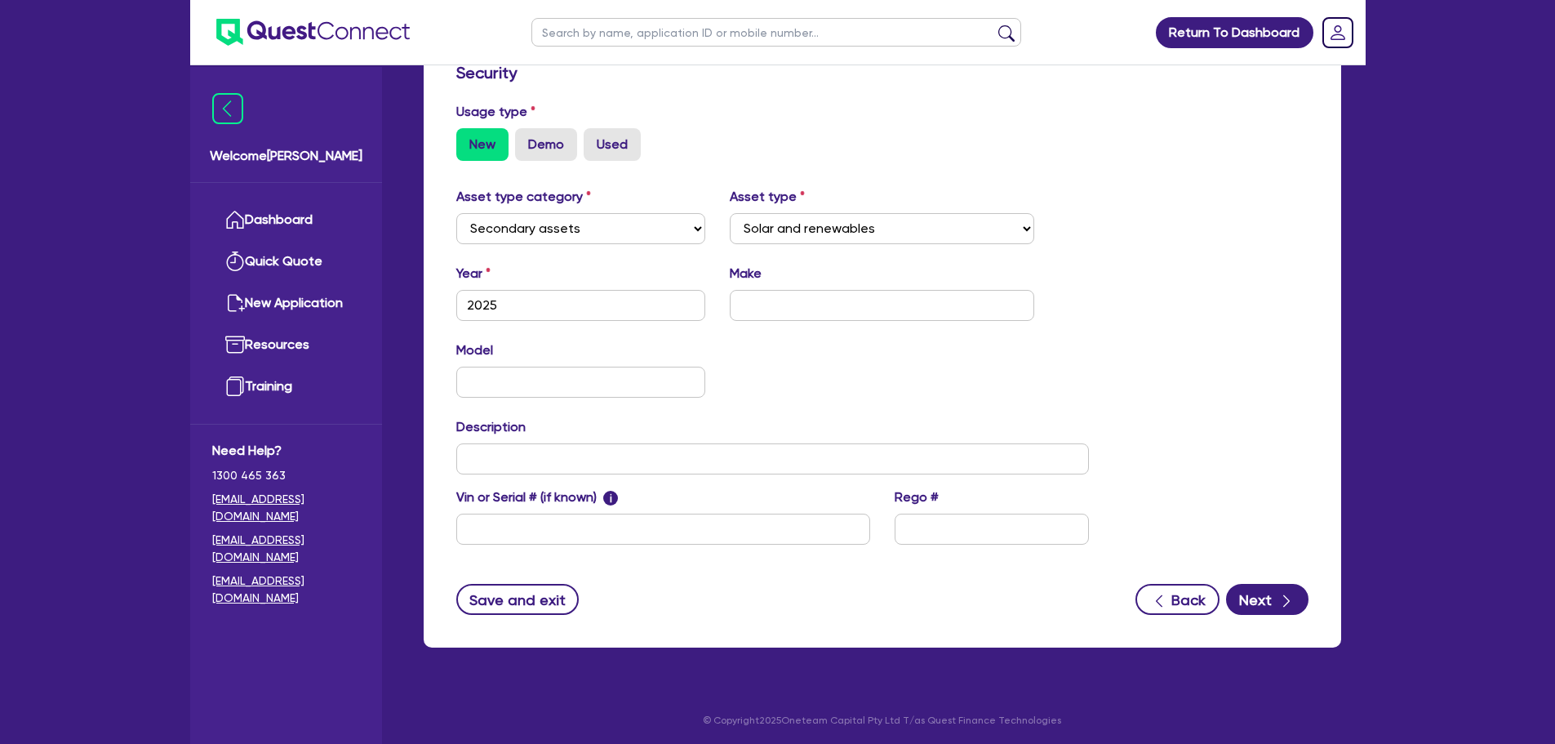
scroll to position [456, 0]
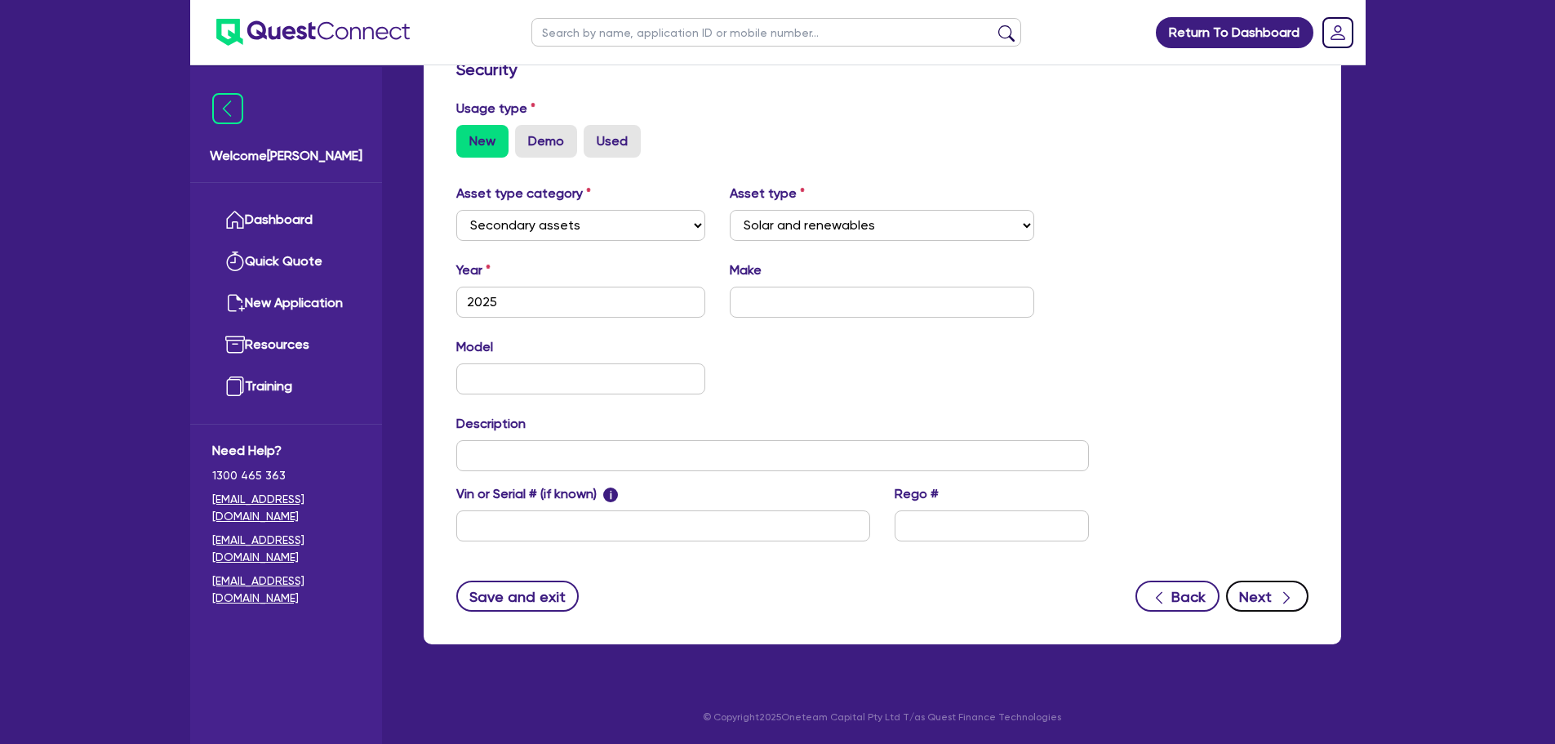
click at [1275, 600] on button "Next" at bounding box center [1267, 596] width 82 height 31
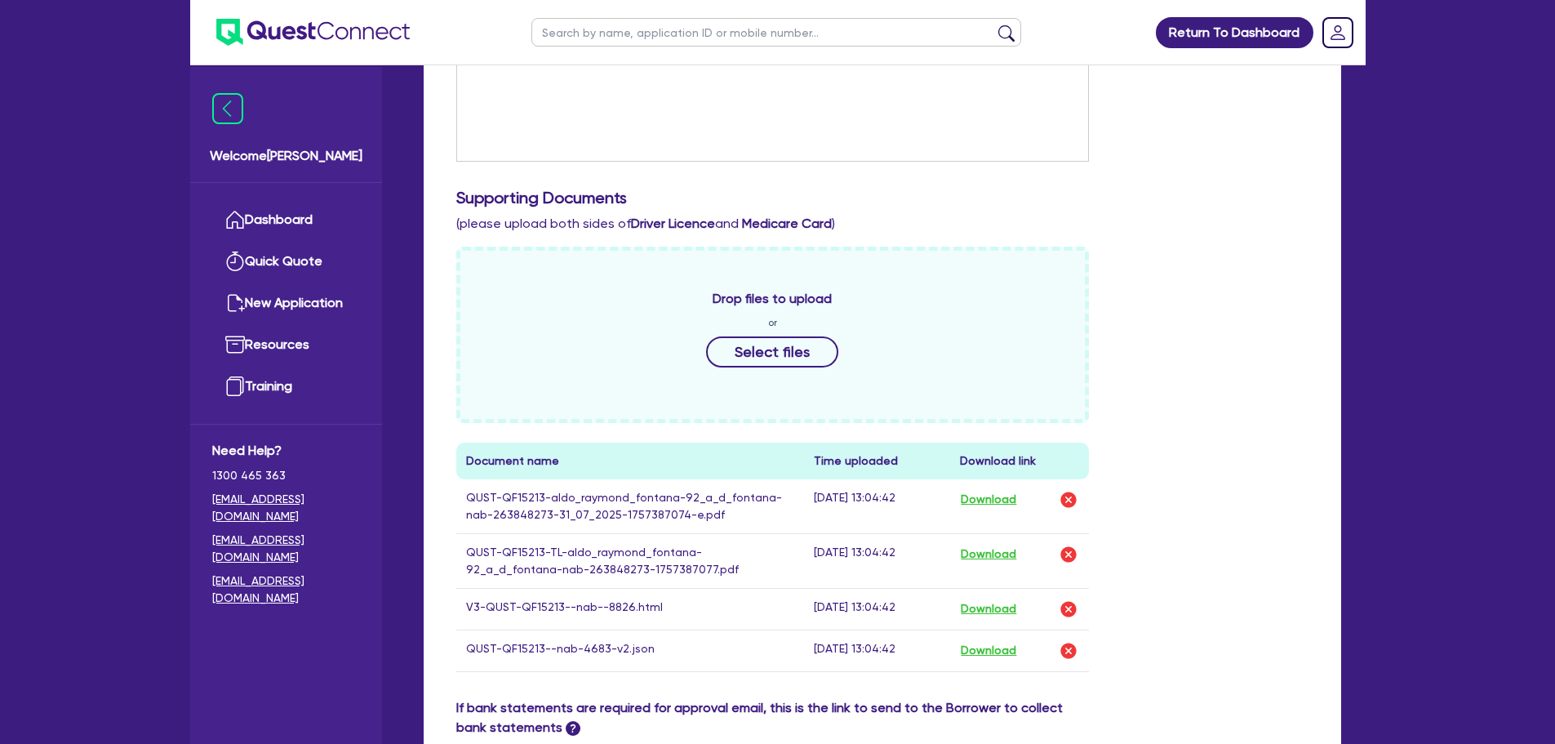
scroll to position [735, 0]
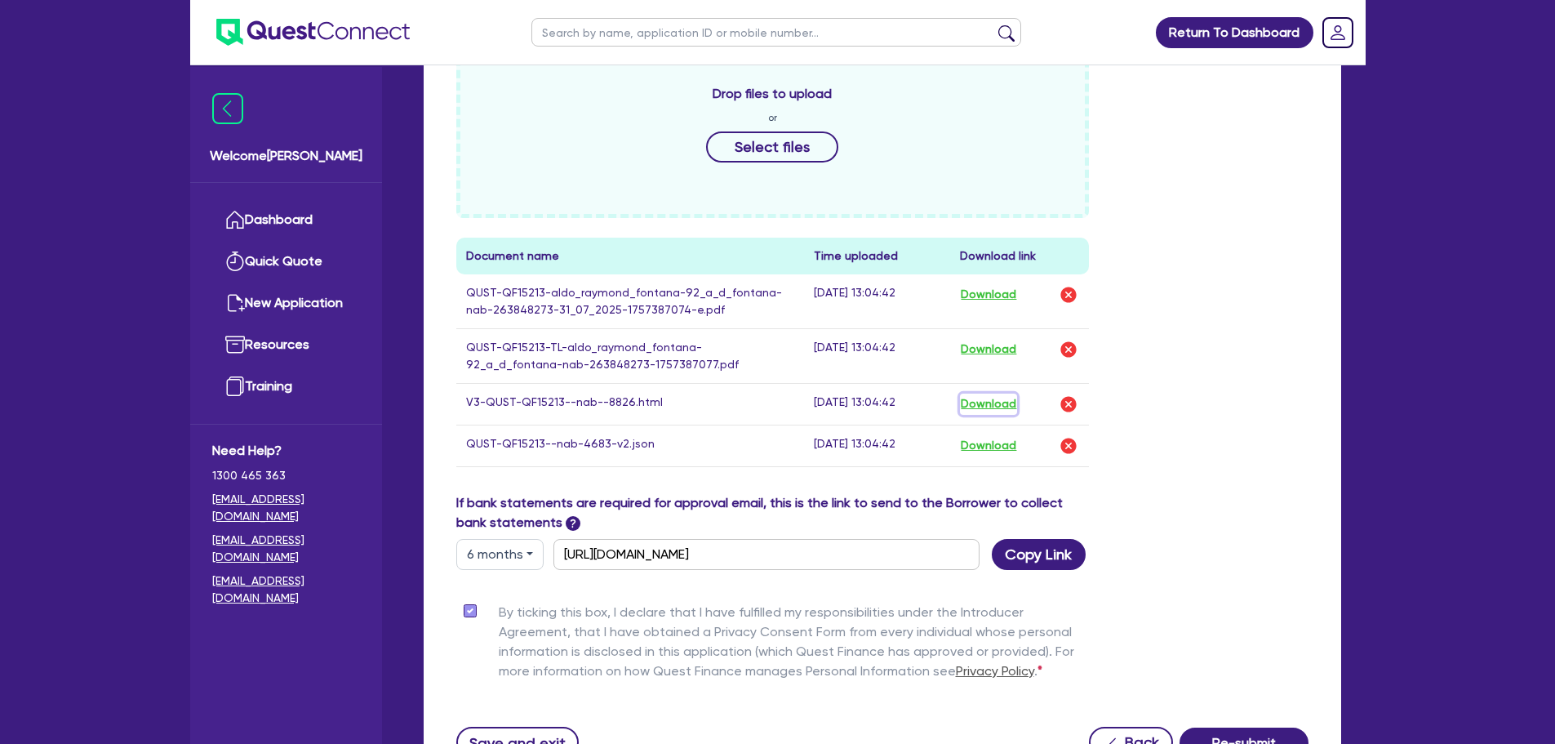
click at [1011, 406] on button "Download" at bounding box center [988, 404] width 57 height 21
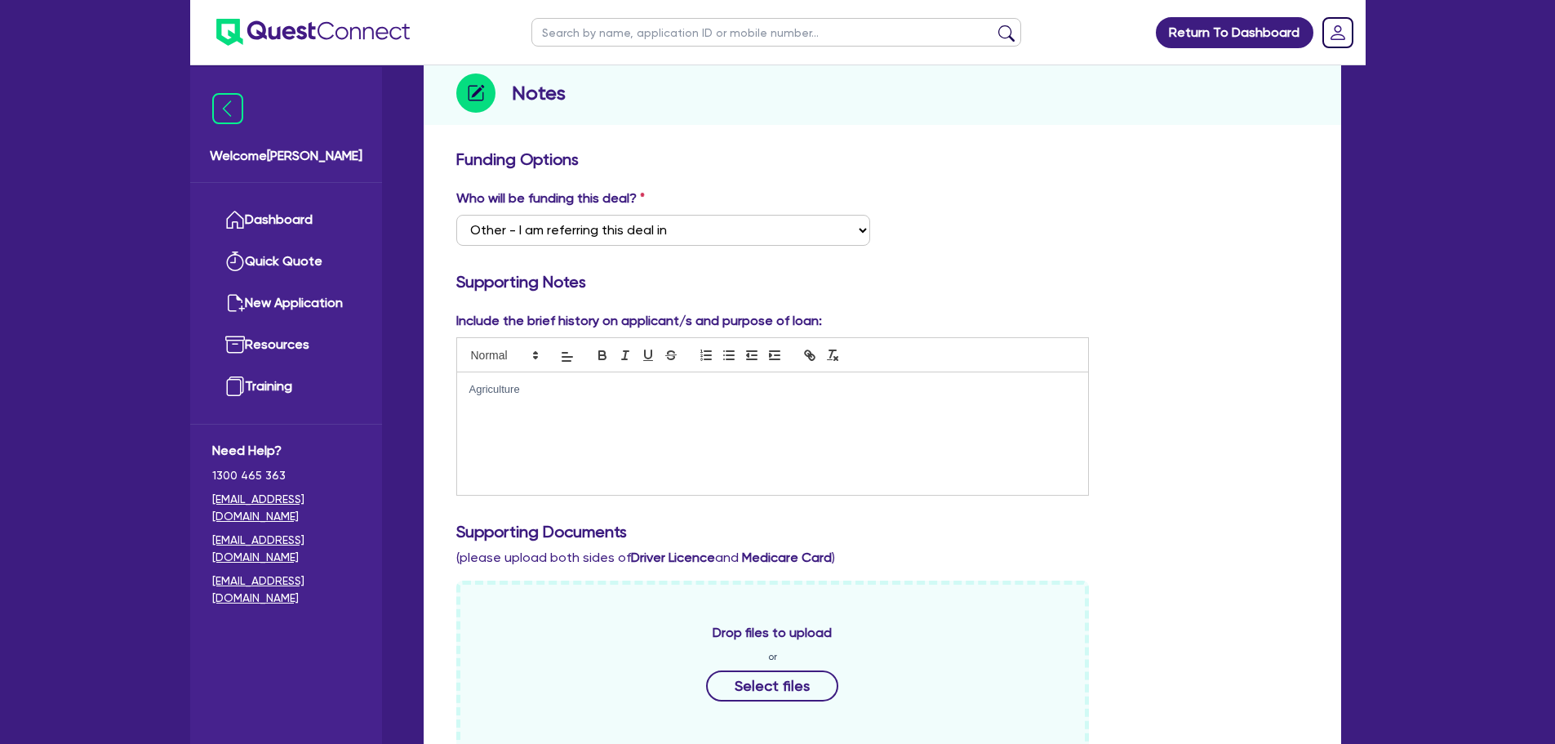
scroll to position [0, 0]
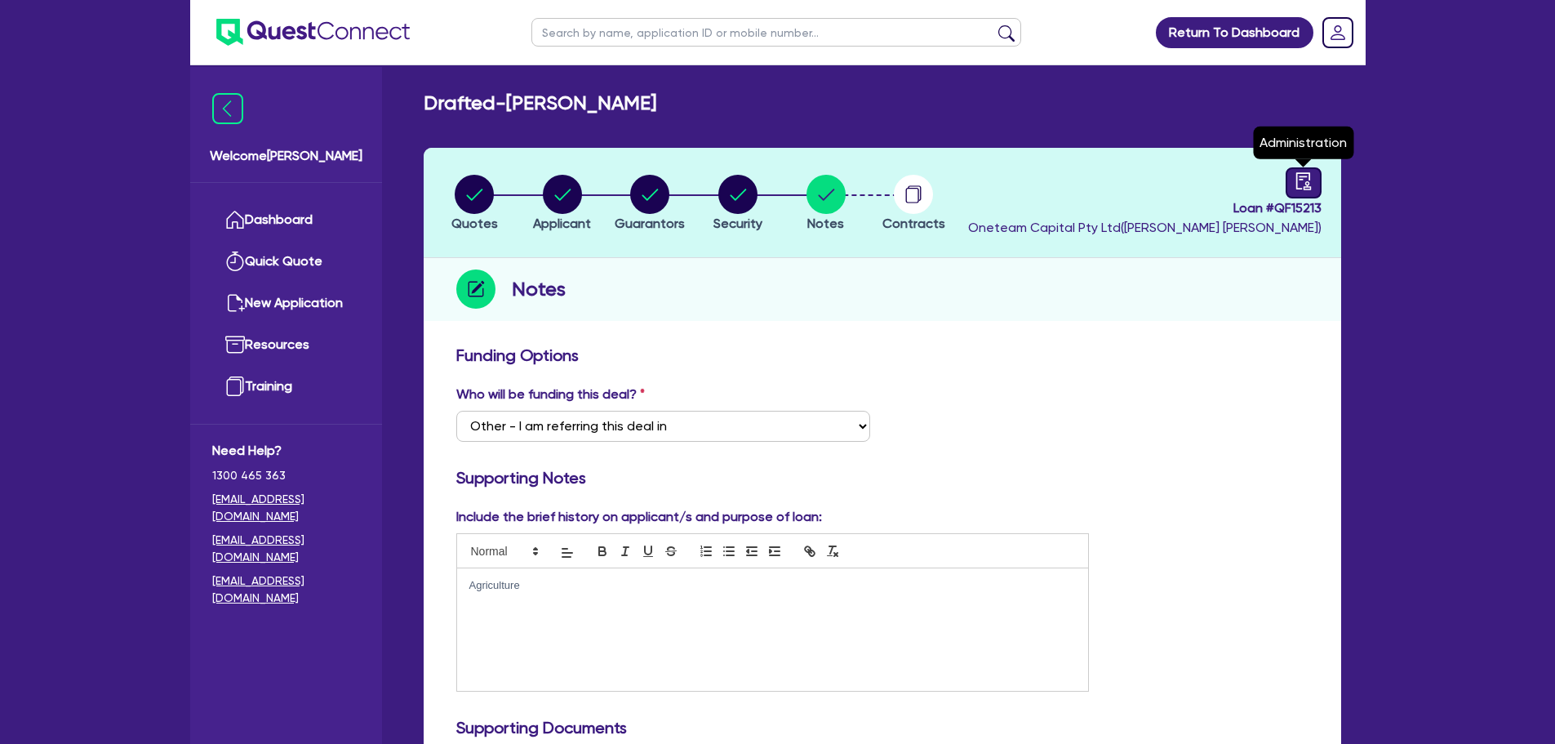
click at [1309, 184] on icon "audit" at bounding box center [1303, 180] width 15 height 17
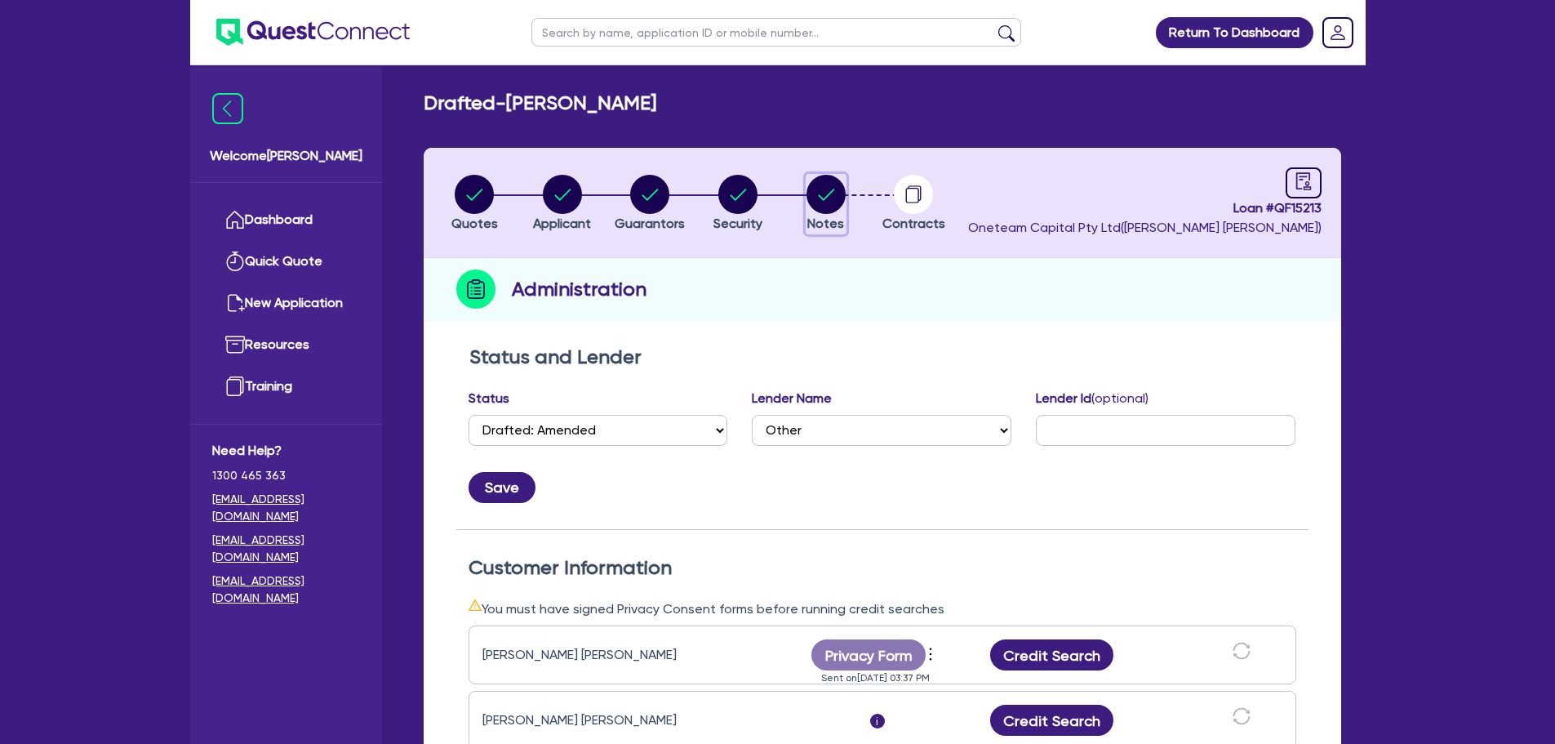
click at [817, 194] on circle "button" at bounding box center [826, 194] width 39 height 39
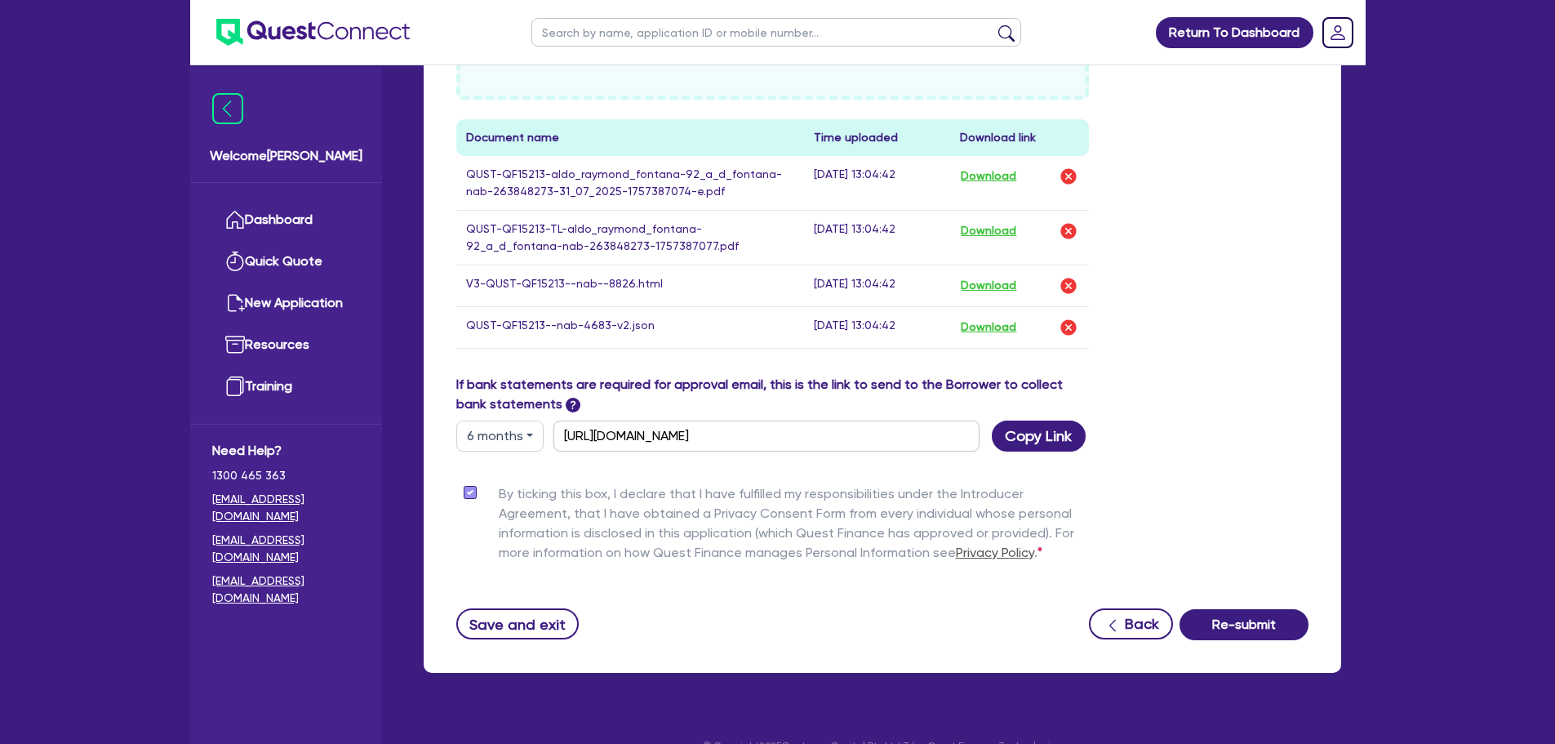
scroll to position [882, 0]
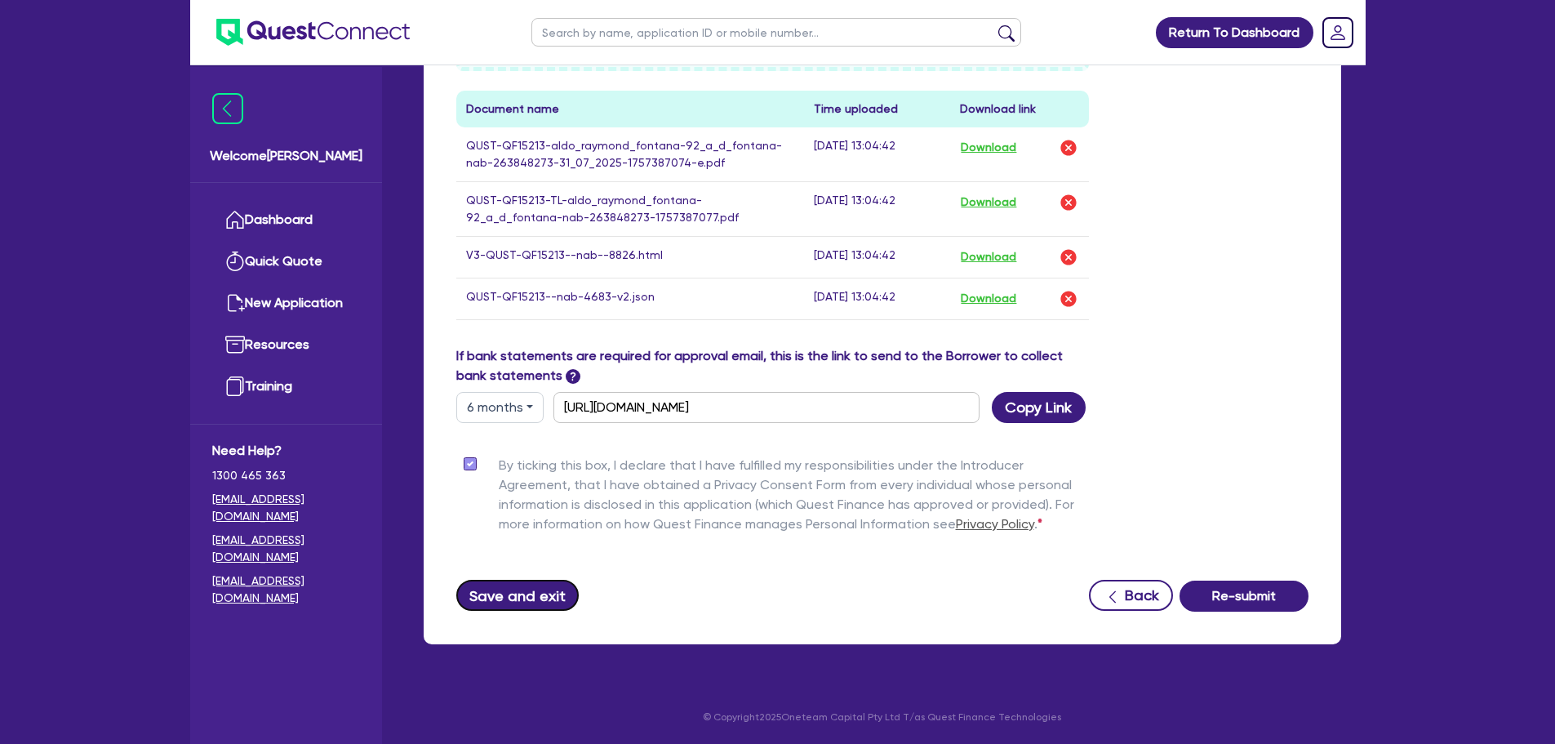
click at [502, 590] on button "Save and exit" at bounding box center [517, 595] width 123 height 31
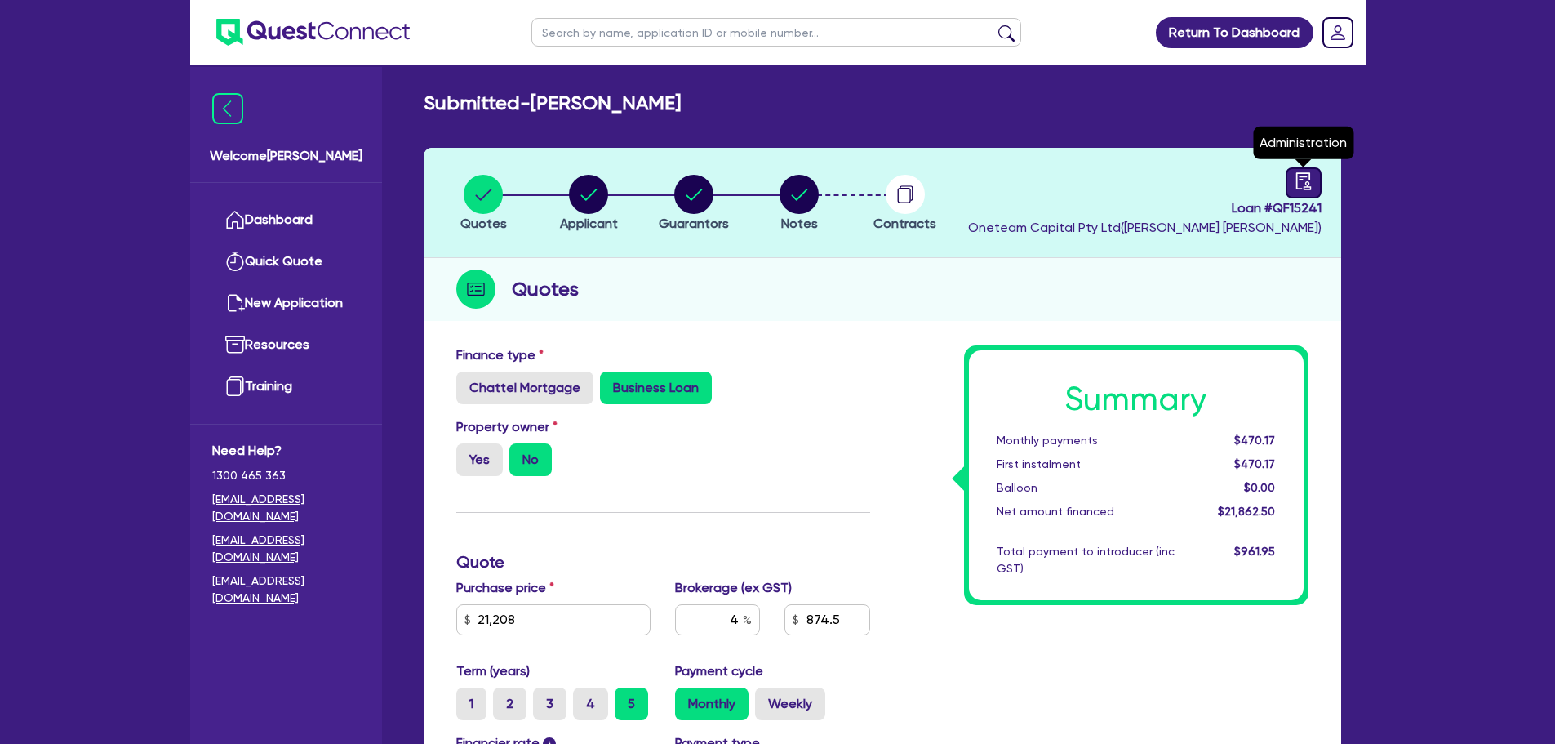
click at [1301, 177] on icon "audit" at bounding box center [1304, 181] width 18 height 18
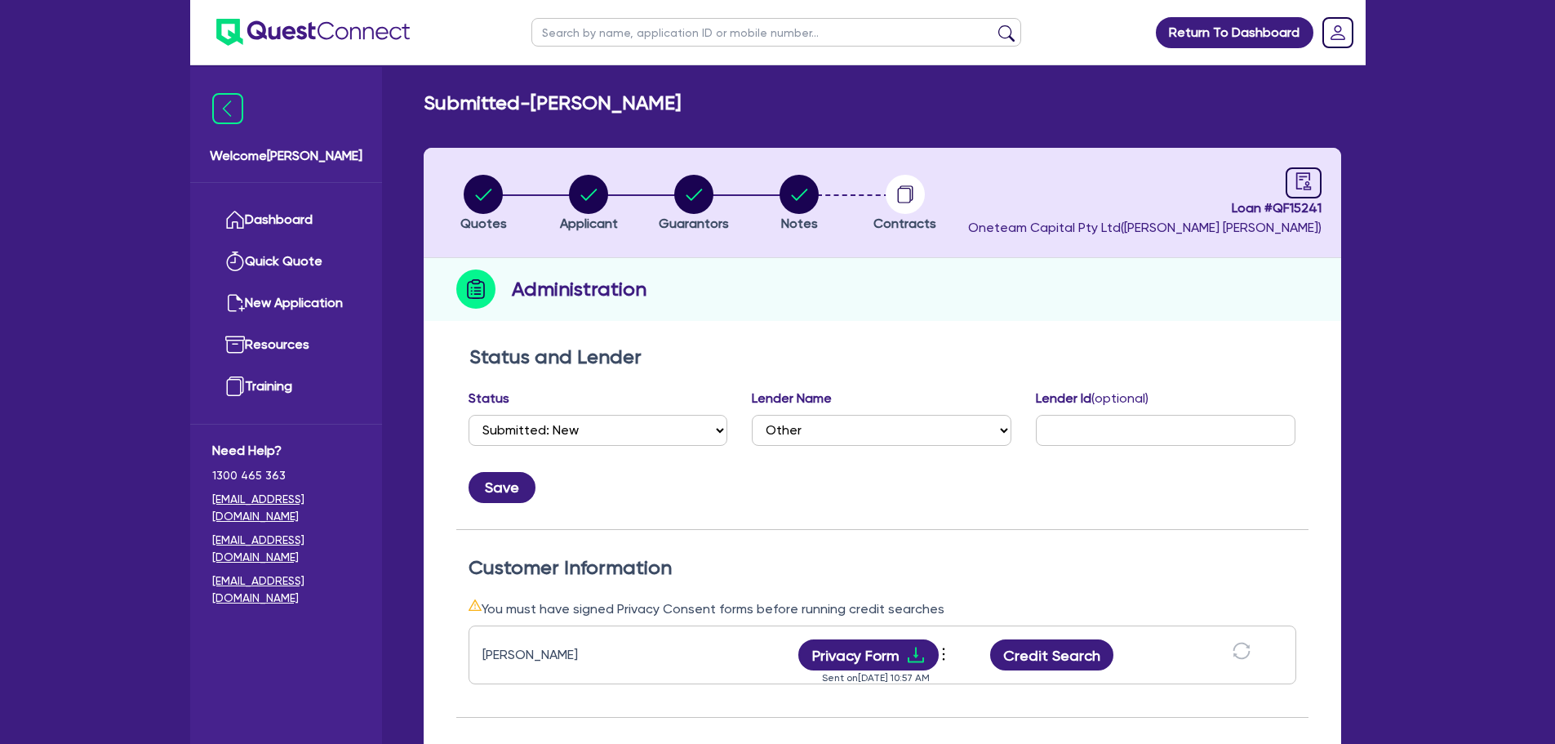
scroll to position [327, 0]
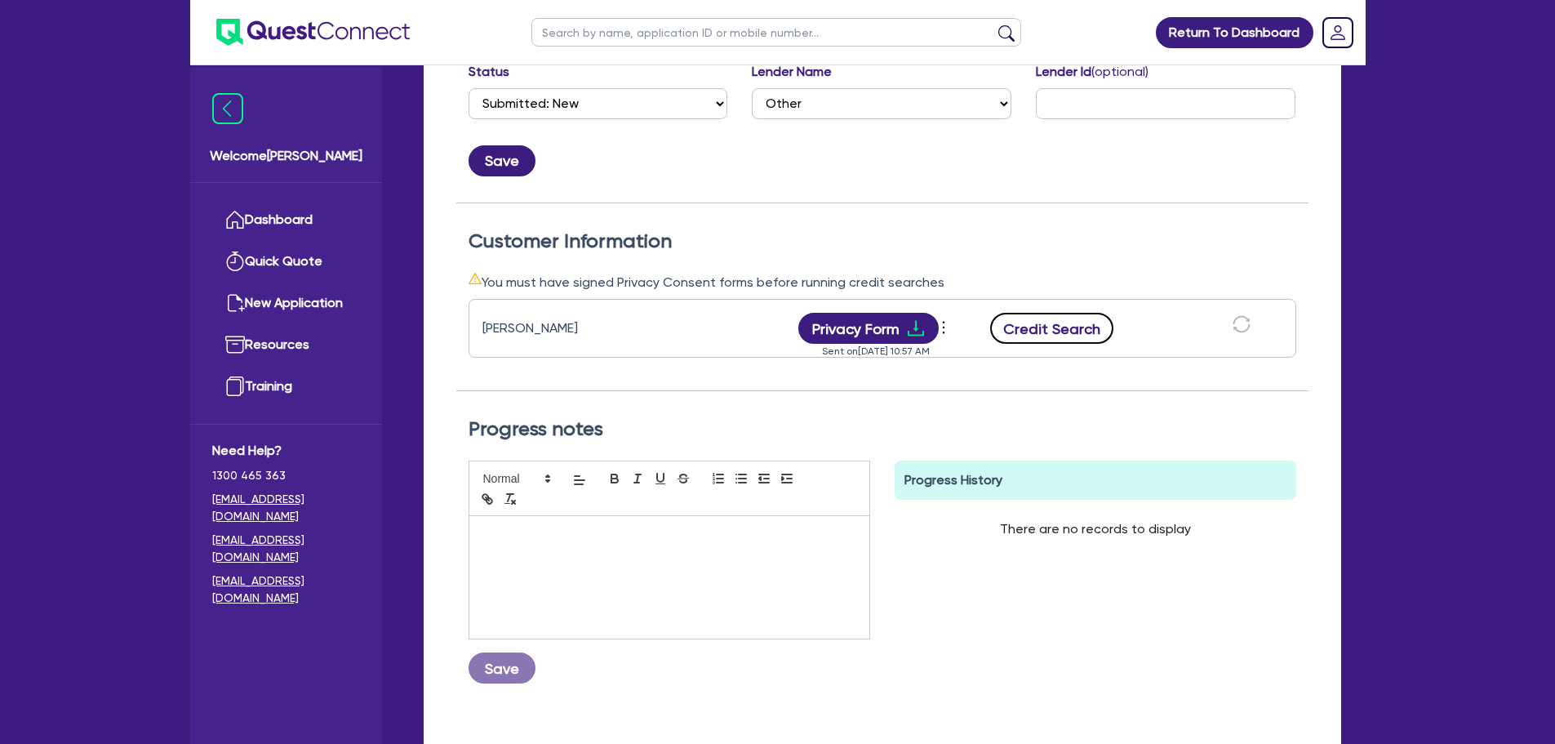
click at [1048, 325] on button "Credit Search" at bounding box center [1052, 328] width 124 height 31
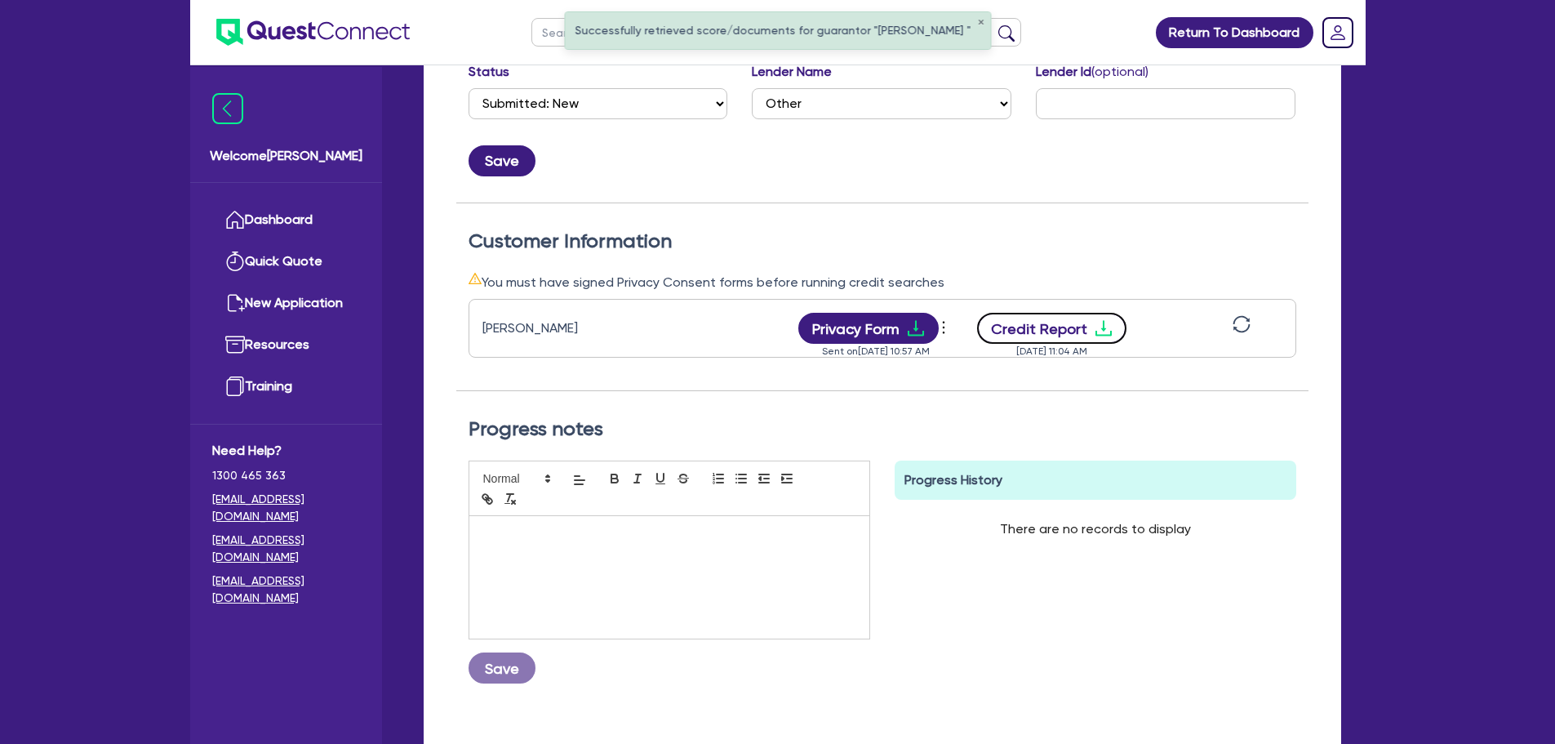
click at [1056, 329] on button "Credit Report" at bounding box center [1051, 328] width 149 height 31
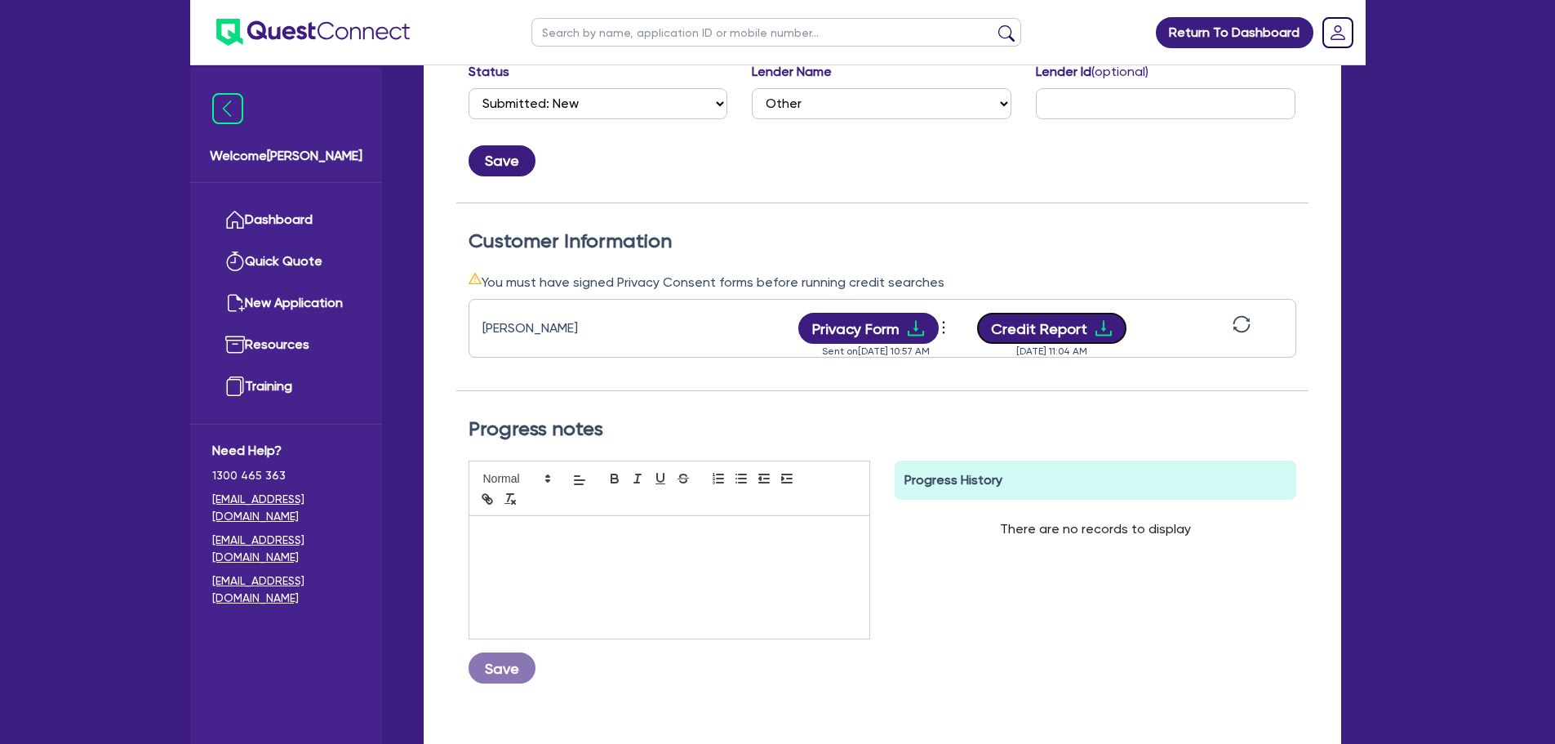
scroll to position [0, 0]
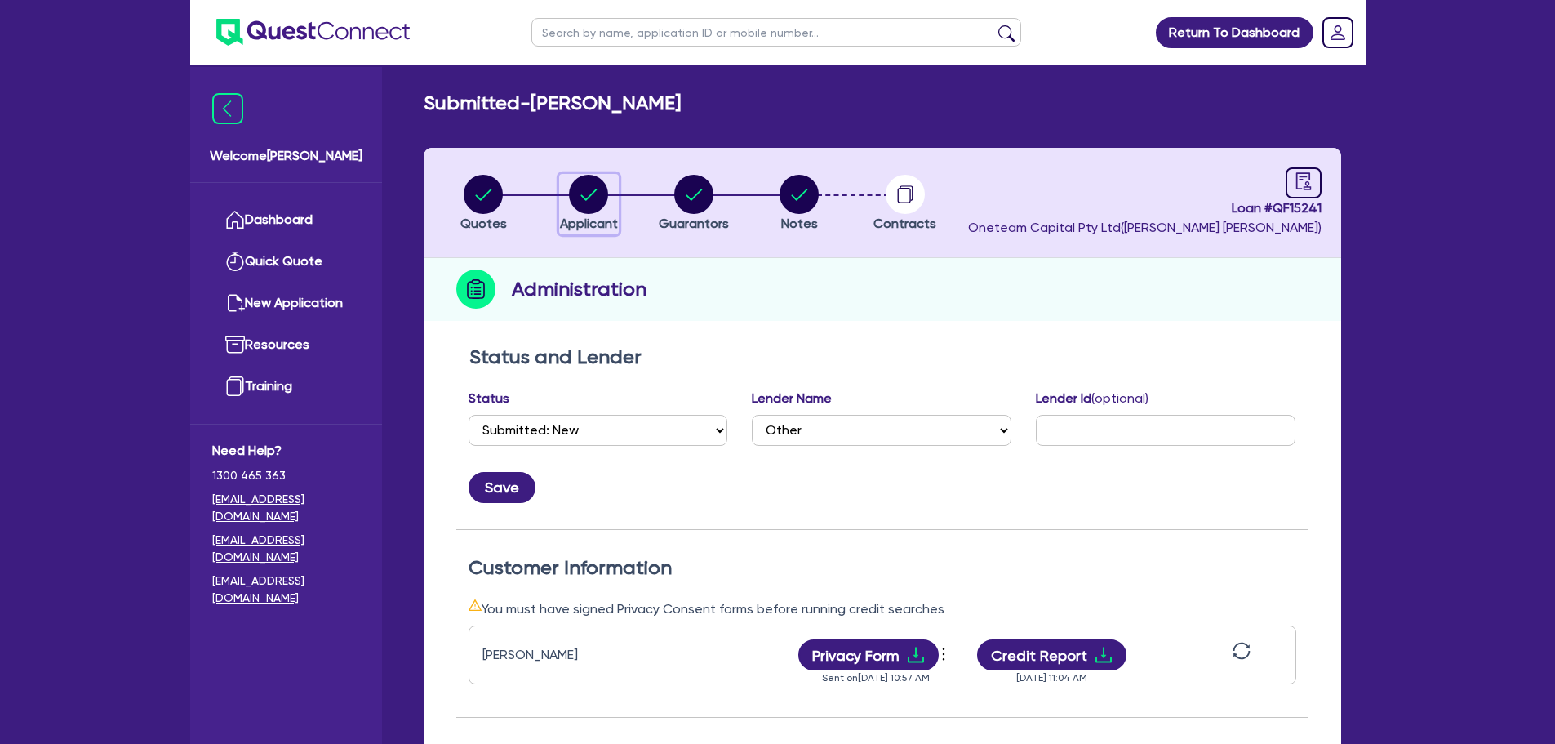
click at [588, 178] on circle "button" at bounding box center [588, 194] width 39 height 39
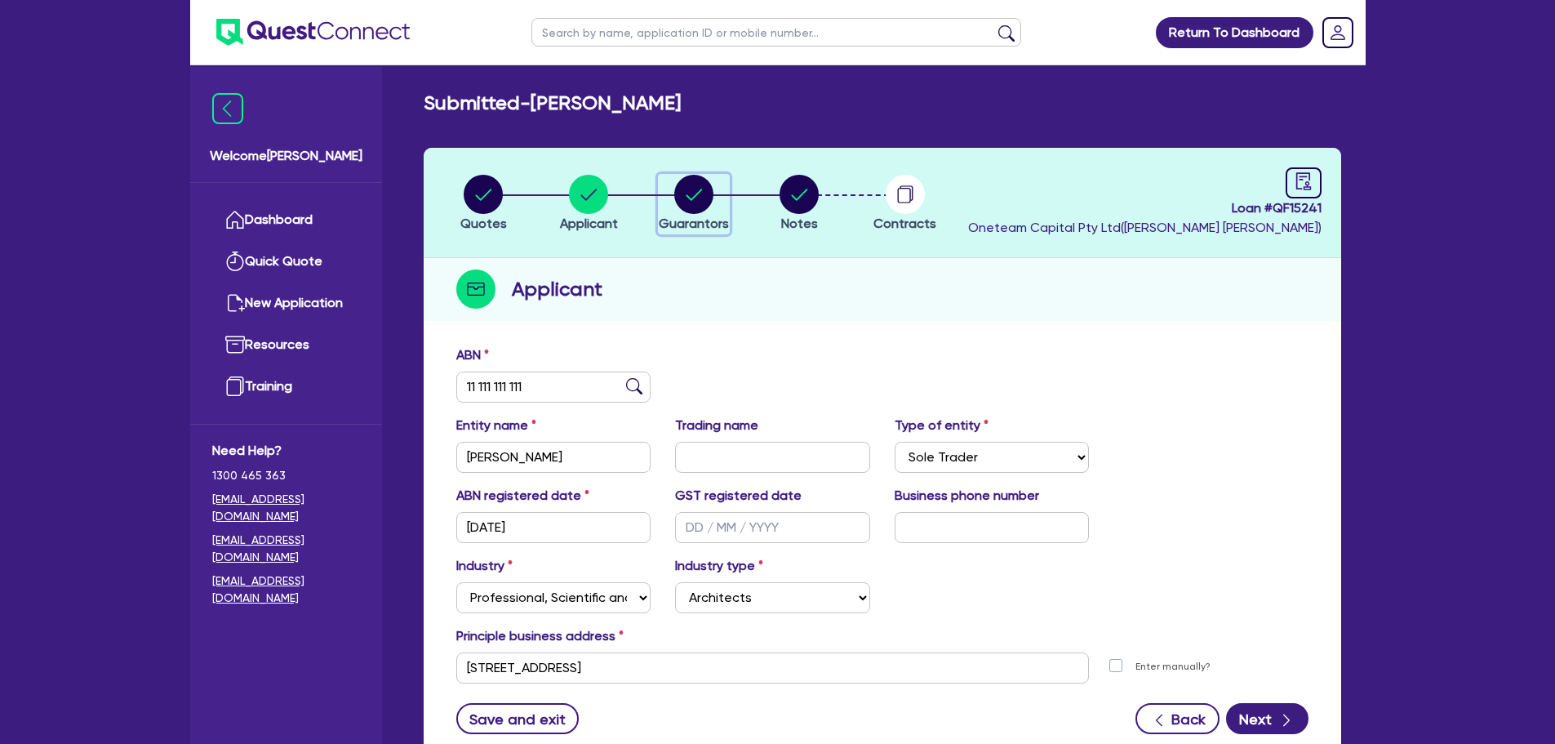
click at [704, 202] on circle "button" at bounding box center [693, 194] width 39 height 39
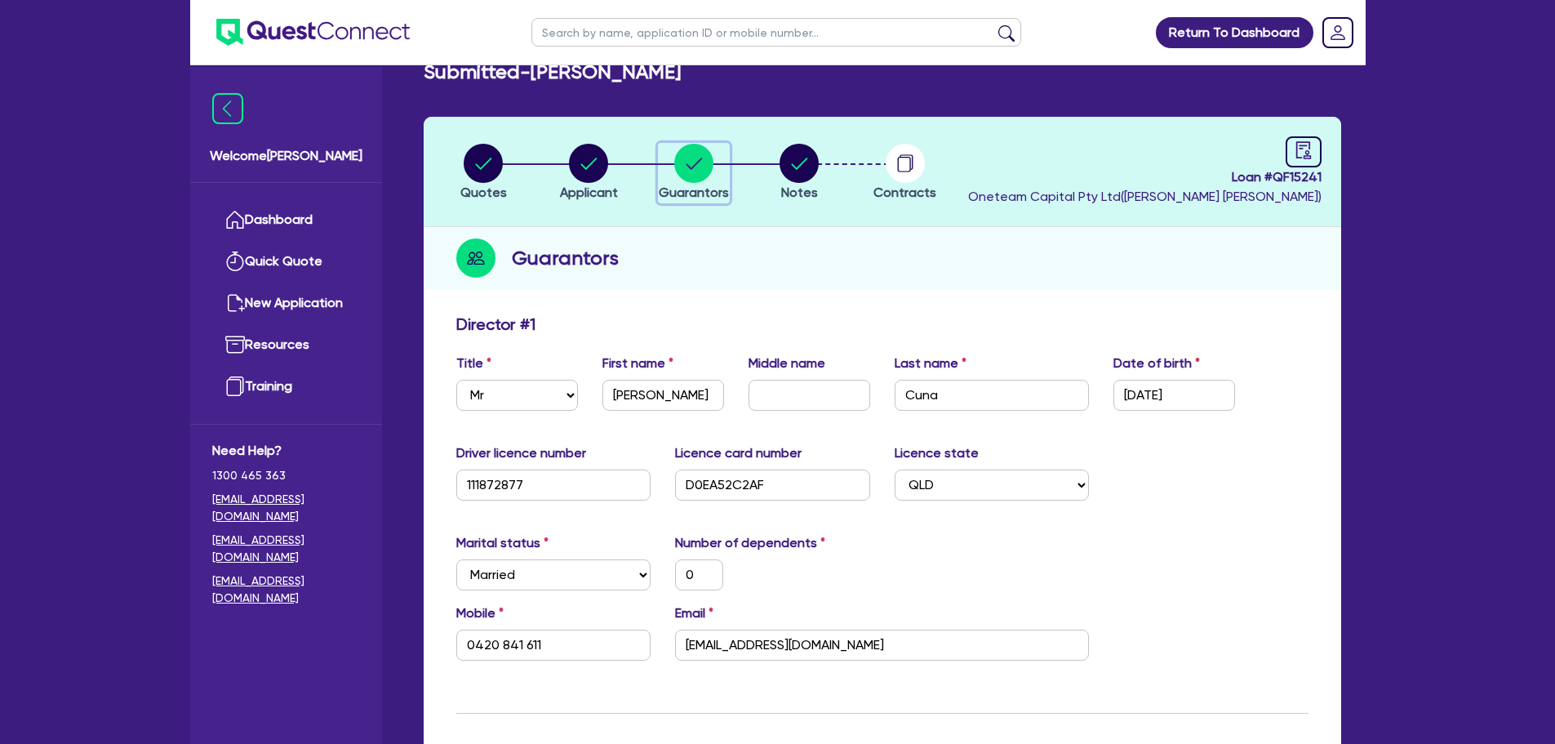
scroll to position [19, 0]
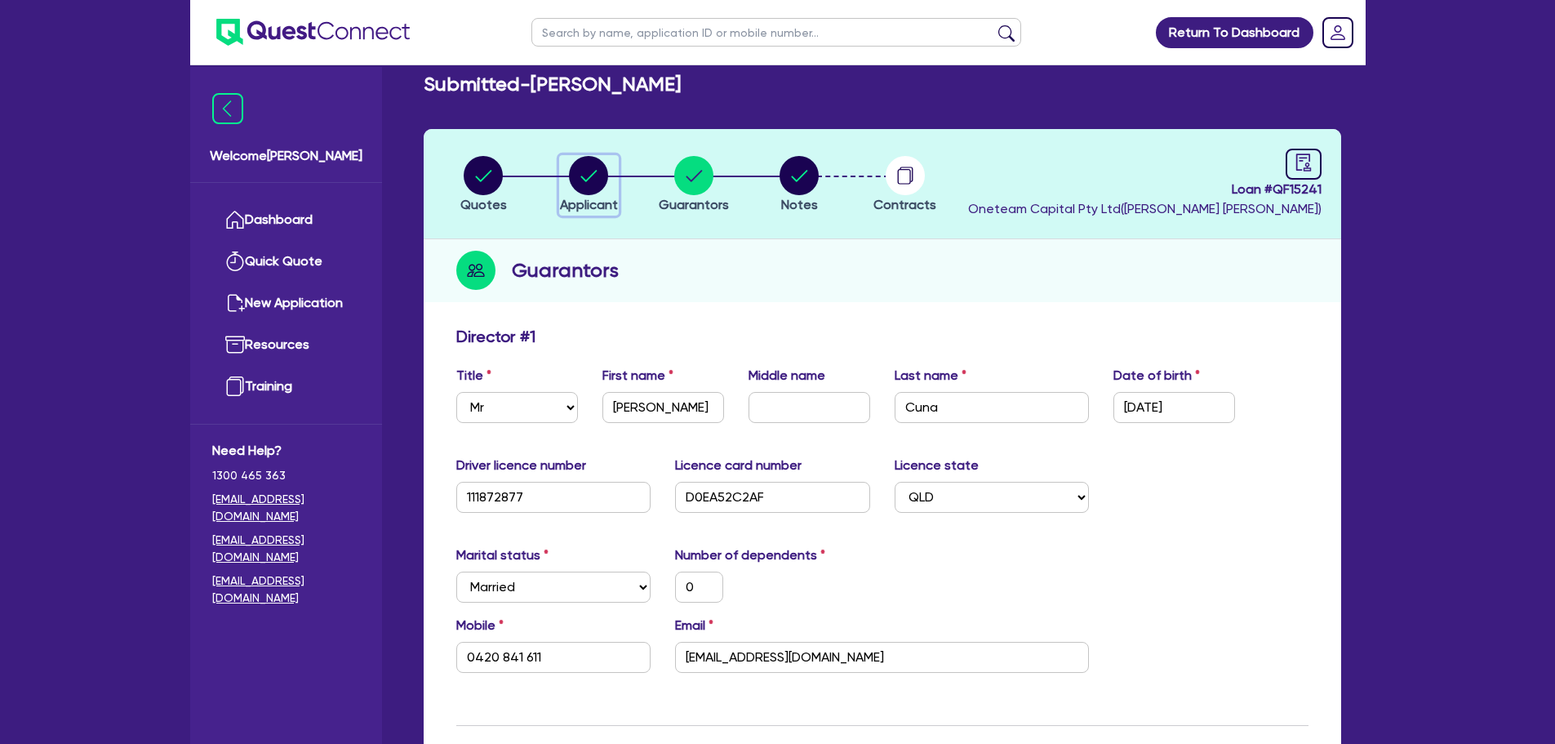
click at [572, 163] on icon "button" at bounding box center [588, 175] width 39 height 39
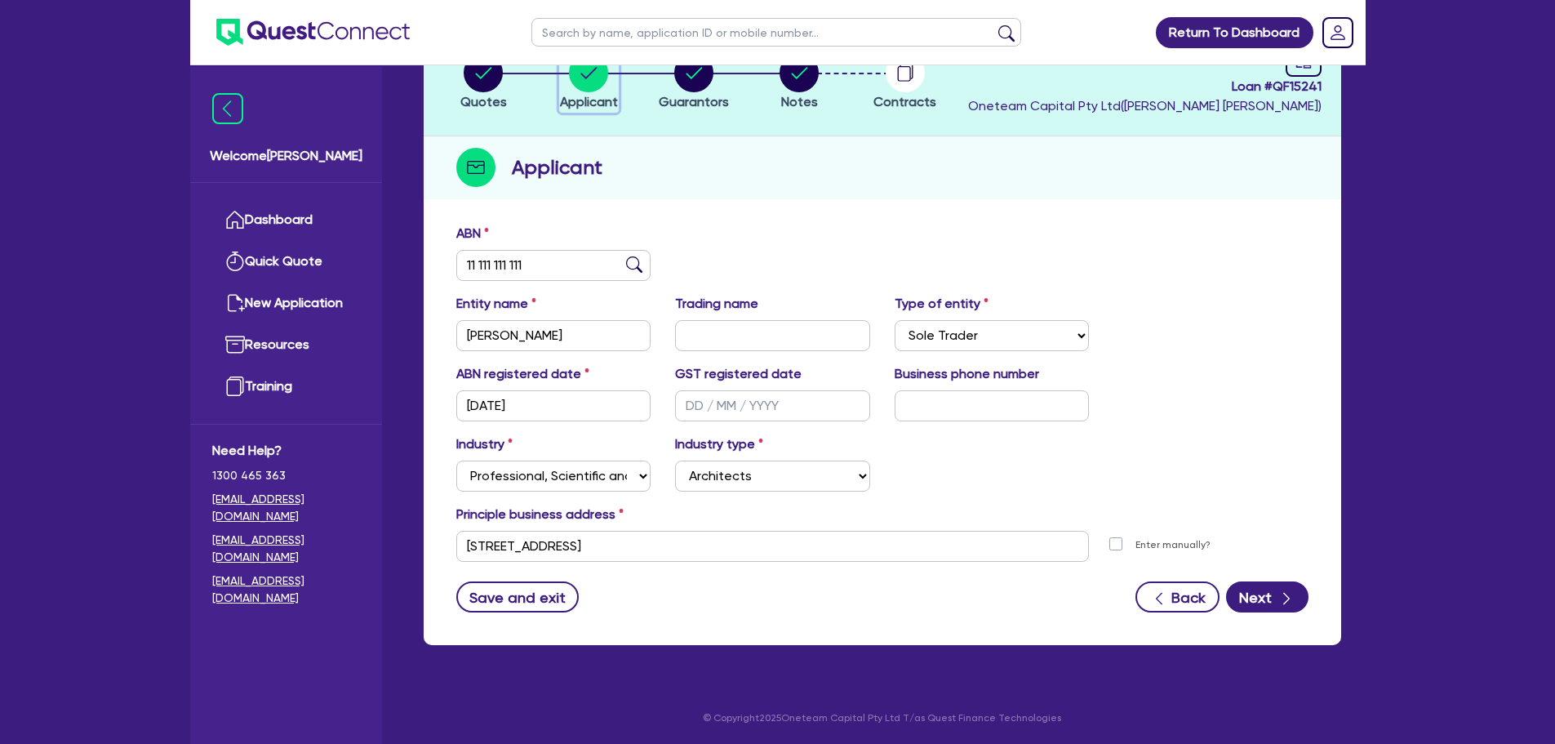
scroll to position [122, 0]
drag, startPoint x: 769, startPoint y: 541, endPoint x: 455, endPoint y: 527, distance: 314.7
click at [455, 527] on div "Principle business address unit 3 25 Maleny St Landsborough QLD 4550 Unit numbe…" at bounding box center [882, 532] width 877 height 57
click at [750, 537] on input "[STREET_ADDRESS]" at bounding box center [773, 545] width 634 height 31
click at [760, 549] on input "[STREET_ADDRESS]" at bounding box center [773, 545] width 634 height 31
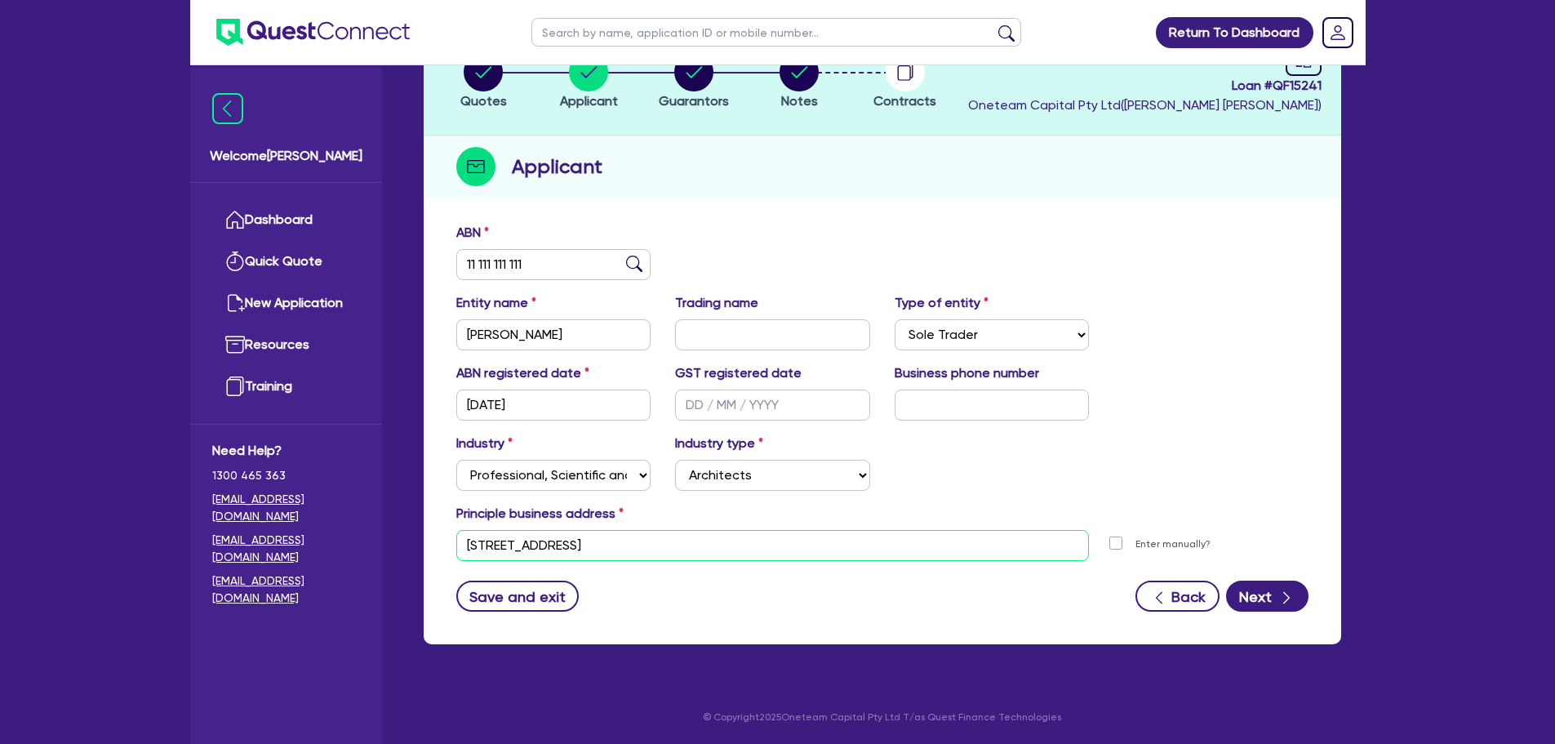
drag, startPoint x: 651, startPoint y: 552, endPoint x: 494, endPoint y: 546, distance: 156.9
click at [494, 546] on input "[STREET_ADDRESS]" at bounding box center [773, 545] width 634 height 31
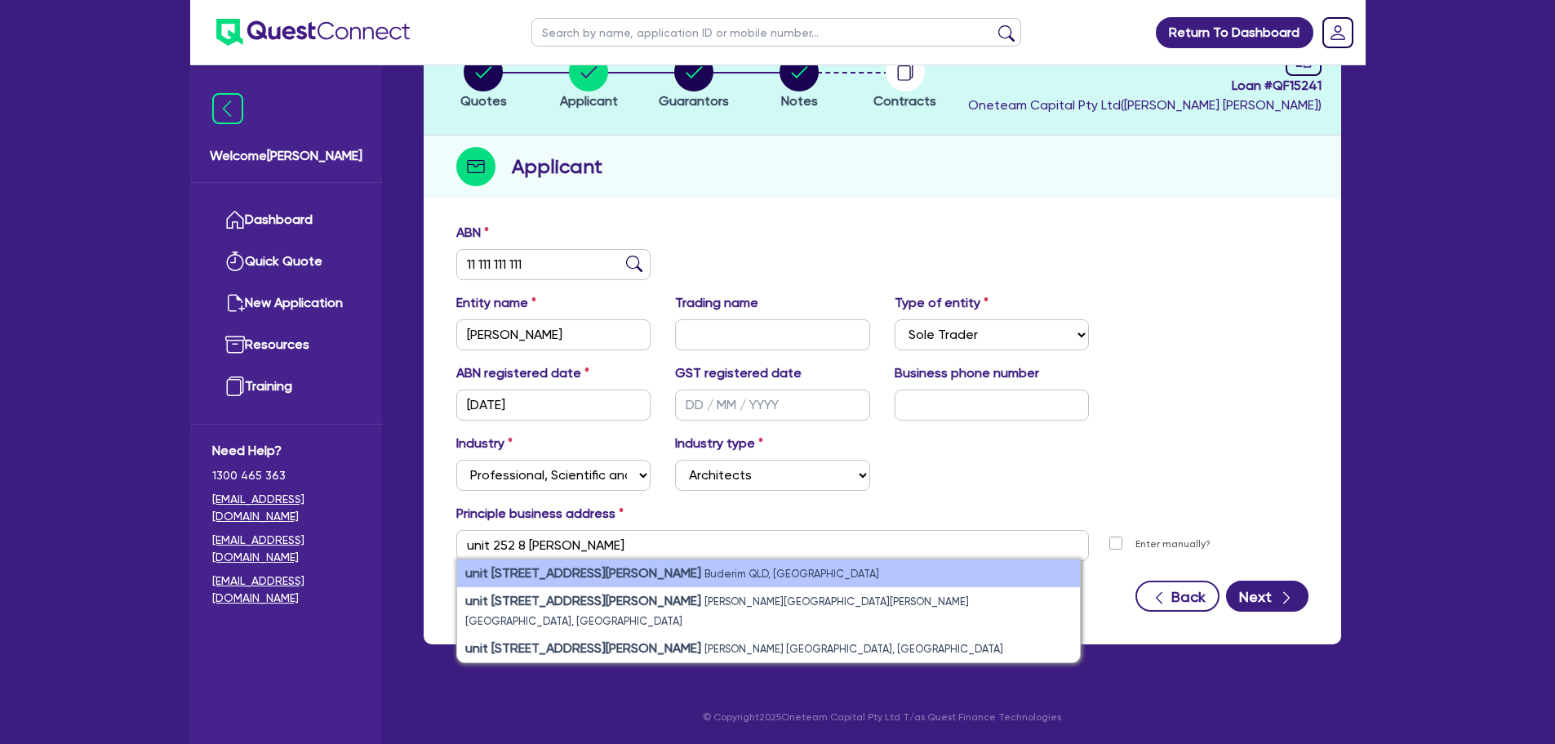
click at [768, 573] on li "unit 252/8 Starling Street Buderim QLD, Australia" at bounding box center [768, 573] width 623 height 28
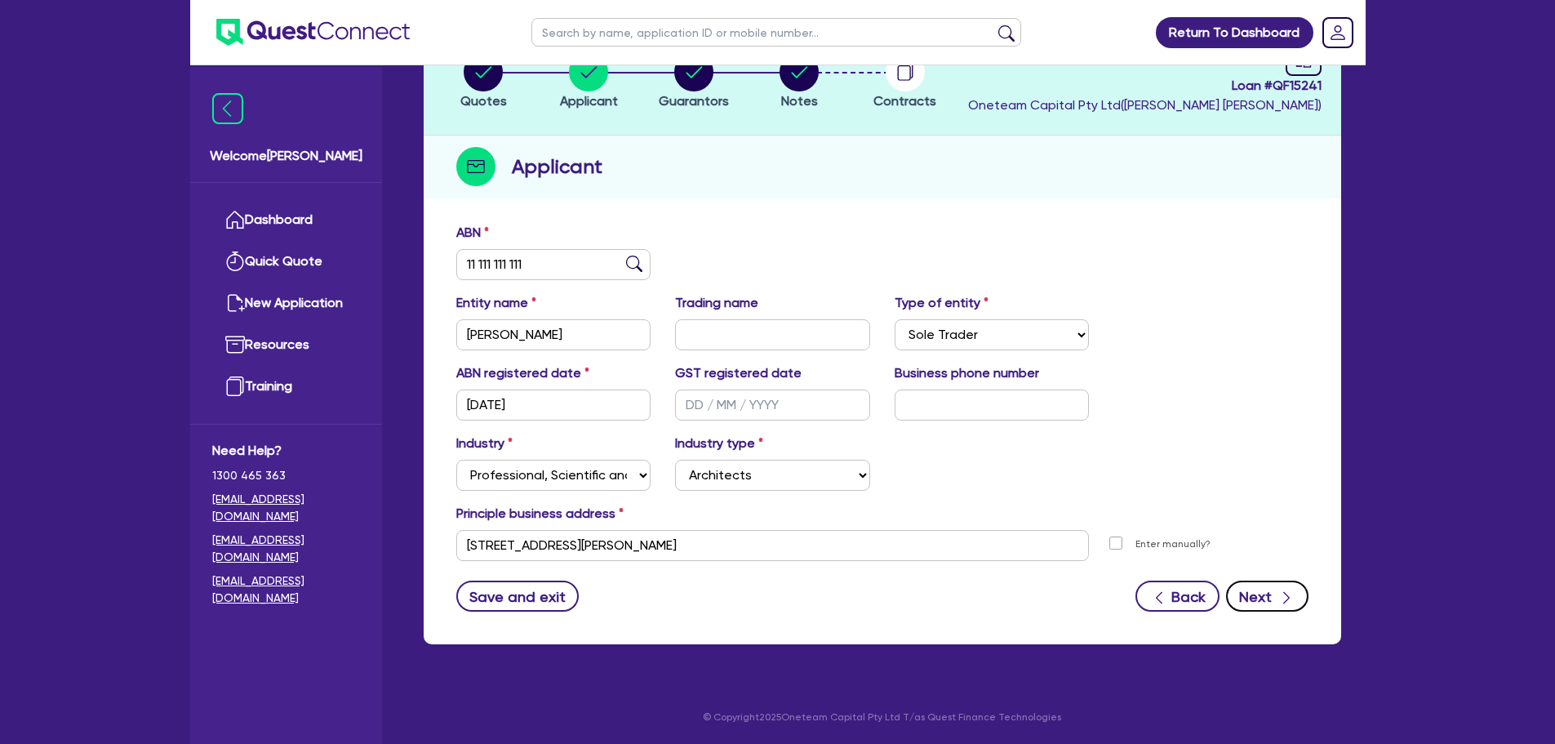
click at [1288, 594] on icon "button" at bounding box center [1287, 598] width 16 height 16
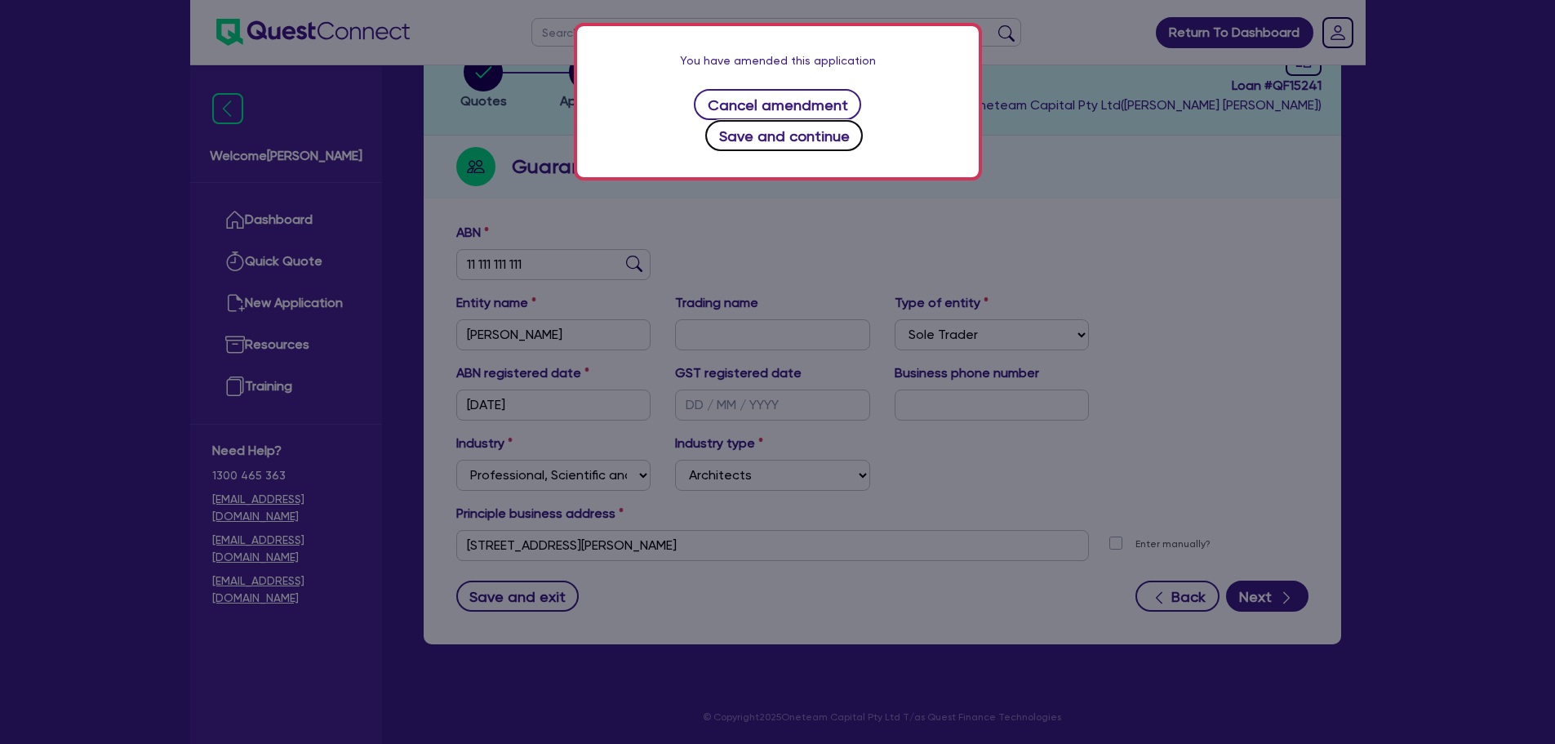
click at [856, 120] on button "Save and continue" at bounding box center [784, 135] width 158 height 31
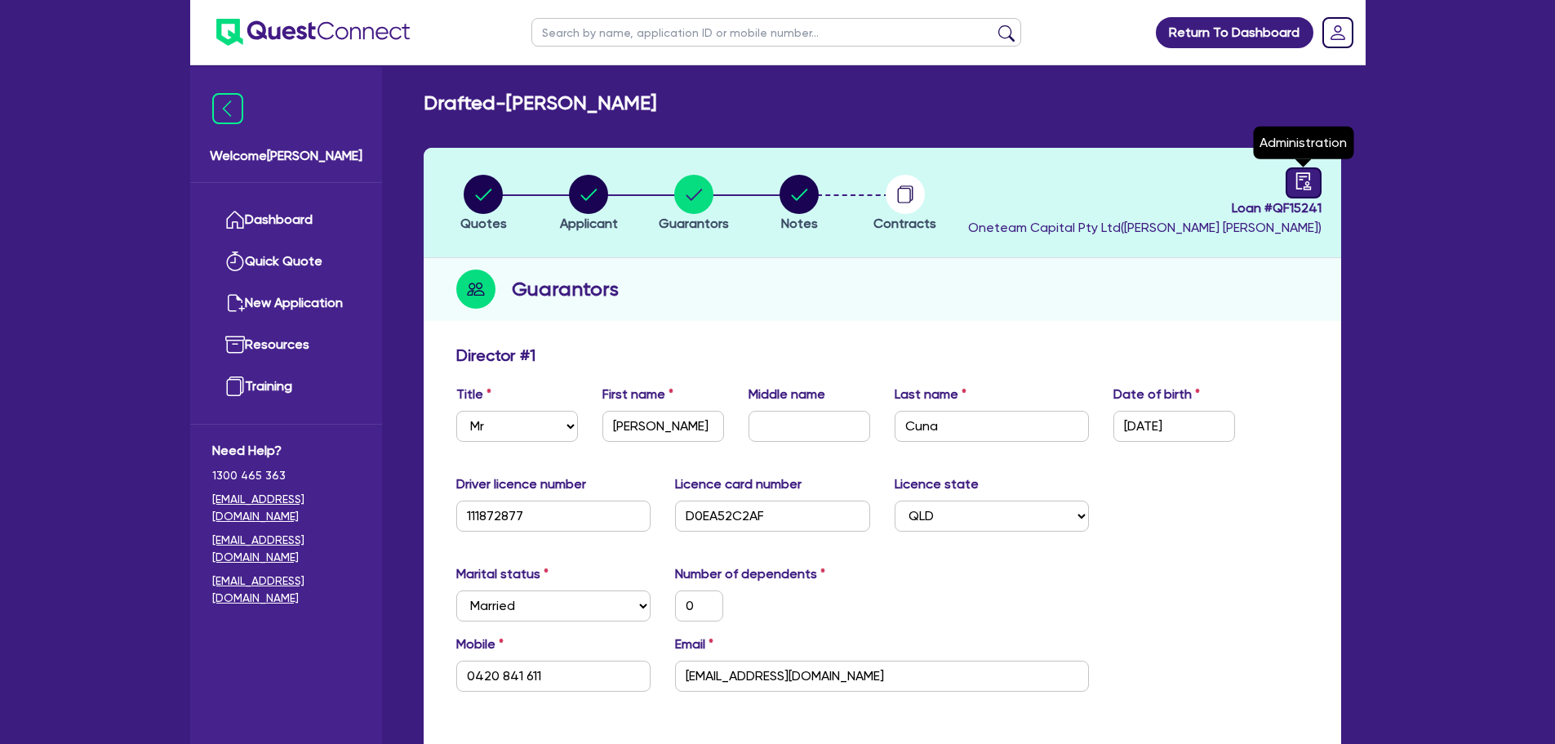
click at [1306, 178] on icon "audit" at bounding box center [1304, 181] width 18 height 18
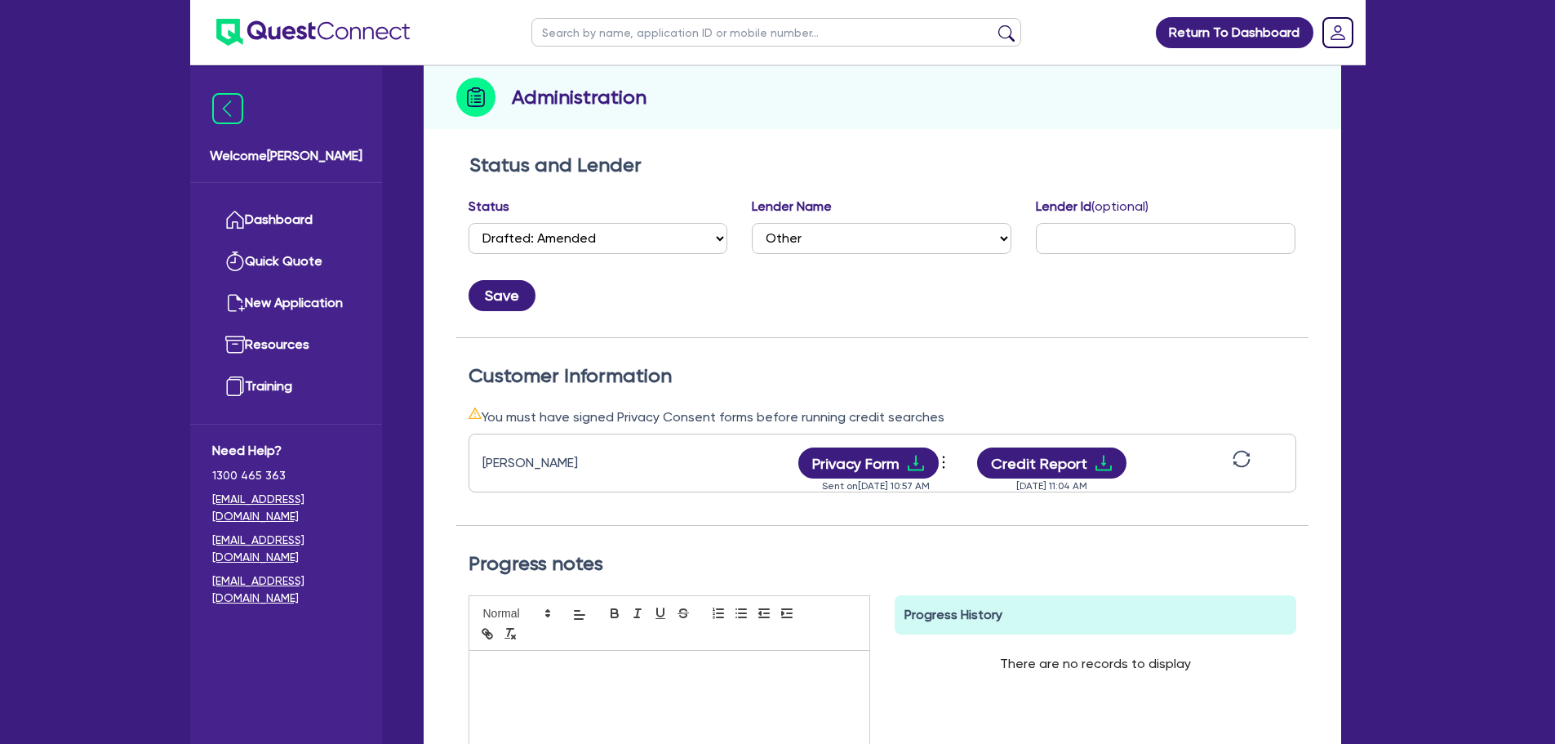
scroll to position [408, 0]
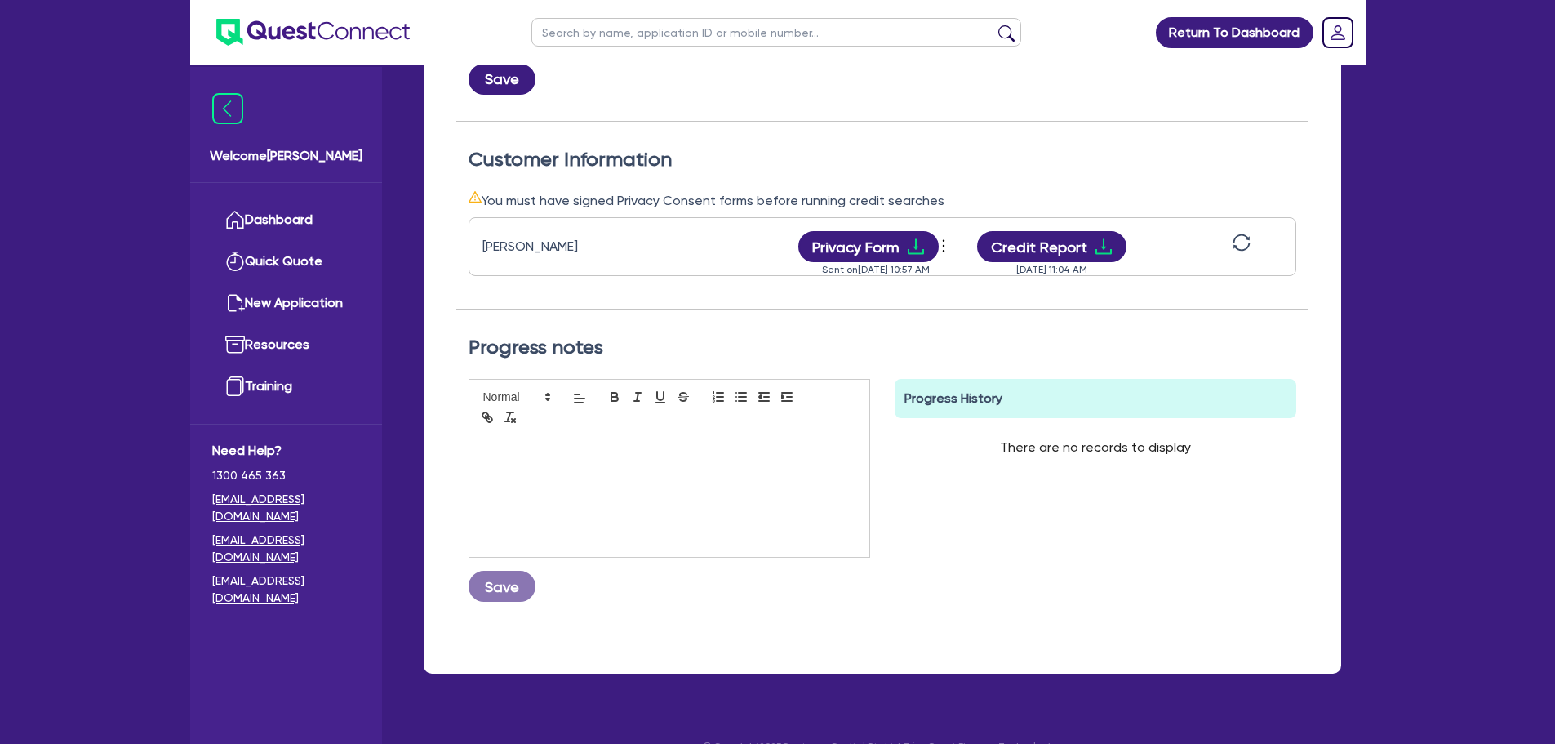
click at [1235, 246] on icon "sync" at bounding box center [1241, 242] width 17 height 17
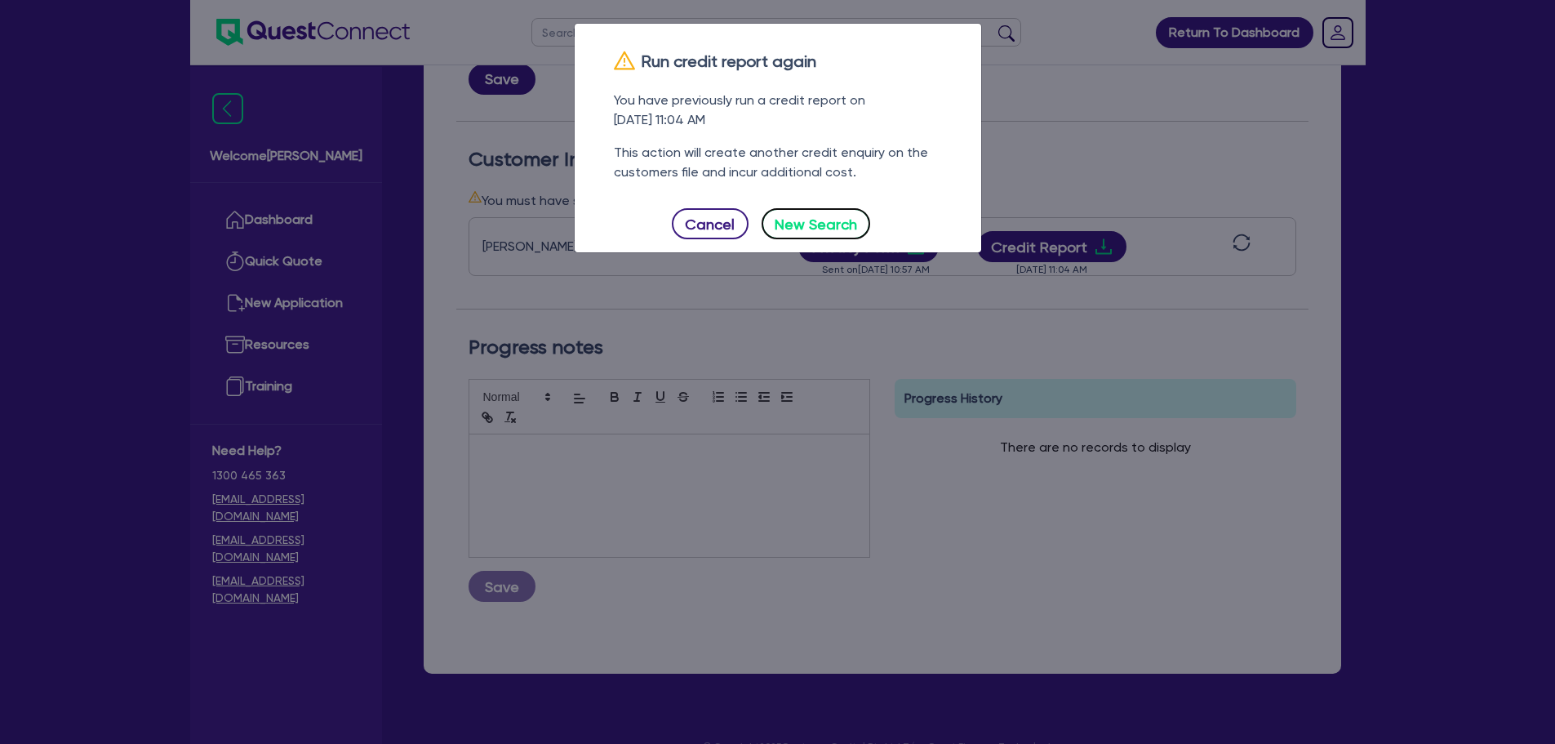
click at [821, 215] on button "New Search" at bounding box center [816, 223] width 109 height 31
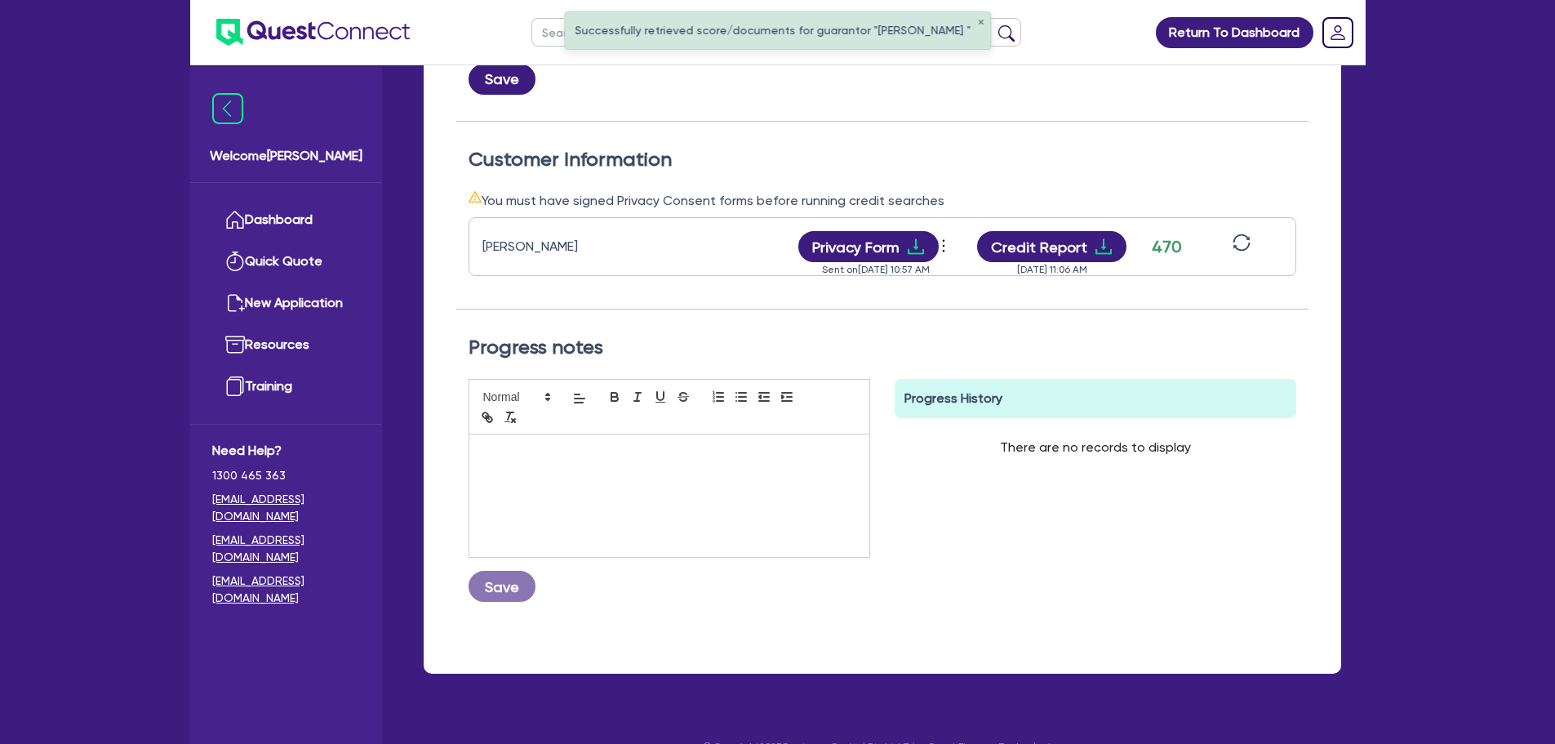
click at [1088, 229] on div "Emmanuel Cuna Privacy Form View log Send new privacy form Sent on Sep 10, 2025 …" at bounding box center [883, 246] width 828 height 59
click at [1079, 239] on button "Credit Report" at bounding box center [1051, 246] width 149 height 31
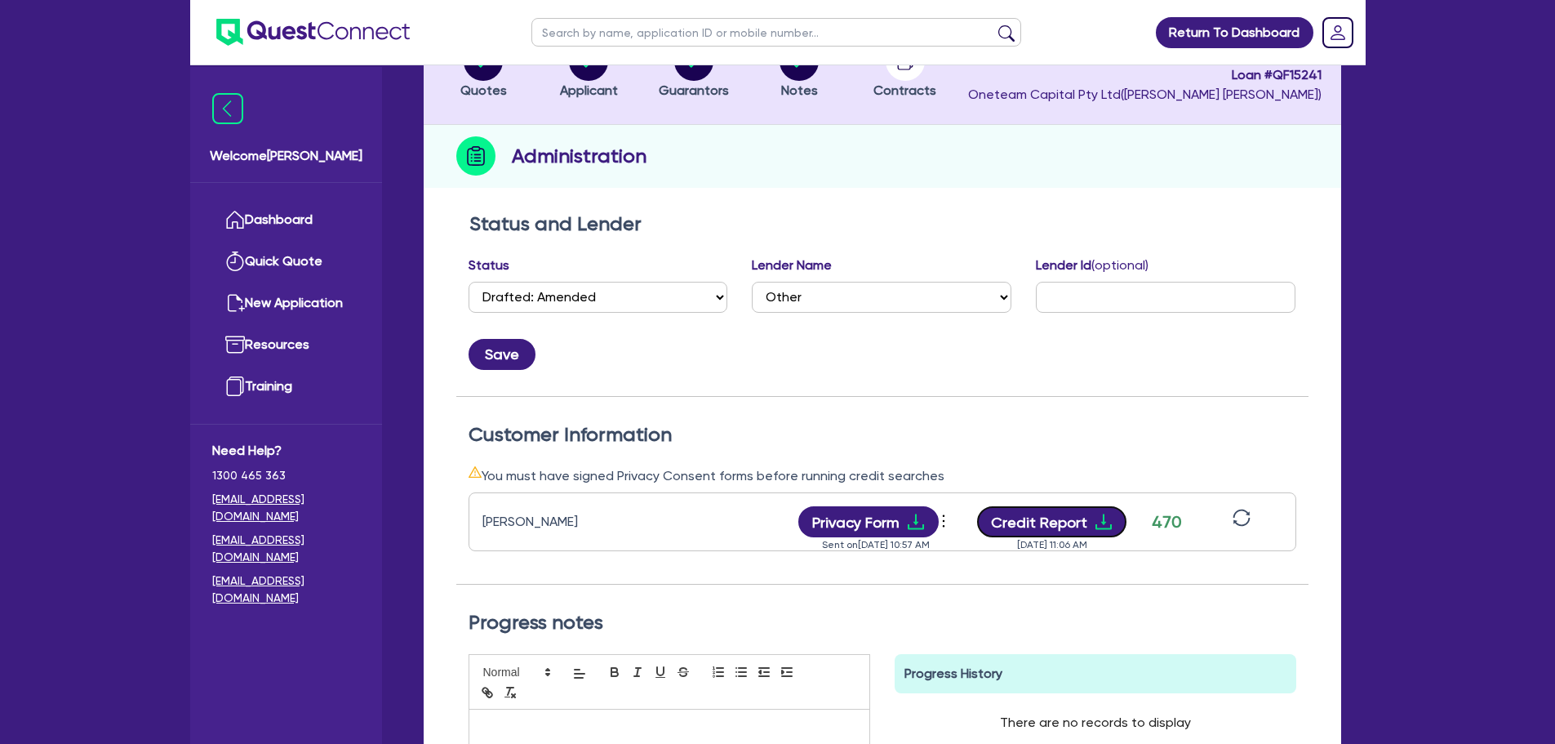
scroll to position [0, 0]
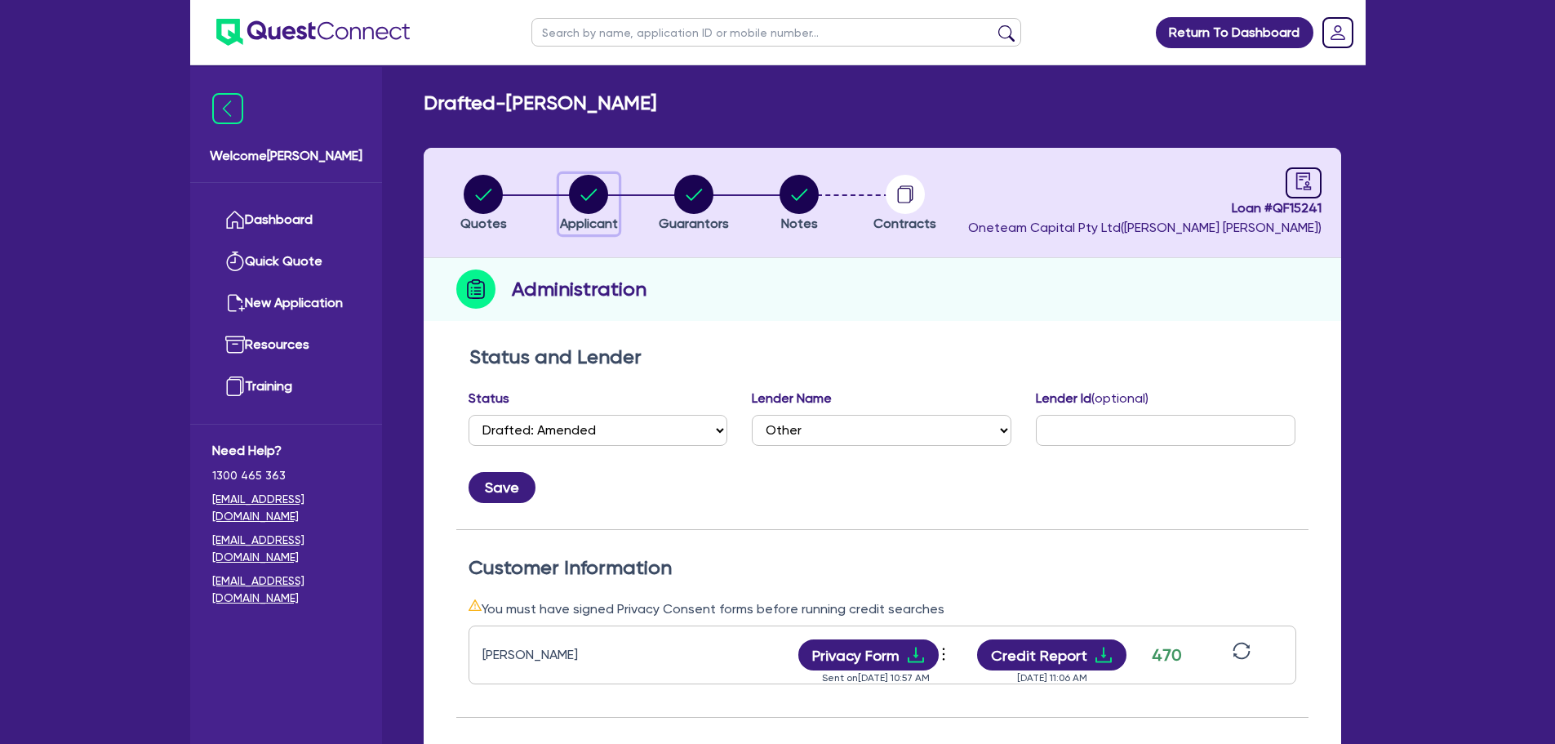
click at [600, 179] on circle "button" at bounding box center [588, 194] width 39 height 39
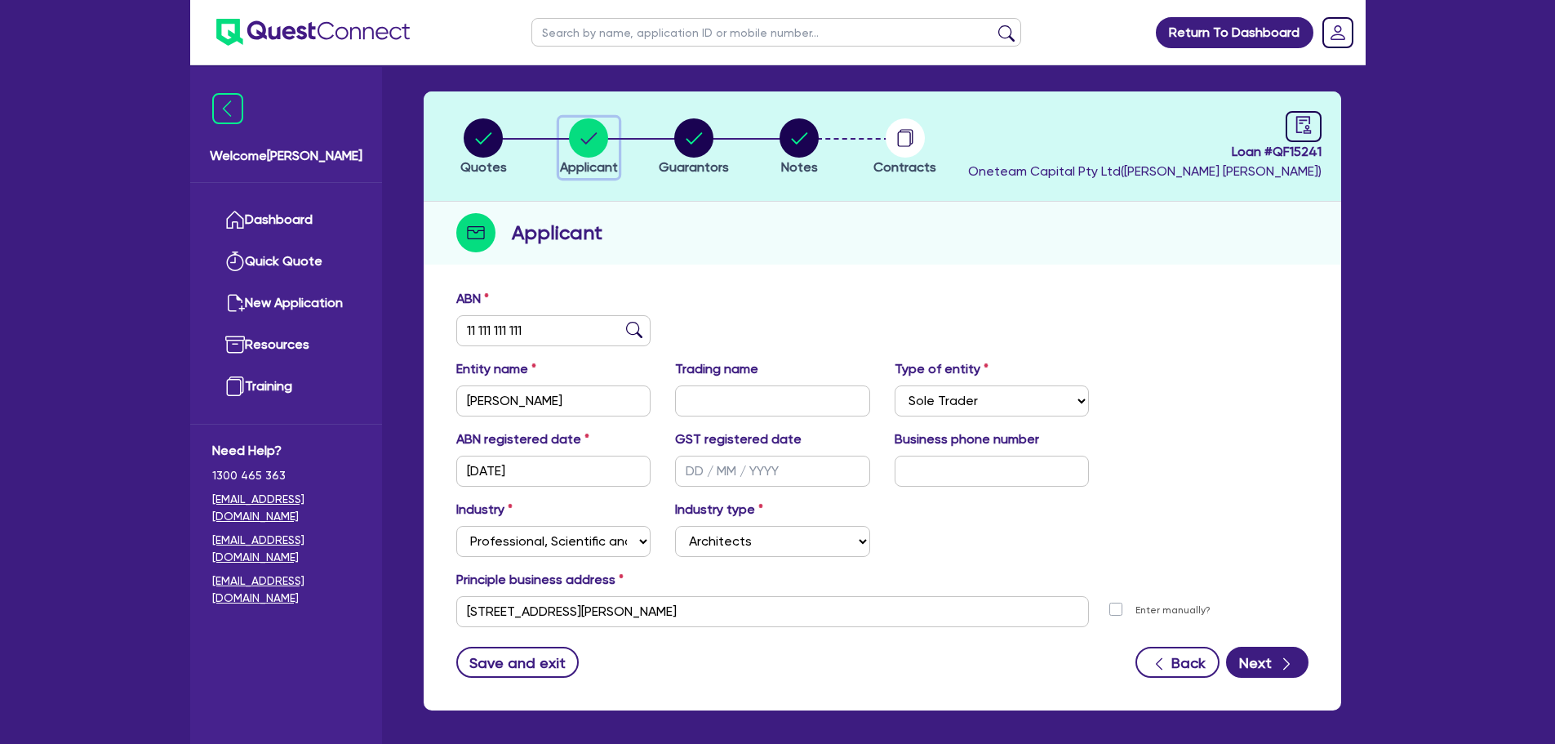
scroll to position [122, 0]
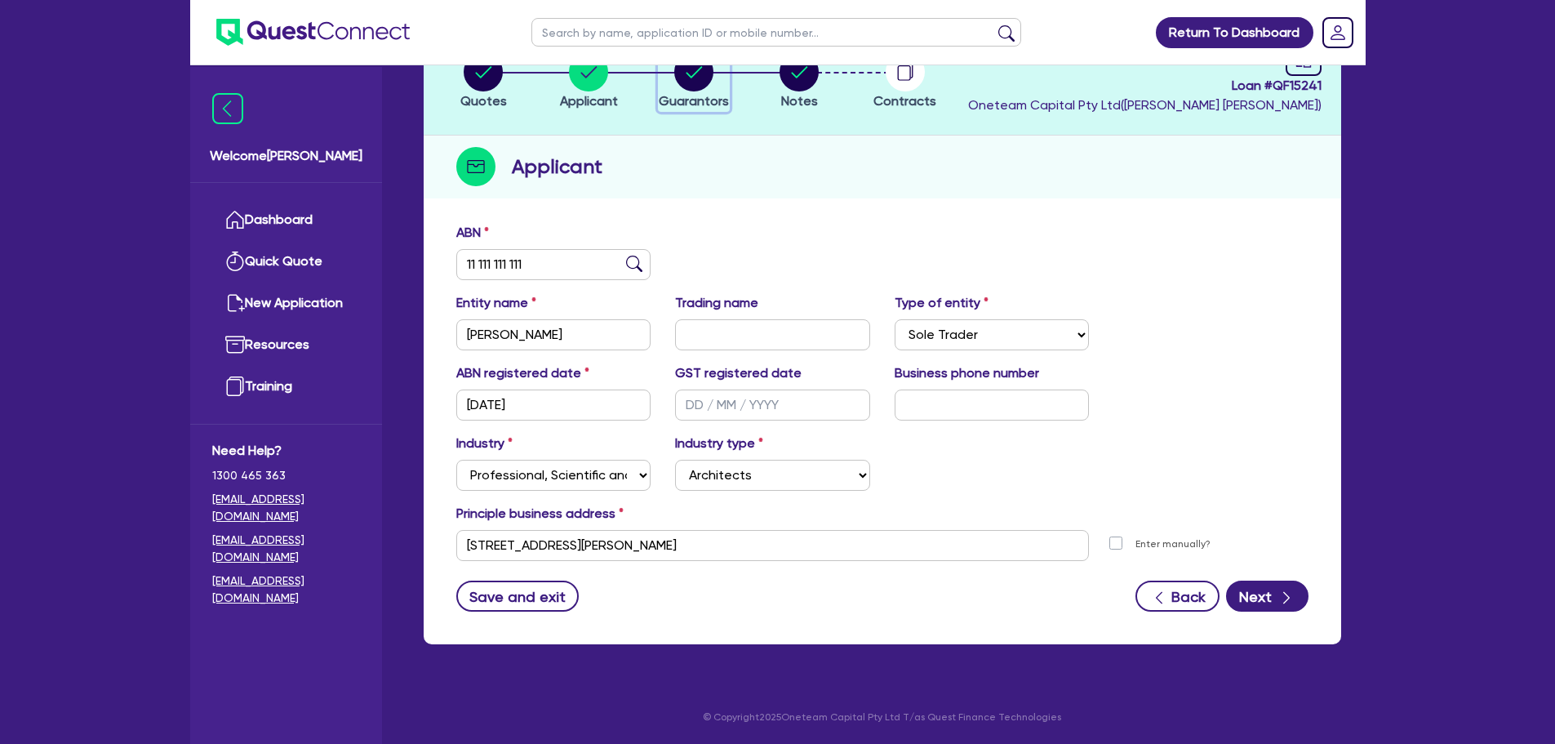
click at [681, 90] on button "Guarantors" at bounding box center [694, 81] width 72 height 60
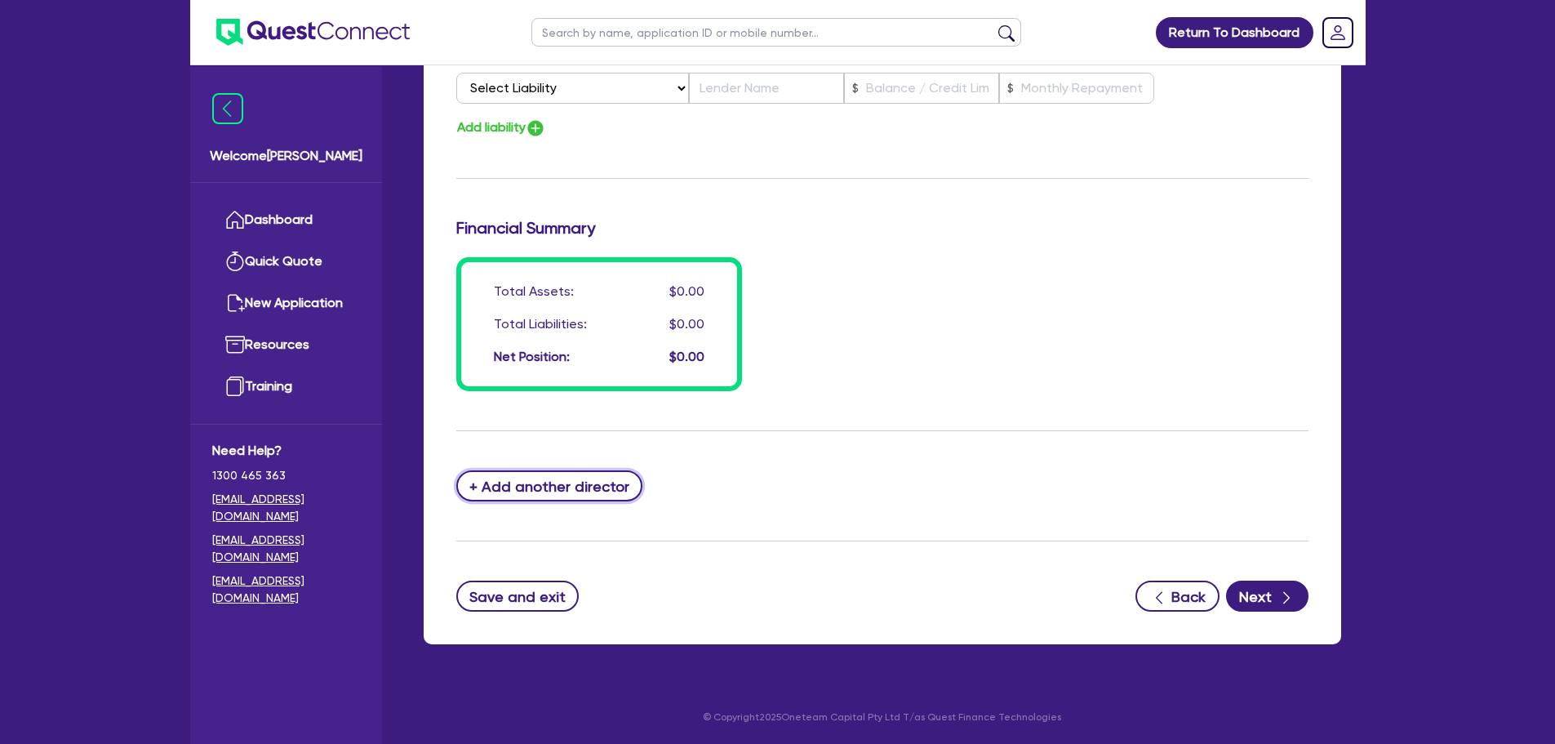
click at [545, 478] on button "+ Add another director" at bounding box center [549, 485] width 187 height 31
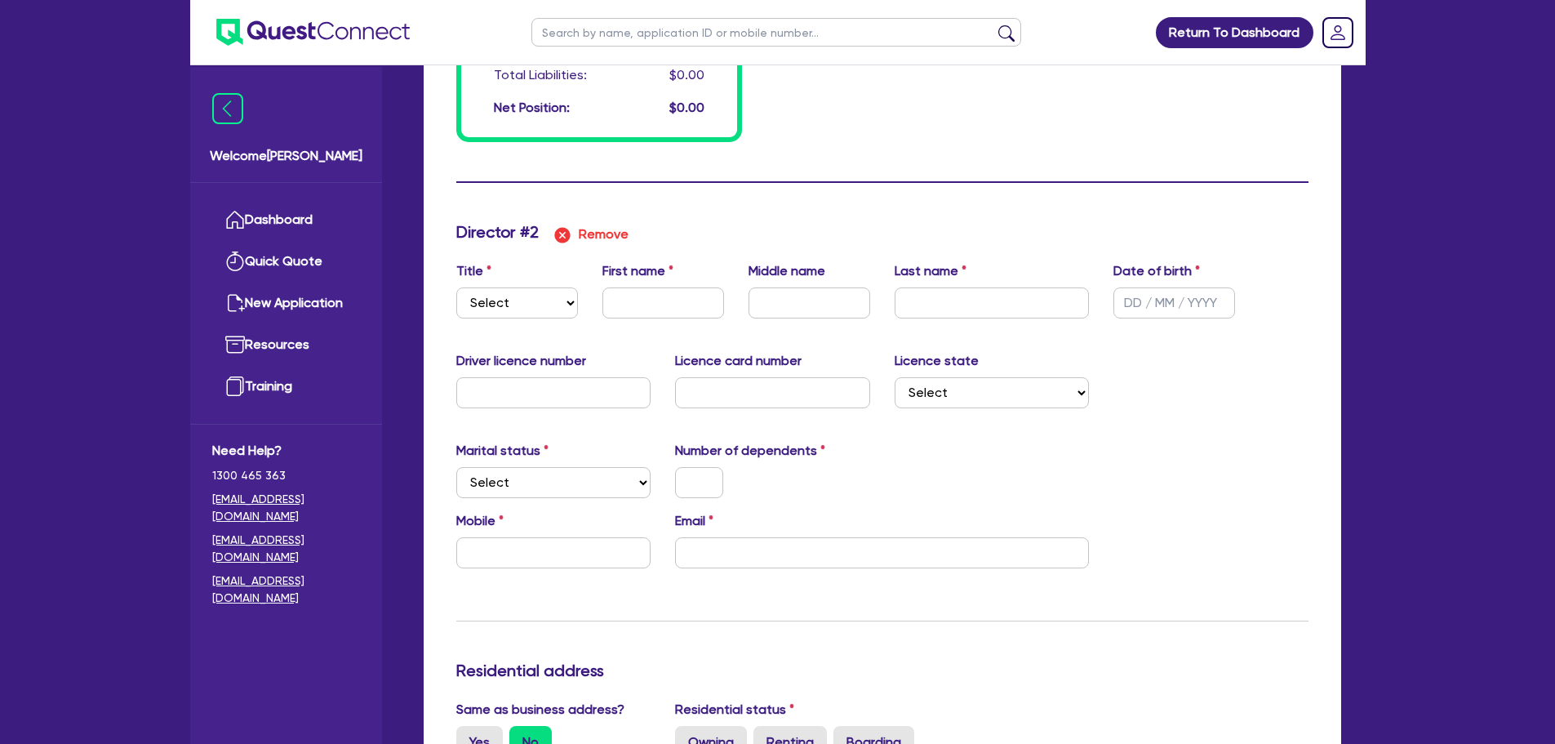
scroll to position [1489, 0]
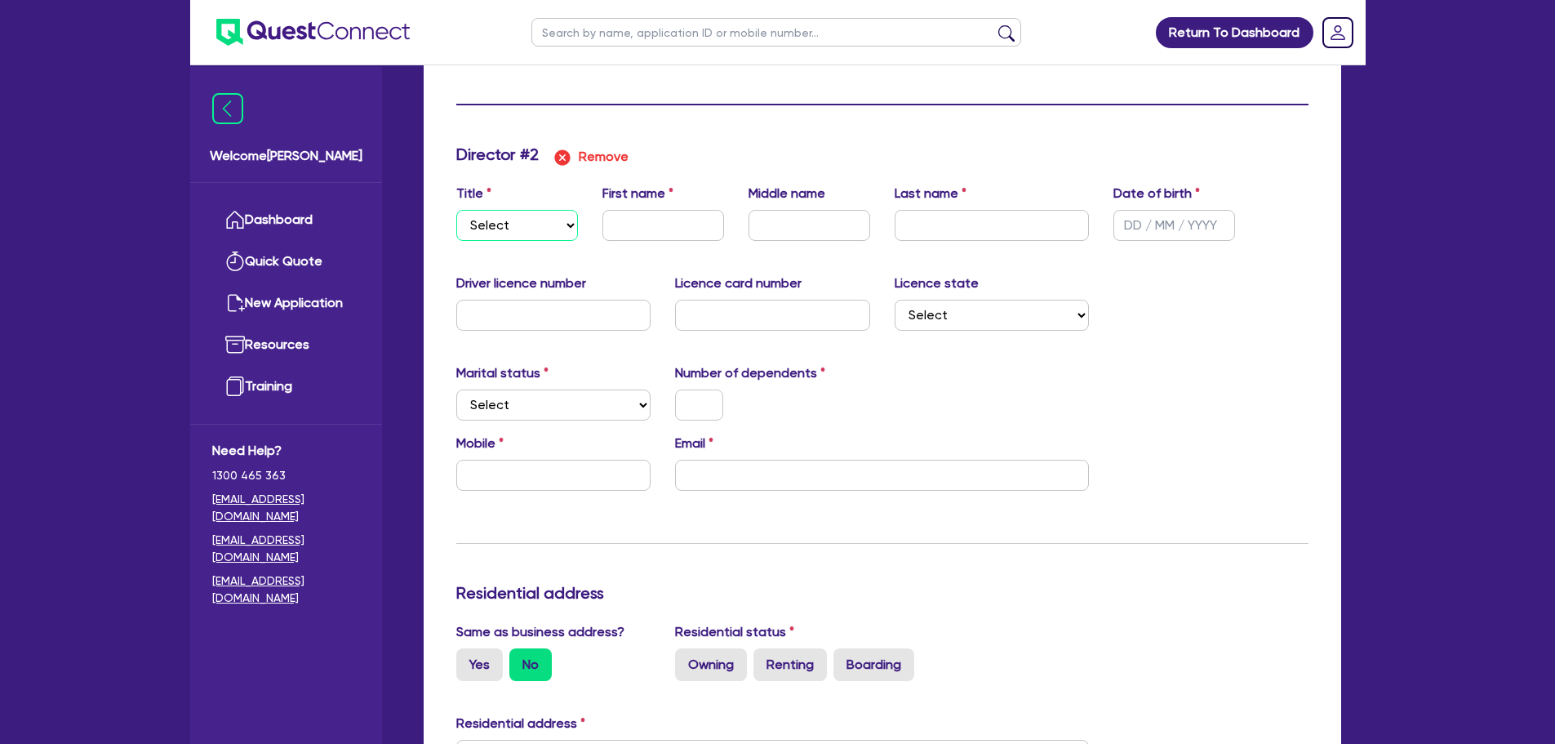
click at [533, 226] on select "Select Mr Mrs Ms Miss Dr" at bounding box center [517, 225] width 122 height 31
click at [550, 238] on select "Select Mr Mrs Ms Miss Dr" at bounding box center [517, 225] width 122 height 31
click at [456, 210] on select "Select Mr Mrs Ms Miss Dr" at bounding box center [517, 225] width 122 height 31
click at [699, 208] on div "First name" at bounding box center [663, 212] width 146 height 57
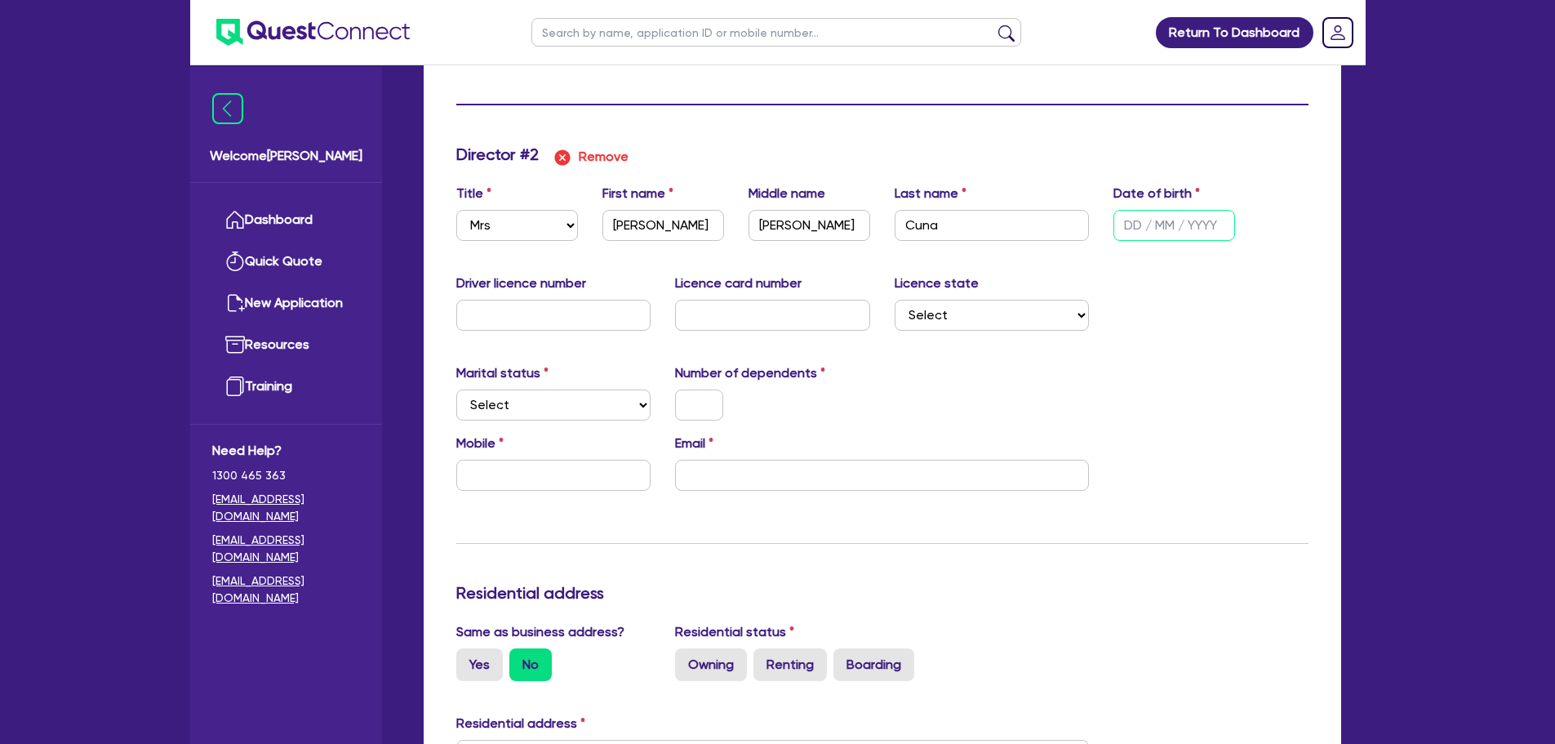
click at [1155, 224] on input "text" at bounding box center [1175, 225] width 122 height 31
click at [561, 308] on input "text" at bounding box center [553, 315] width 195 height 31
click at [619, 310] on input "text" at bounding box center [553, 315] width 195 height 31
click at [544, 319] on input "text" at bounding box center [553, 315] width 195 height 31
click at [758, 327] on input "text" at bounding box center [772, 315] width 195 height 31
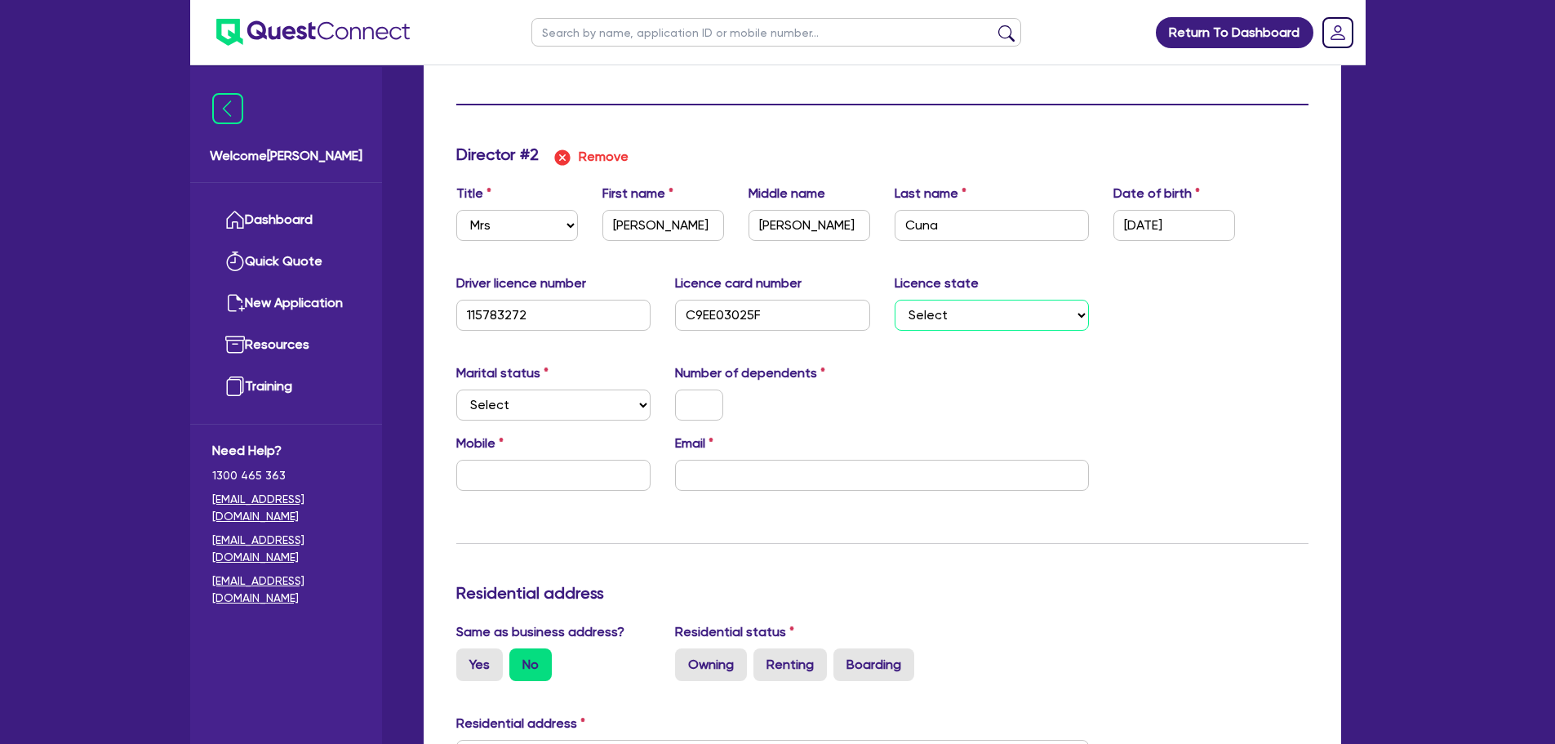
click at [959, 305] on select "Select [GEOGRAPHIC_DATA] [GEOGRAPHIC_DATA] [GEOGRAPHIC_DATA] [GEOGRAPHIC_DATA] …" at bounding box center [992, 315] width 195 height 31
click at [1151, 340] on div "Driver licence number 115783272 Licence card number C9EE03025F Licence state Se…" at bounding box center [882, 309] width 877 height 70
click at [1004, 328] on select "Select [GEOGRAPHIC_DATA] [GEOGRAPHIC_DATA] [GEOGRAPHIC_DATA] [GEOGRAPHIC_DATA] …" at bounding box center [992, 315] width 195 height 31
click at [895, 300] on select "Select [GEOGRAPHIC_DATA] [GEOGRAPHIC_DATA] [GEOGRAPHIC_DATA] [GEOGRAPHIC_DATA] …" at bounding box center [992, 315] width 195 height 31
click at [572, 412] on select "Select Single Married De Facto / Partner" at bounding box center [553, 404] width 195 height 31
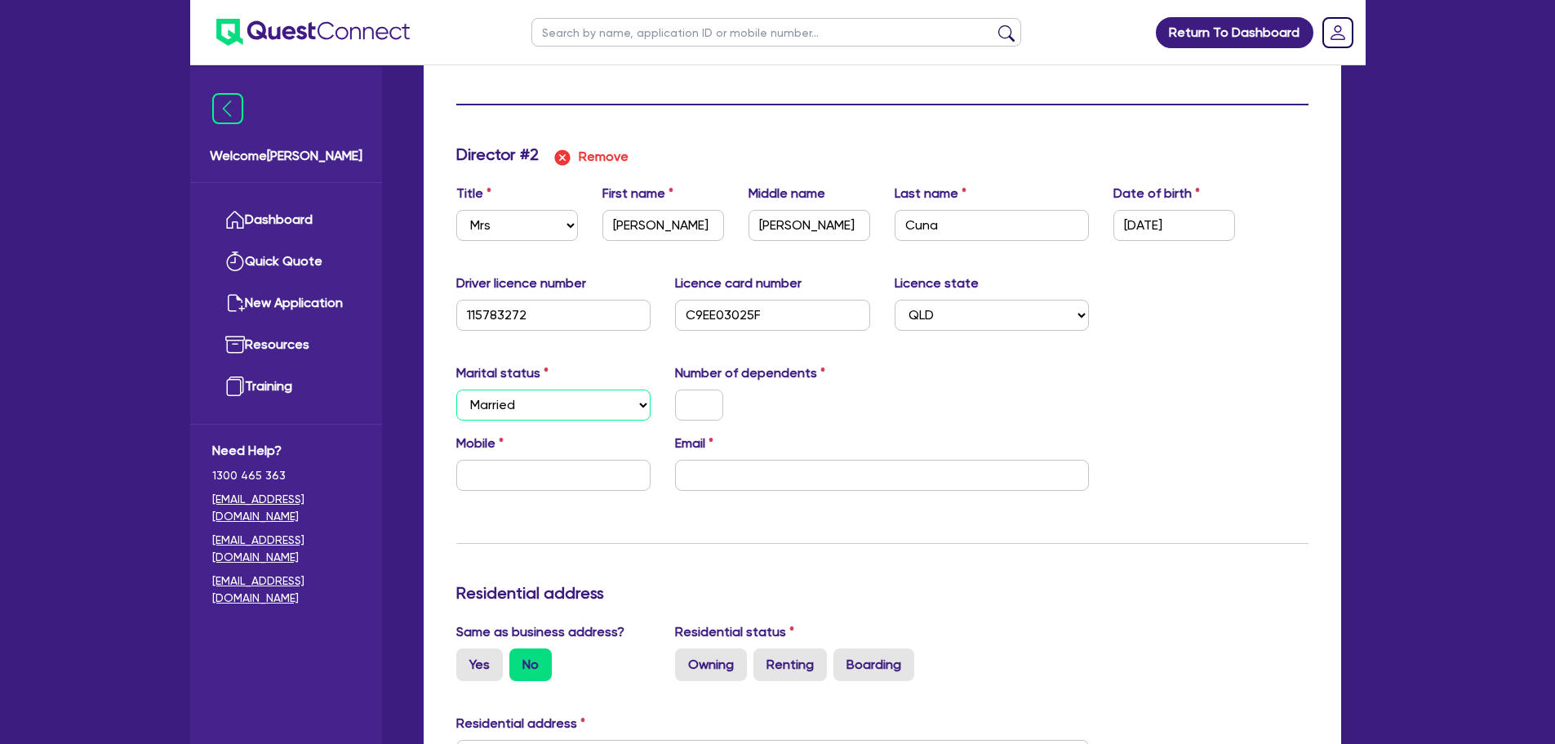
click at [456, 389] on select "Select Single Married De Facto / Partner" at bounding box center [553, 404] width 195 height 31
click at [688, 398] on input "text" at bounding box center [699, 404] width 48 height 31
click at [607, 471] on input "text" at bounding box center [553, 475] width 195 height 31
click at [711, 478] on input "email" at bounding box center [882, 475] width 414 height 31
click at [728, 487] on input "email" at bounding box center [882, 475] width 414 height 31
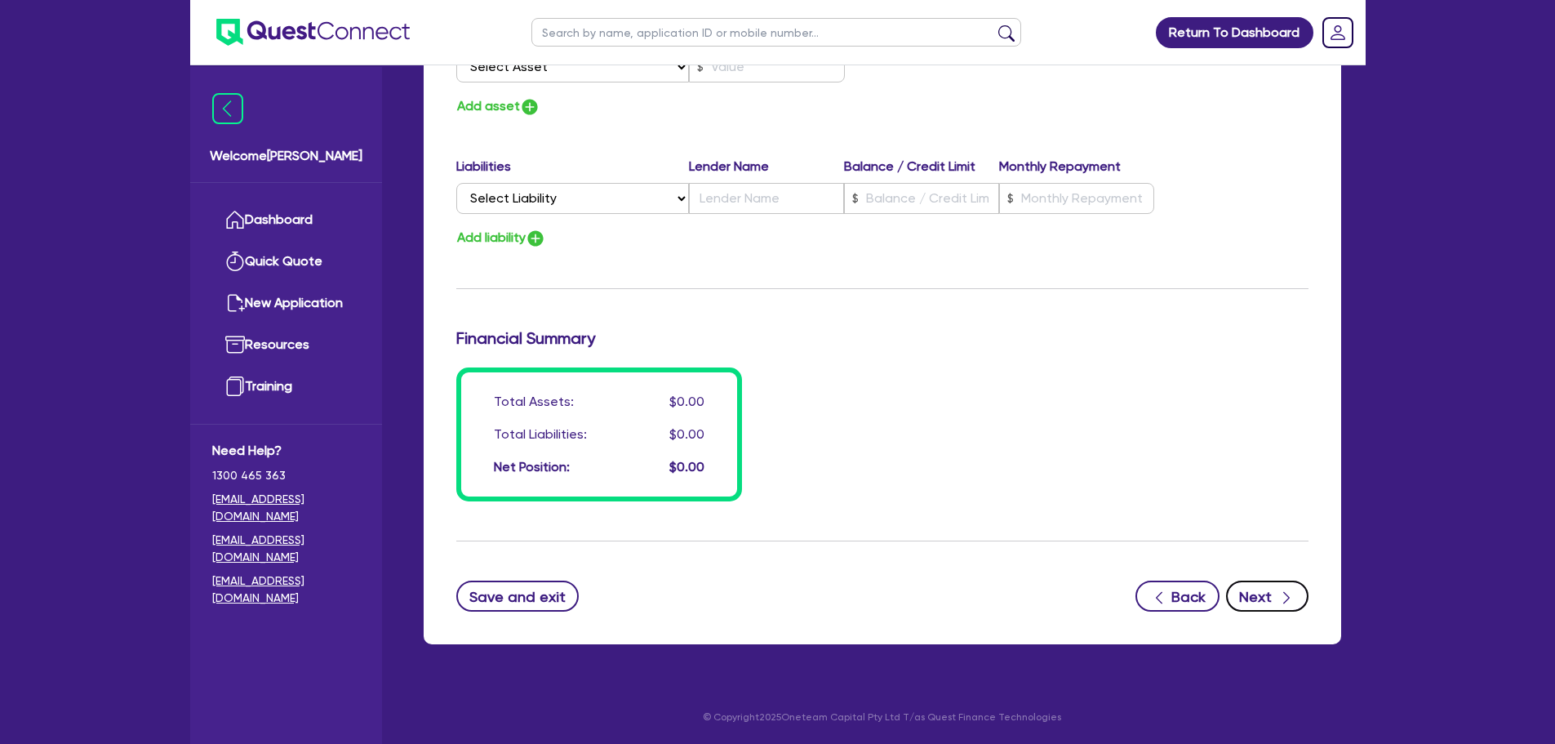
click at [1266, 588] on button "Next" at bounding box center [1267, 596] width 82 height 31
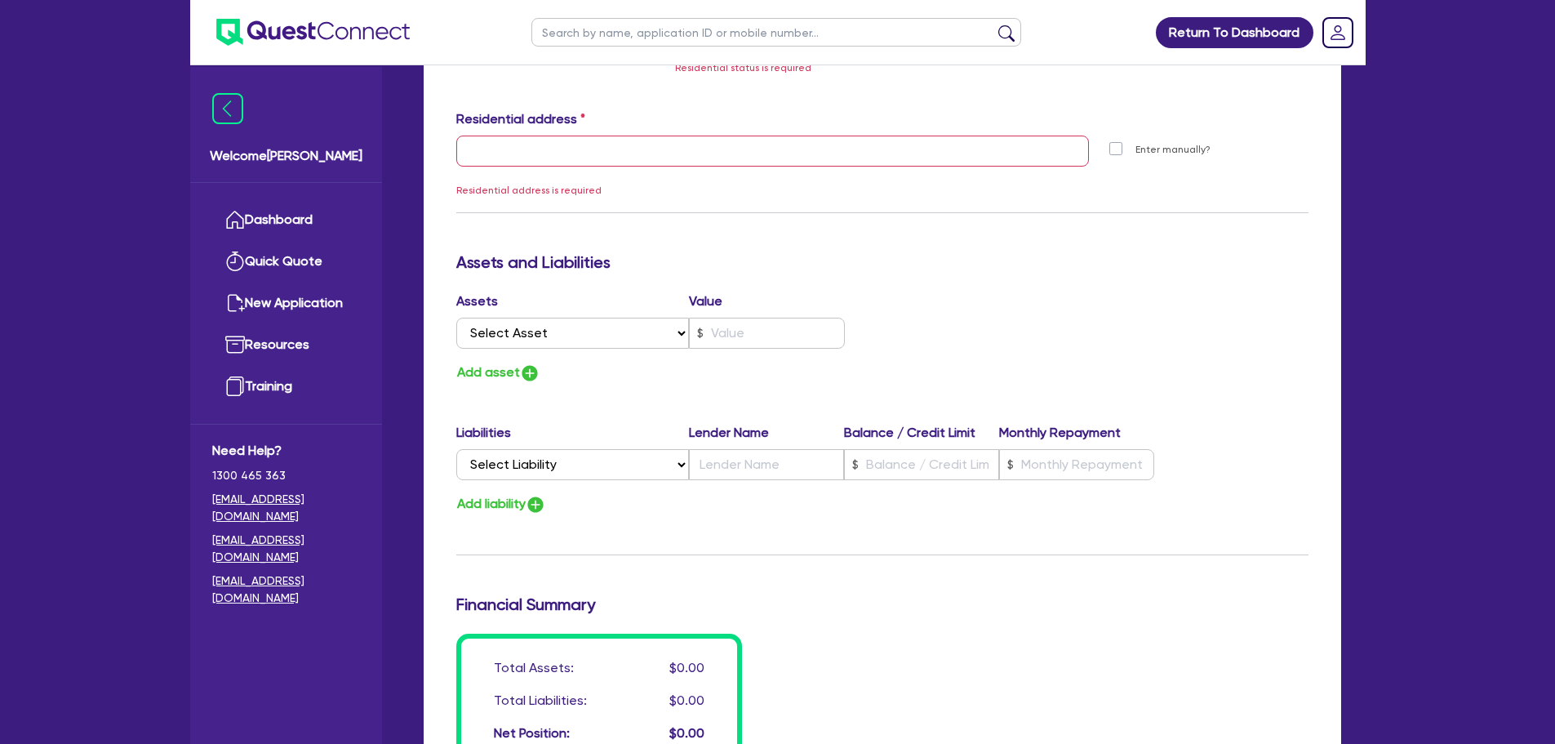
scroll to position [1889, 0]
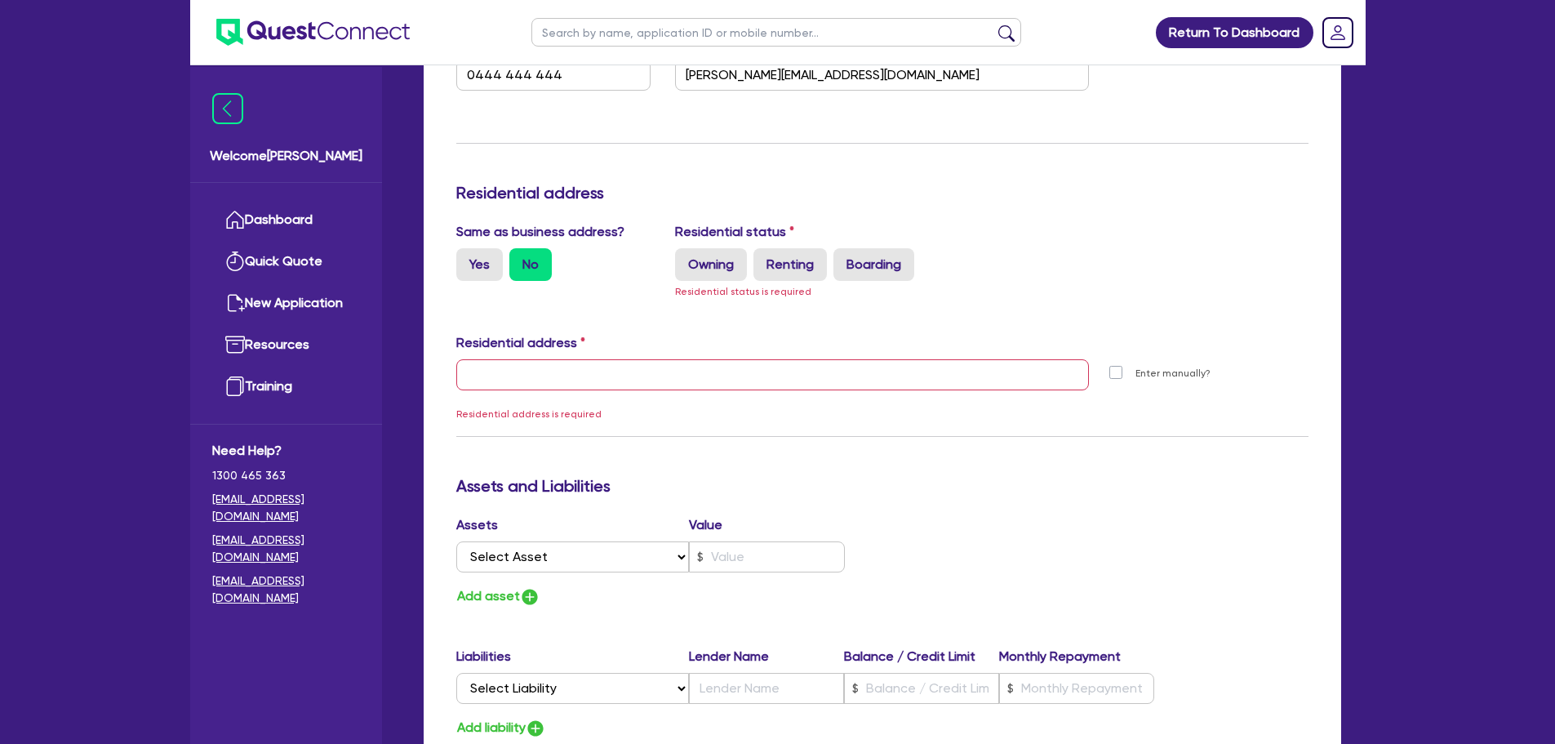
click at [776, 347] on div "Residential address" at bounding box center [882, 346] width 877 height 26
click at [510, 367] on input "text" at bounding box center [773, 374] width 634 height 31
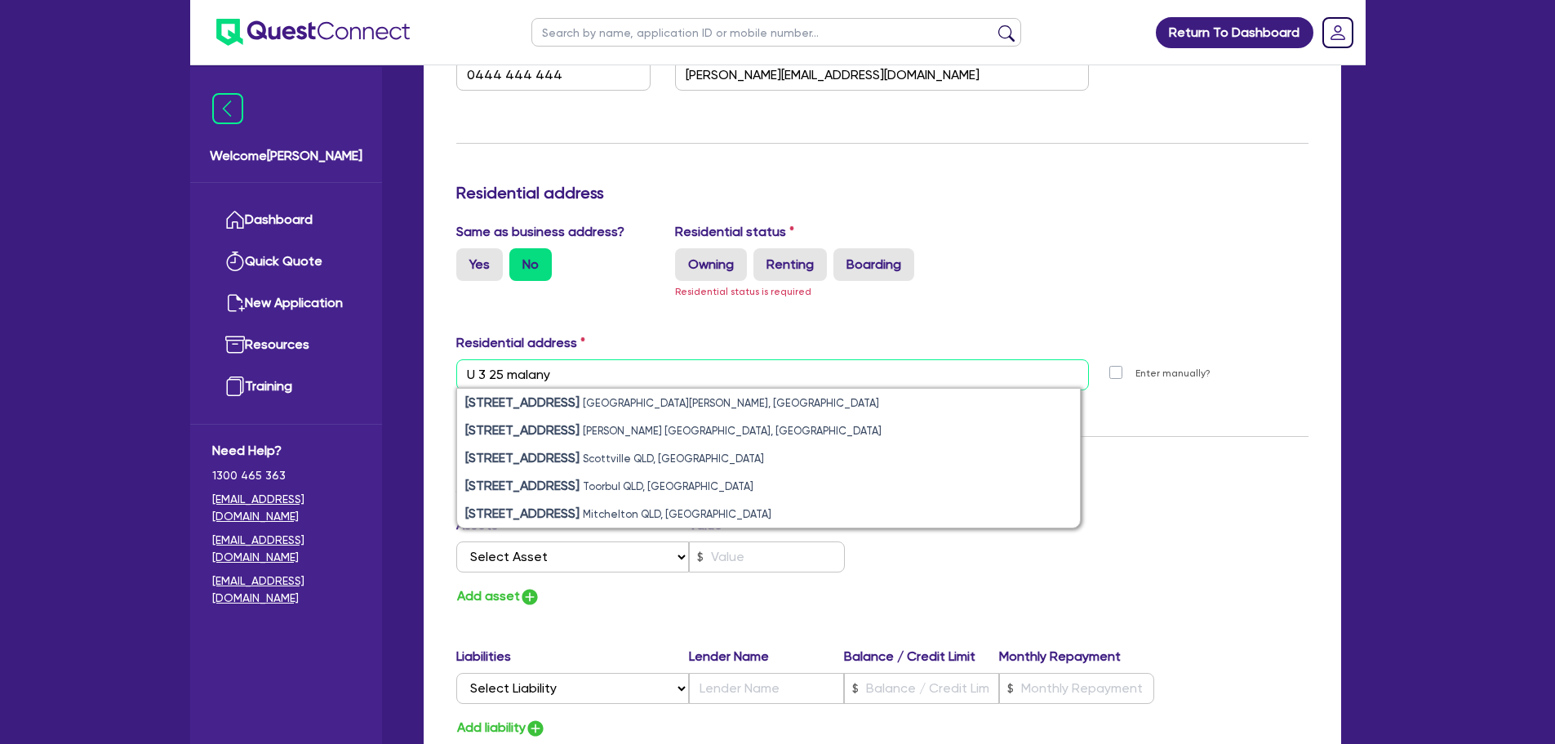
click at [537, 376] on input "U 3 25 malany" at bounding box center [773, 374] width 634 height 31
click at [637, 377] on input "U 3 25 maleny" at bounding box center [773, 374] width 634 height 31
click at [480, 372] on input "U 3 25 maleny st" at bounding box center [773, 374] width 634 height 31
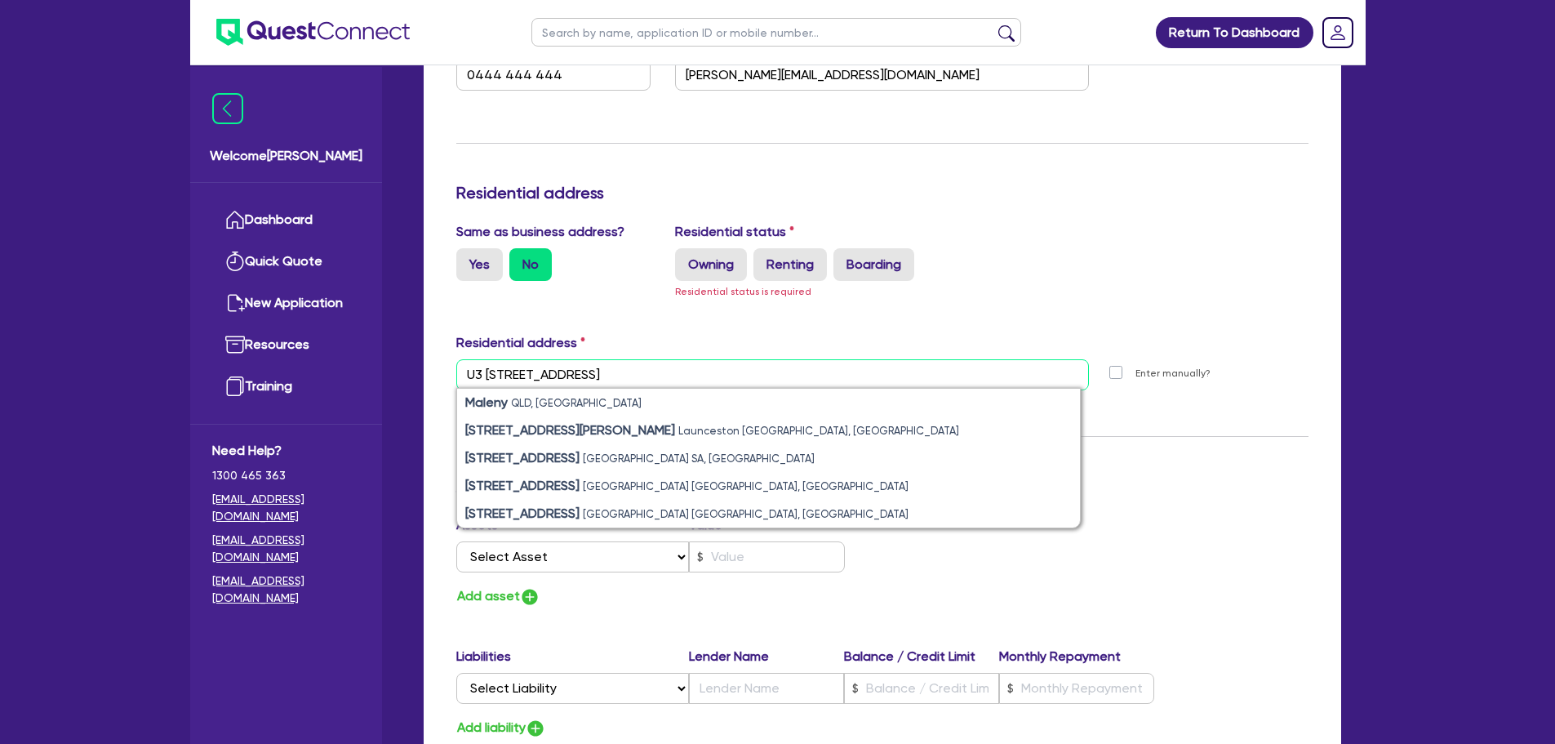
drag, startPoint x: 486, startPoint y: 376, endPoint x: 465, endPoint y: 373, distance: 21.4
click at [465, 373] on input "U3 25 maleny st" at bounding box center [773, 374] width 634 height 31
click at [567, 370] on input "25 maleny st" at bounding box center [773, 374] width 634 height 31
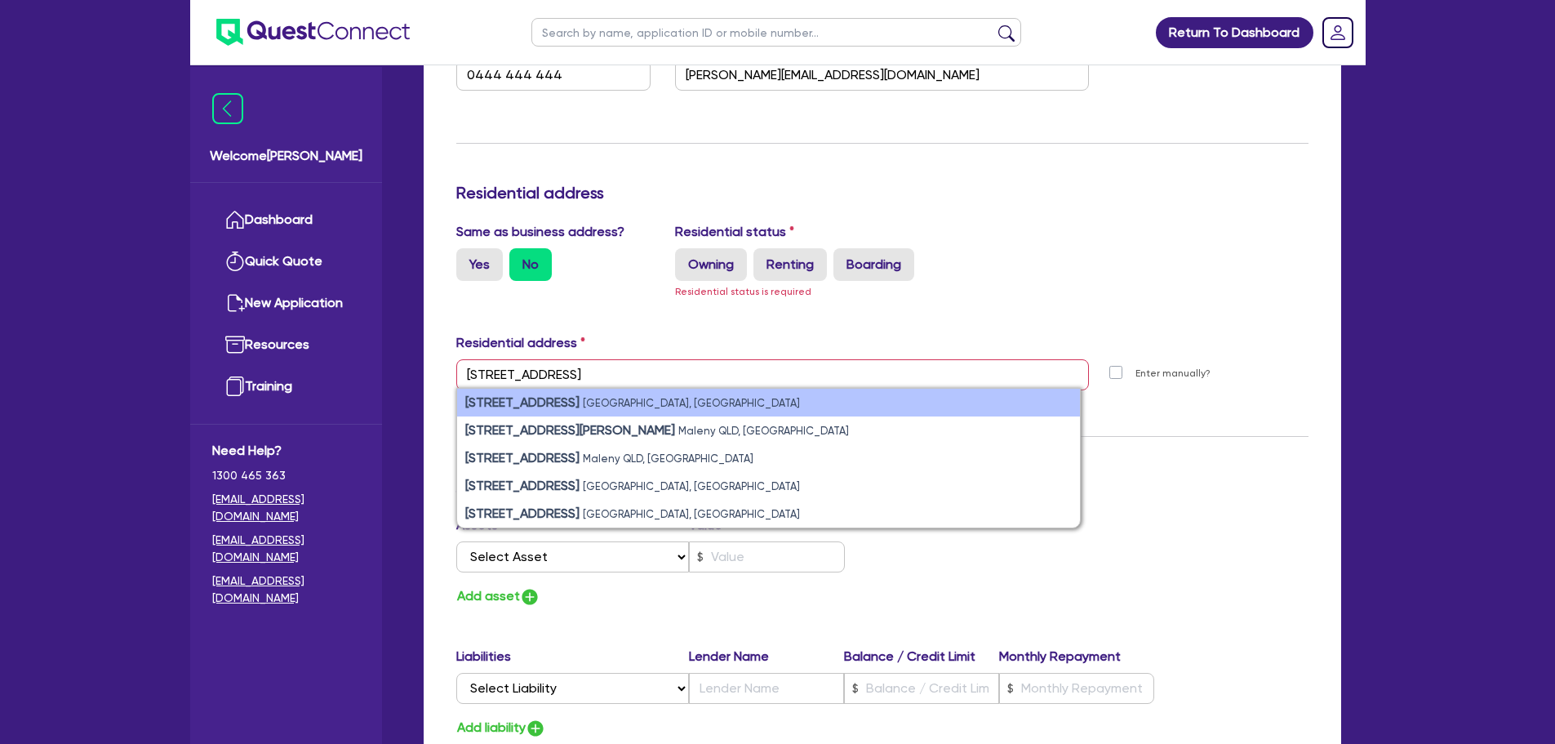
click at [585, 402] on small "[GEOGRAPHIC_DATA], [GEOGRAPHIC_DATA]" at bounding box center [691, 403] width 217 height 12
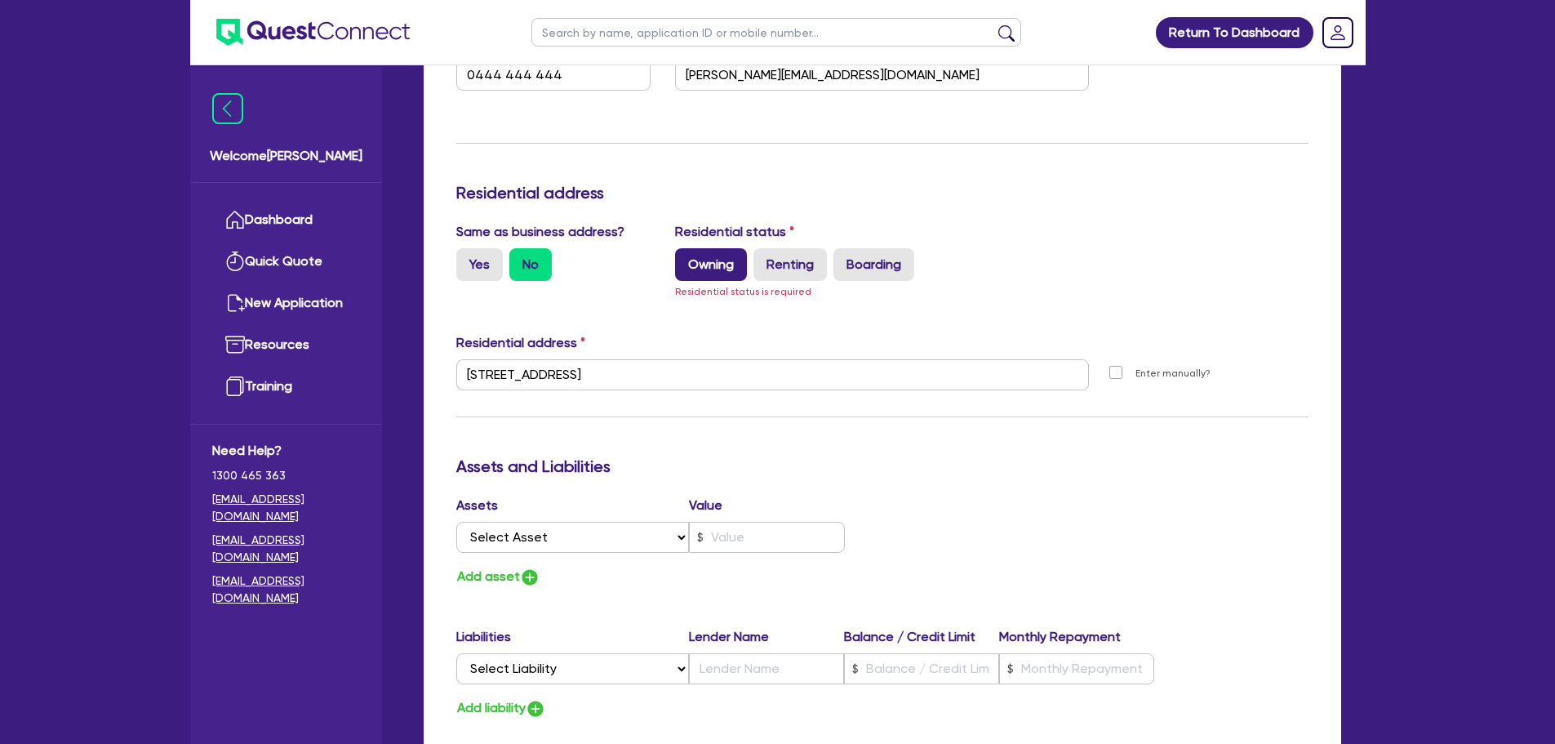
click at [737, 265] on label "Owning" at bounding box center [711, 264] width 72 height 33
click at [686, 259] on input "Owning" at bounding box center [680, 253] width 11 height 11
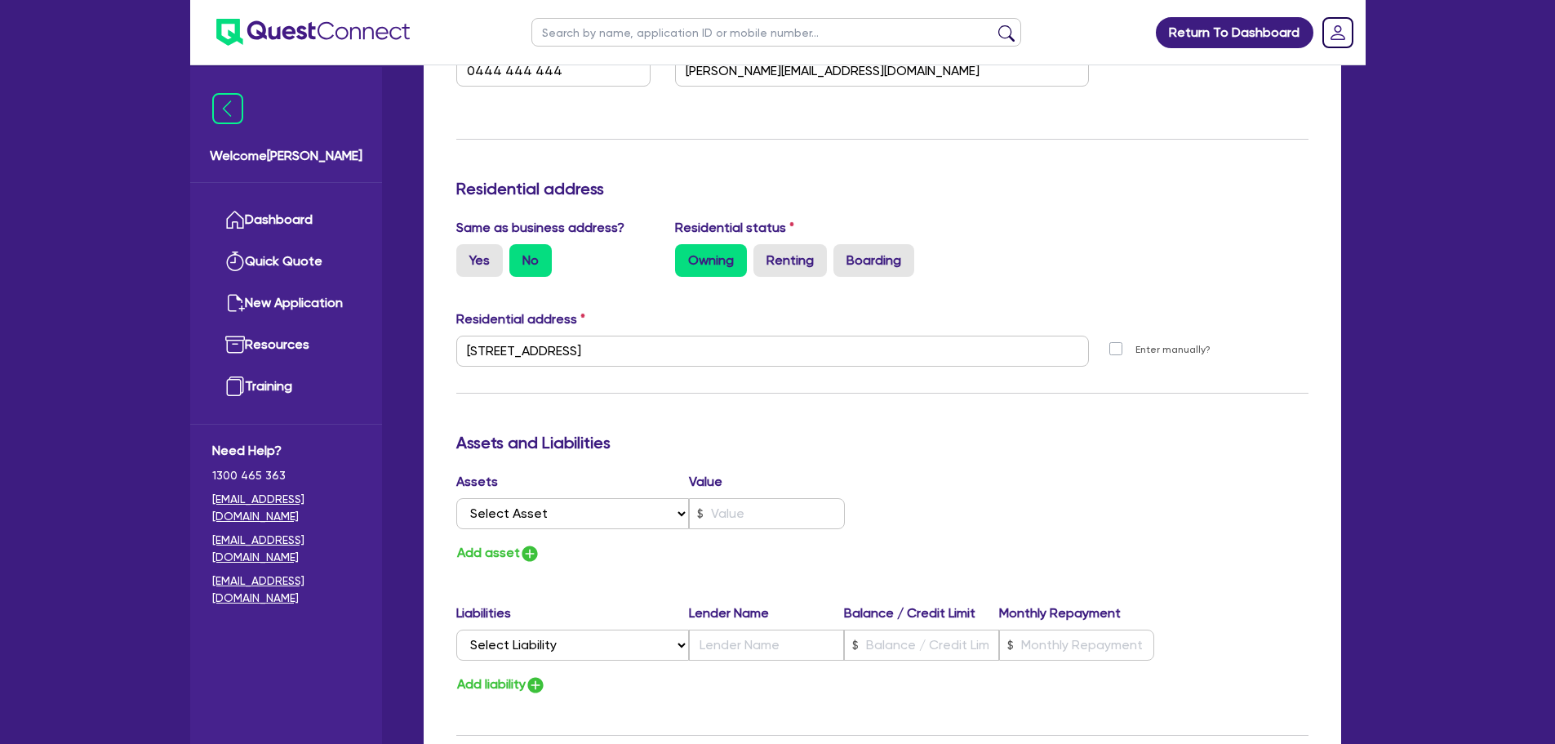
scroll to position [2339, 0]
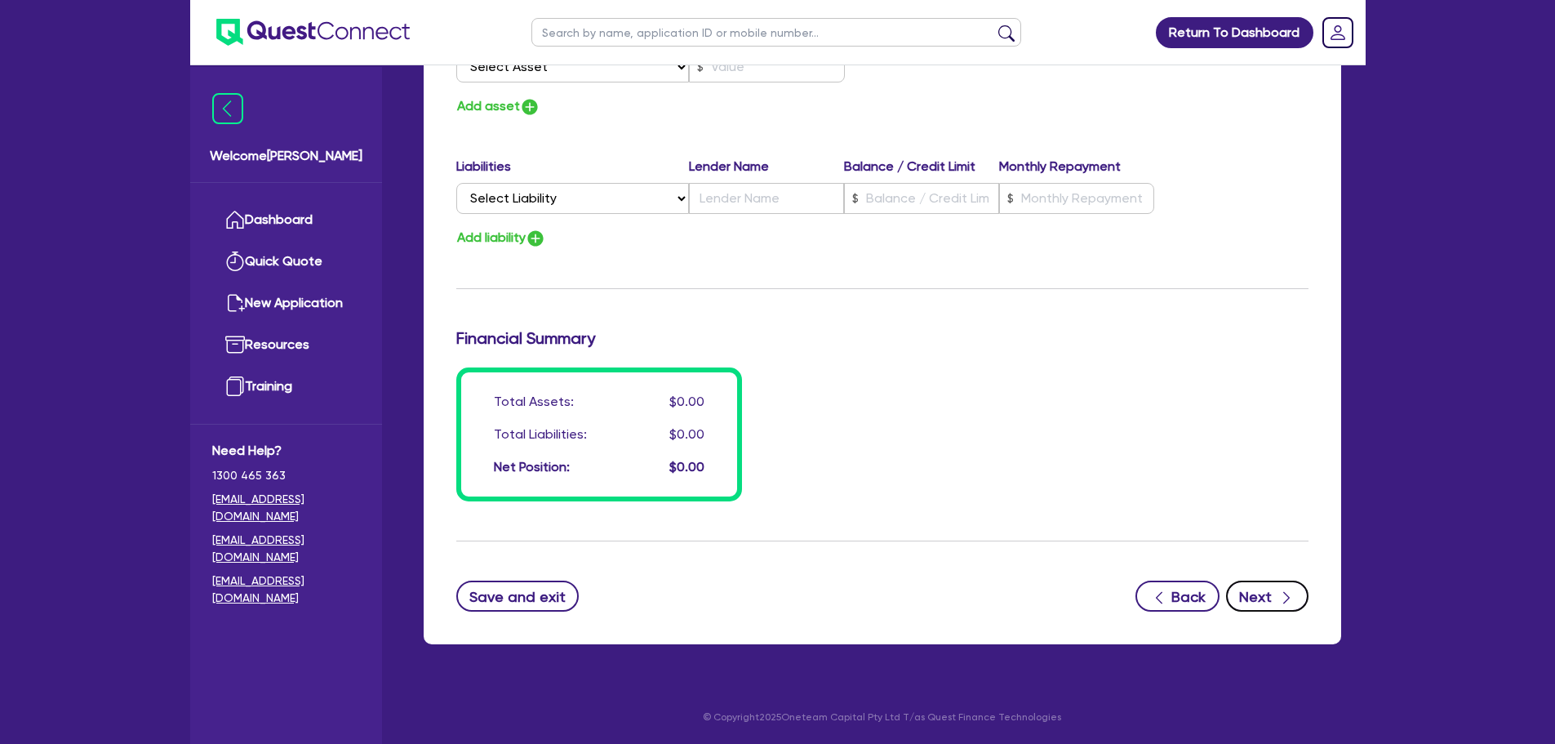
click at [1280, 603] on icon "button" at bounding box center [1287, 598] width 16 height 16
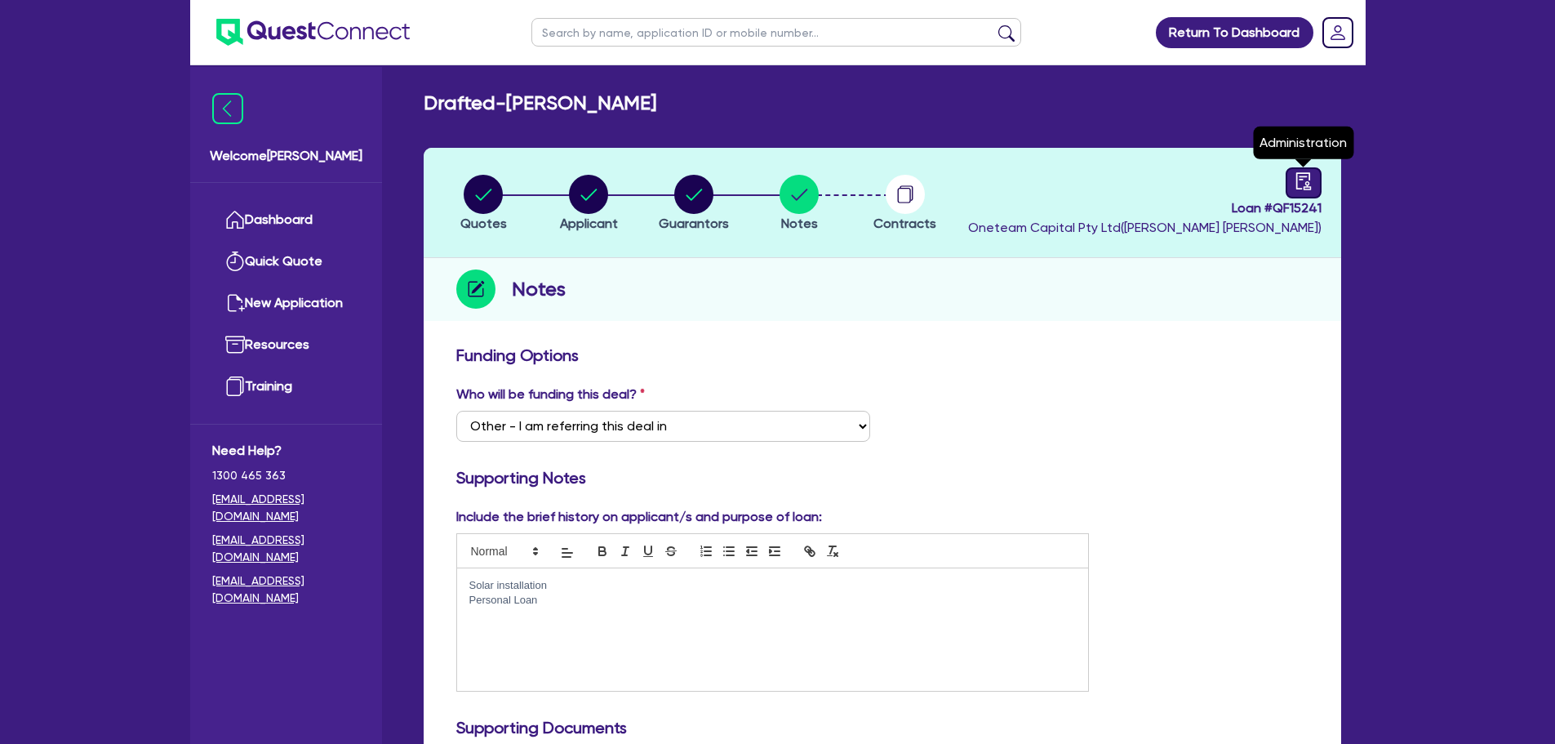
click at [1288, 173] on link at bounding box center [1304, 182] width 36 height 31
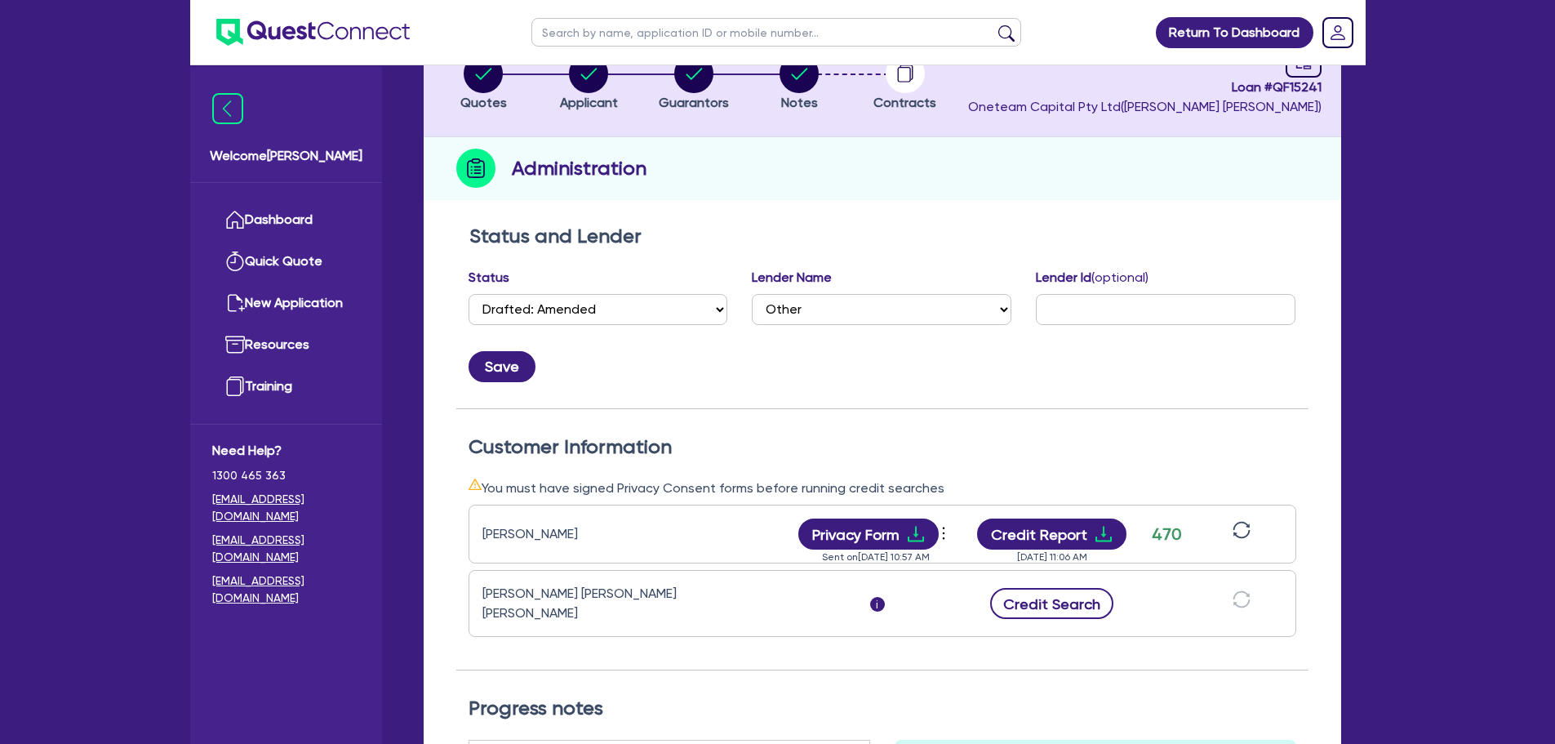
scroll to position [327, 0]
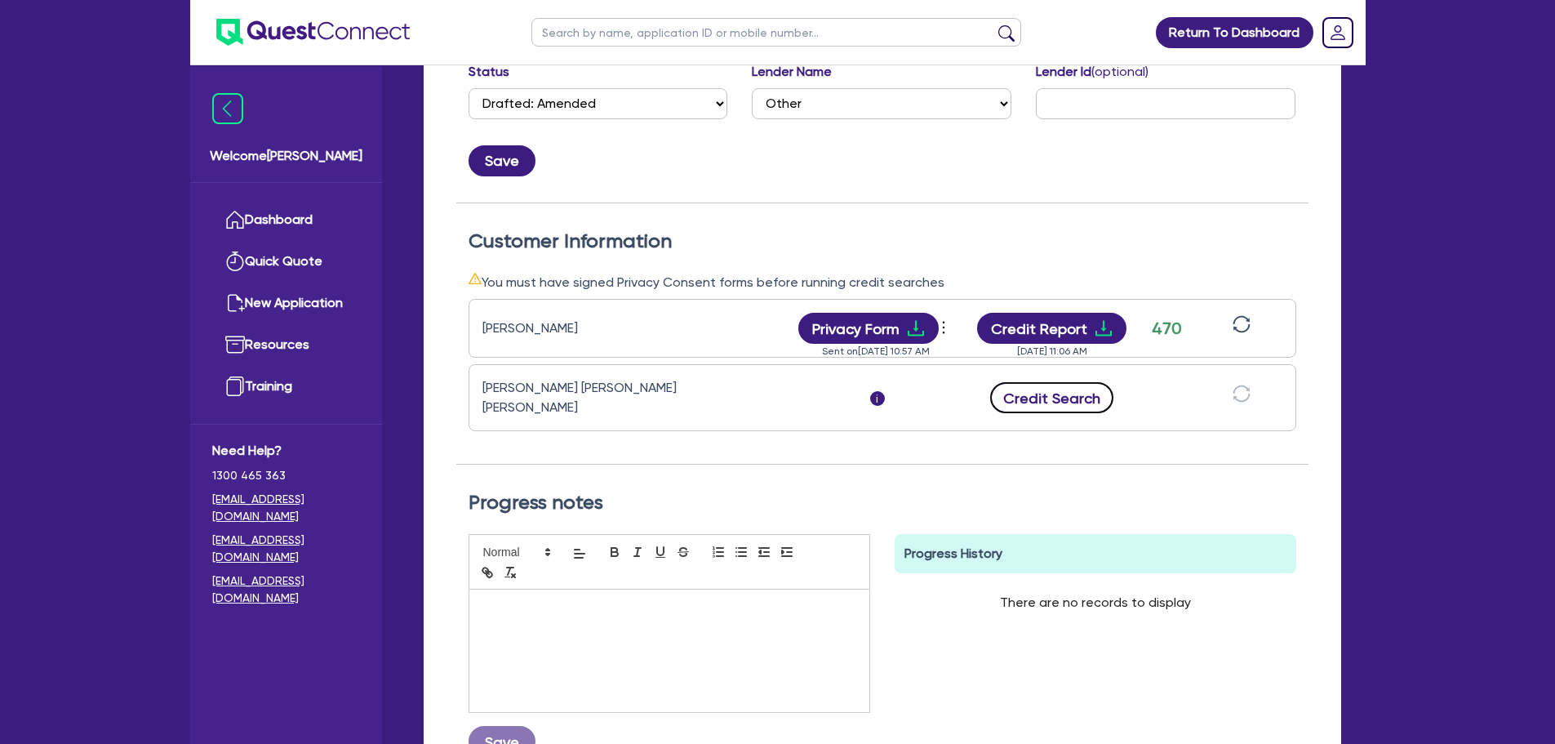
click at [1064, 402] on button "Credit Search" at bounding box center [1052, 397] width 124 height 31
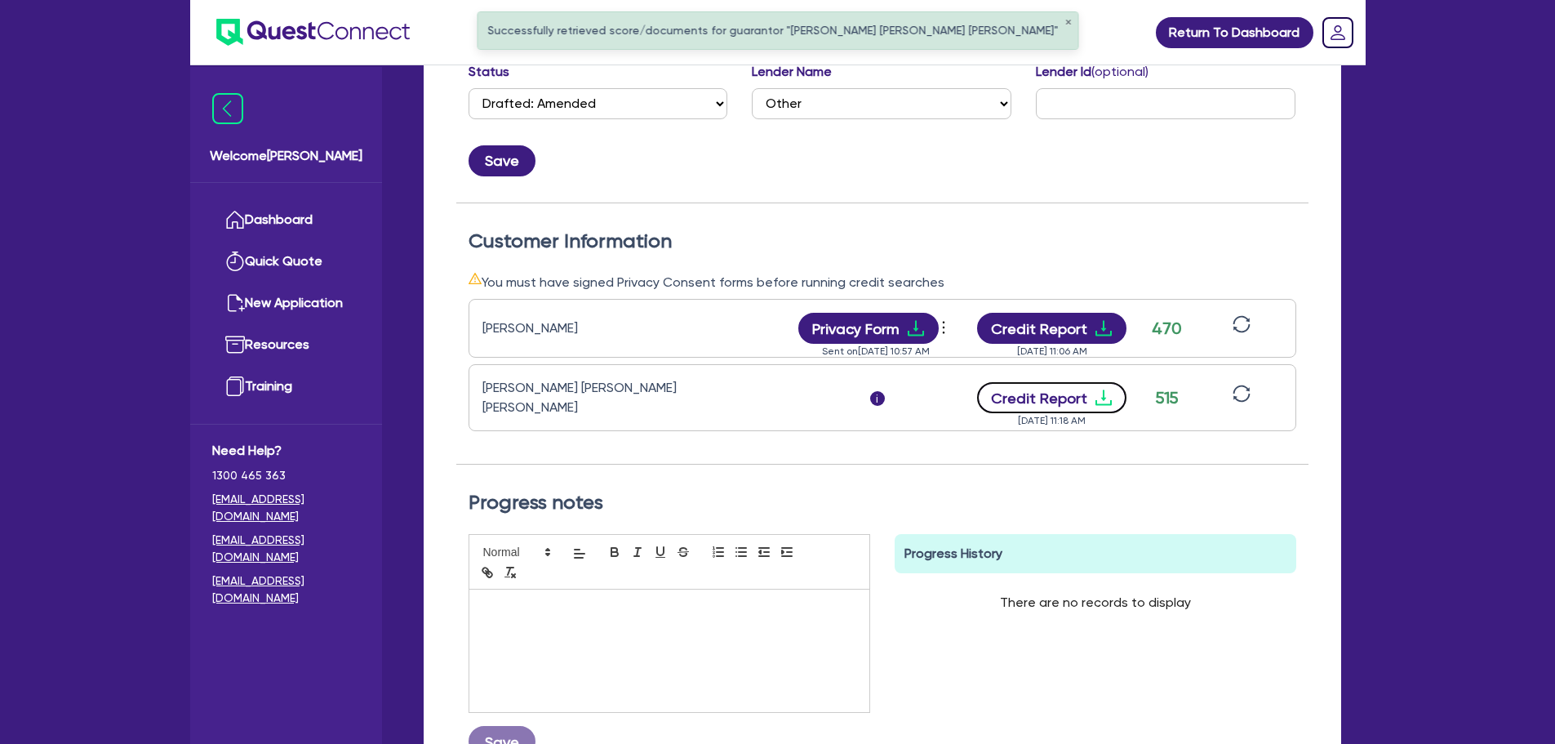
click at [1061, 397] on button "Credit Report" at bounding box center [1051, 397] width 149 height 31
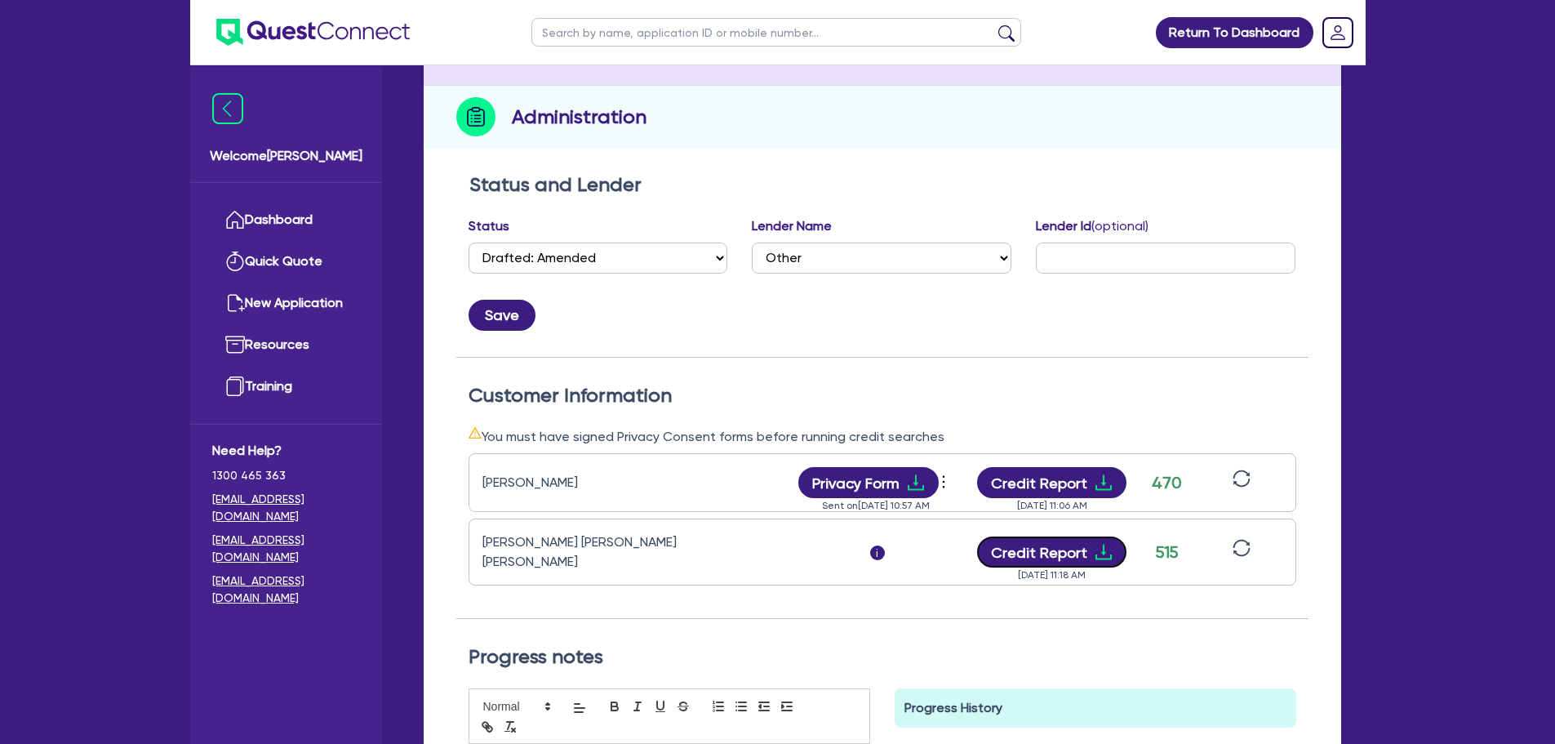
scroll to position [163, 0]
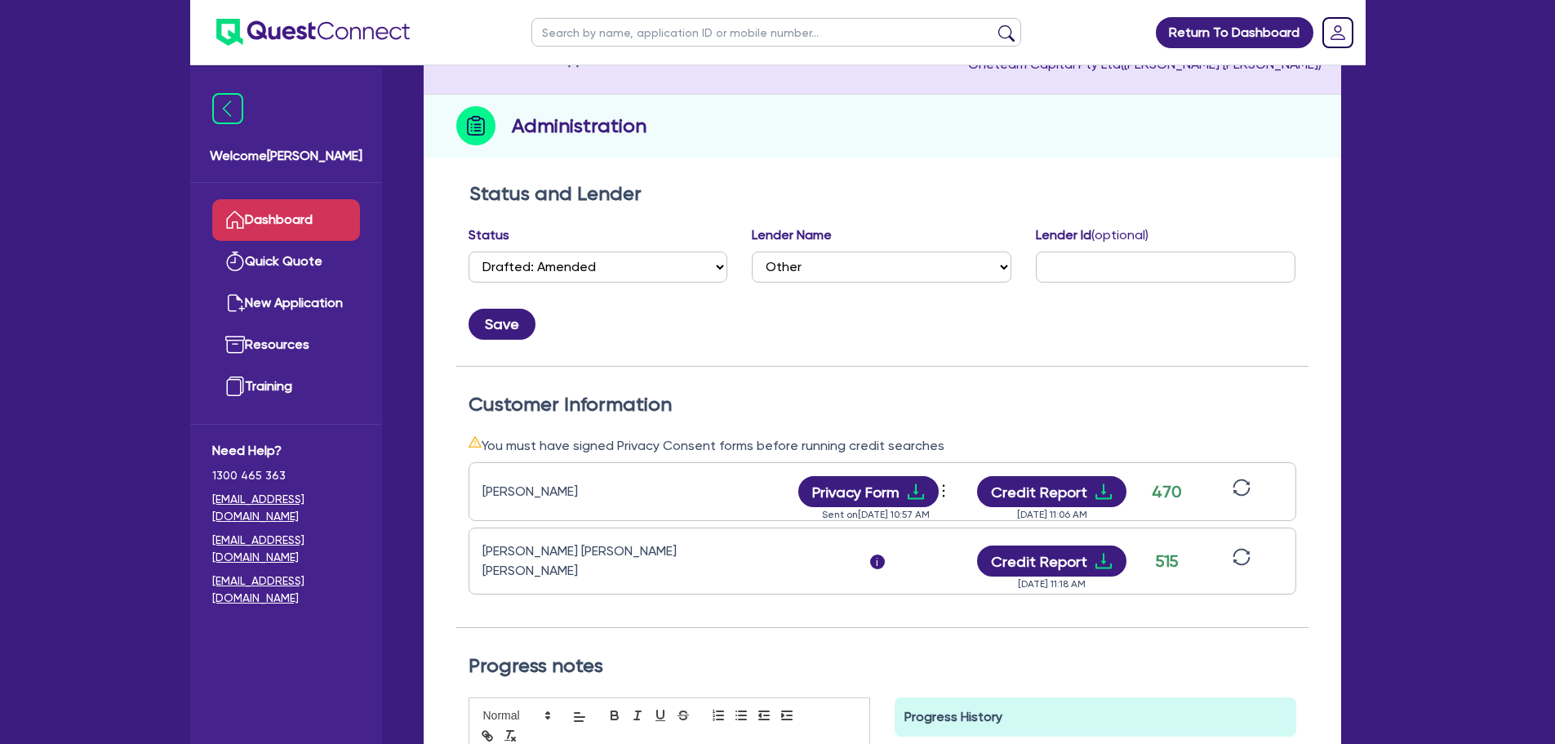
click at [280, 215] on link "Dashboard" at bounding box center [286, 220] width 148 height 42
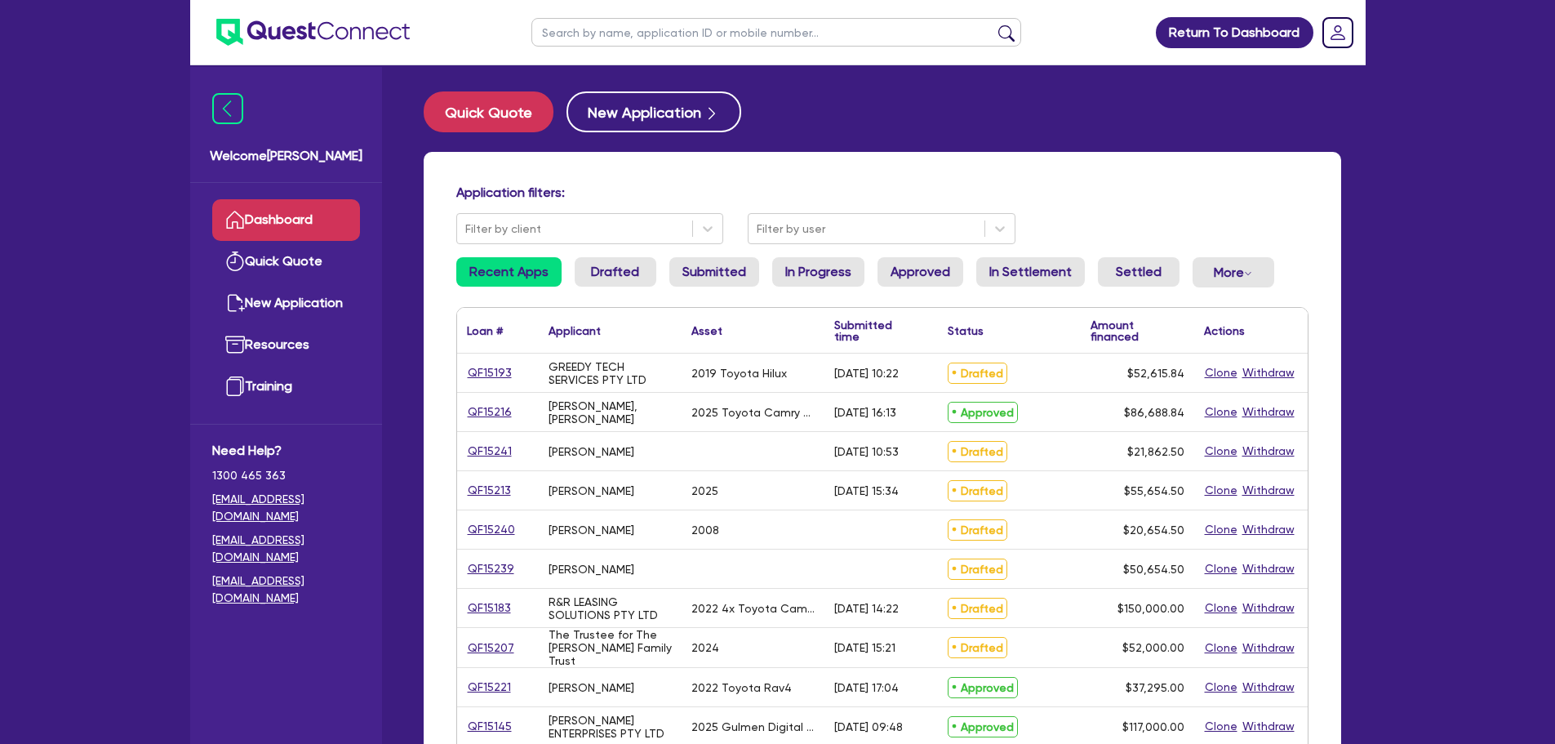
click at [679, 36] on input "text" at bounding box center [777, 32] width 490 height 29
click at [994, 24] on button "submit" at bounding box center [1007, 35] width 26 height 23
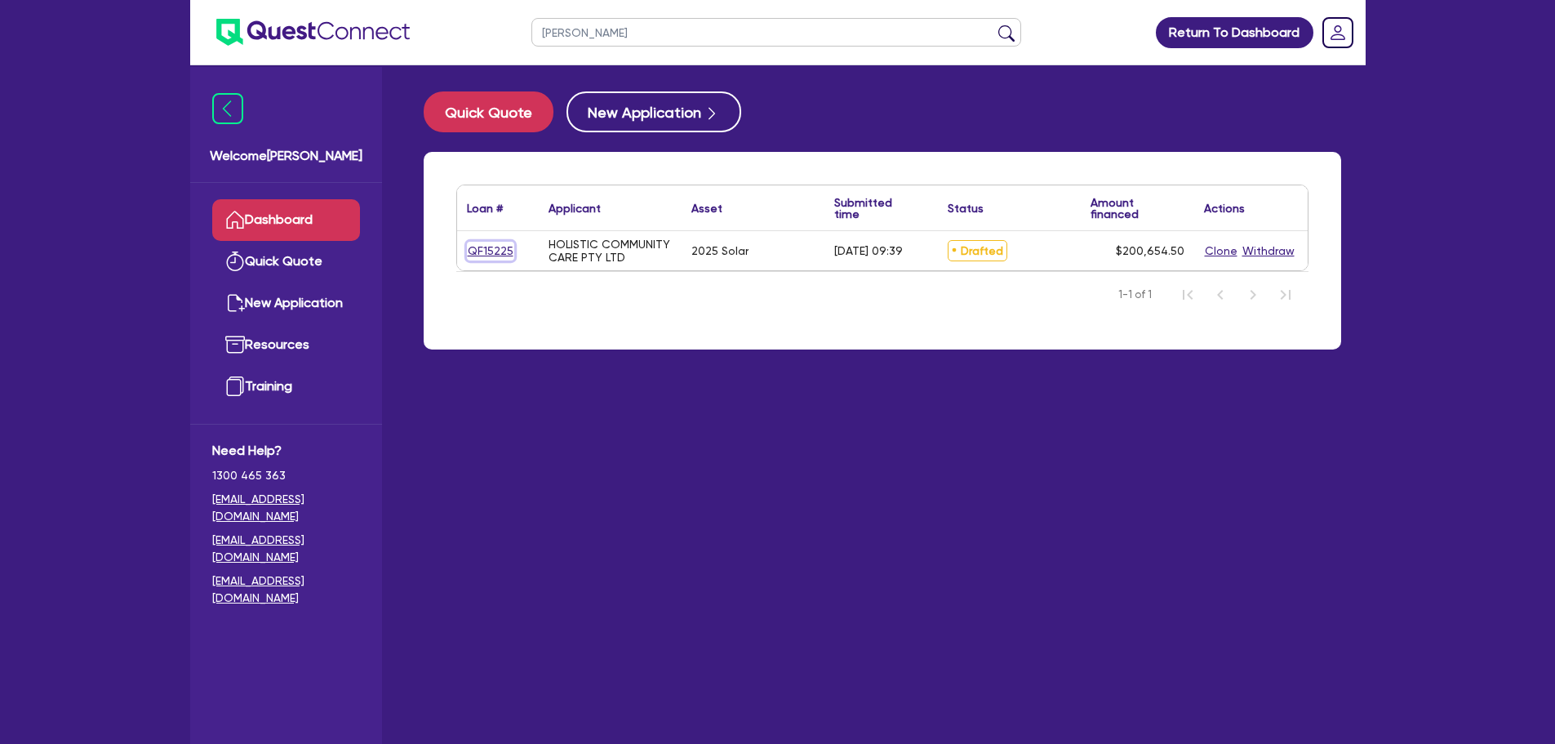
click at [483, 251] on link "QF15225" at bounding box center [490, 251] width 47 height 19
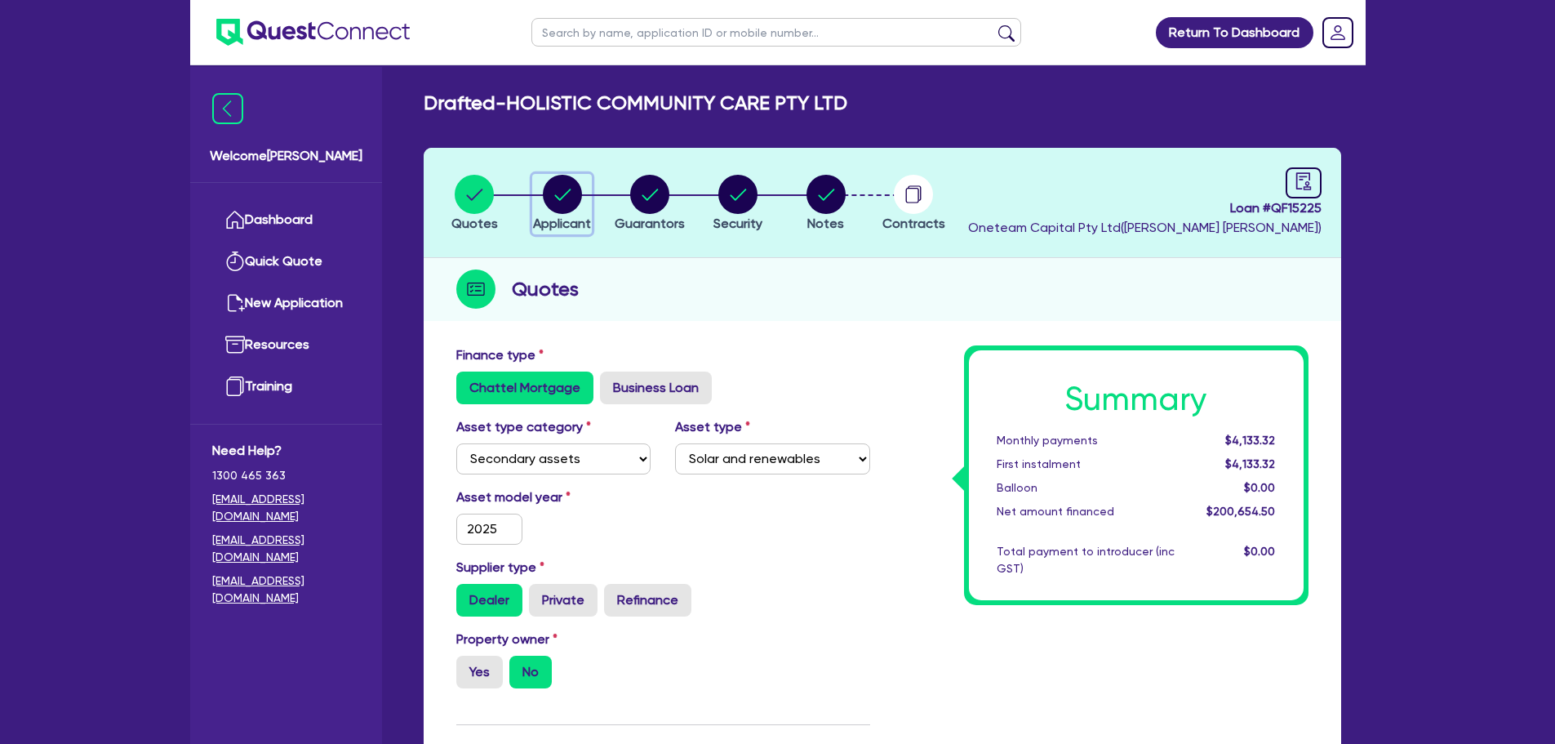
click at [563, 189] on circle "button" at bounding box center [562, 194] width 39 height 39
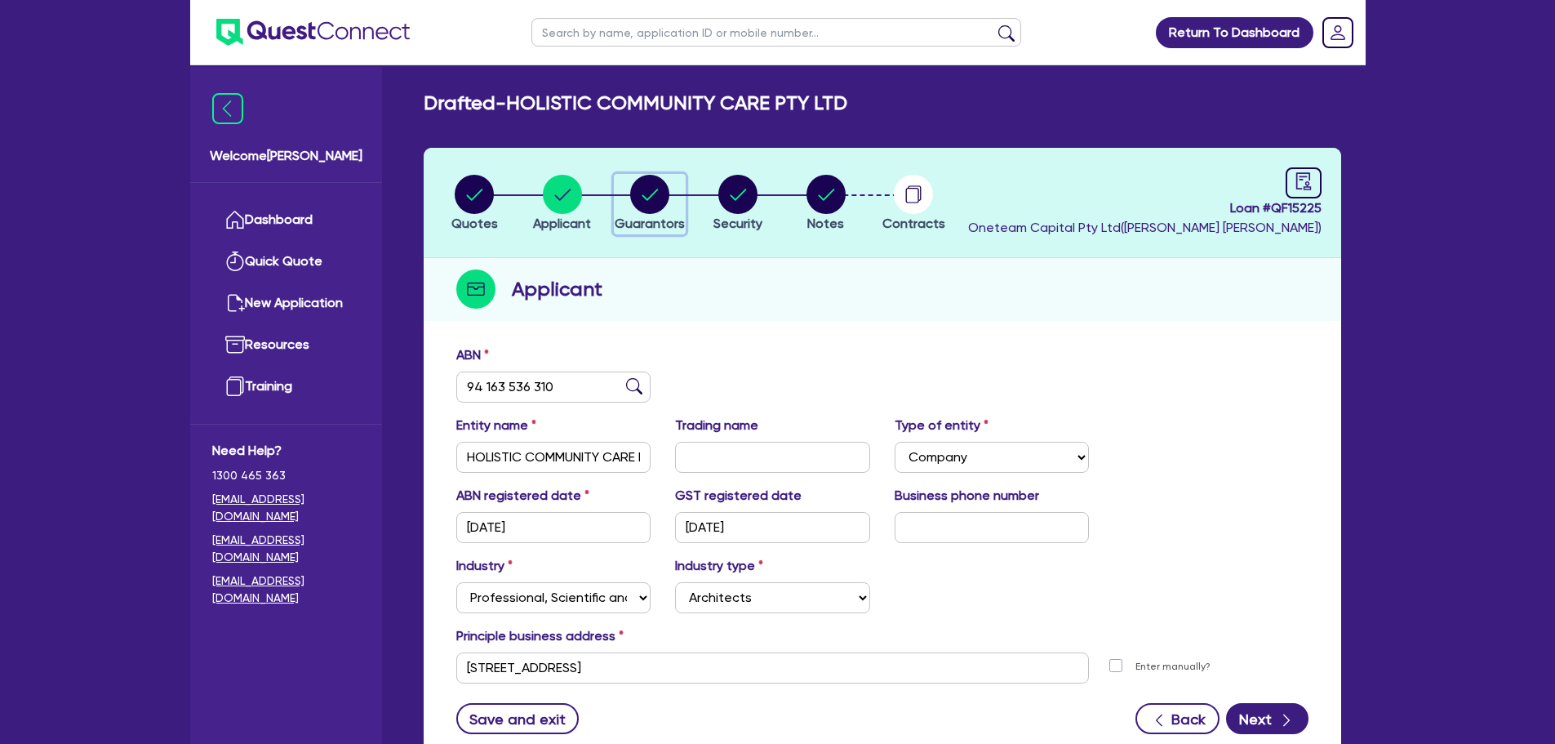
click at [640, 198] on circle "button" at bounding box center [649, 194] width 39 height 39
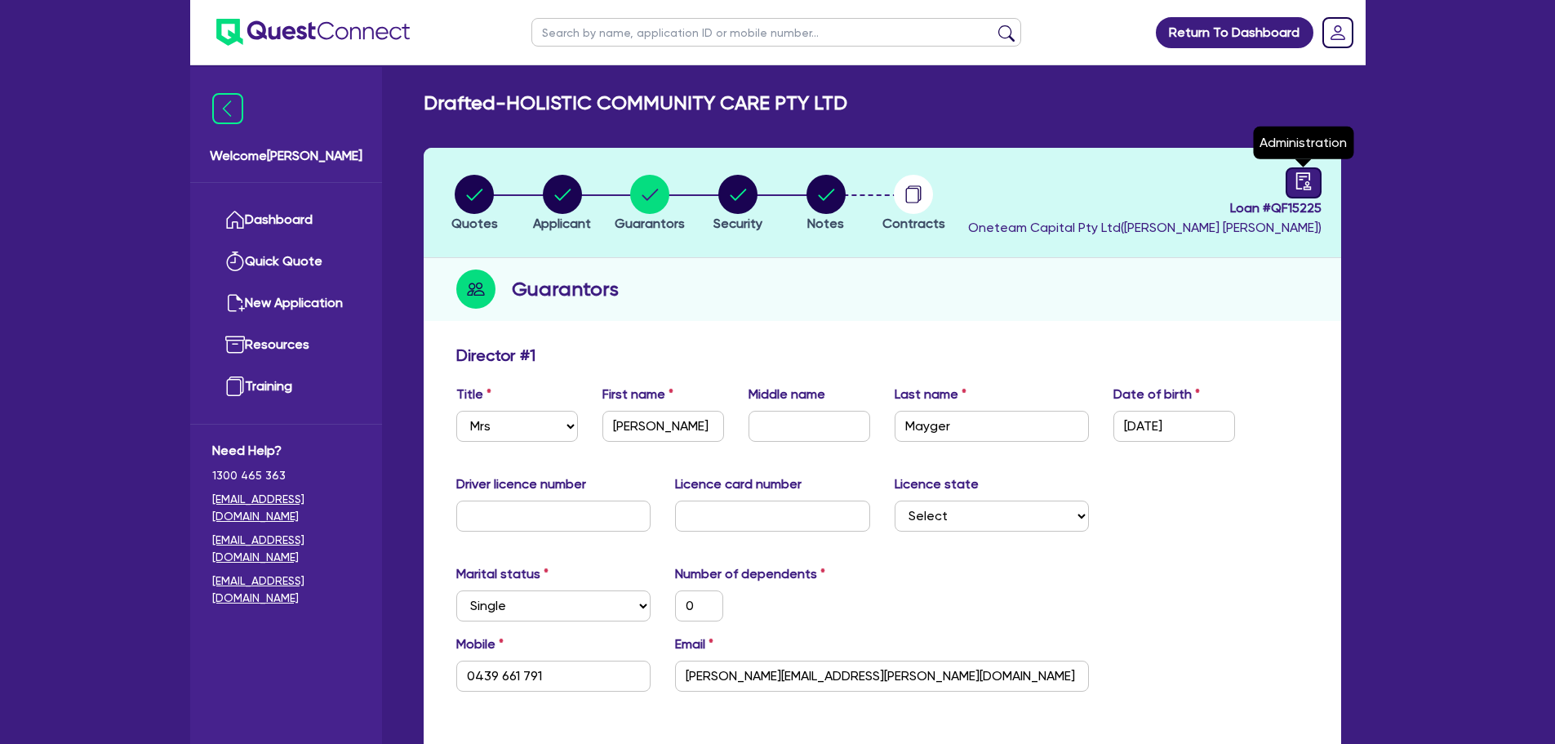
click at [1300, 184] on icon "audit" at bounding box center [1304, 181] width 18 height 18
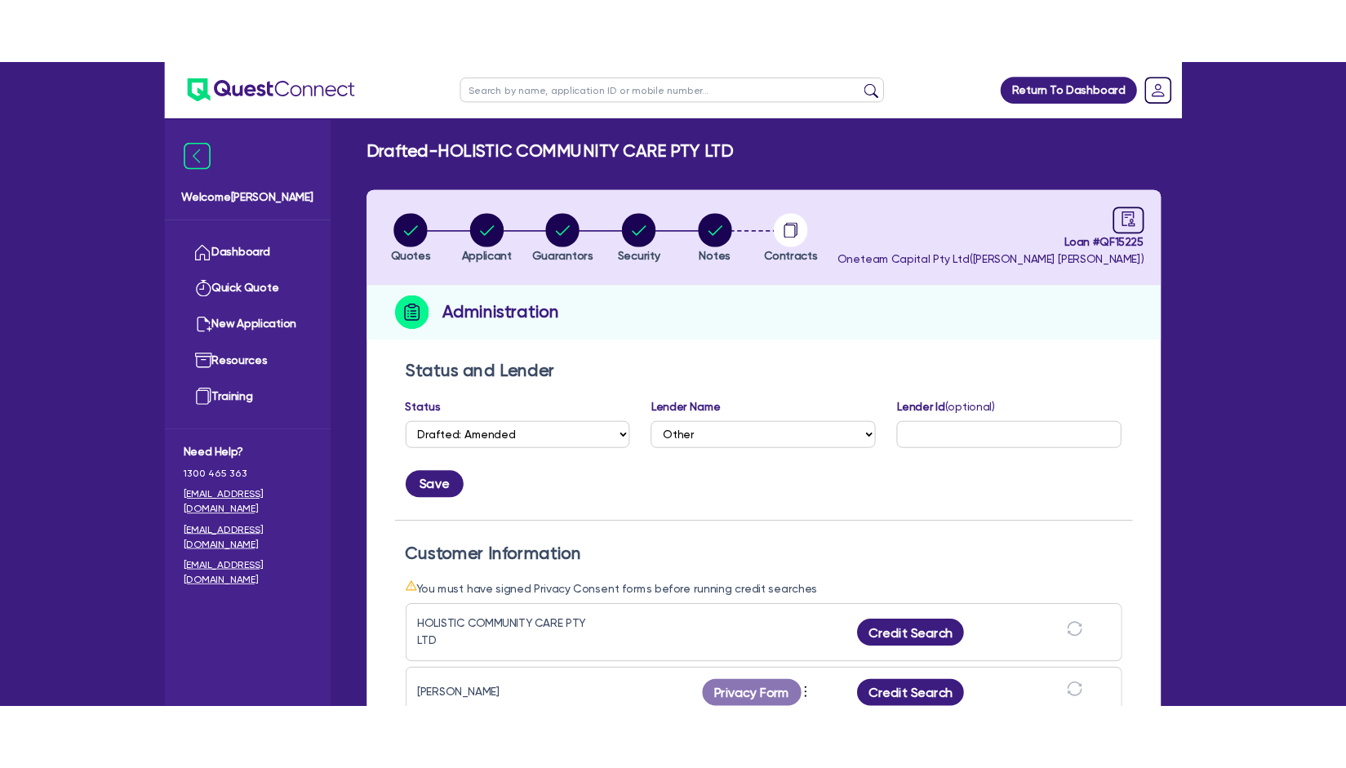
scroll to position [408, 0]
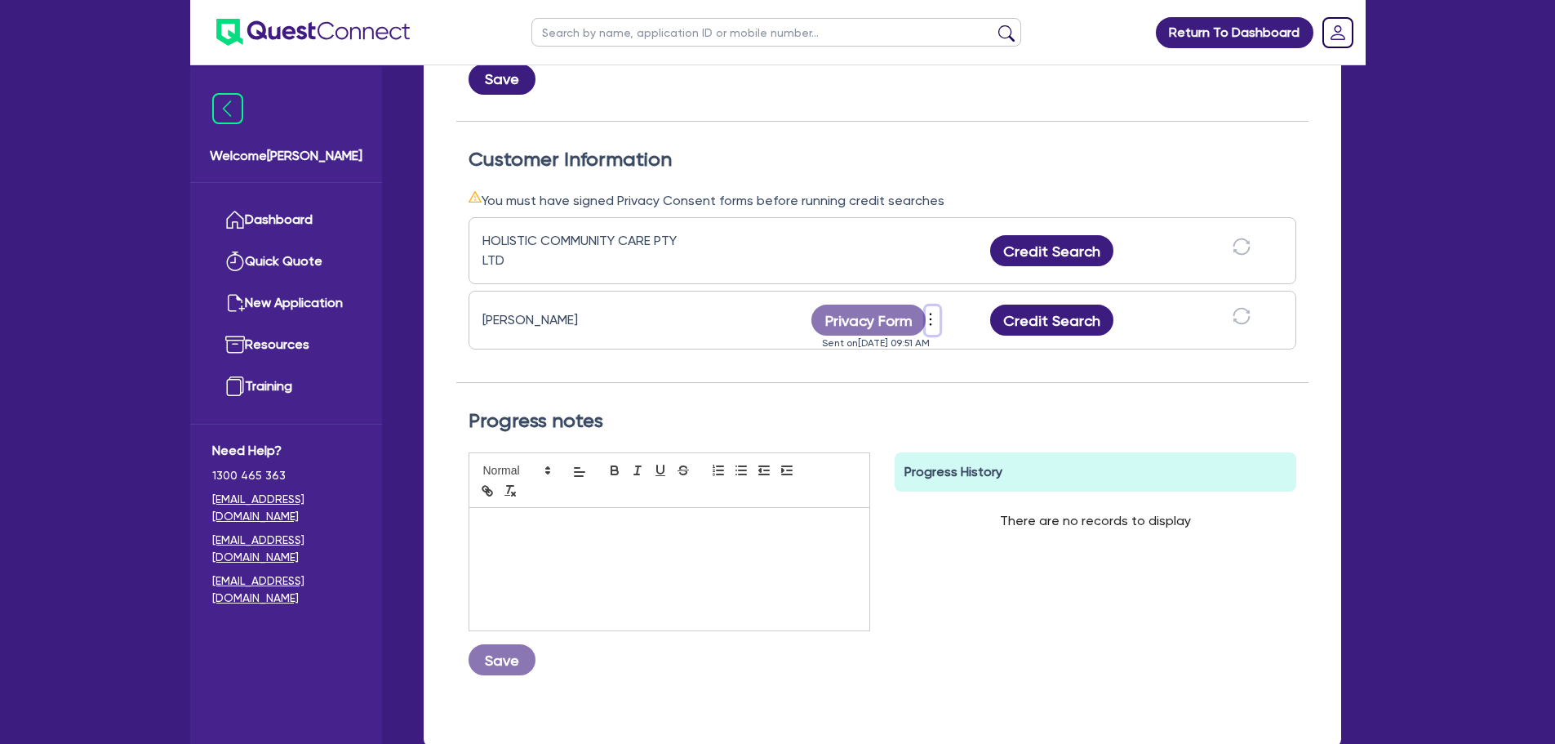
click at [932, 320] on icon "more" at bounding box center [931, 319] width 16 height 24
click at [1004, 349] on link "Send new privacy form" at bounding box center [1019, 344] width 157 height 24
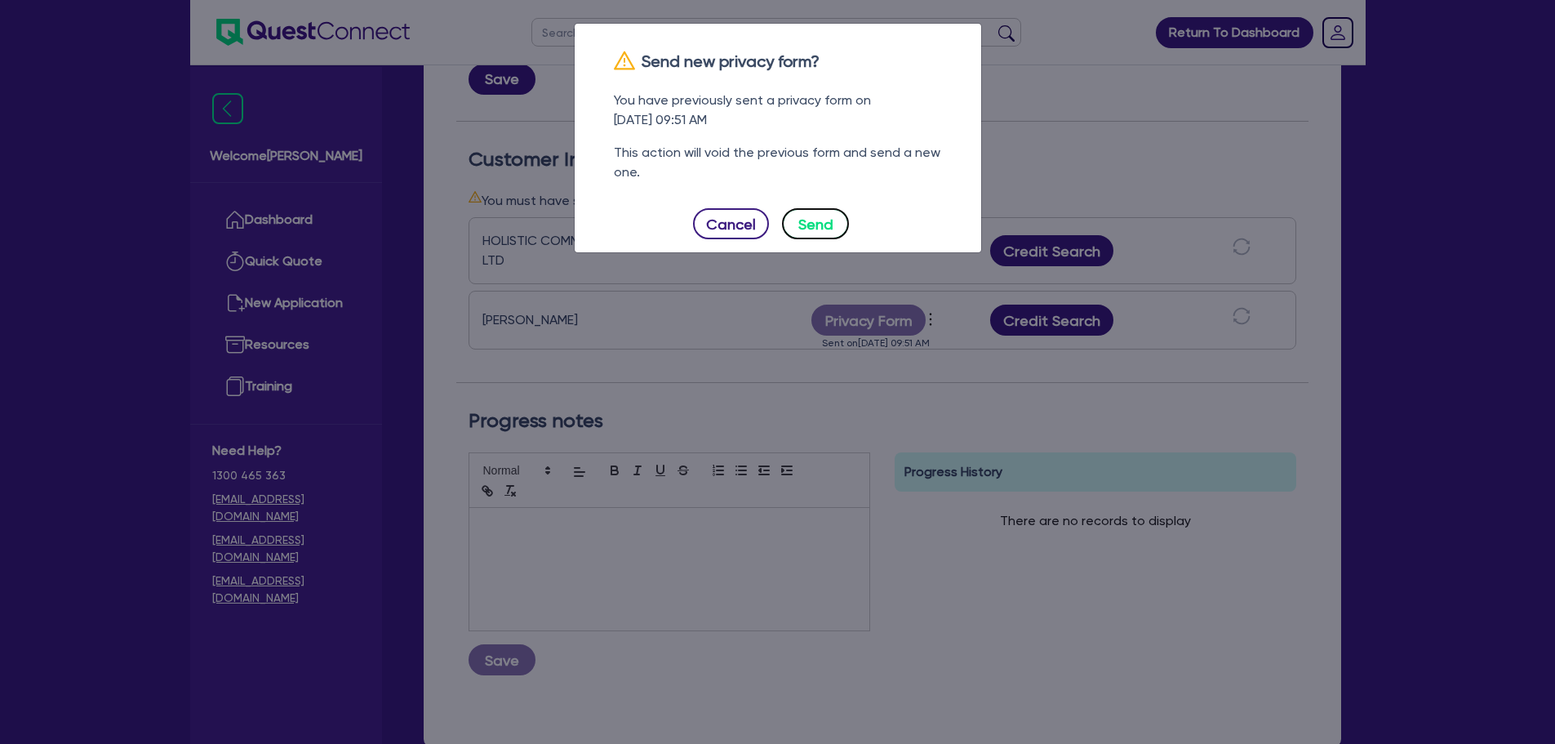
click at [817, 213] on button "Send" at bounding box center [815, 223] width 67 height 31
